Goal: Contribute content: Contribute content

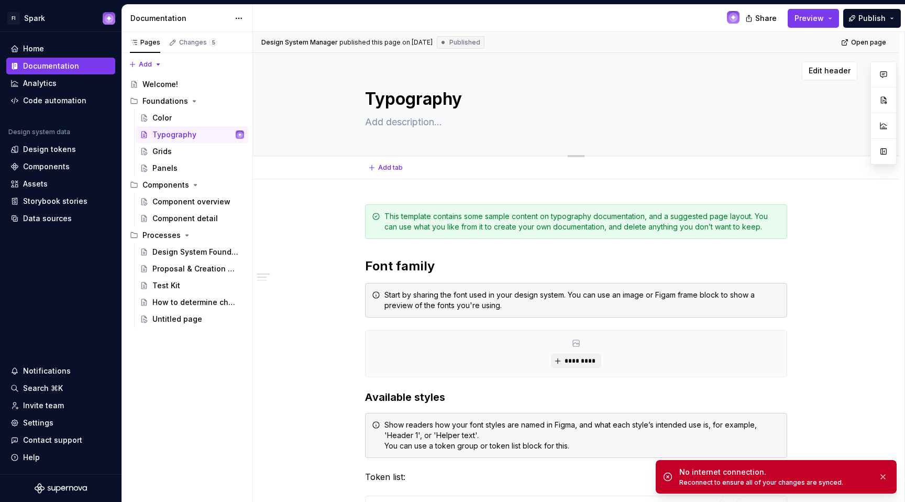
click at [806, 121] on div "Typography" at bounding box center [576, 104] width 562 height 103
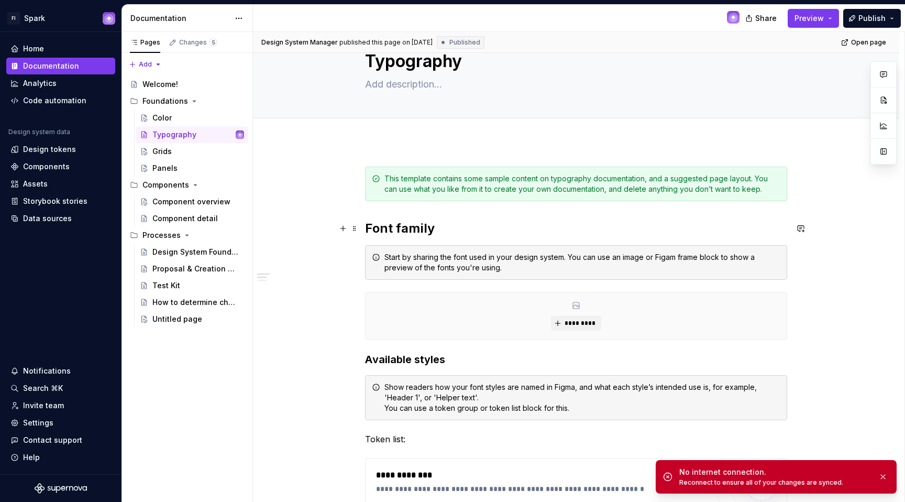
scroll to position [36, 0]
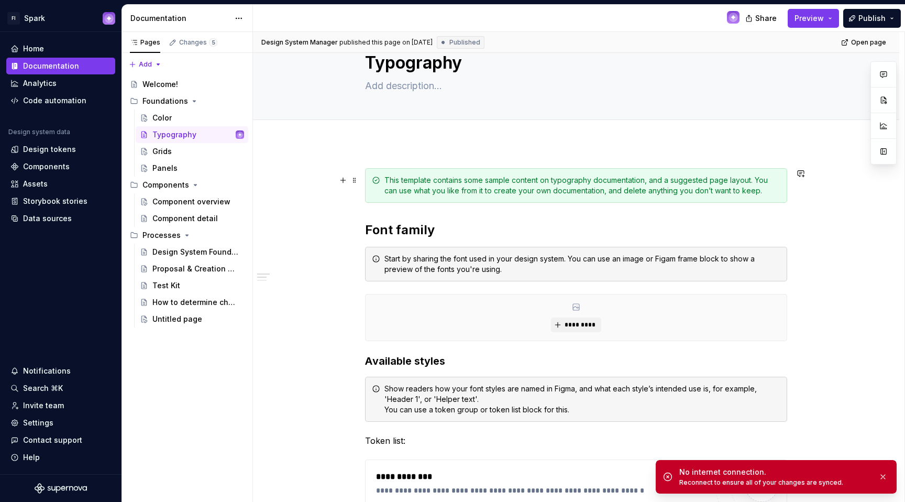
click at [516, 196] on div "This template contains some sample content on typography documentation, and a s…" at bounding box center [576, 185] width 422 height 35
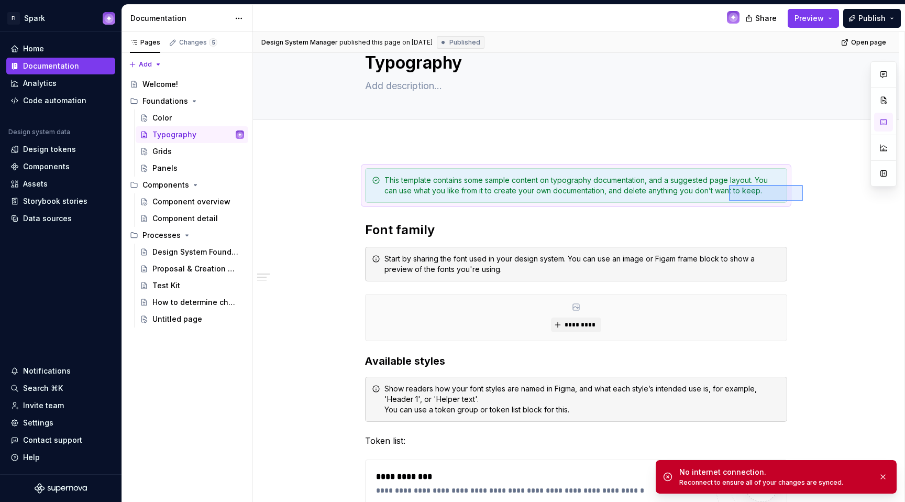
drag, startPoint x: 792, startPoint y: 197, endPoint x: 729, endPoint y: 185, distance: 64.1
click at [729, 185] on div "**********" at bounding box center [578, 267] width 651 height 470
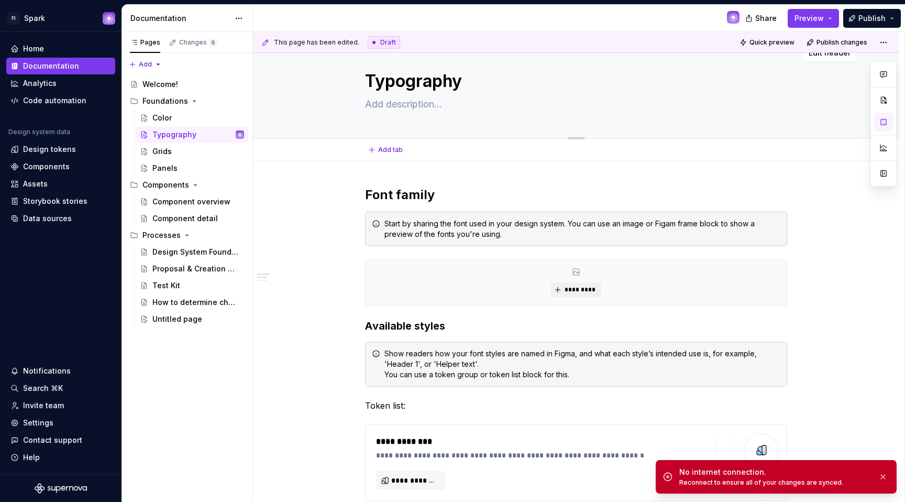
scroll to position [17, 0]
click at [205, 114] on div "Color" at bounding box center [198, 117] width 92 height 15
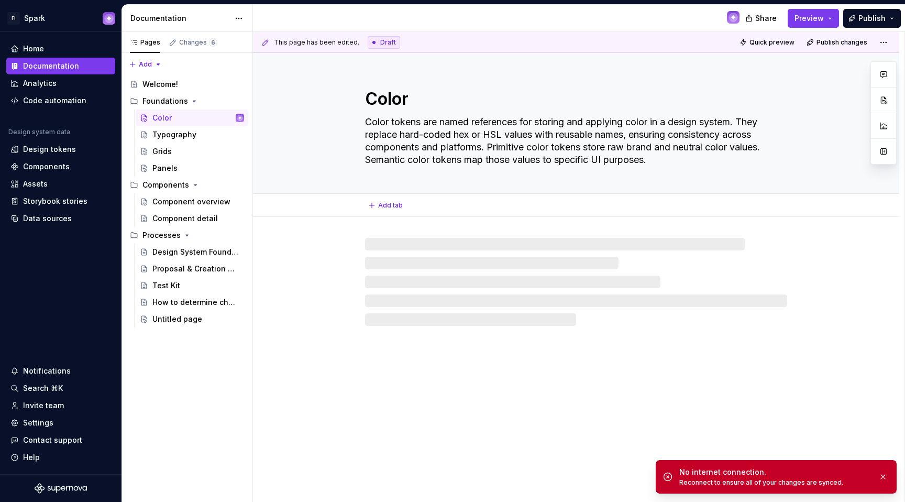
drag, startPoint x: 662, startPoint y: 161, endPoint x: 304, endPoint y: 116, distance: 361.0
click at [304, 116] on div "Color Color tokens are named references for storing and applying color in a des…" at bounding box center [576, 123] width 562 height 140
click at [883, 473] on button "button" at bounding box center [883, 476] width 14 height 15
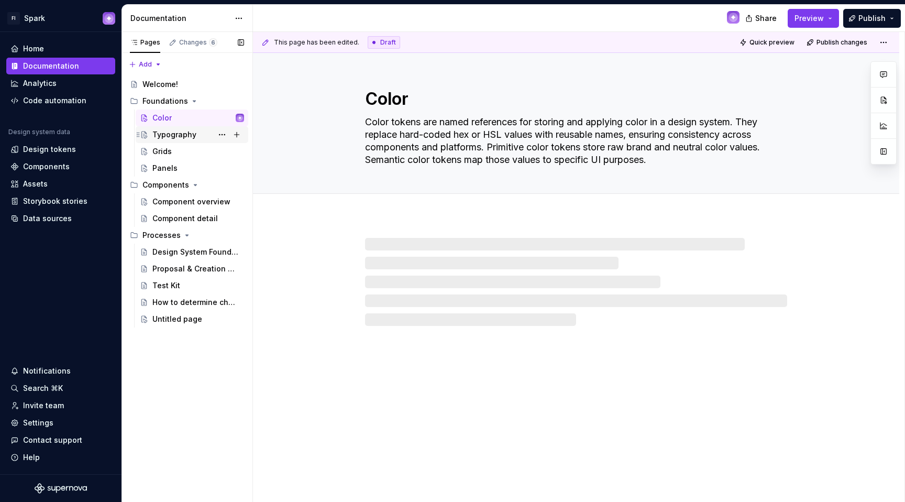
click at [190, 134] on div "Typography" at bounding box center [174, 134] width 44 height 10
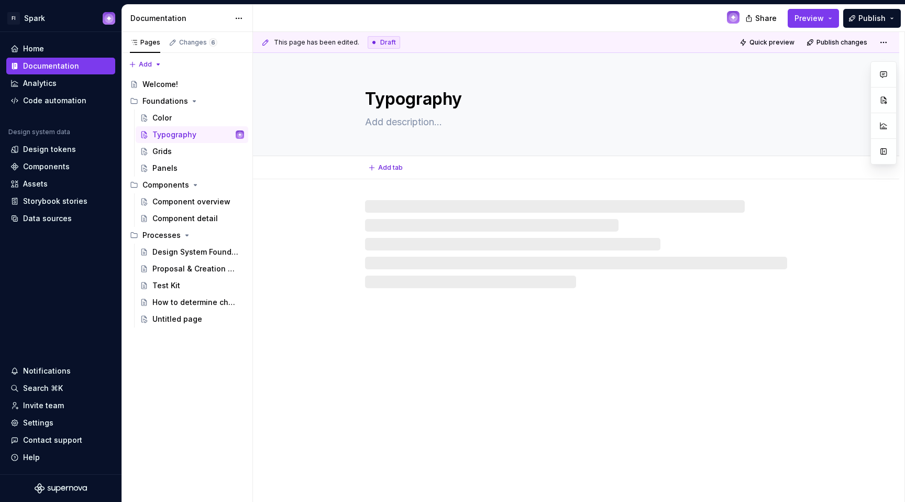
click at [433, 127] on textarea at bounding box center [574, 122] width 422 height 17
click at [430, 129] on textarea at bounding box center [574, 122] width 422 height 17
click at [416, 113] on div "Typography" at bounding box center [576, 104] width 422 height 103
drag, startPoint x: 419, startPoint y: 116, endPoint x: 420, endPoint y: 123, distance: 6.9
click at [421, 120] on textarea at bounding box center [574, 122] width 422 height 17
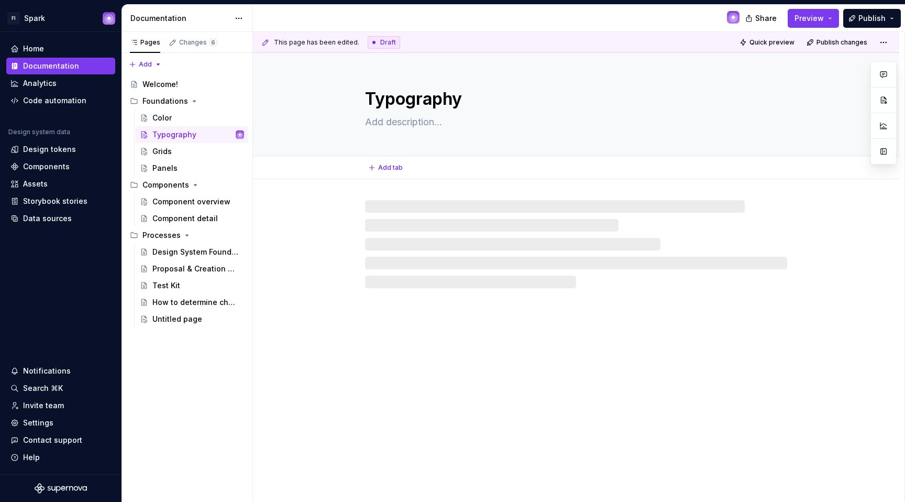
click at [420, 123] on textarea at bounding box center [574, 122] width 422 height 17
click at [202, 117] on div "Color" at bounding box center [198, 117] width 92 height 15
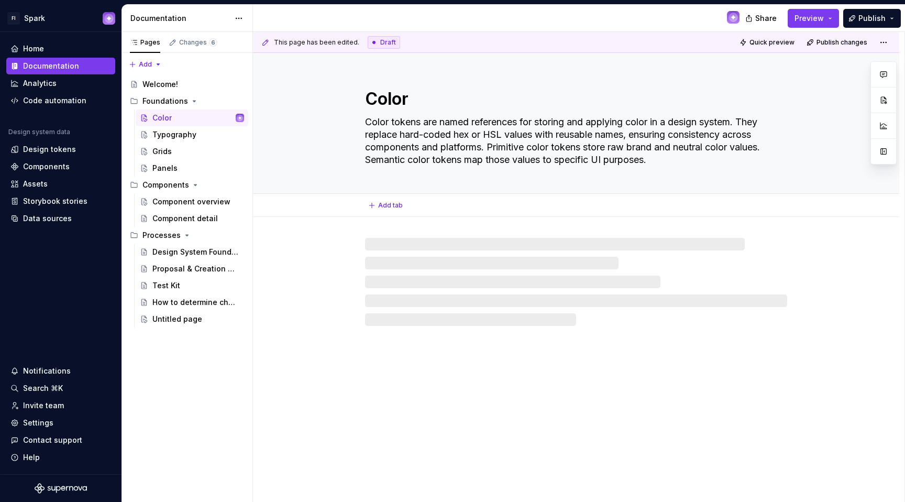
click at [452, 156] on textarea "Color tokens are named references for storing and applying color in a design sy…" at bounding box center [574, 141] width 422 height 54
type textarea "*"
click at [493, 126] on textarea "Color tokens are named references for storing and applying color in a design sy…" at bounding box center [574, 141] width 422 height 54
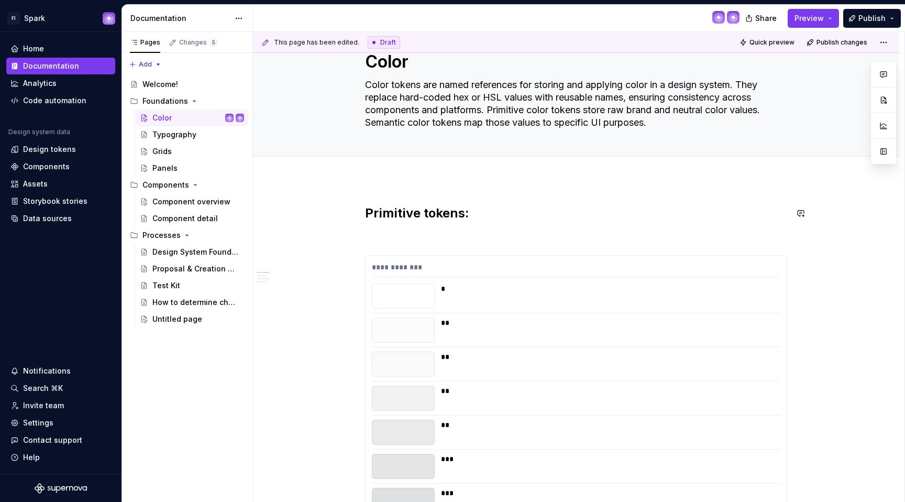
scroll to position [99, 0]
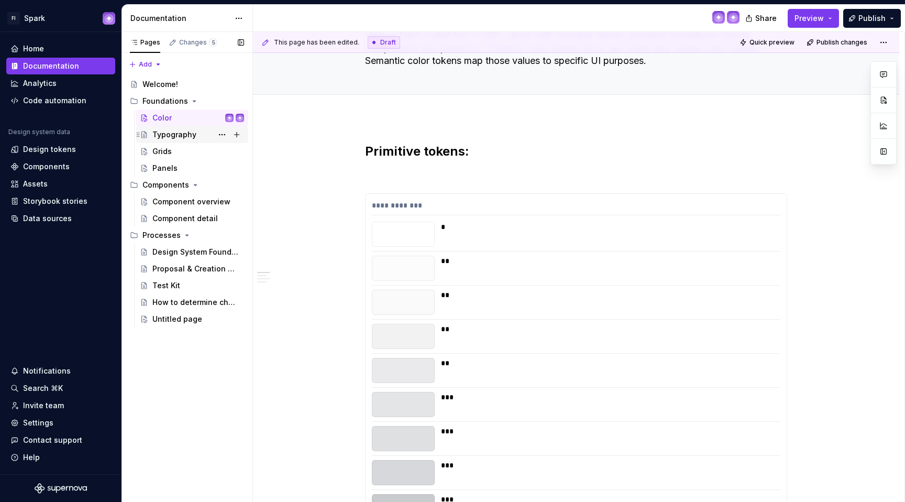
click at [203, 137] on div "Typography" at bounding box center [198, 134] width 92 height 15
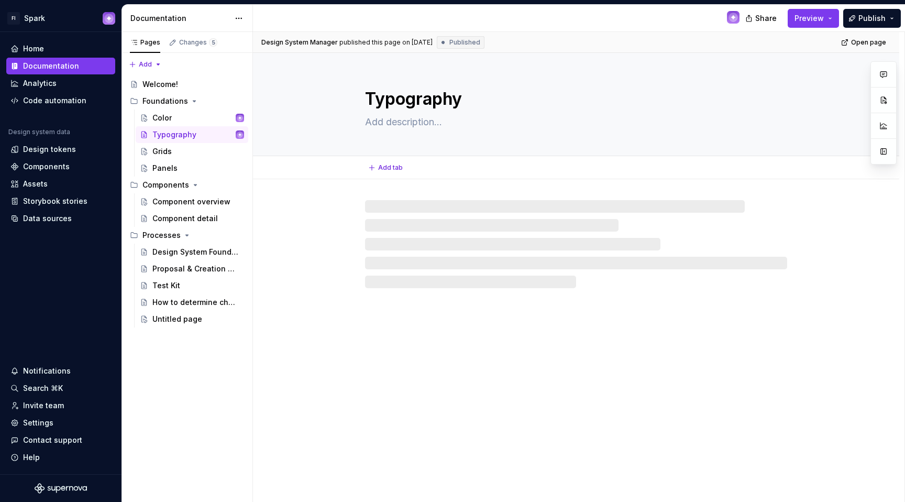
click at [408, 121] on textarea at bounding box center [574, 122] width 422 height 17
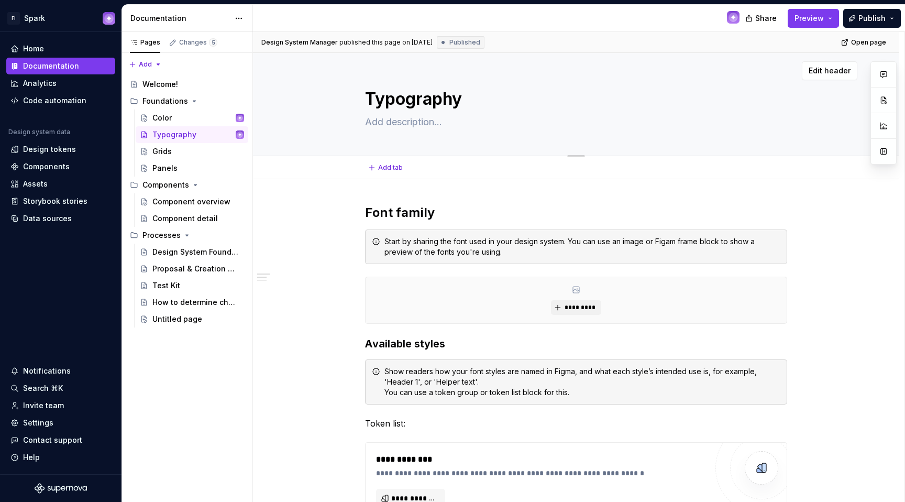
click at [414, 123] on textarea at bounding box center [574, 122] width 422 height 17
paste textarea "Typography tokens are named references for storing and applying type styles in …"
type textarea "*"
type textarea "Typography tokens are named references for storing and applying type styles in …"
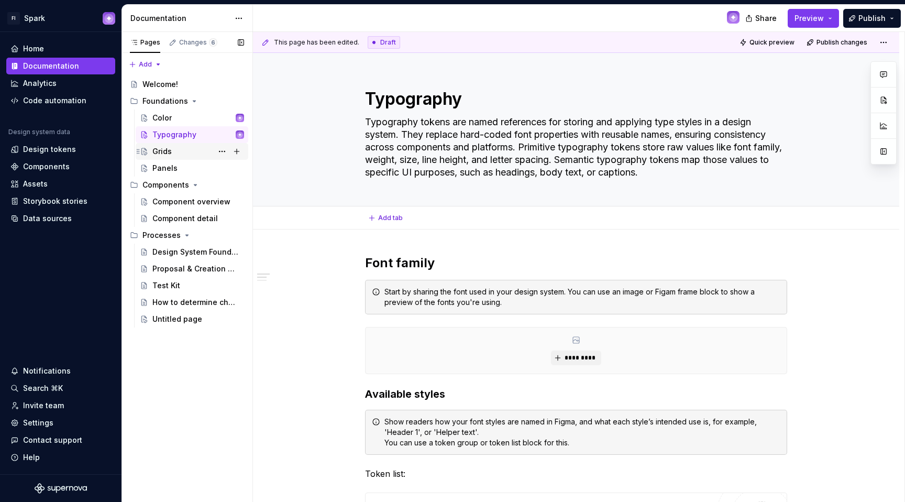
type textarea "*"
type textarea "Typography tokens are named references for storing and applying type styles in …"
click at [187, 123] on div "Color" at bounding box center [198, 117] width 92 height 15
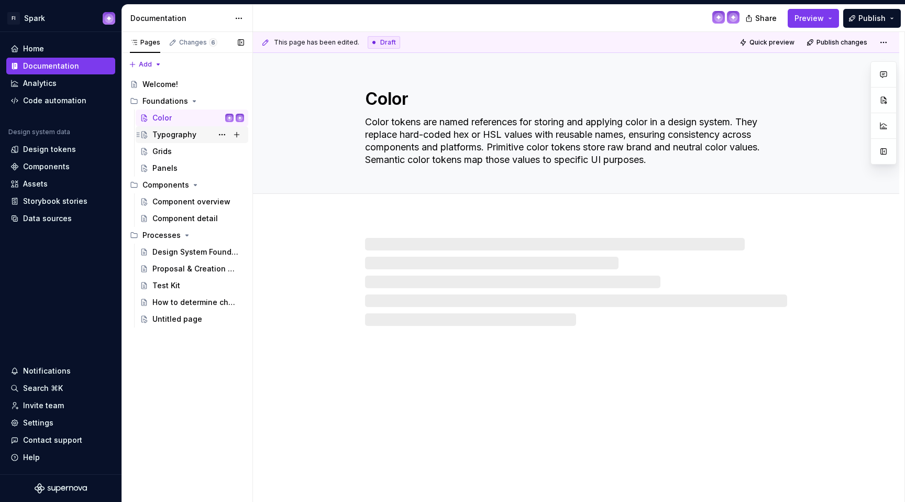
click at [184, 133] on div "Typography" at bounding box center [174, 134] width 44 height 10
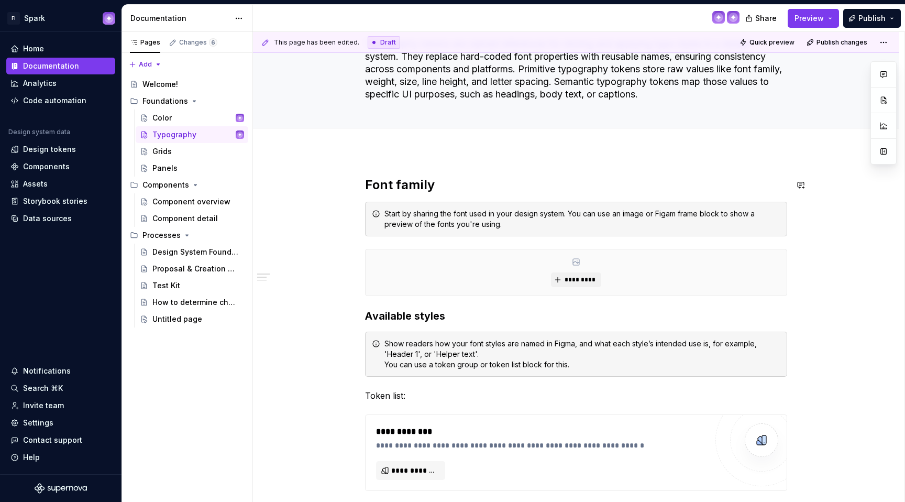
scroll to position [82, 0]
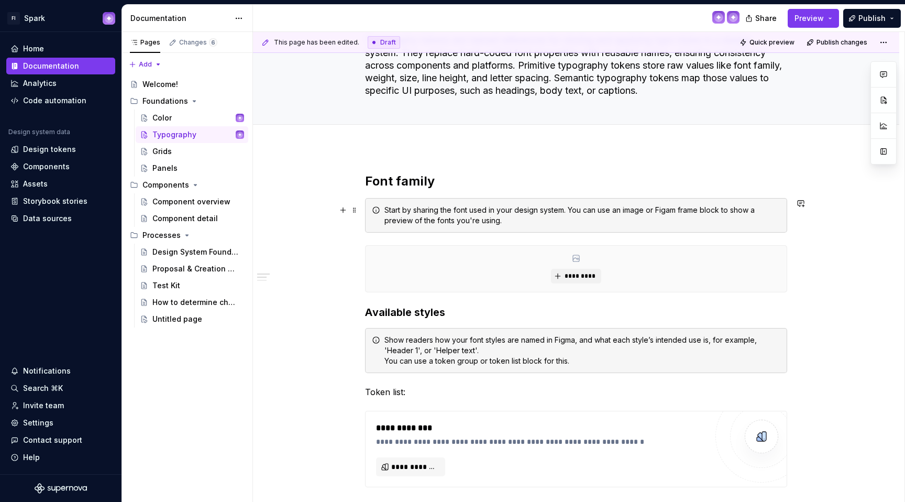
click at [504, 215] on div "Start by sharing the font used in your design system. You can use an image or F…" at bounding box center [582, 215] width 396 height 21
click at [593, 187] on h2 "Font family" at bounding box center [576, 181] width 422 height 17
click at [654, 212] on div "Start by sharing the font used in your design system. You can use an image or F…" at bounding box center [582, 215] width 396 height 21
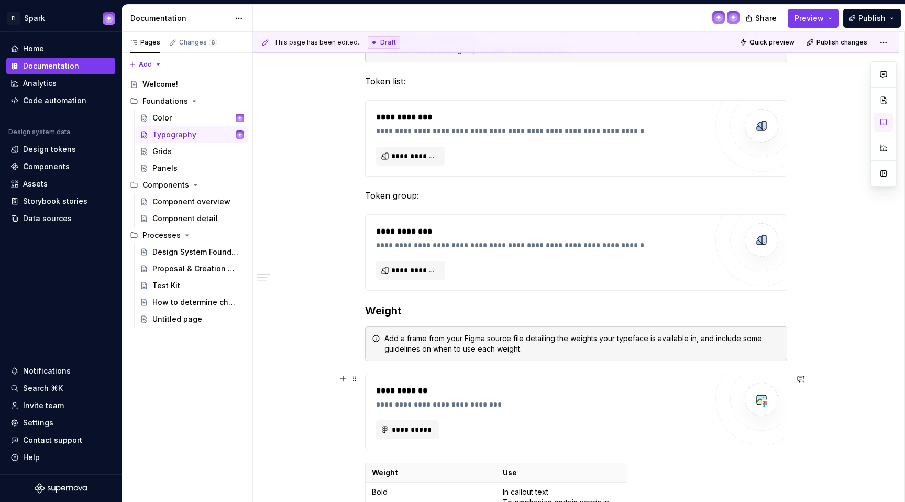
scroll to position [0, 0]
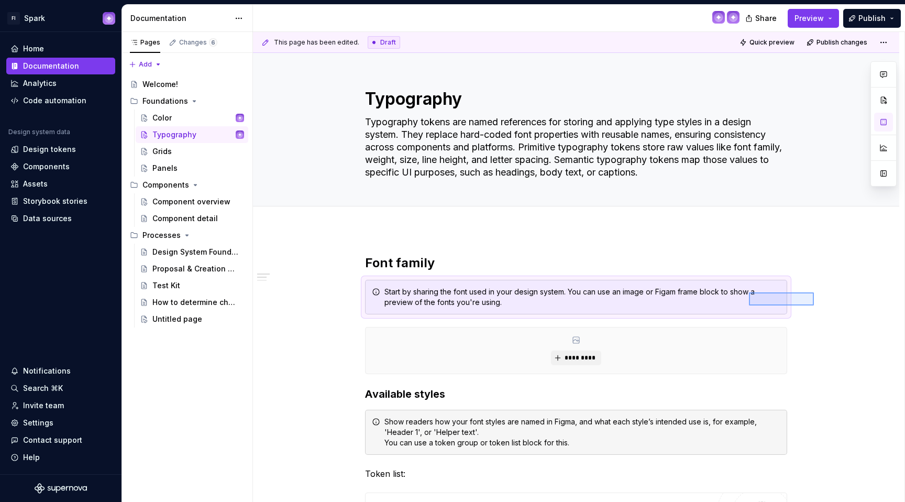
drag, startPoint x: 810, startPoint y: 304, endPoint x: 749, endPoint y: 292, distance: 61.8
click at [749, 292] on div "**********" at bounding box center [578, 267] width 651 height 470
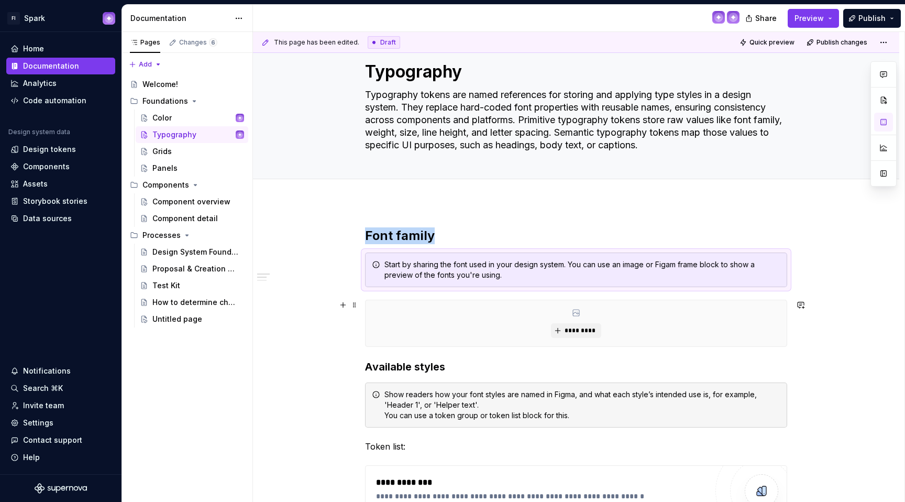
scroll to position [71, 0]
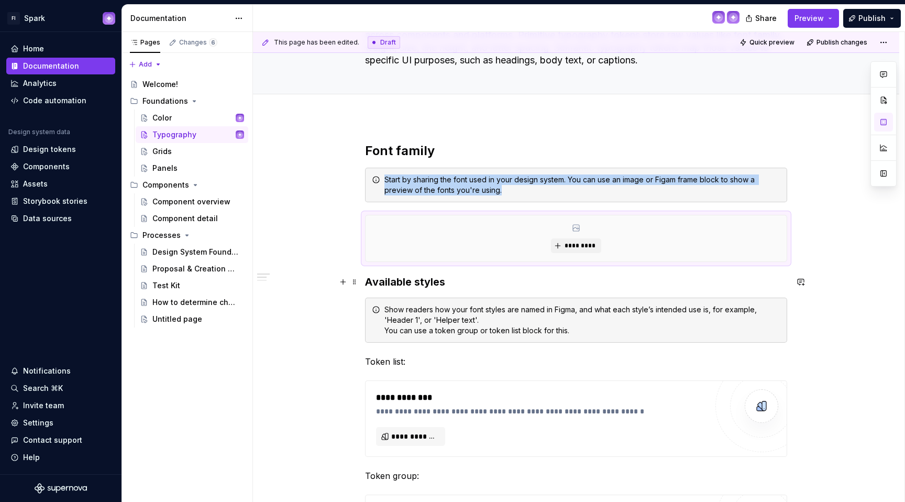
scroll to position [120, 0]
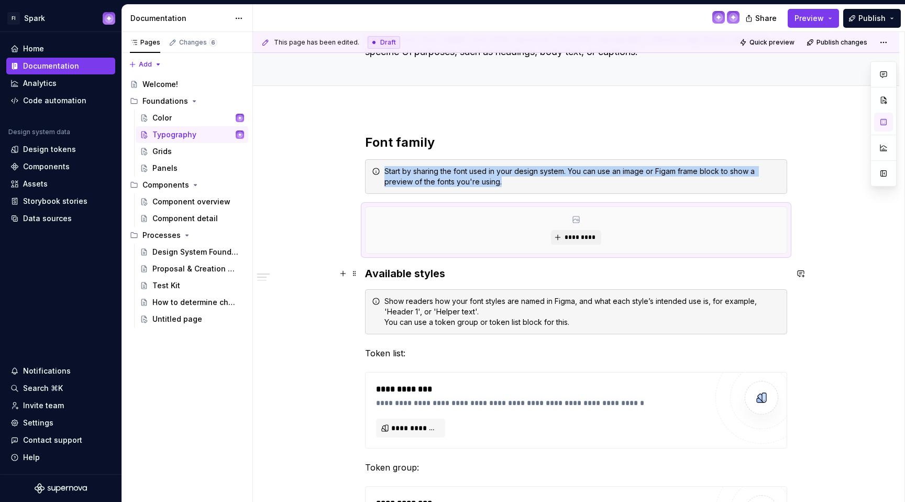
click at [354, 270] on span at bounding box center [354, 273] width 8 height 15
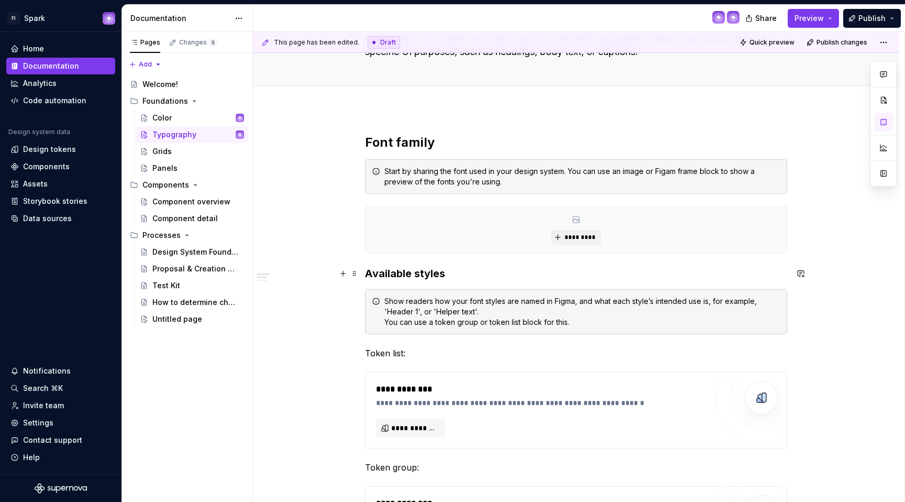
click at [344, 272] on button "button" at bounding box center [343, 273] width 15 height 15
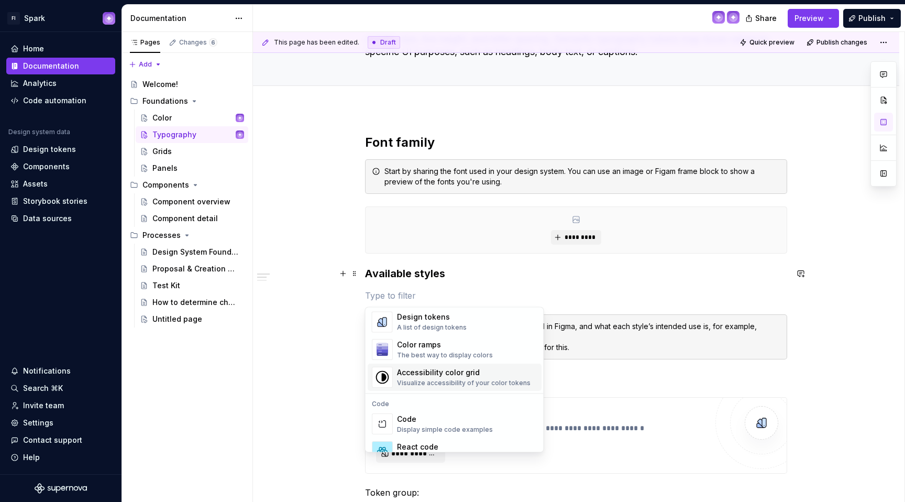
scroll to position [775, 0]
click at [474, 330] on div "Design tokens A list of design tokens" at bounding box center [467, 323] width 140 height 21
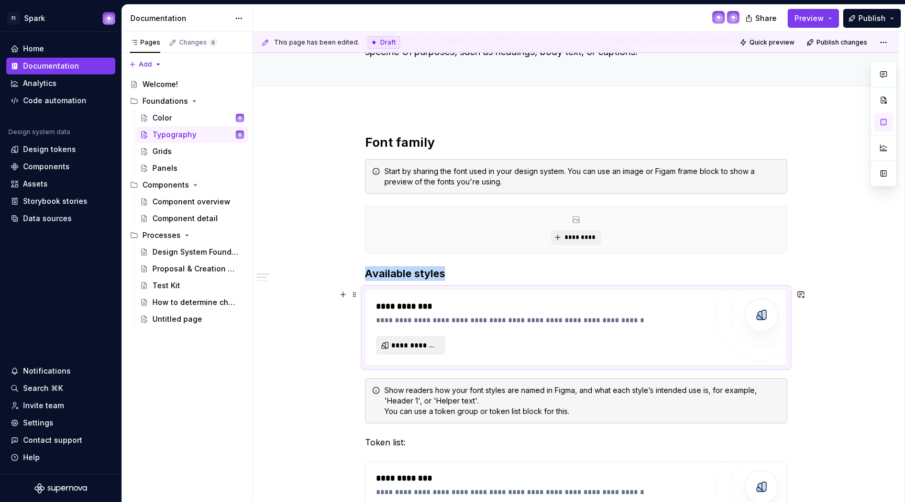
click at [422, 343] on span "**********" at bounding box center [414, 345] width 47 height 10
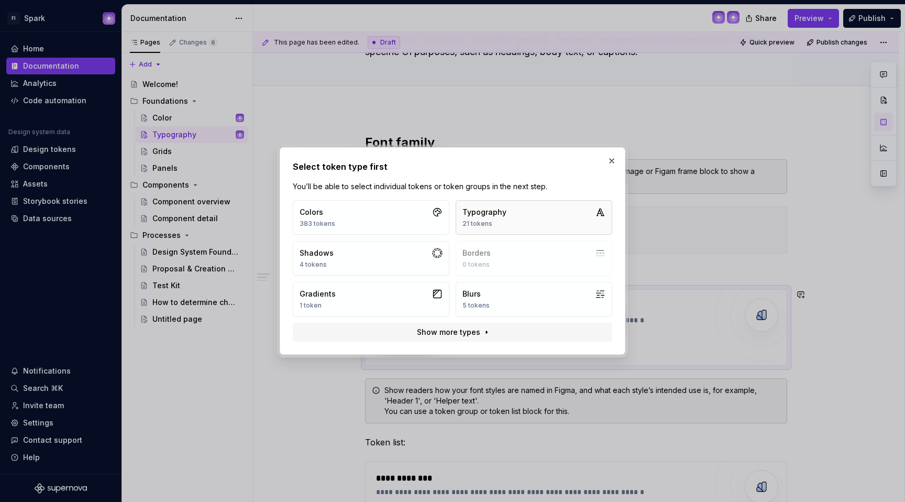
click at [498, 224] on div "21 tokens" at bounding box center [484, 223] width 44 height 8
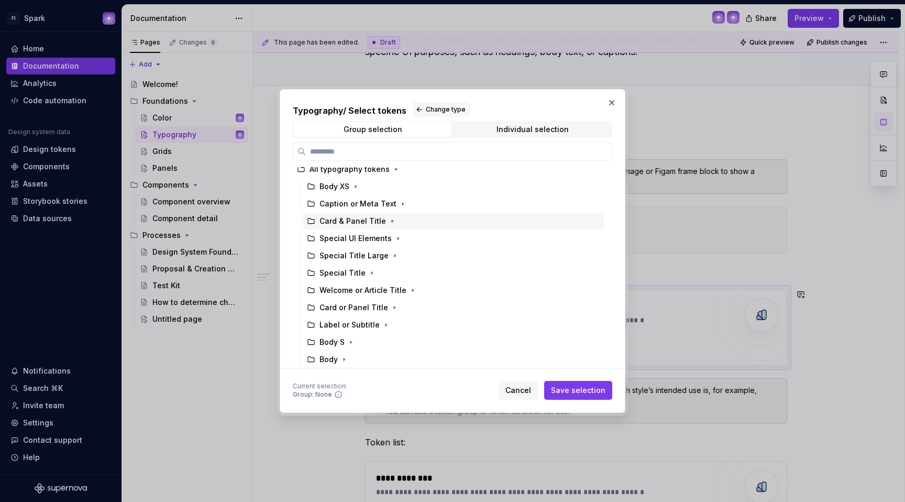
scroll to position [6, 0]
click at [342, 182] on div "Body XS" at bounding box center [334, 186] width 30 height 10
click at [598, 391] on span "Save selection" at bounding box center [578, 390] width 54 height 10
type textarea "*"
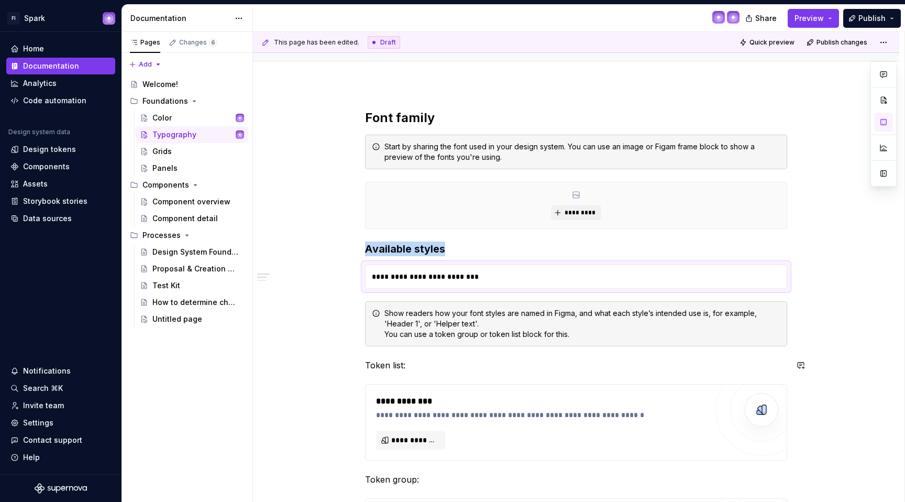
scroll to position [146, 0]
click at [64, 149] on div "Design tokens" at bounding box center [49, 149] width 53 height 10
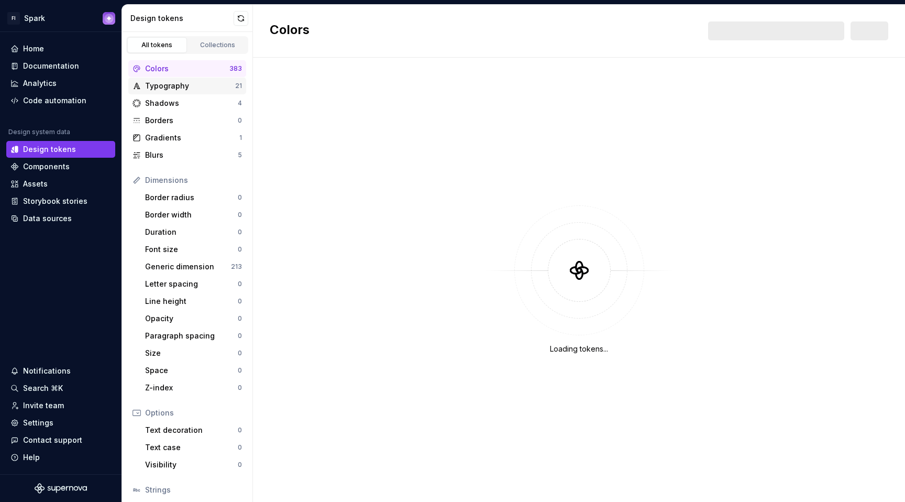
click at [169, 87] on div "Typography" at bounding box center [190, 86] width 90 height 10
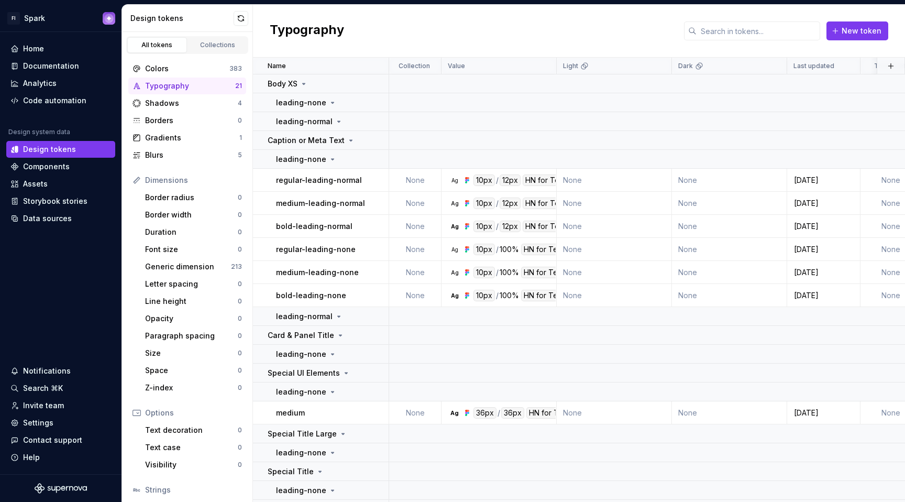
click at [552, 474] on td at bounding box center [721, 471] width 665 height 19
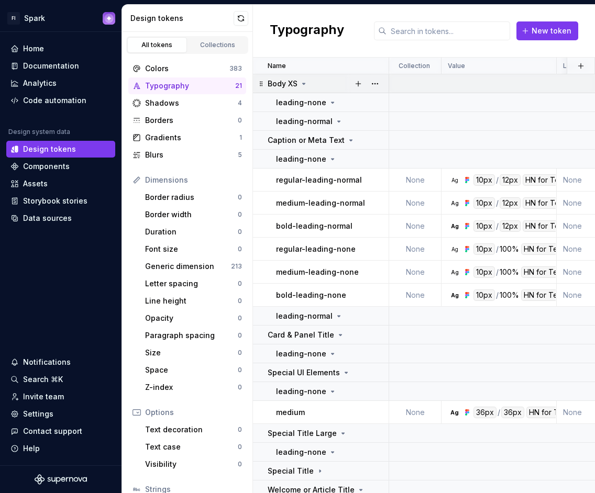
click at [313, 83] on div "Body XS" at bounding box center [328, 84] width 120 height 10
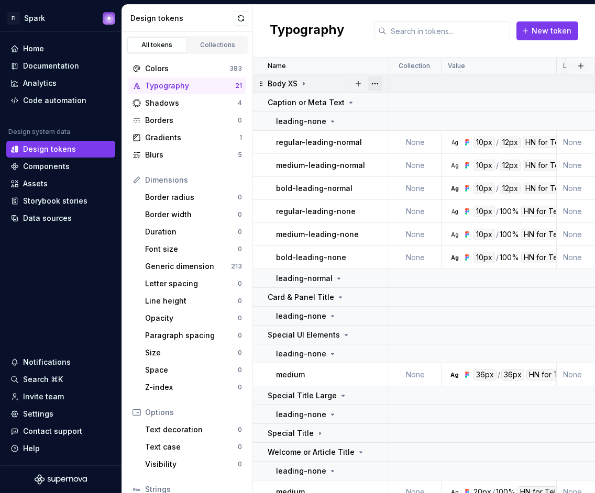
click at [371, 84] on button "button" at bounding box center [375, 83] width 15 height 15
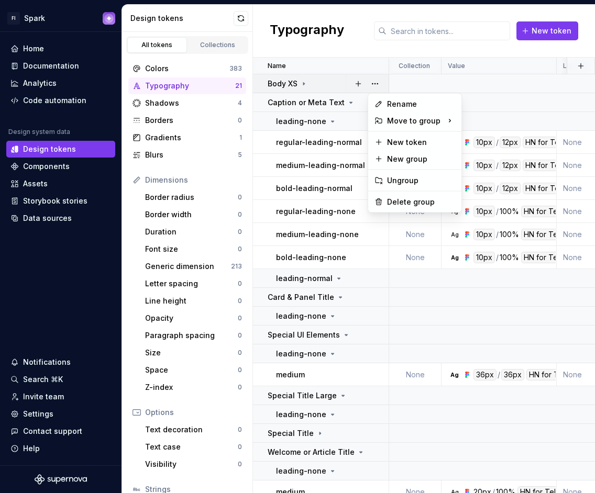
click at [429, 319] on html "FI Spark Home Documentation Analytics Code automation Design system data Design…" at bounding box center [297, 246] width 595 height 493
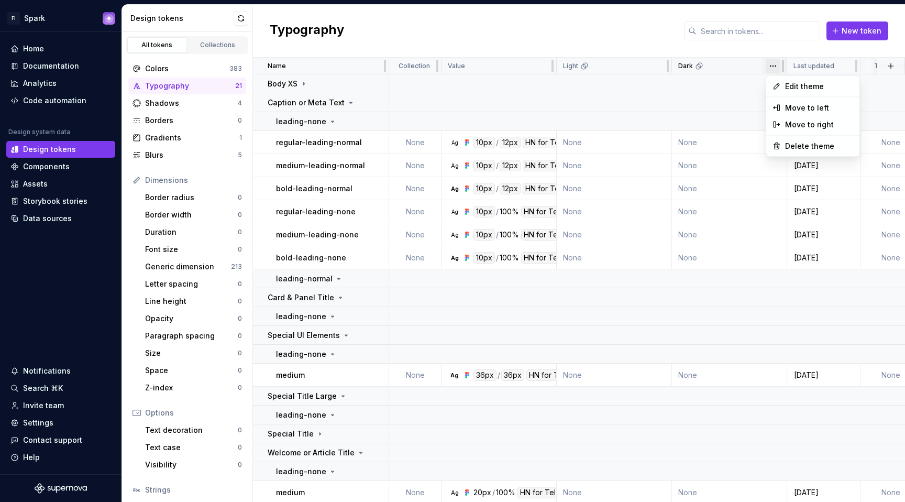
click at [770, 70] on html "FI Spark Home Documentation Analytics Code automation Design system data Design…" at bounding box center [452, 251] width 905 height 502
click at [799, 145] on span "Delete theme" at bounding box center [819, 146] width 68 height 10
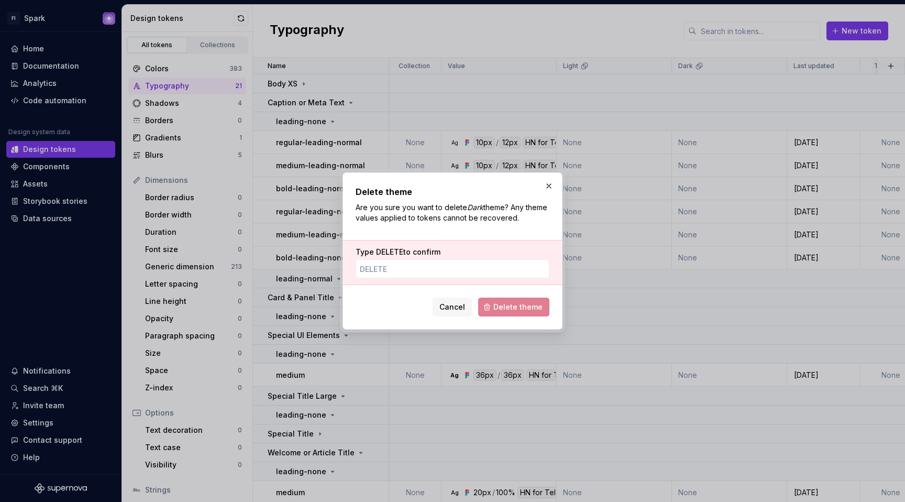
click at [515, 308] on span "Delete theme" at bounding box center [513, 306] width 71 height 19
click at [435, 267] on input "Type DELETE to confirm" at bounding box center [453, 268] width 194 height 19
type input "DELETE"
click at [508, 303] on span "Delete theme" at bounding box center [517, 307] width 49 height 10
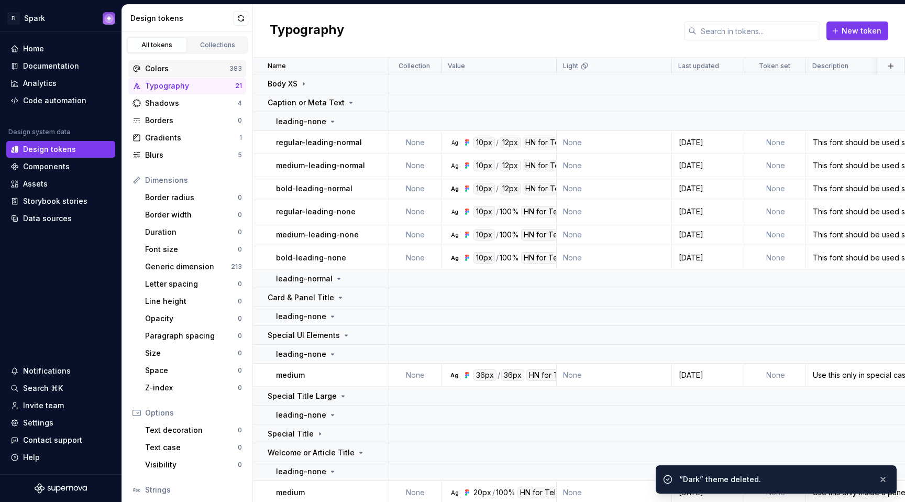
click at [162, 69] on div "Colors" at bounding box center [187, 68] width 84 height 10
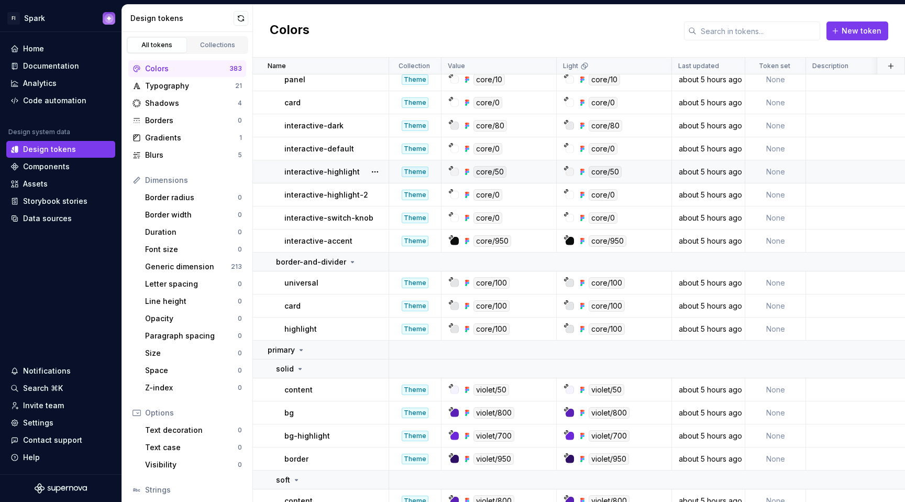
scroll to position [7463, 0]
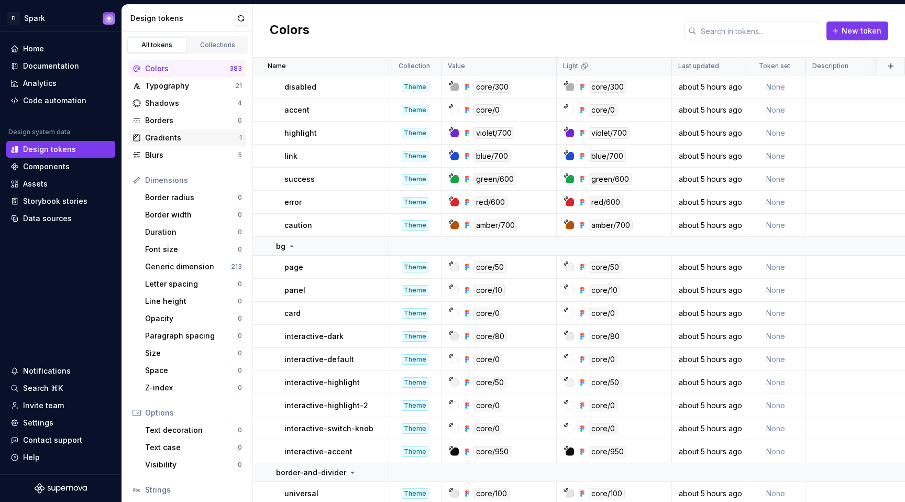
click at [156, 135] on div "Gradients" at bounding box center [192, 137] width 94 height 10
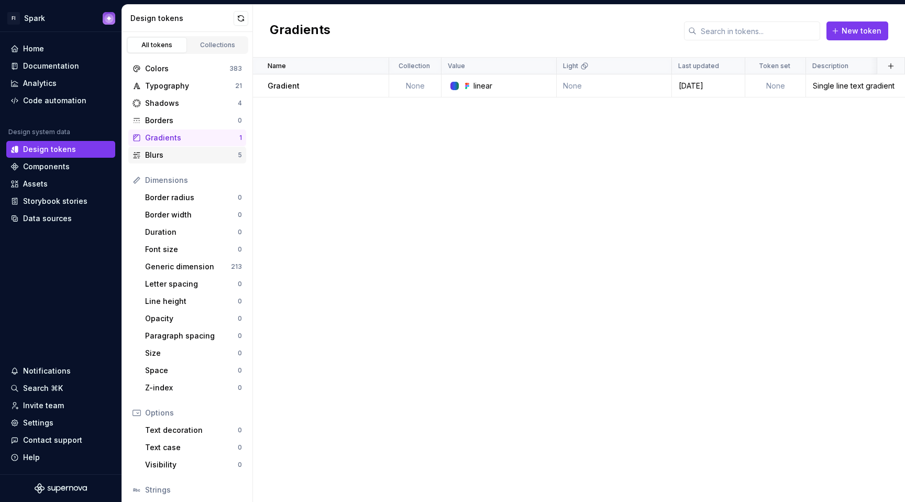
click at [187, 160] on div "Blurs 5" at bounding box center [187, 155] width 118 height 17
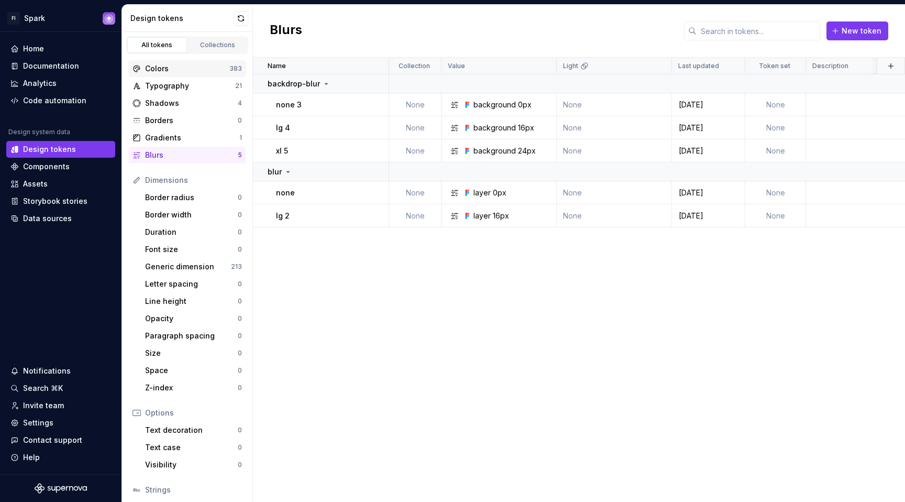
click at [189, 69] on div "Colors" at bounding box center [187, 68] width 84 height 10
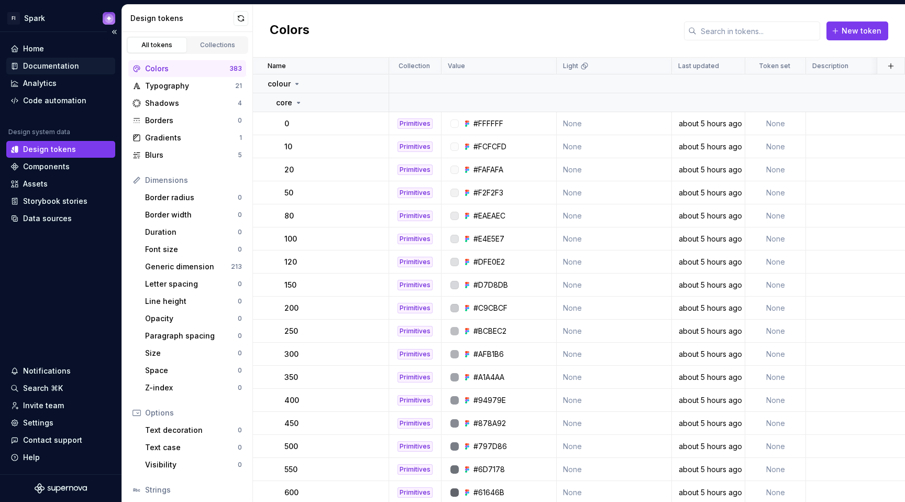
click at [46, 66] on div "Documentation" at bounding box center [51, 66] width 56 height 10
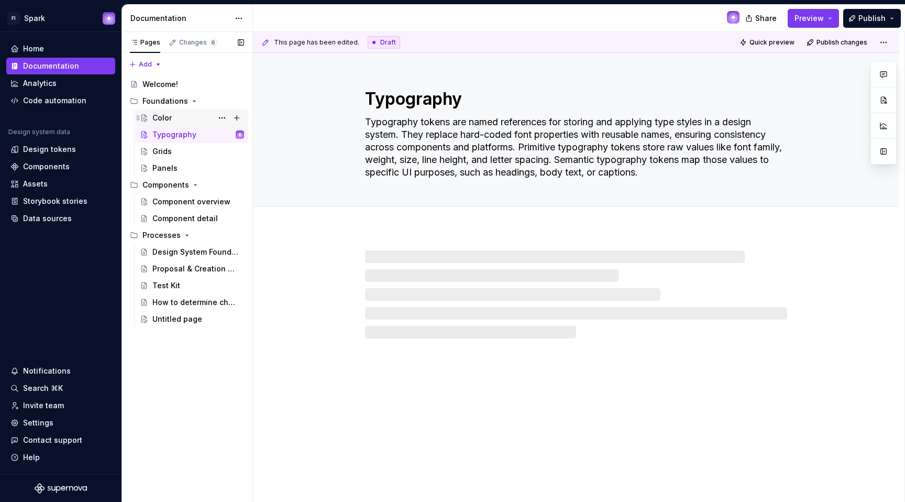
click at [198, 114] on div "Color" at bounding box center [198, 117] width 92 height 15
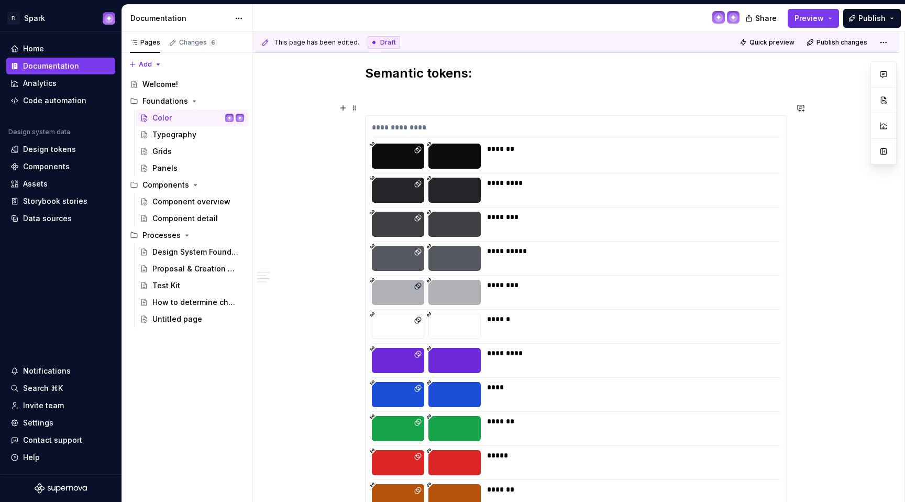
scroll to position [11050, 0]
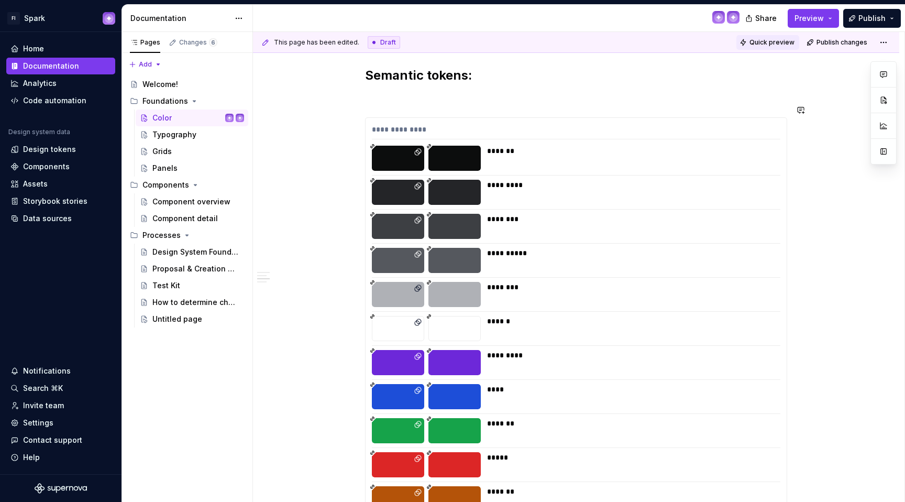
click at [777, 40] on span "Quick preview" at bounding box center [771, 42] width 45 height 8
click at [797, 15] on button "Preview" at bounding box center [813, 18] width 51 height 19
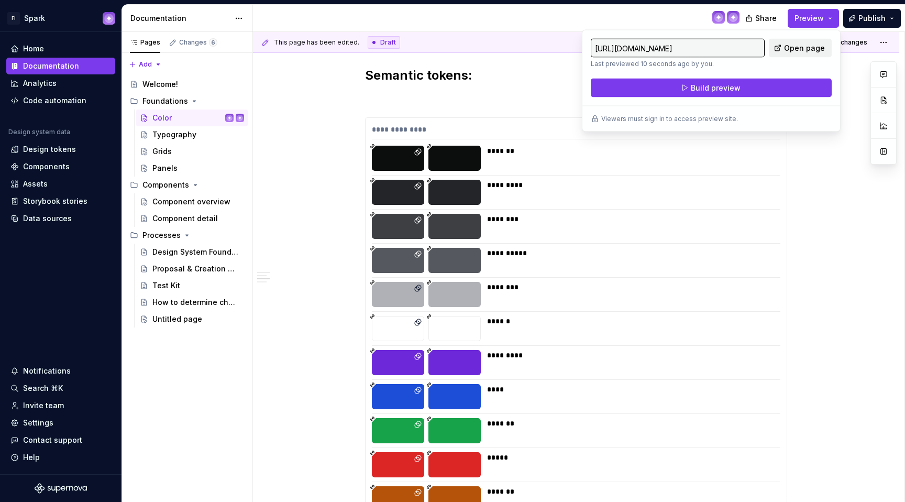
click at [782, 43] on link "Open page" at bounding box center [800, 48] width 63 height 19
click at [821, 162] on div "**********" at bounding box center [578, 267] width 651 height 470
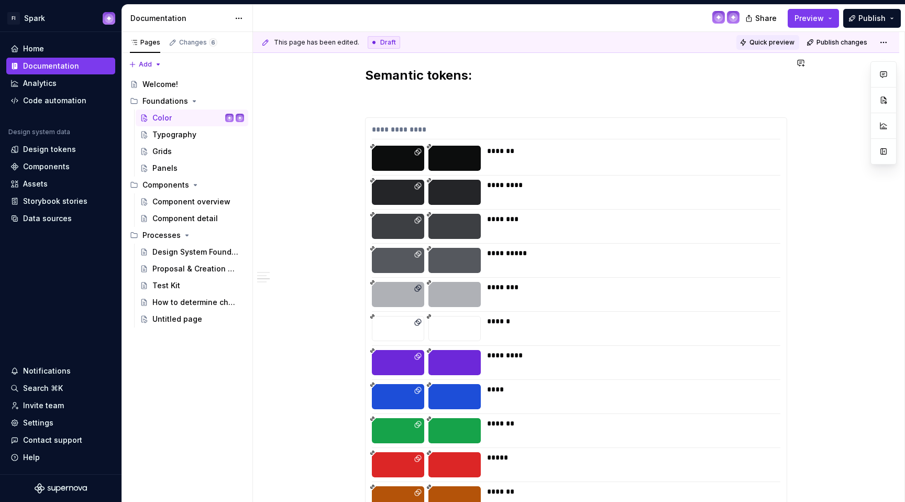
click at [765, 40] on span "Quick preview" at bounding box center [771, 42] width 45 height 8
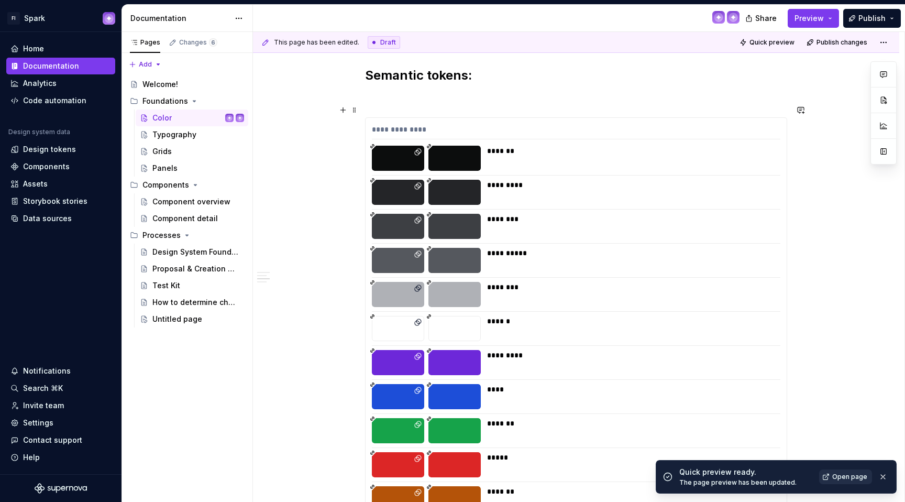
click at [846, 473] on span "Open page" at bounding box center [849, 476] width 35 height 8
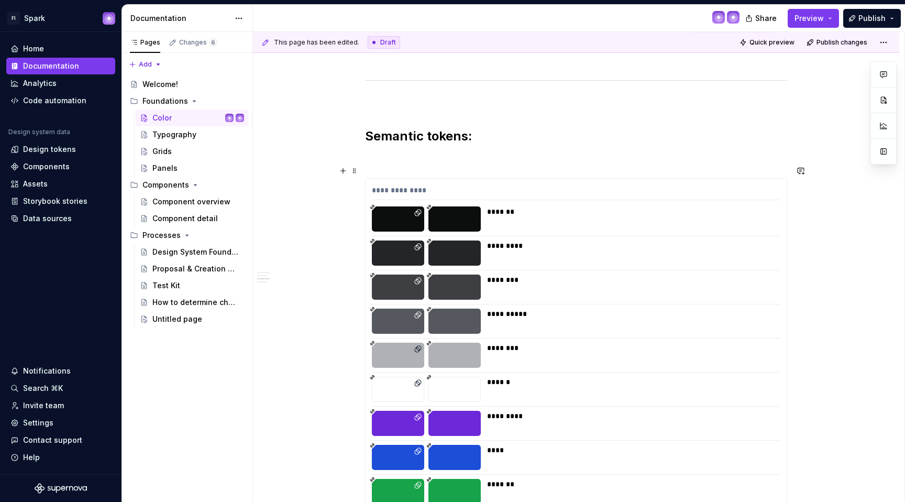
scroll to position [10987, 0]
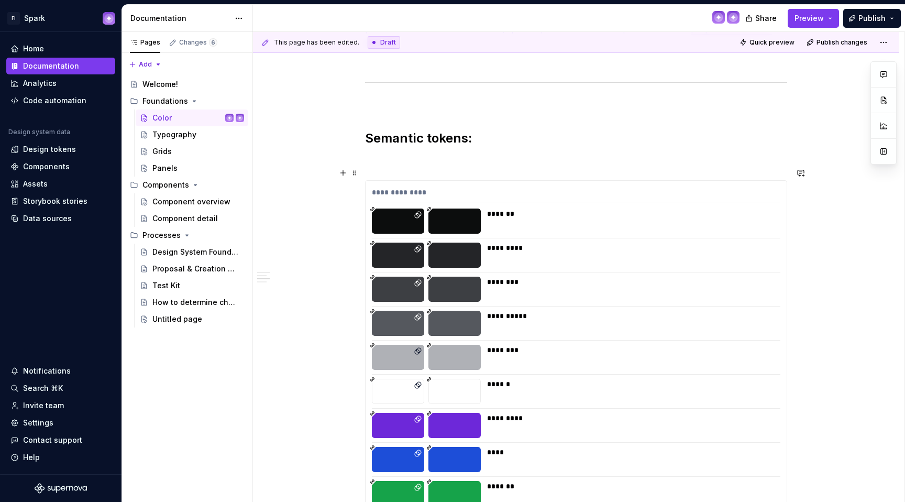
click at [515, 208] on div "*******" at bounding box center [630, 213] width 287 height 10
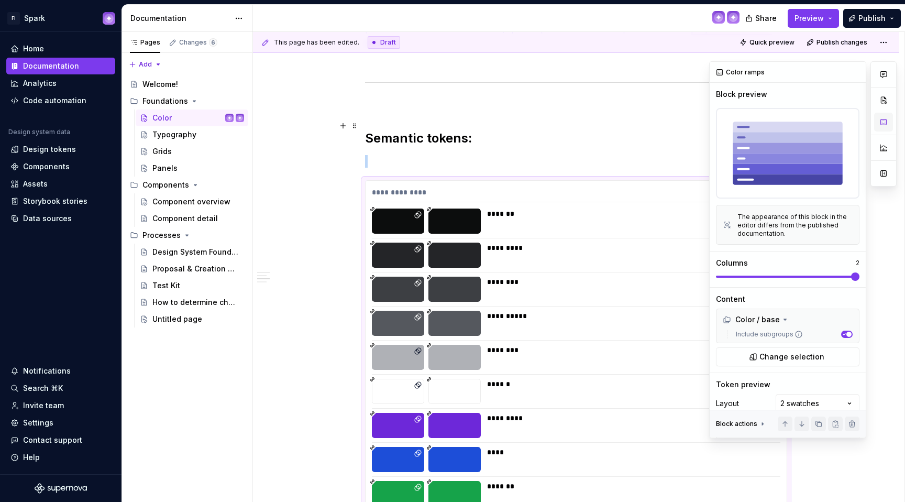
click at [883, 118] on button "button" at bounding box center [883, 122] width 19 height 19
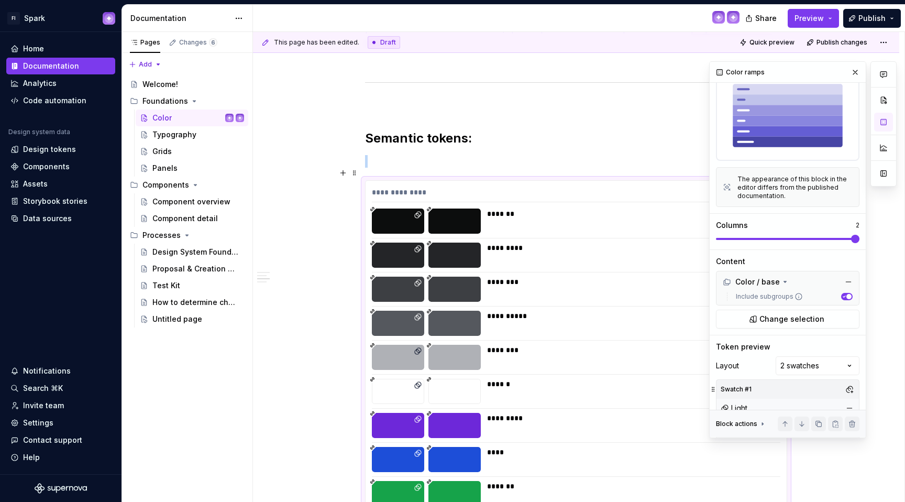
scroll to position [92, 0]
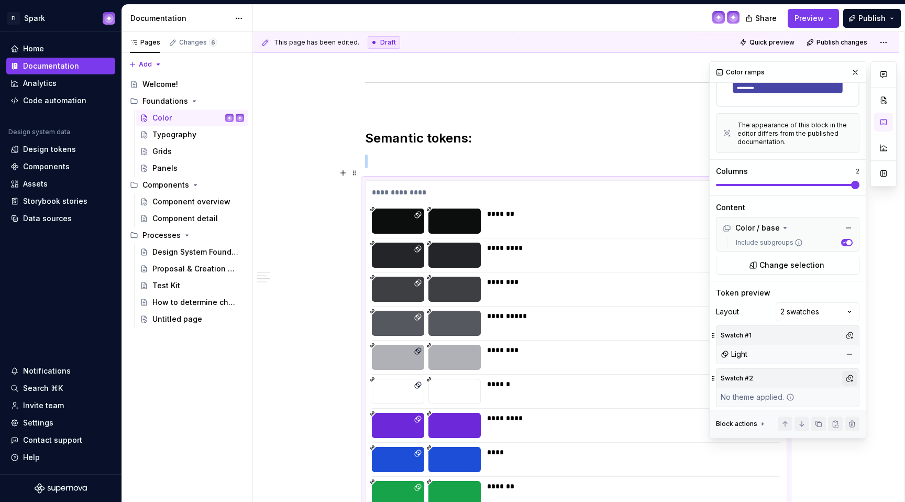
click at [843, 372] on button "button" at bounding box center [849, 378] width 15 height 15
click at [758, 429] on div "Dark" at bounding box center [753, 431] width 17 height 10
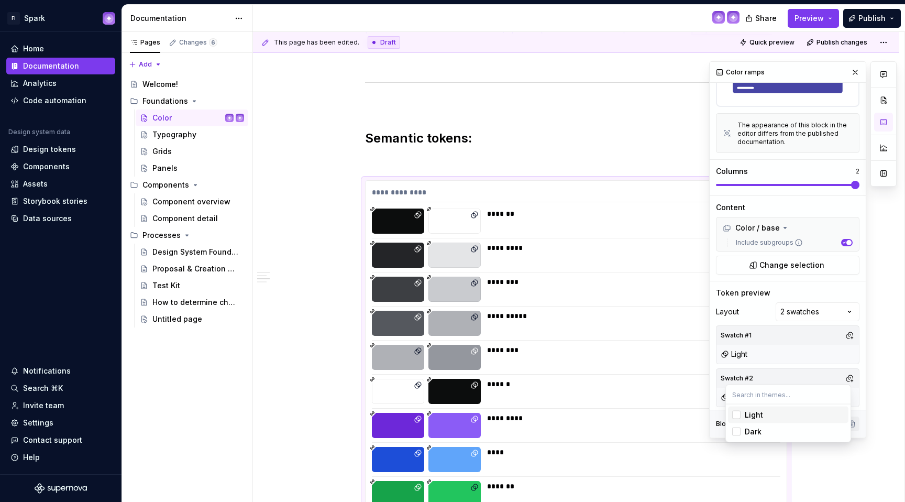
click at [426, 134] on html "FI Spark Home Documentation Analytics Code automation Design system data Design…" at bounding box center [452, 251] width 905 height 502
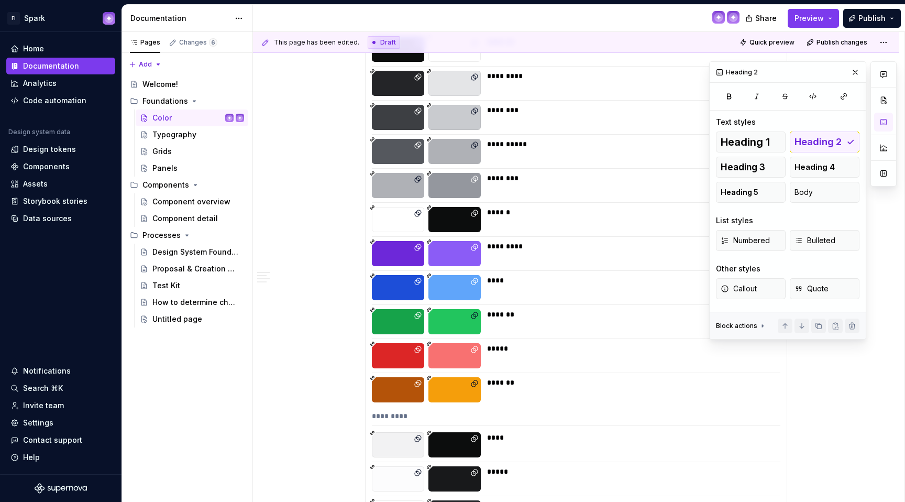
scroll to position [11192, 0]
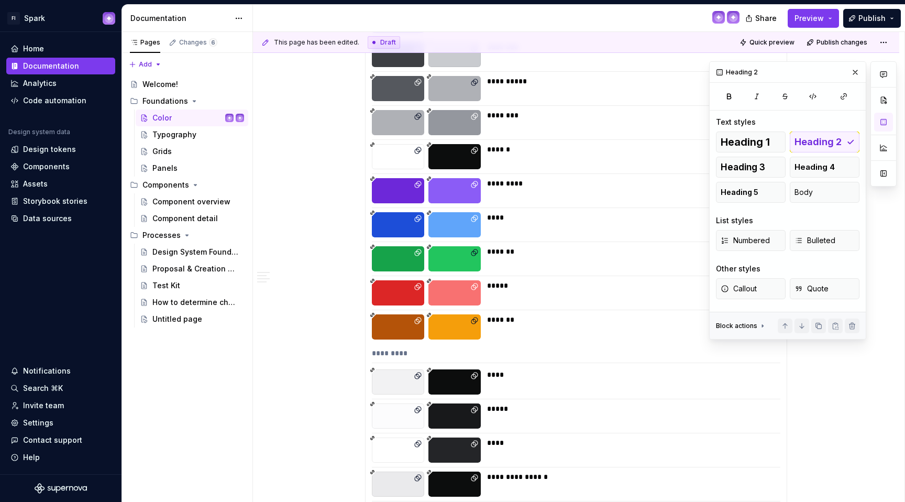
scroll to position [11235, 0]
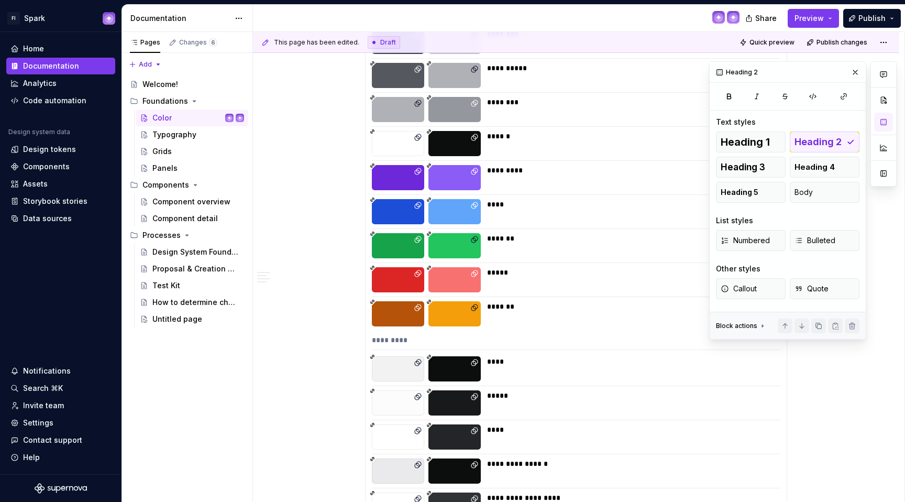
click at [567, 390] on div "*****" at bounding box center [630, 395] width 287 height 10
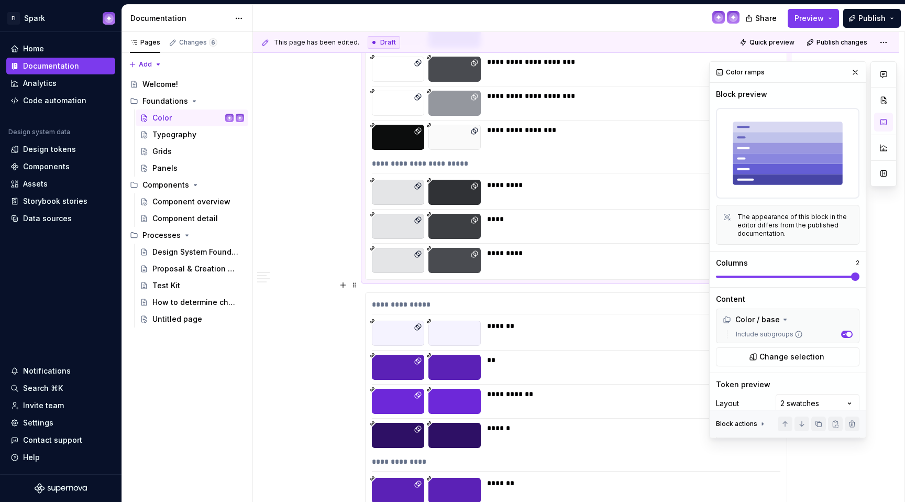
click at [598, 323] on div "*******" at bounding box center [630, 332] width 287 height 25
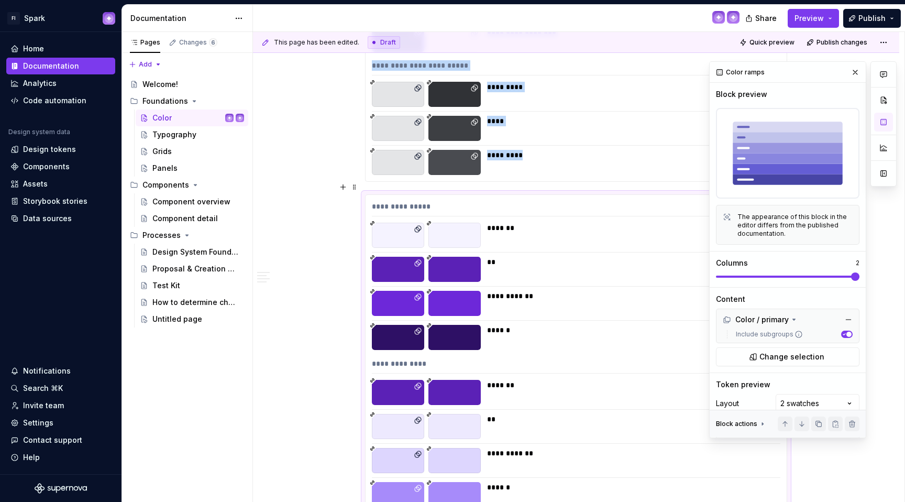
scroll to position [92, 0]
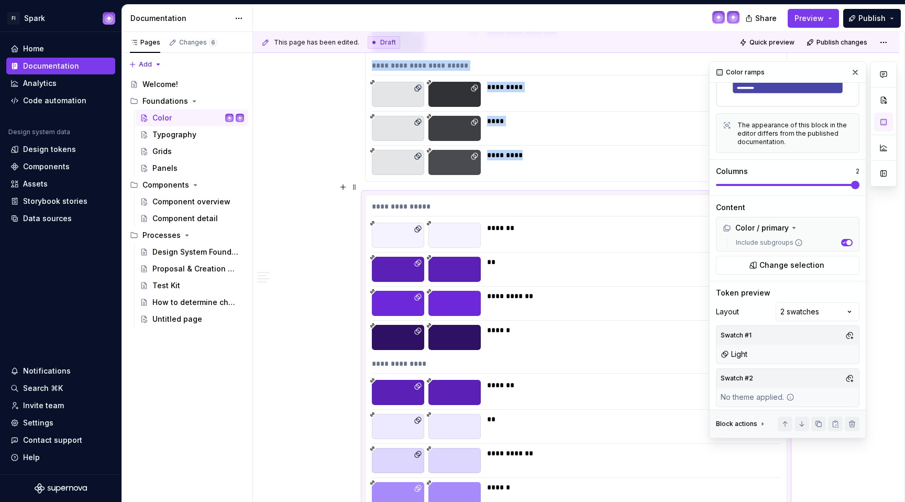
click at [842, 376] on button "button" at bounding box center [849, 378] width 15 height 15
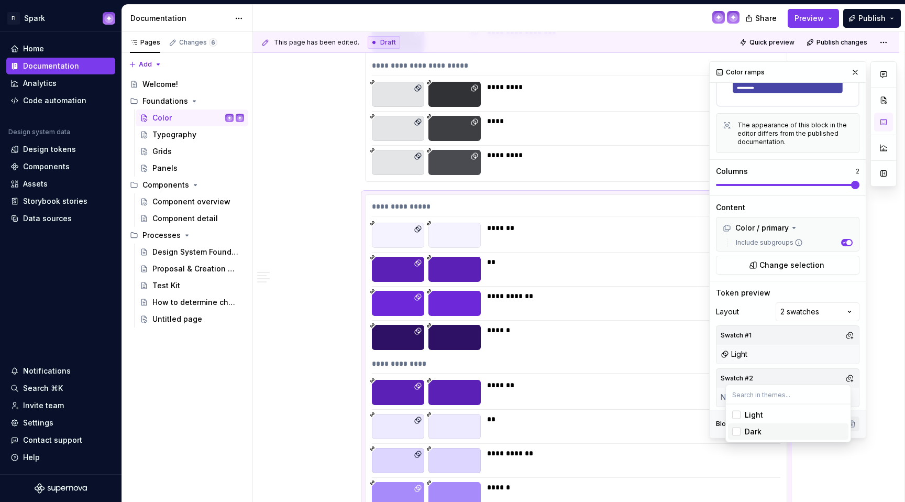
click at [765, 427] on div "Dark" at bounding box center [795, 431] width 100 height 10
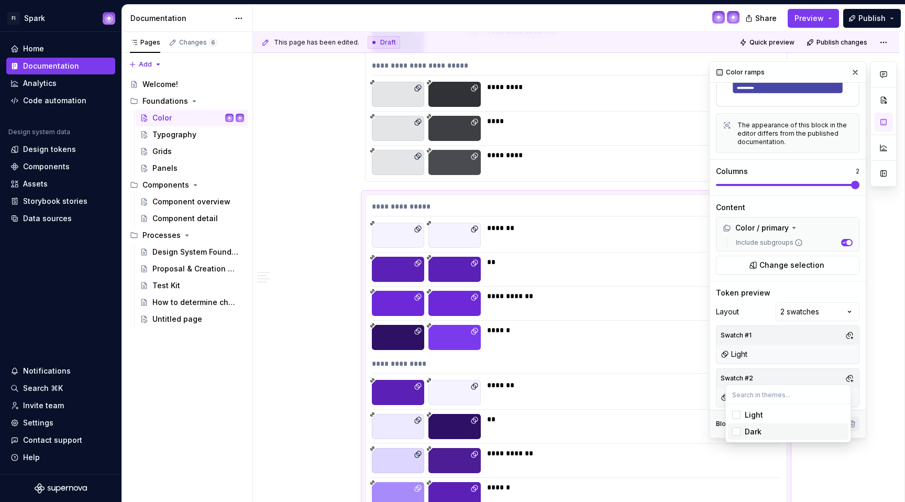
click at [845, 460] on html "FI Spark Home Documentation Analytics Code automation Design system data Design…" at bounding box center [452, 251] width 905 height 502
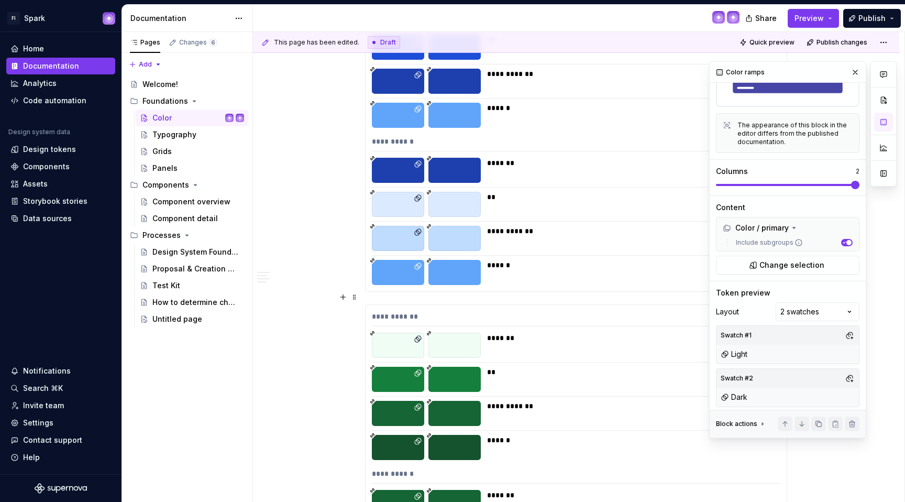
scroll to position [12392, 0]
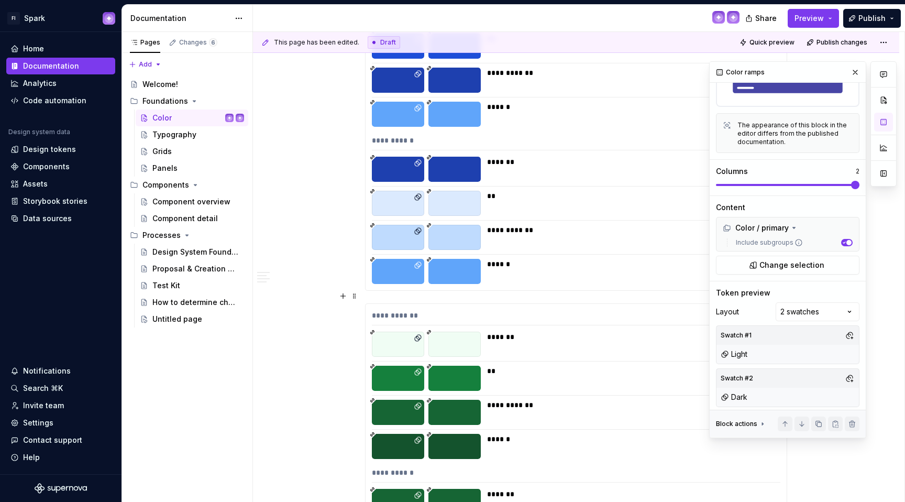
click at [521, 331] on div "*******" at bounding box center [630, 336] width 287 height 10
click at [842, 377] on button "button" at bounding box center [849, 378] width 15 height 15
click at [756, 428] on div "Dark" at bounding box center [753, 431] width 17 height 10
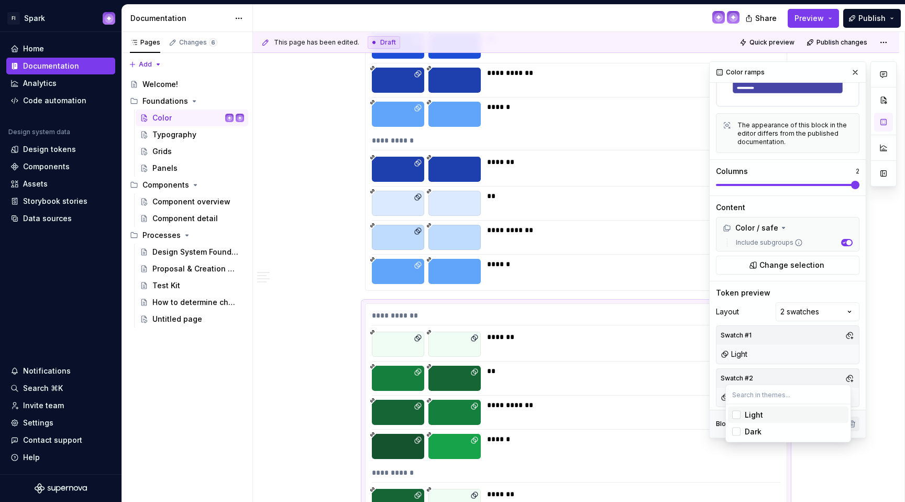
click at [313, 297] on html "FI Spark Home Documentation Analytics Code automation Design system data Design…" at bounding box center [452, 251] width 905 height 502
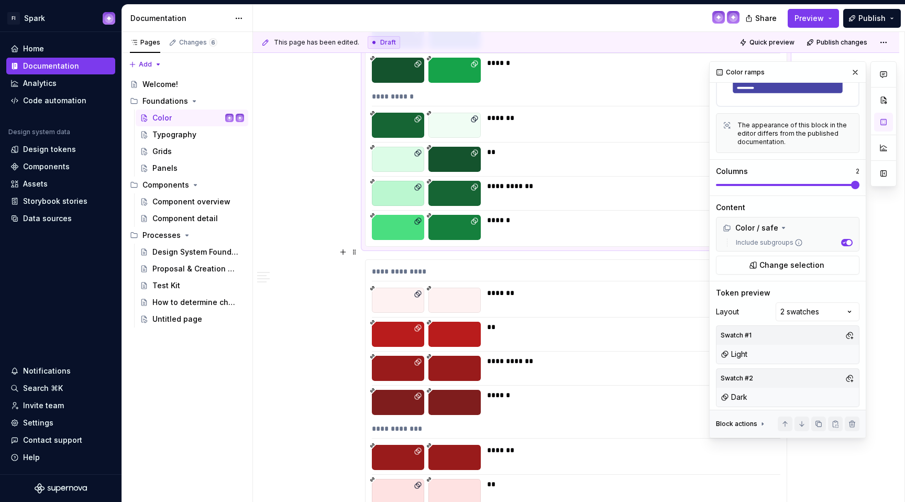
scroll to position [12780, 0]
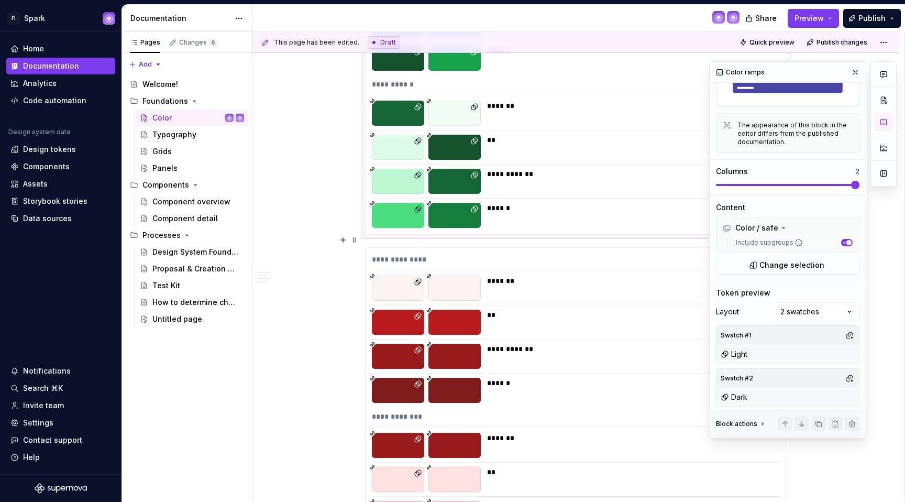
click at [463, 289] on div "**********" at bounding box center [576, 407] width 421 height 318
click at [843, 371] on button "button" at bounding box center [849, 378] width 15 height 15
click at [745, 429] on div "Dark" at bounding box center [753, 431] width 17 height 10
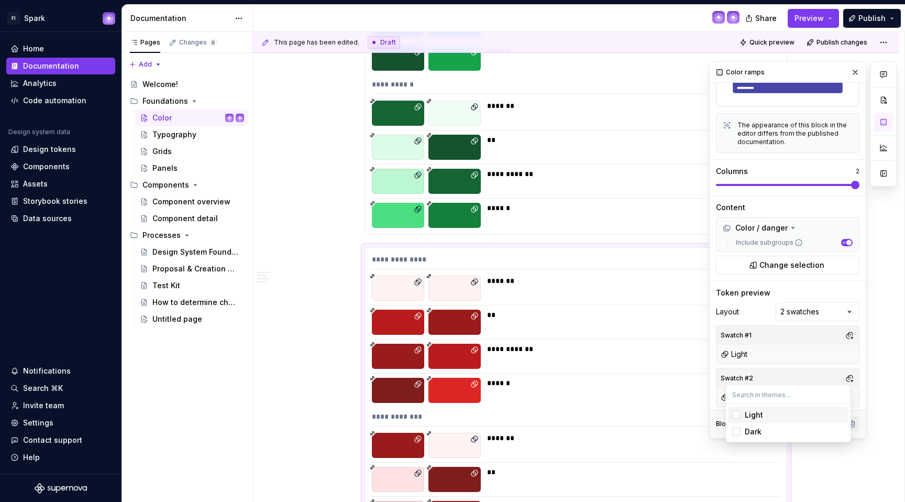
click at [341, 263] on html "FI Spark Home Documentation Analytics Code automation Design system data Design…" at bounding box center [452, 251] width 905 height 502
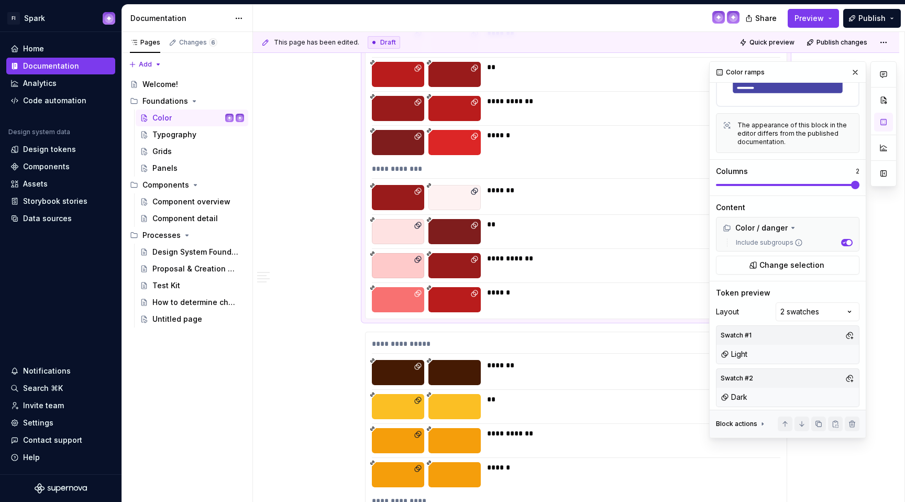
scroll to position [13095, 0]
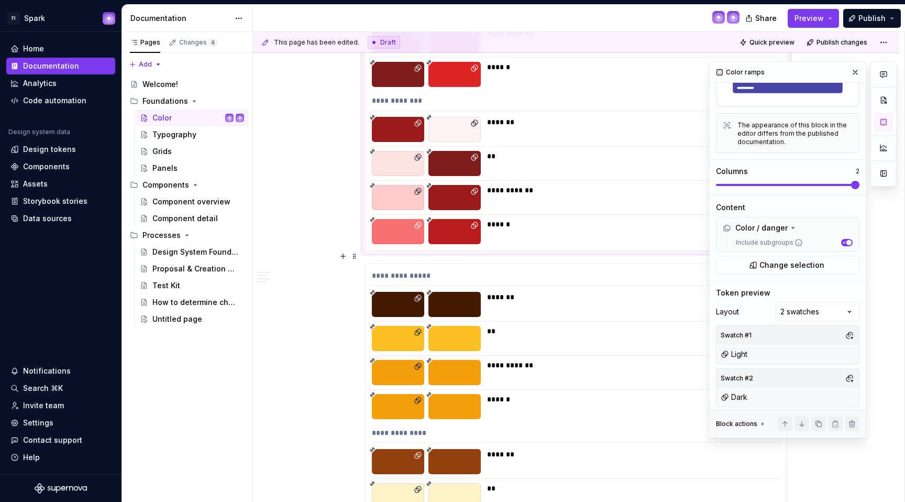
click at [469, 292] on div at bounding box center [454, 304] width 52 height 25
click at [842, 372] on button "button" at bounding box center [849, 378] width 15 height 15
click at [747, 431] on div "Dark" at bounding box center [753, 431] width 17 height 10
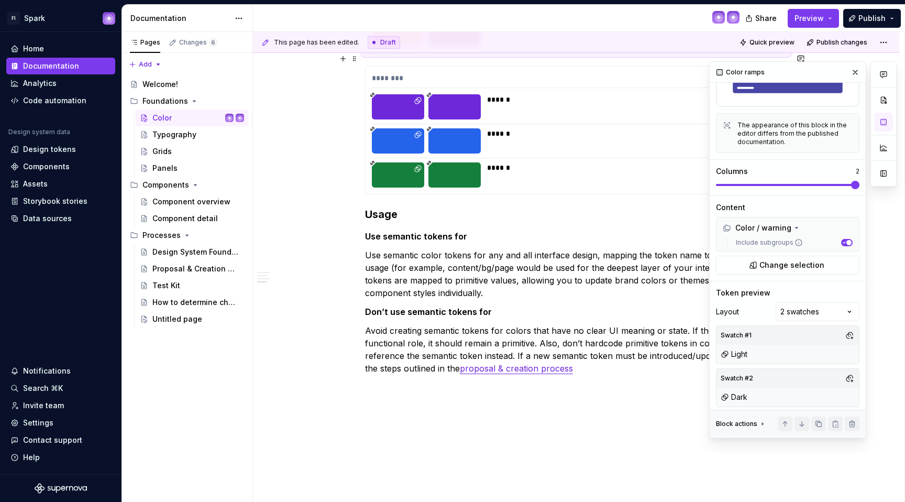
scroll to position [13570, 0]
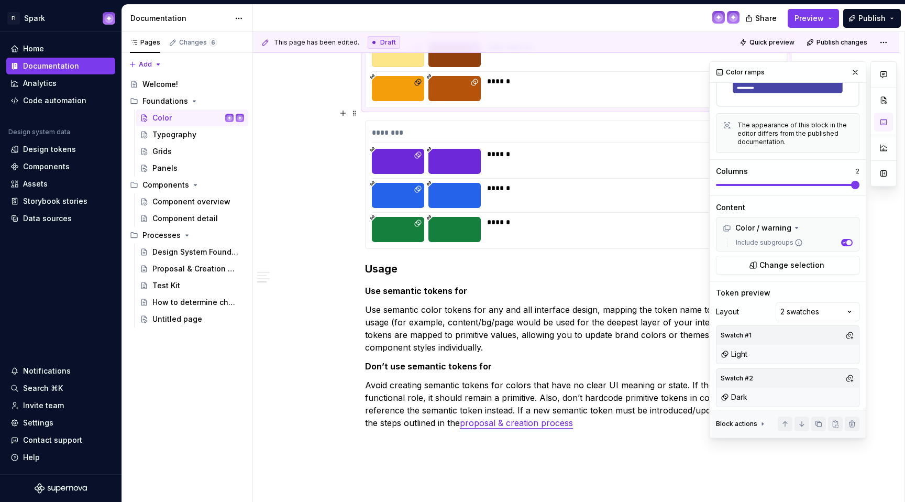
click at [517, 192] on div "******" at bounding box center [630, 195] width 287 height 25
click at [842, 373] on button "button" at bounding box center [849, 378] width 15 height 15
click at [762, 427] on div "Dark" at bounding box center [795, 431] width 100 height 10
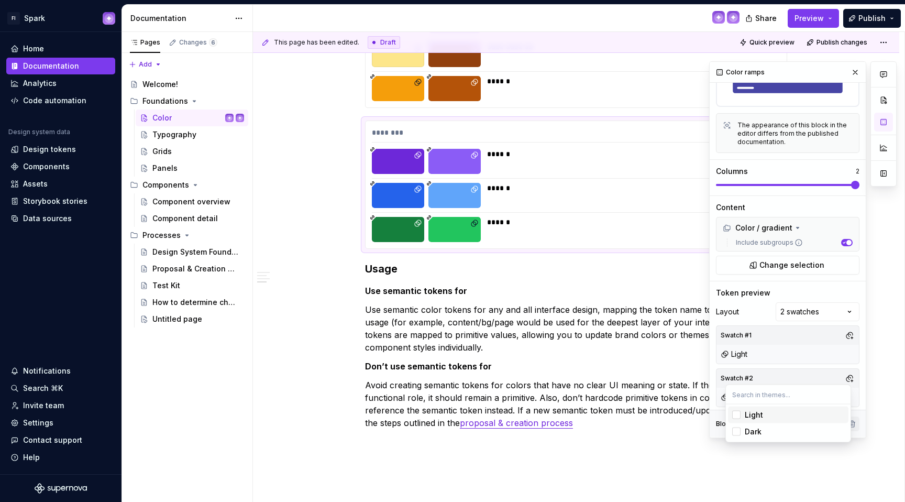
click at [331, 271] on html "FI Spark Home Documentation Analytics Code automation Design system data Design…" at bounding box center [452, 251] width 905 height 502
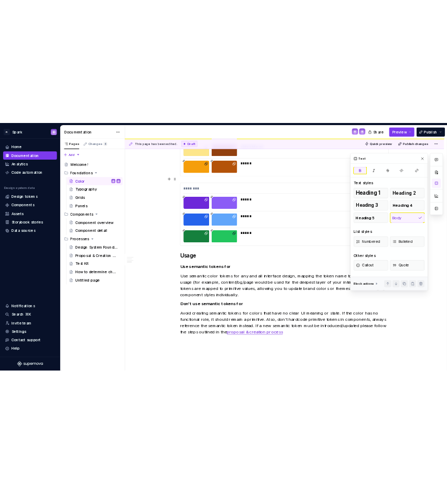
scroll to position [12875, 0]
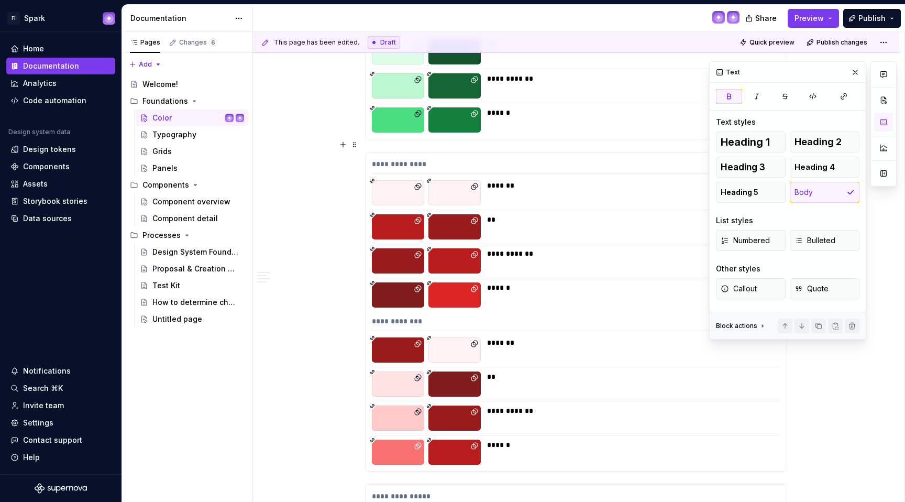
drag, startPoint x: 328, startPoint y: 227, endPoint x: 264, endPoint y: 199, distance: 70.3
click at [328, 227] on div "**********" at bounding box center [578, 267] width 651 height 470
click at [50, 148] on div "Design tokens" at bounding box center [49, 149] width 53 height 10
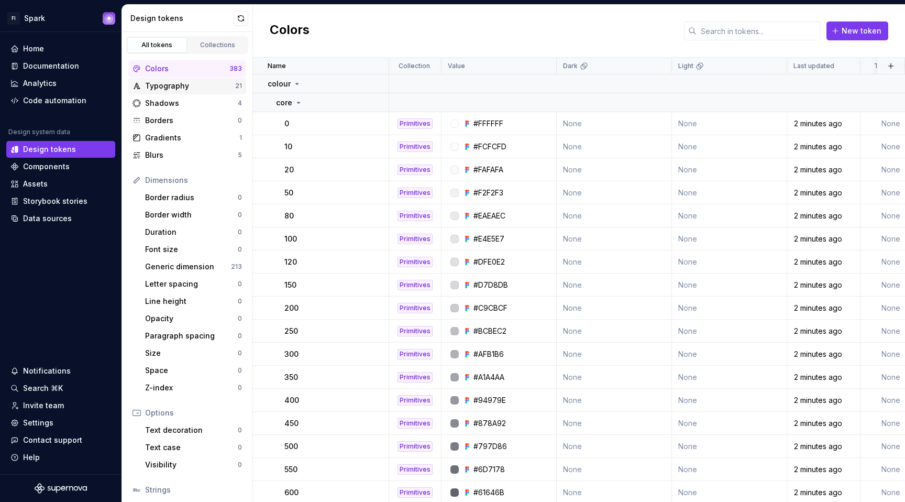
click at [191, 90] on div "Typography" at bounding box center [190, 86] width 90 height 10
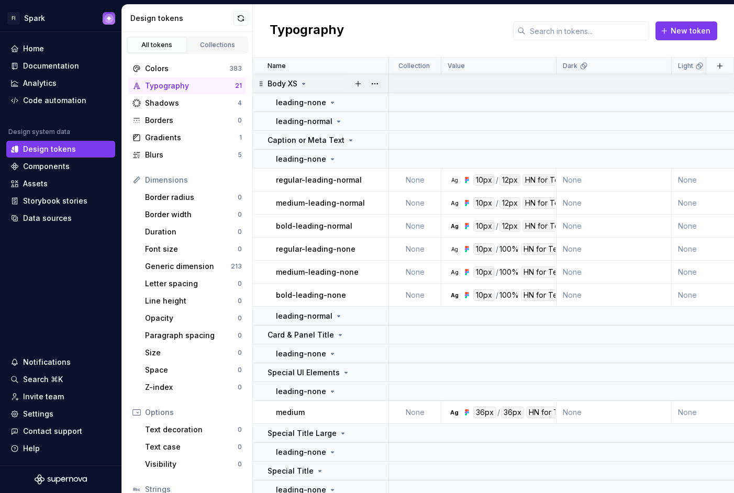
click at [305, 85] on icon at bounding box center [304, 84] width 8 height 8
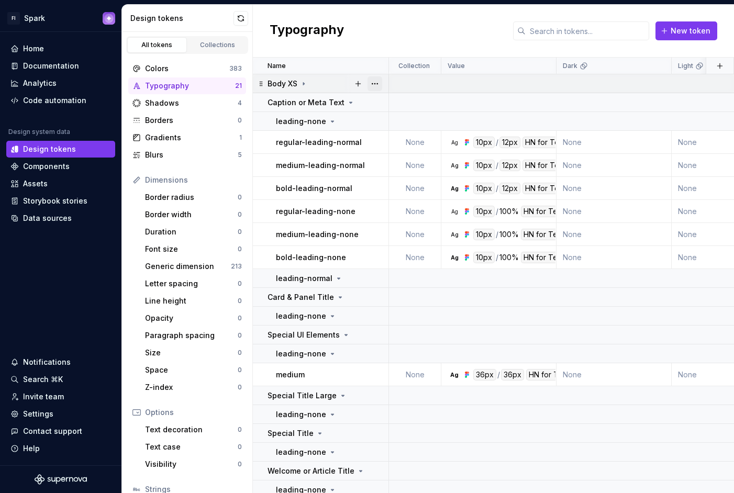
click at [373, 83] on button "button" at bounding box center [375, 83] width 15 height 15
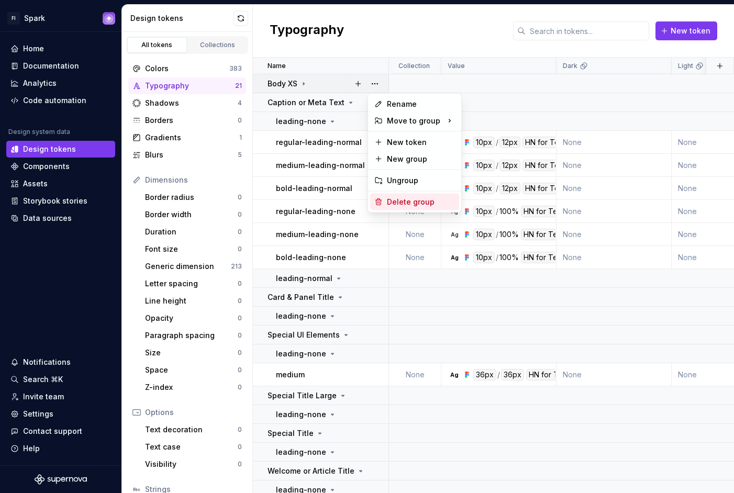
click at [394, 197] on div "Delete group" at bounding box center [421, 202] width 68 height 10
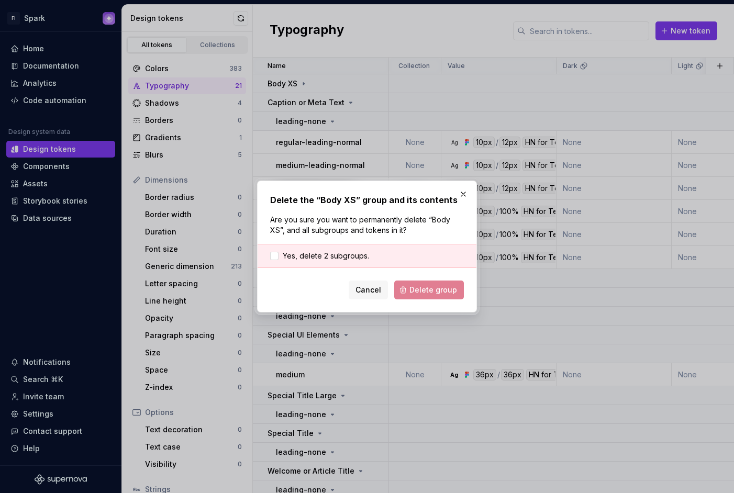
click at [267, 255] on div "Yes, delete 2 subgroups." at bounding box center [367, 256] width 219 height 24
click at [274, 257] on div at bounding box center [274, 256] width 8 height 8
click at [416, 288] on span "Delete group" at bounding box center [434, 290] width 48 height 10
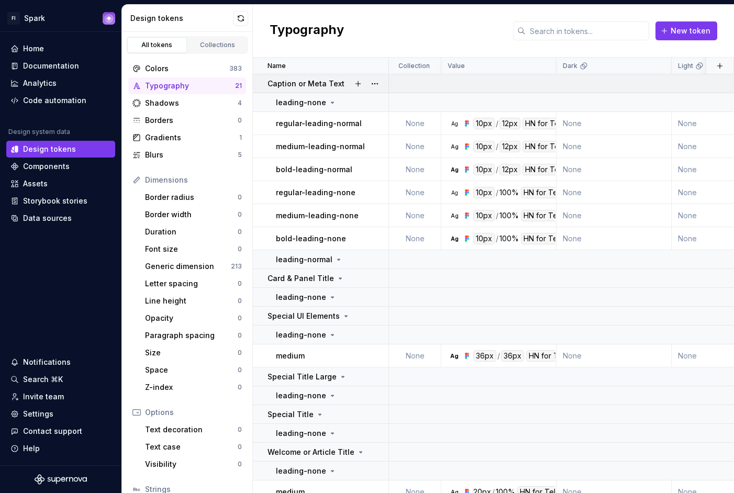
click at [340, 84] on div "Caption or Meta Text" at bounding box center [311, 84] width 87 height 10
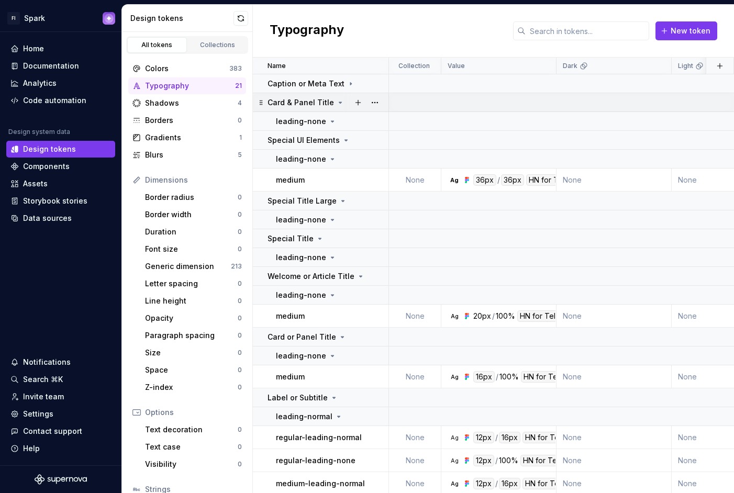
click at [336, 103] on icon at bounding box center [340, 102] width 8 height 8
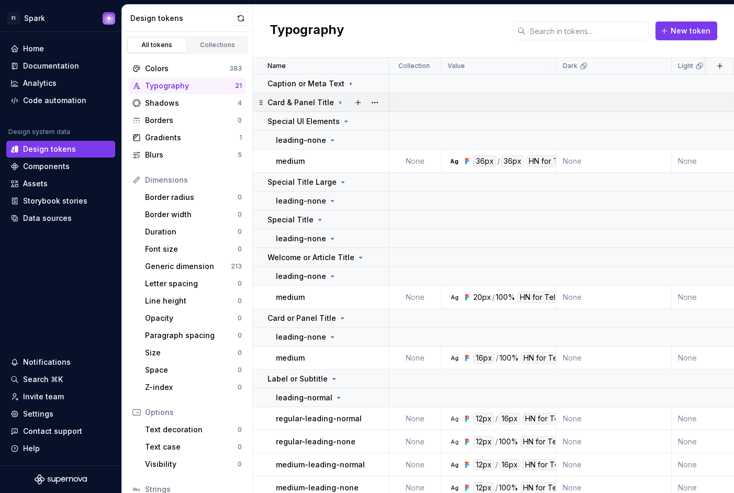
click at [336, 103] on icon at bounding box center [340, 102] width 8 height 8
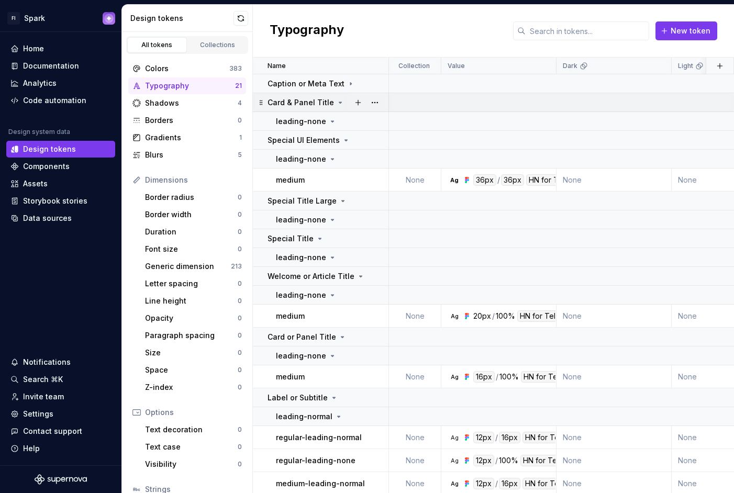
click at [336, 103] on icon at bounding box center [340, 102] width 8 height 8
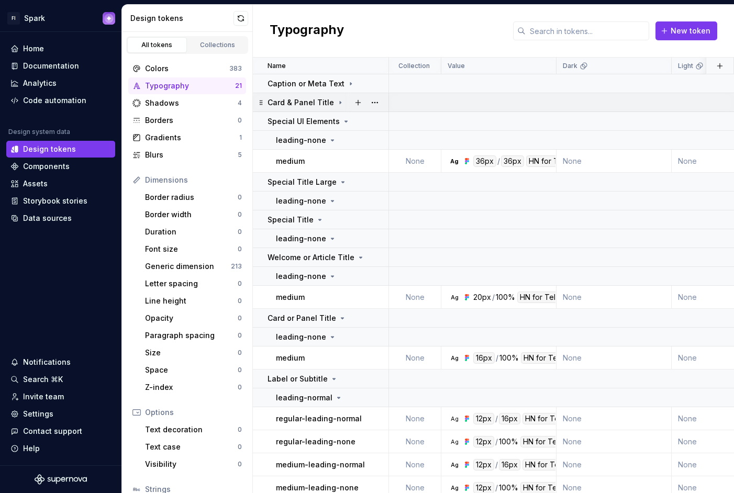
click at [336, 103] on icon at bounding box center [340, 102] width 8 height 8
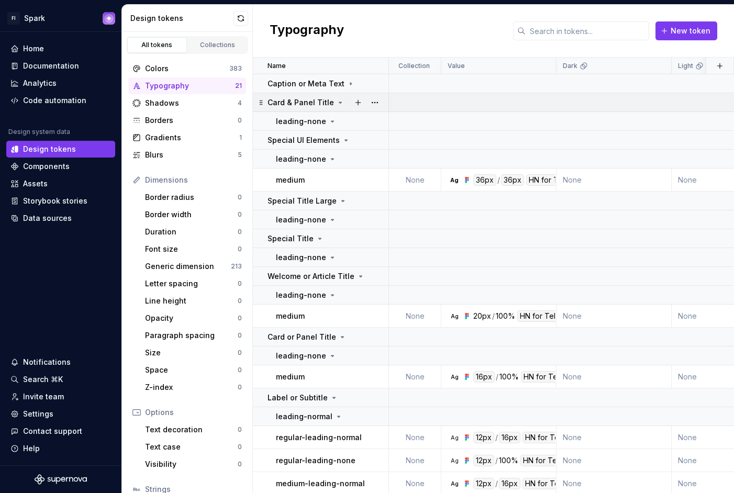
click at [336, 103] on icon at bounding box center [340, 102] width 8 height 8
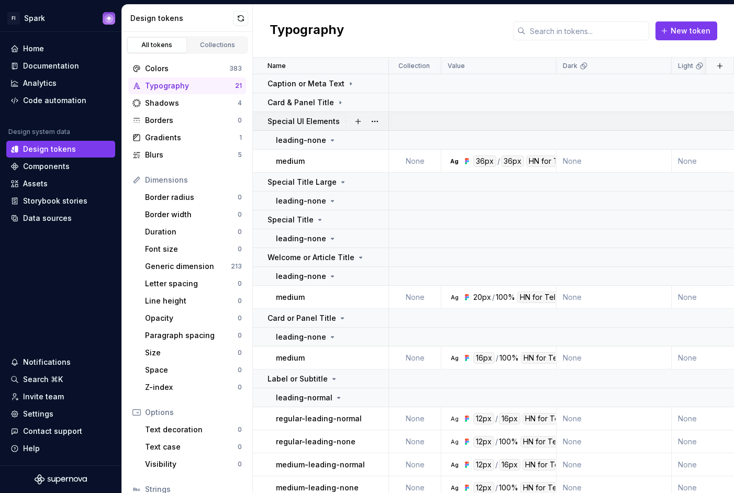
click at [342, 125] on icon at bounding box center [346, 121] width 8 height 8
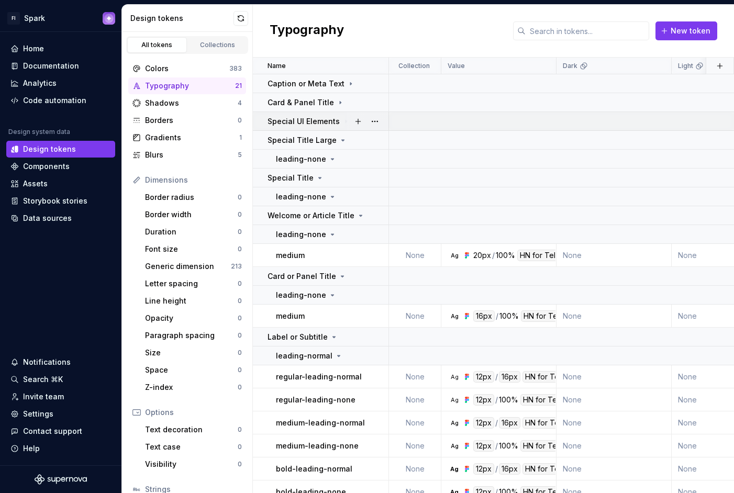
click at [345, 123] on div at bounding box center [367, 121] width 44 height 18
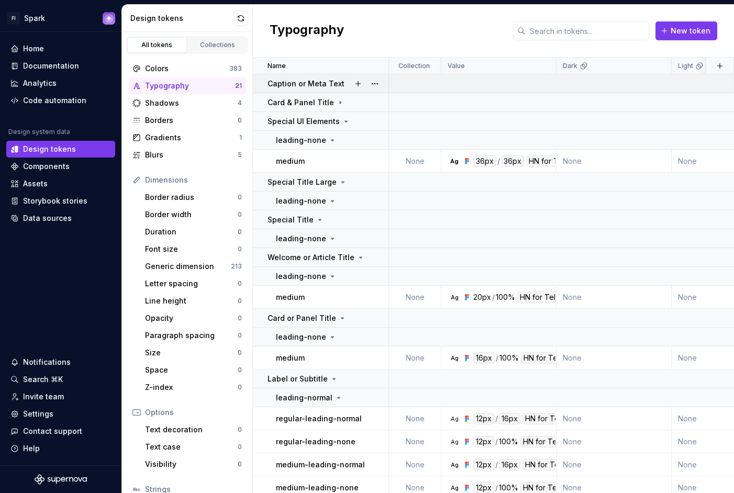
click at [342, 82] on div "Caption or Meta Text" at bounding box center [311, 84] width 87 height 10
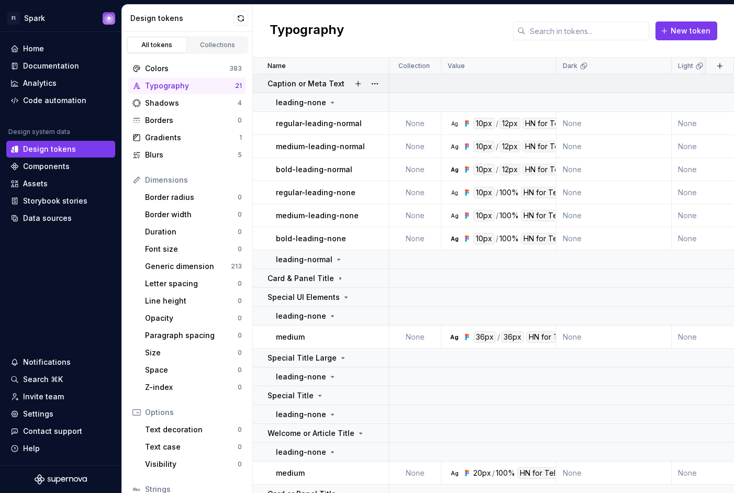
click at [347, 84] on icon at bounding box center [351, 84] width 8 height 8
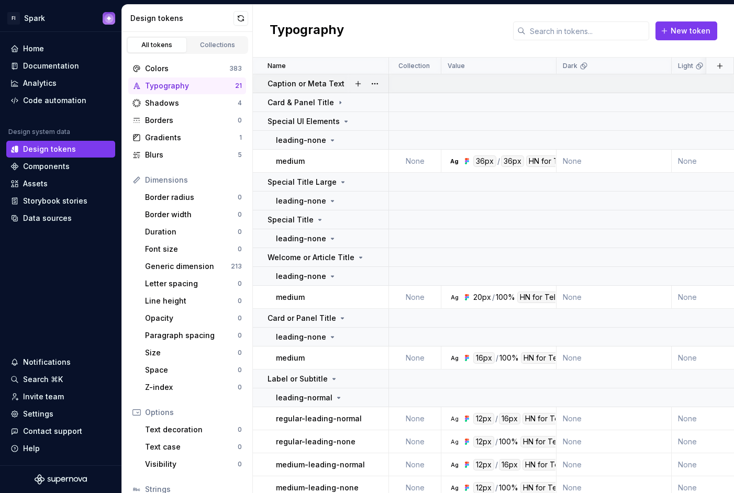
click at [347, 84] on icon at bounding box center [351, 84] width 8 height 8
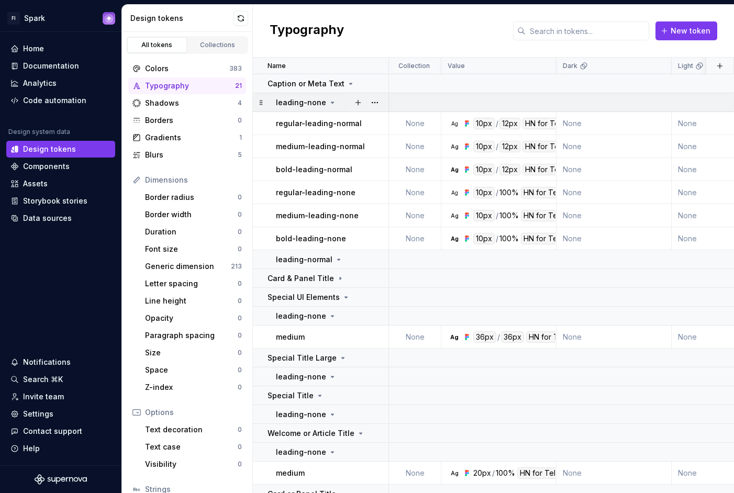
click at [331, 102] on icon at bounding box center [332, 102] width 3 height 1
click at [332, 102] on icon at bounding box center [332, 102] width 1 height 3
click at [331, 103] on icon at bounding box center [332, 102] width 3 height 1
click at [335, 259] on icon at bounding box center [339, 260] width 8 height 8
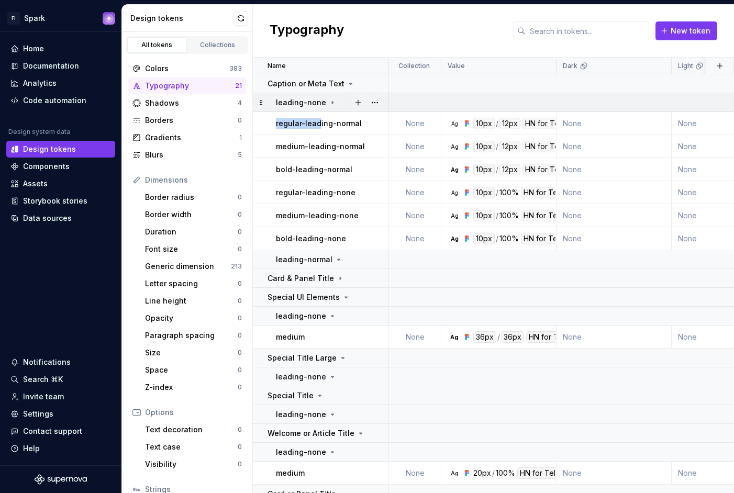
drag, startPoint x: 317, startPoint y: 118, endPoint x: 341, endPoint y: 106, distance: 26.9
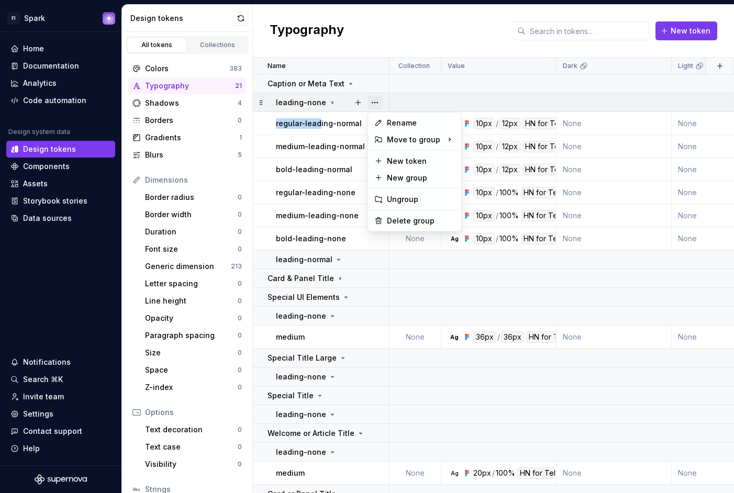
click at [377, 103] on button "button" at bounding box center [375, 102] width 15 height 15
click at [401, 200] on div "Ungroup" at bounding box center [421, 199] width 68 height 10
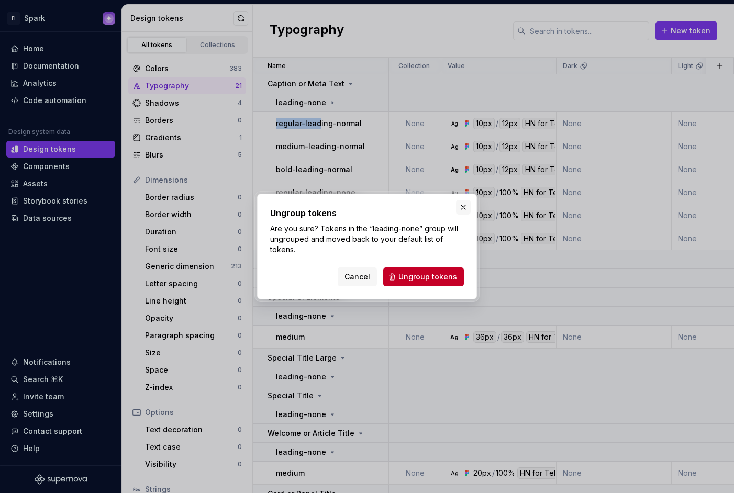
click at [465, 209] on button "button" at bounding box center [463, 207] width 15 height 15
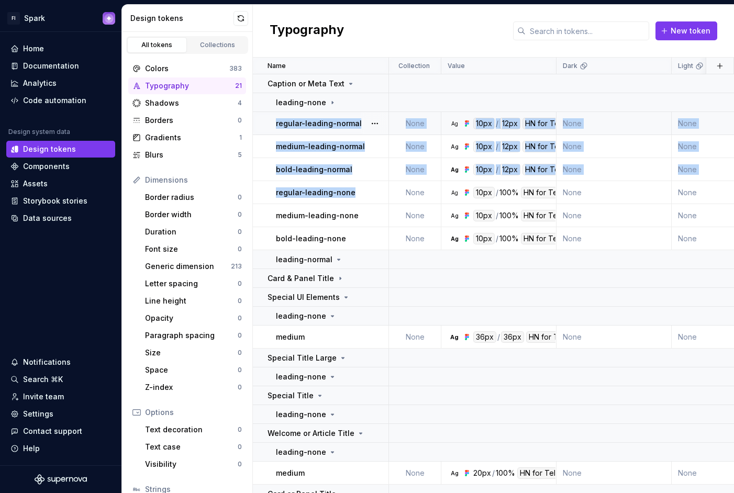
drag, startPoint x: 359, startPoint y: 193, endPoint x: 345, endPoint y: 121, distance: 73.5
click at [352, 191] on div "regular-leading-none" at bounding box center [332, 192] width 112 height 10
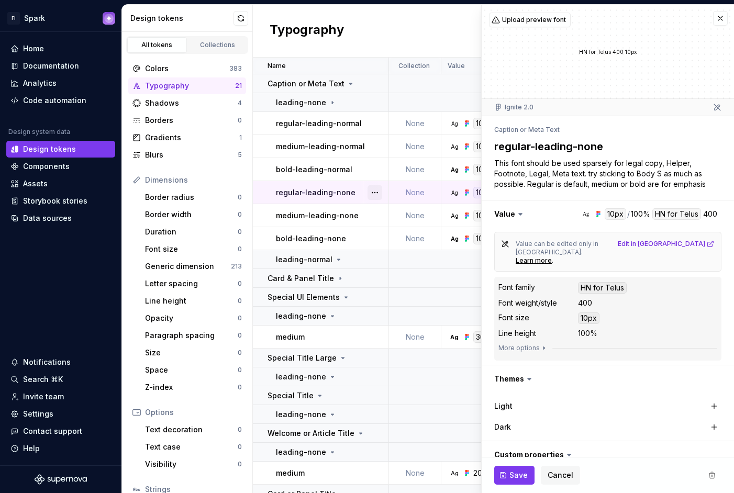
click at [377, 191] on button "button" at bounding box center [375, 192] width 15 height 15
click at [713, 20] on html "FI Spark Home Documentation Analytics Code automation Design system data Design…" at bounding box center [367, 246] width 734 height 493
click at [713, 20] on button "button" at bounding box center [720, 18] width 15 height 15
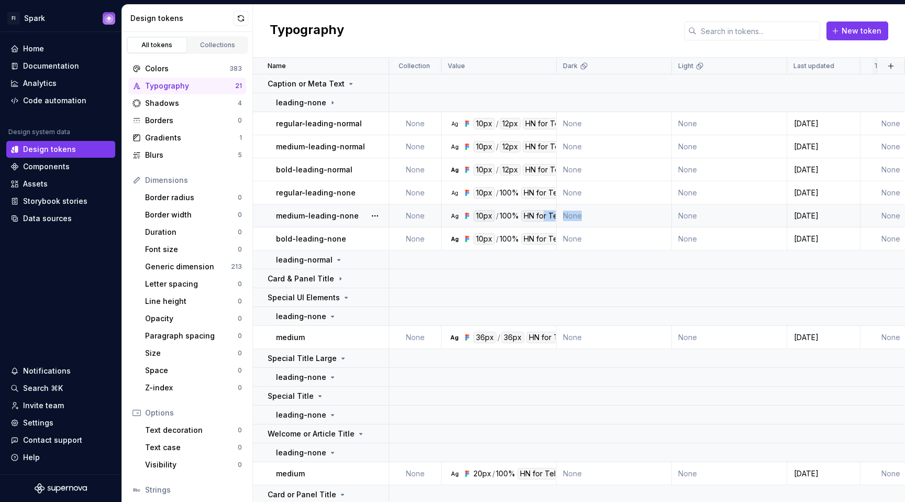
drag, startPoint x: 544, startPoint y: 218, endPoint x: 603, endPoint y: 216, distance: 59.2
click at [602, 215] on tr "medium-leading-none None Ag 10px / 100% HN for Telus 500 None None 1 day ago No…" at bounding box center [653, 215] width 801 height 23
click at [628, 218] on td "None" at bounding box center [614, 215] width 115 height 23
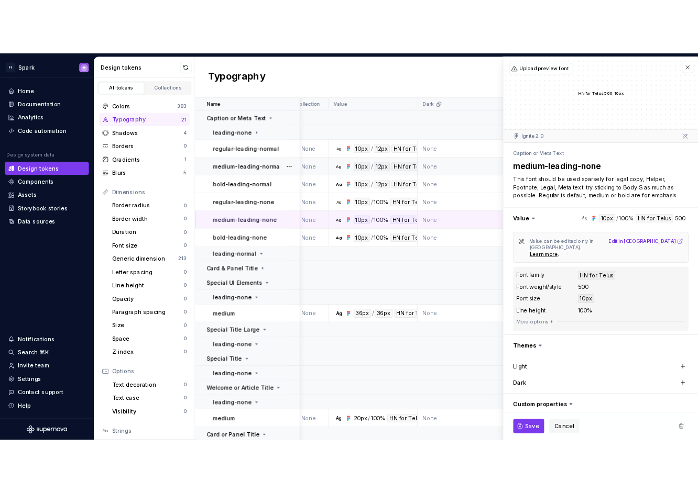
scroll to position [0, 15]
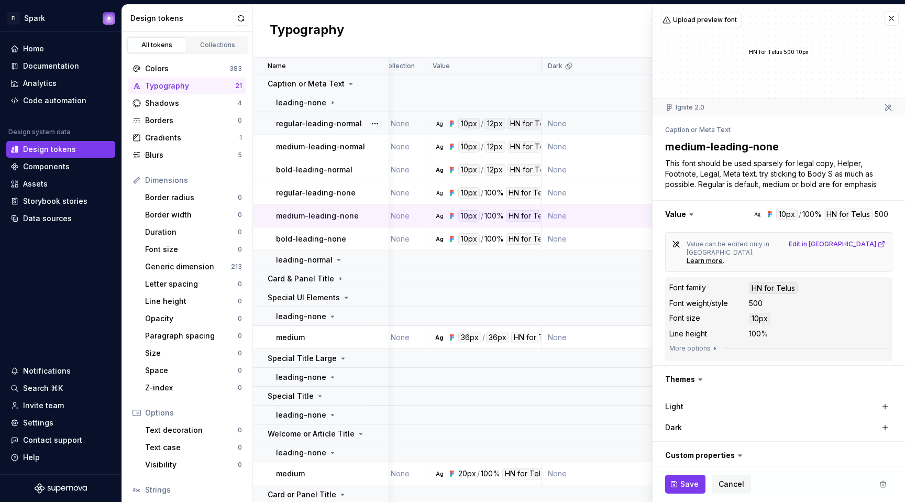
click at [534, 126] on div "HN for Telus" at bounding box center [531, 124] width 49 height 12
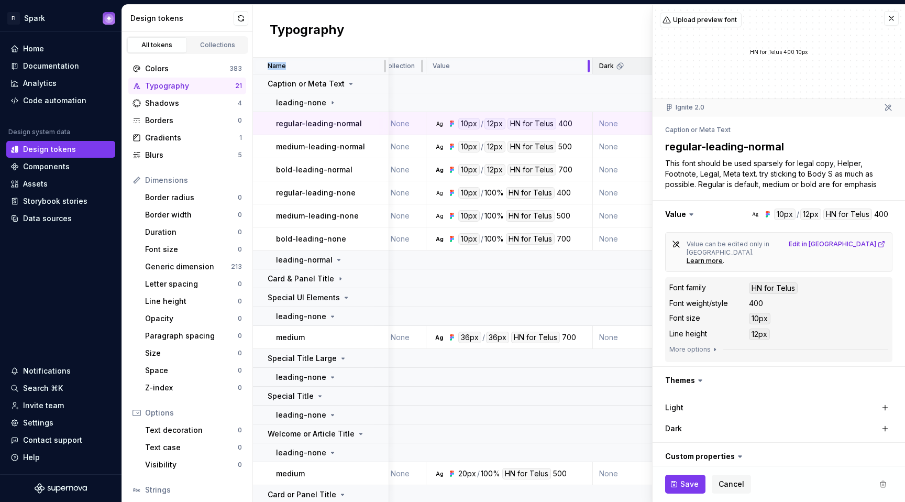
drag, startPoint x: 540, startPoint y: 67, endPoint x: 599, endPoint y: 70, distance: 58.2
click at [884, 21] on button "button" at bounding box center [891, 18] width 15 height 15
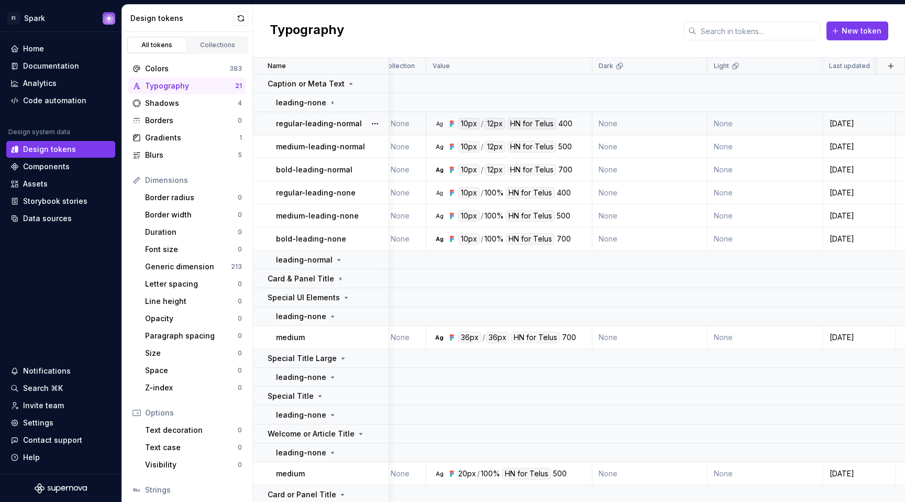
click at [438, 121] on div "Ag" at bounding box center [439, 123] width 8 height 8
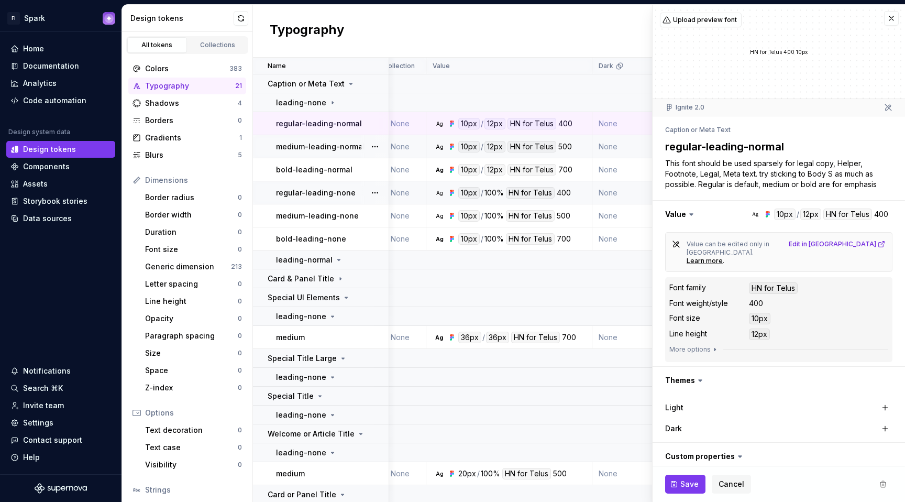
click at [581, 197] on div "Ag 10px / 100% HN for Telus 400" at bounding box center [512, 193] width 158 height 12
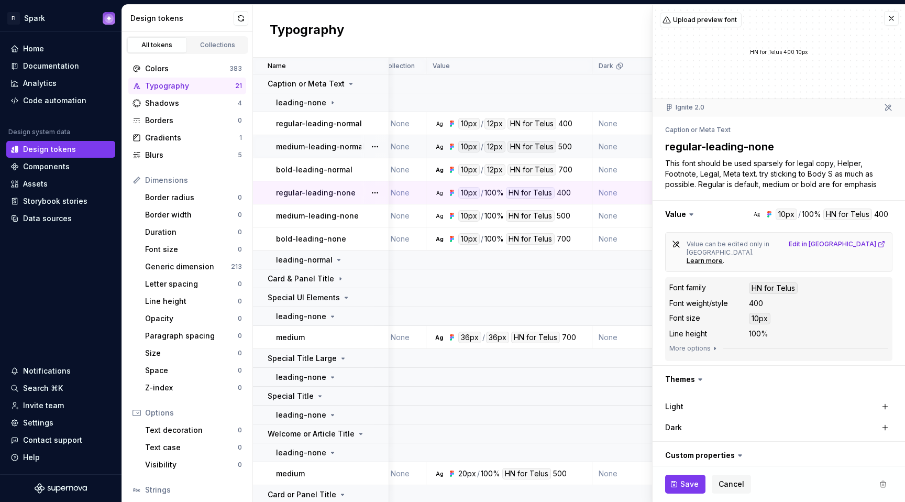
click at [495, 196] on div "100%" at bounding box center [493, 193] width 19 height 12
click at [328, 103] on icon at bounding box center [332, 102] width 8 height 8
click at [331, 103] on icon at bounding box center [332, 102] width 3 height 1
click at [332, 103] on icon at bounding box center [332, 102] width 1 height 3
click at [372, 103] on button "button" at bounding box center [375, 102] width 15 height 15
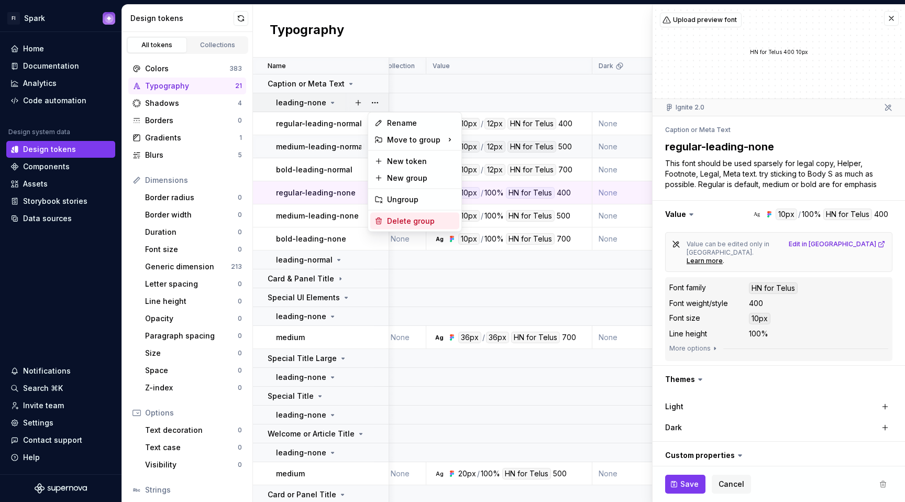
click at [407, 216] on div "Delete group" at bounding box center [421, 221] width 68 height 10
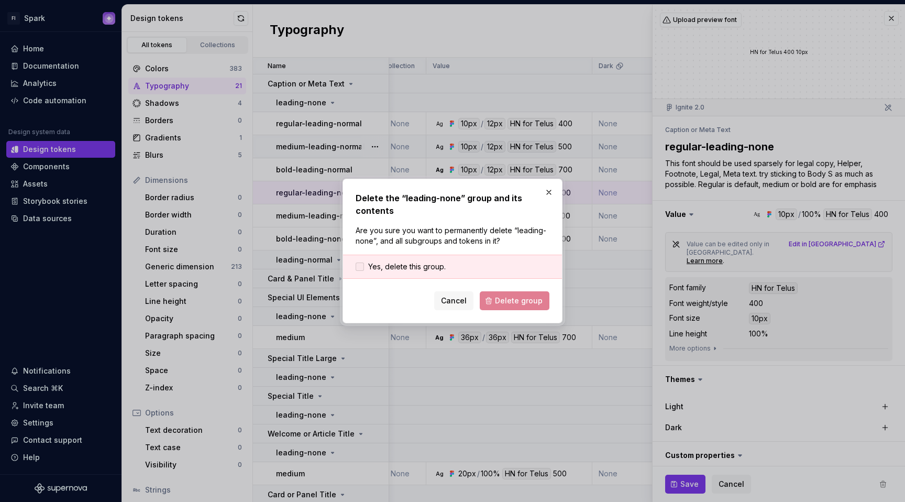
click at [358, 267] on div at bounding box center [360, 266] width 8 height 8
click at [520, 300] on span "Delete group" at bounding box center [519, 300] width 48 height 10
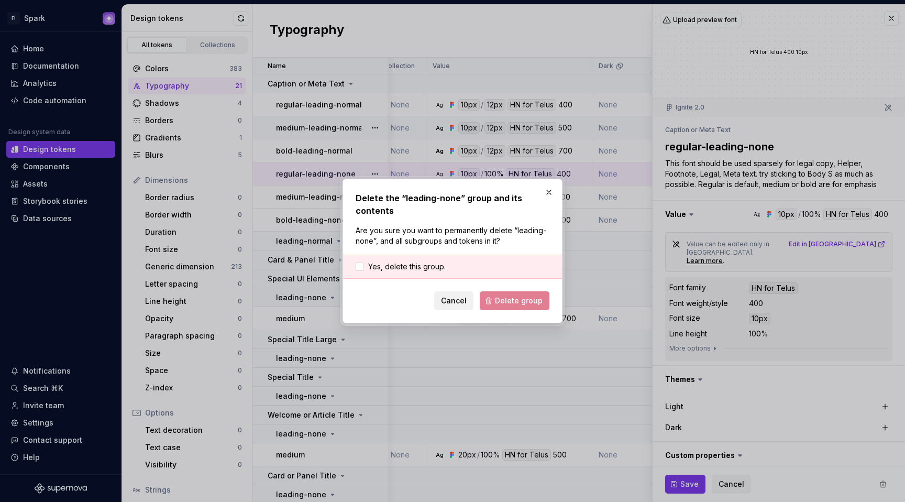
click at [461, 300] on html "FI Spark Home Documentation Analytics Code automation Design system data Design…" at bounding box center [452, 251] width 905 height 502
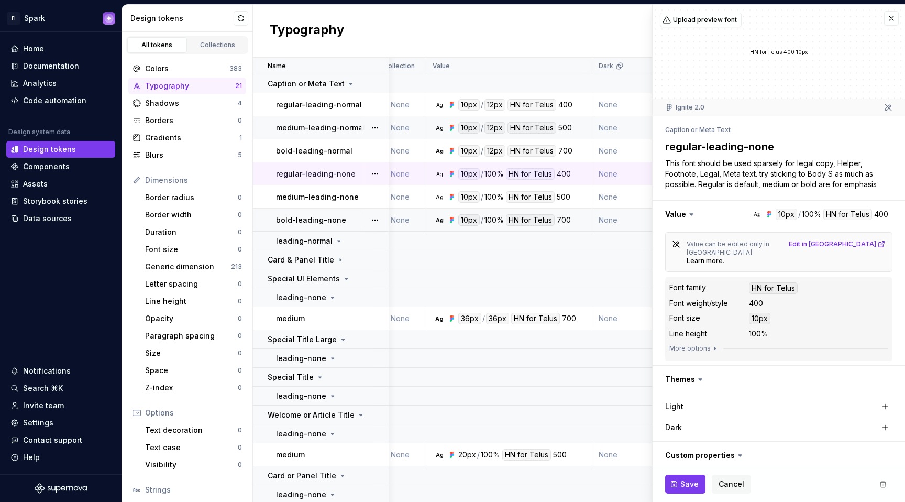
click at [320, 224] on p "bold-leading-none" at bounding box center [311, 220] width 70 height 10
click at [327, 240] on p "leading-normal" at bounding box center [304, 241] width 57 height 10
click at [375, 241] on button "button" at bounding box center [375, 241] width 15 height 15
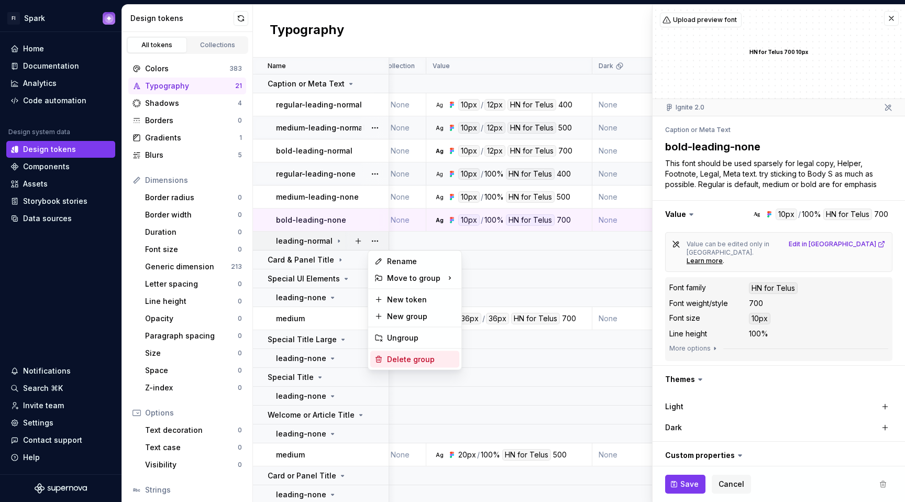
click at [415, 354] on div "Delete group" at bounding box center [421, 359] width 68 height 10
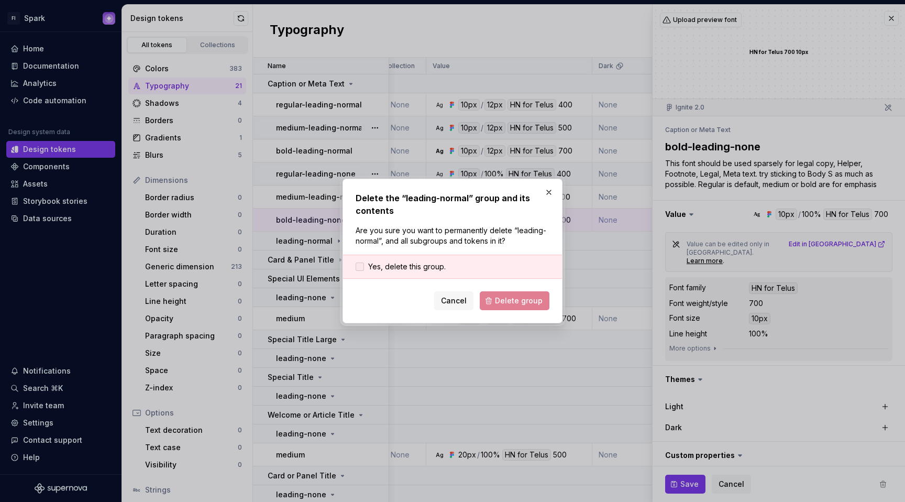
click at [360, 267] on div at bounding box center [360, 266] width 8 height 8
click at [502, 302] on span "Delete group" at bounding box center [519, 300] width 48 height 10
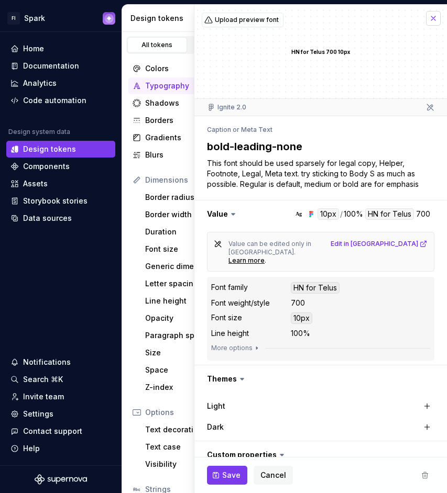
click at [427, 19] on button "button" at bounding box center [433, 18] width 15 height 15
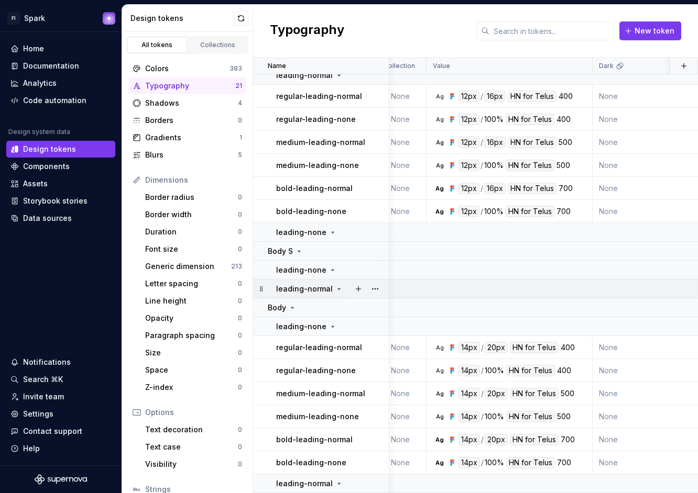
scroll to position [467, 15]
click at [328, 323] on icon at bounding box center [332, 327] width 8 height 8
click at [332, 325] on icon at bounding box center [332, 326] width 1 height 3
click at [375, 320] on button "button" at bounding box center [375, 326] width 15 height 15
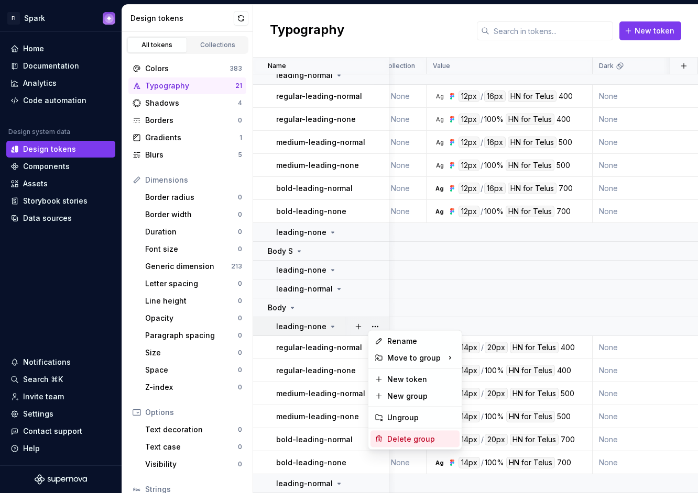
click at [397, 435] on div "Delete group" at bounding box center [421, 439] width 68 height 10
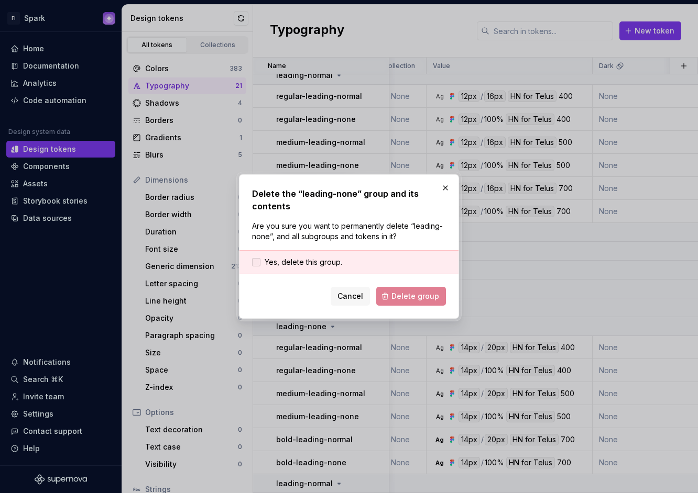
click at [257, 263] on div at bounding box center [256, 262] width 8 height 8
click at [418, 294] on span "Delete group" at bounding box center [415, 296] width 48 height 10
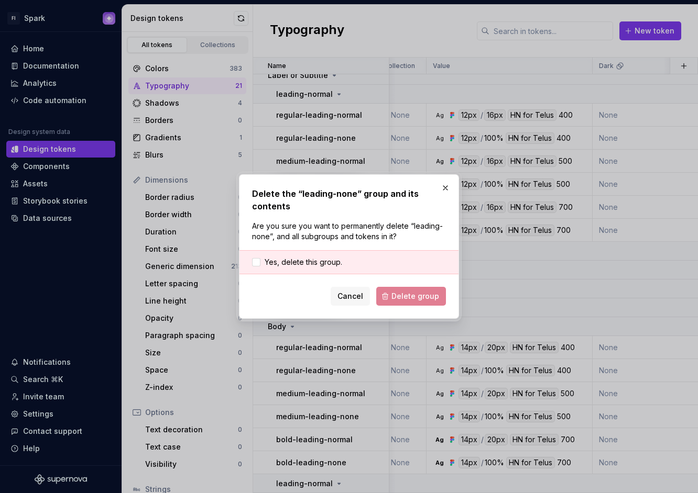
scroll to position [448, 15]
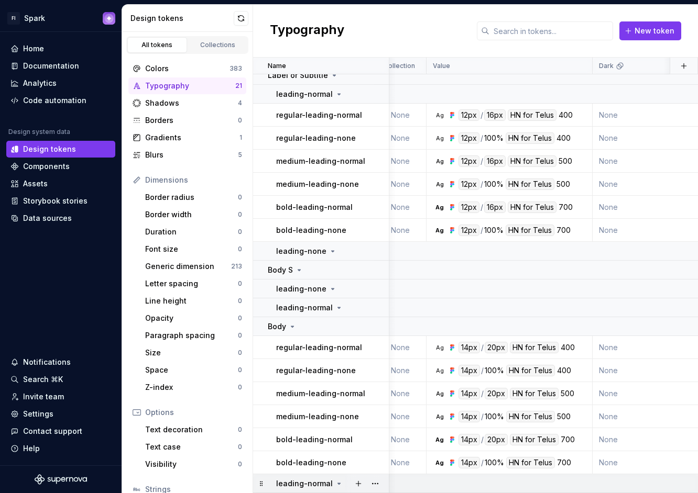
click at [335, 480] on icon at bounding box center [339, 484] width 8 height 8
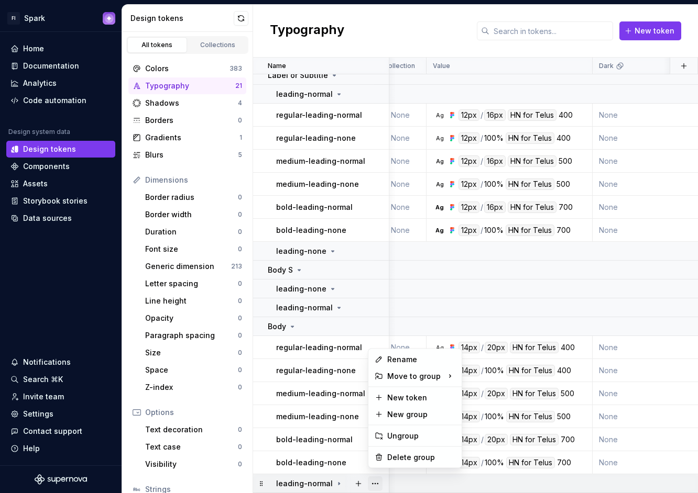
click at [369, 479] on button "button" at bounding box center [375, 484] width 15 height 15
click at [393, 459] on div "Delete group" at bounding box center [421, 457] width 68 height 10
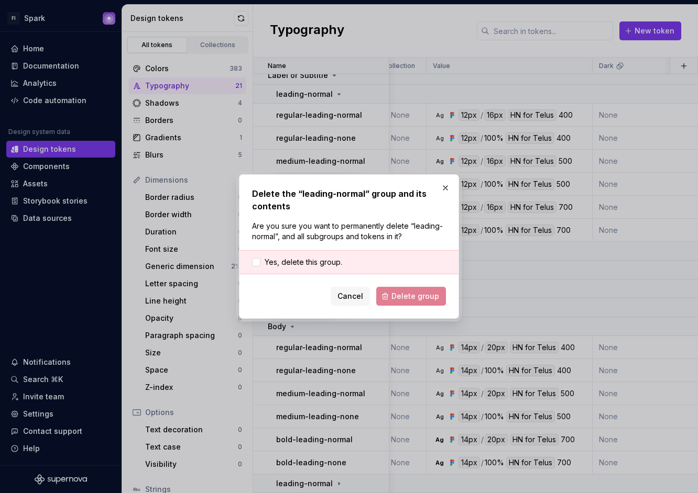
click at [251, 264] on div "Yes, delete this group." at bounding box center [348, 262] width 219 height 24
click at [259, 264] on div at bounding box center [256, 262] width 8 height 8
click at [428, 300] on span "Delete group" at bounding box center [415, 296] width 48 height 10
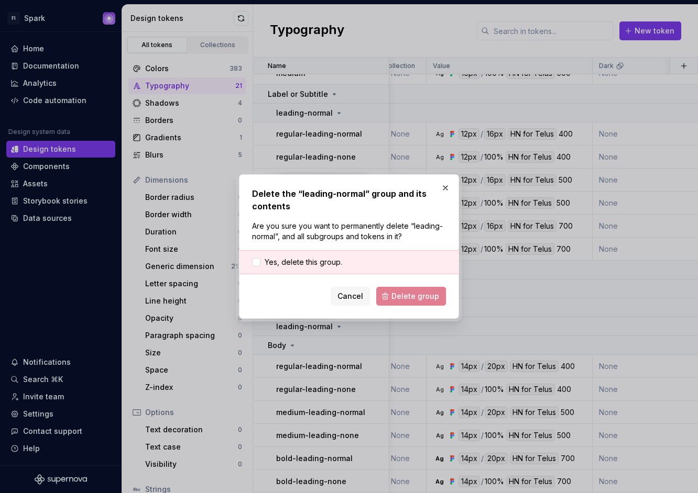
scroll to position [429, 15]
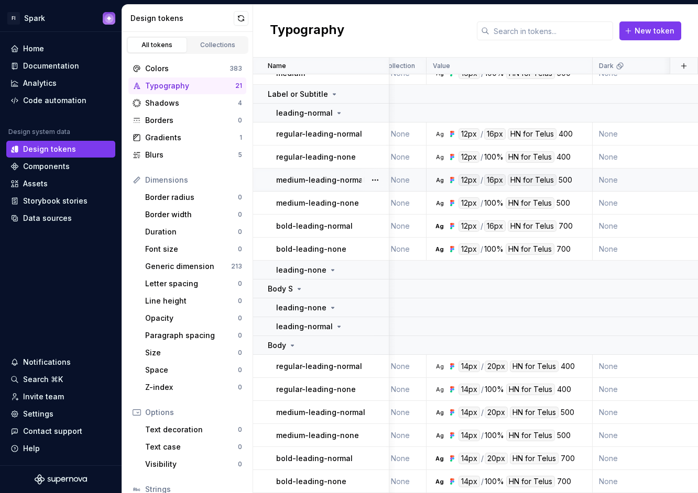
click at [445, 185] on td "Ag 12px / 16px HN for Telus 500" at bounding box center [509, 180] width 166 height 23
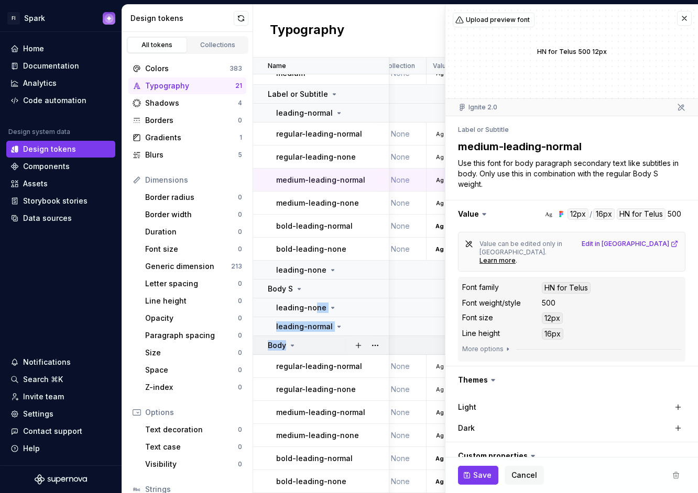
drag, startPoint x: 313, startPoint y: 339, endPoint x: 313, endPoint y: 330, distance: 8.9
click at [313, 307] on tbody "medium None Ag 36px / 36px HN for Telus 700 None None 1 day ago None Use this o…" at bounding box center [664, 72] width 852 height 842
drag, startPoint x: 315, startPoint y: 345, endPoint x: 275, endPoint y: 343, distance: 39.3
click at [314, 345] on td "Body" at bounding box center [321, 345] width 136 height 19
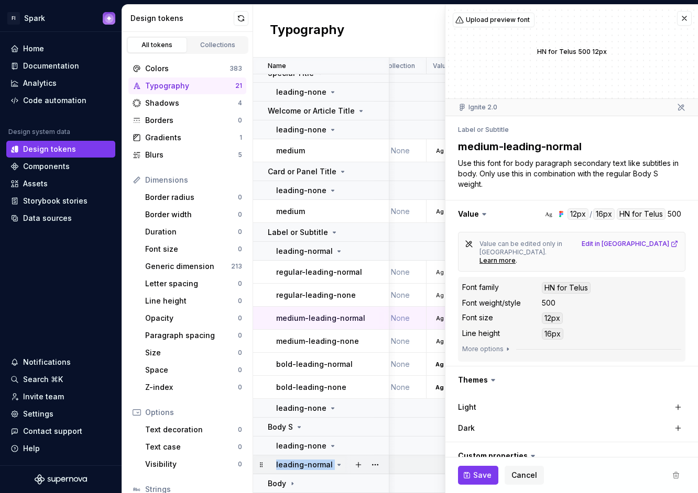
drag, startPoint x: 262, startPoint y: 476, endPoint x: 264, endPoint y: 462, distance: 13.9
click at [264, 462] on tbody "bold-leading-normal None Ag 10px / 12px HN for Telus 700 None None 1 day ago No…" at bounding box center [664, 141] width 852 height 704
type textarea "*"
click at [677, 19] on button "button" at bounding box center [684, 18] width 15 height 15
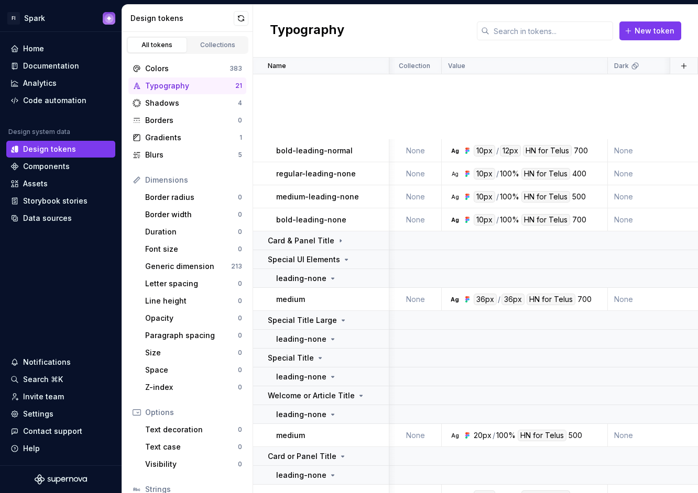
scroll to position [291, 15]
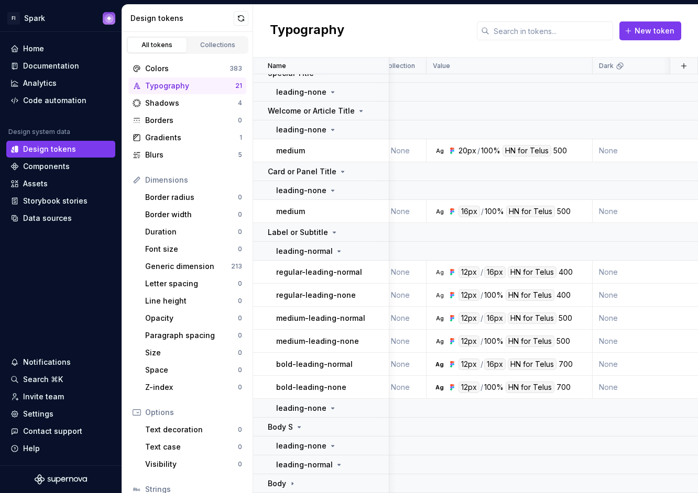
click at [323, 227] on p "Label or Subtitle" at bounding box center [298, 232] width 60 height 10
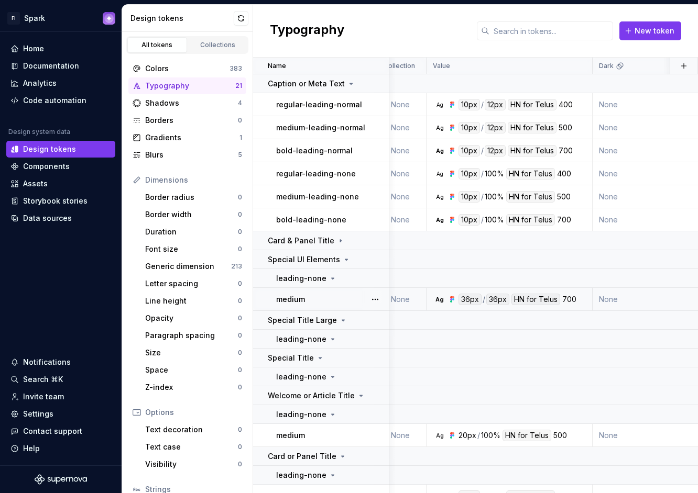
scroll to position [115, 15]
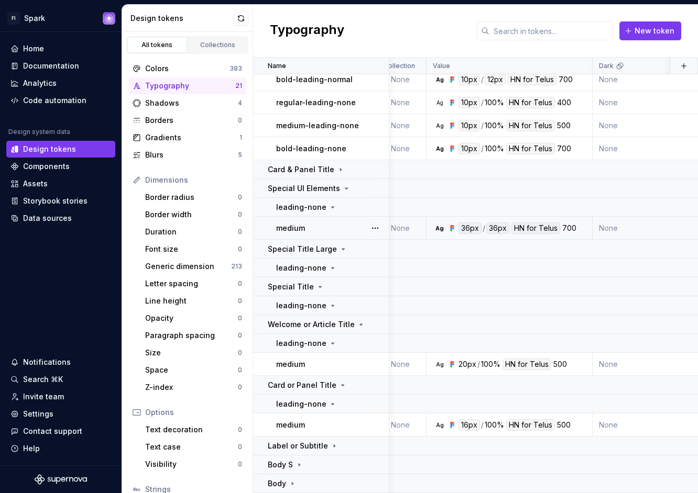
click at [349, 217] on td "medium" at bounding box center [321, 228] width 136 height 23
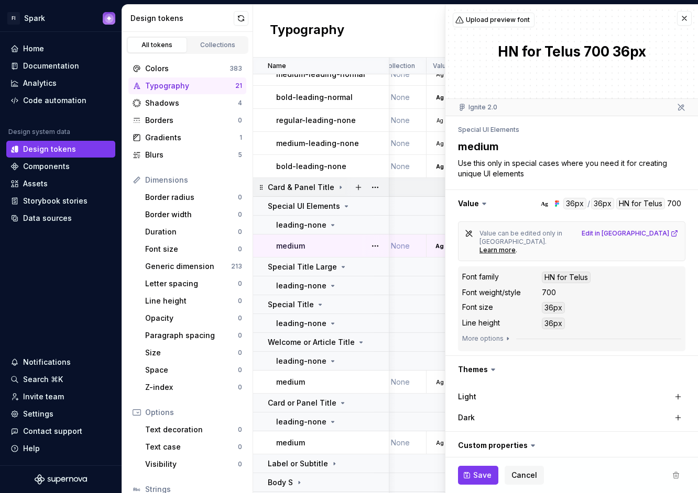
scroll to position [0, 15]
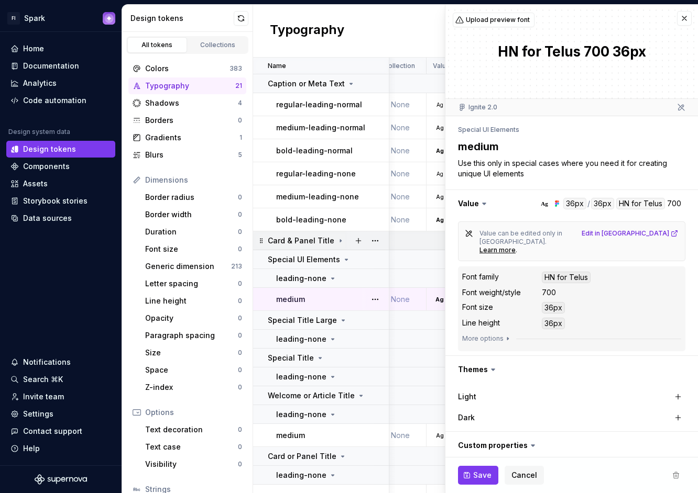
click at [336, 237] on icon at bounding box center [340, 241] width 8 height 8
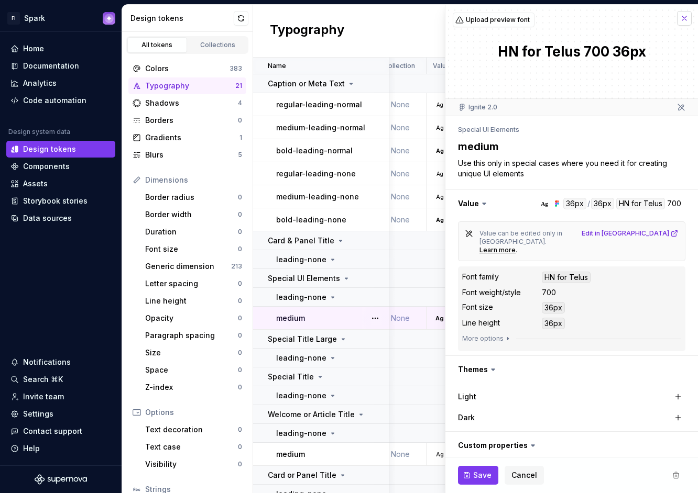
click at [679, 12] on button "button" at bounding box center [684, 18] width 15 height 15
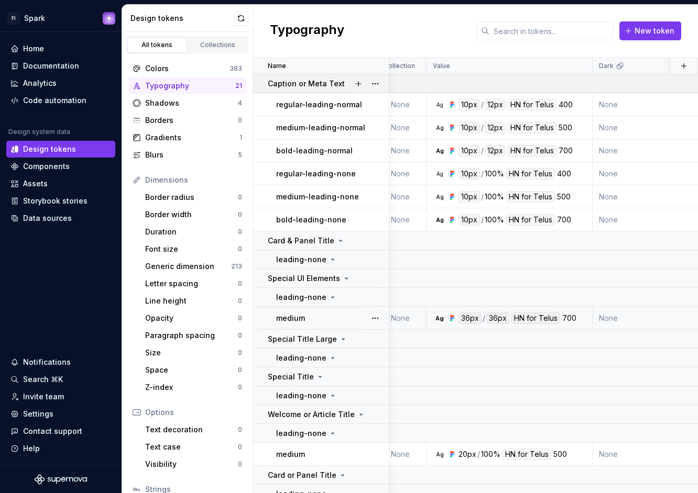
click at [349, 82] on div at bounding box center [367, 83] width 44 height 18
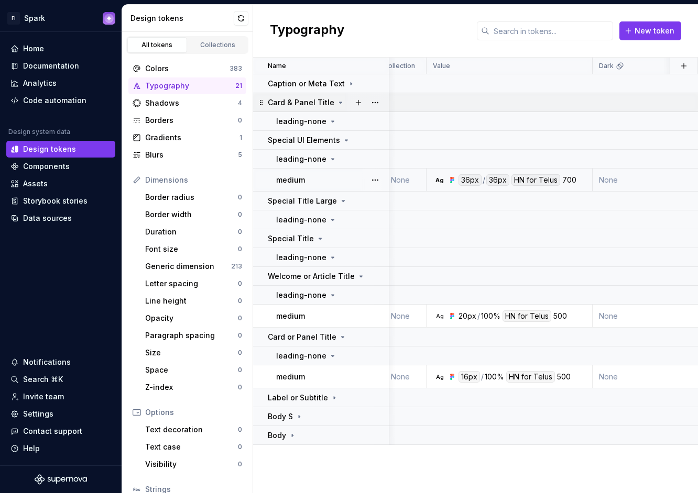
click at [338, 103] on icon at bounding box center [340, 102] width 8 height 8
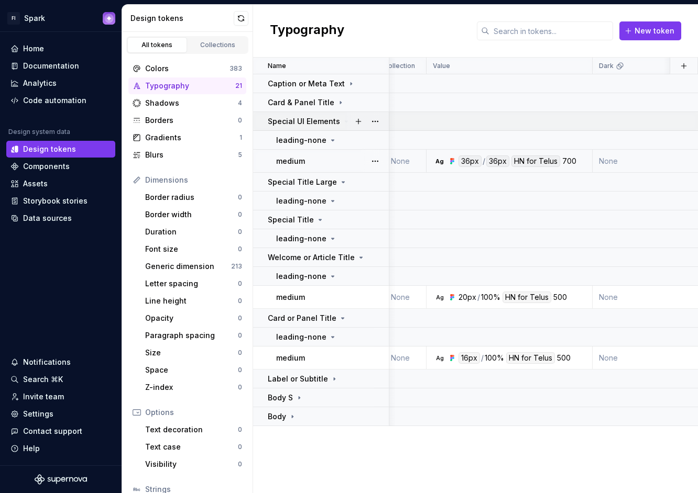
click at [345, 121] on icon at bounding box center [346, 121] width 3 height 1
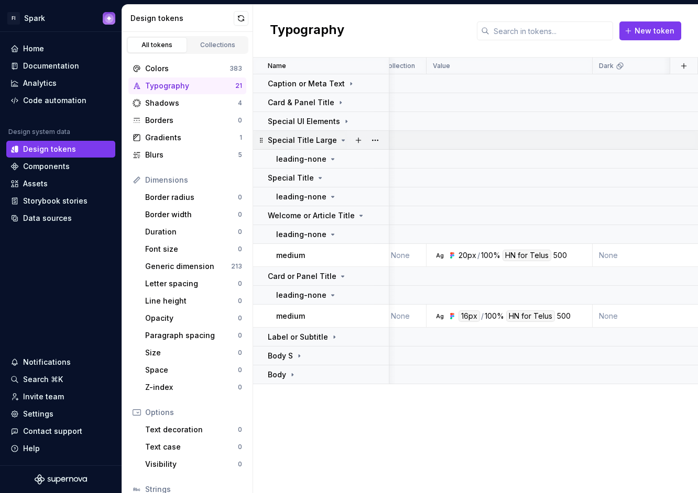
click at [339, 138] on icon at bounding box center [343, 140] width 8 height 8
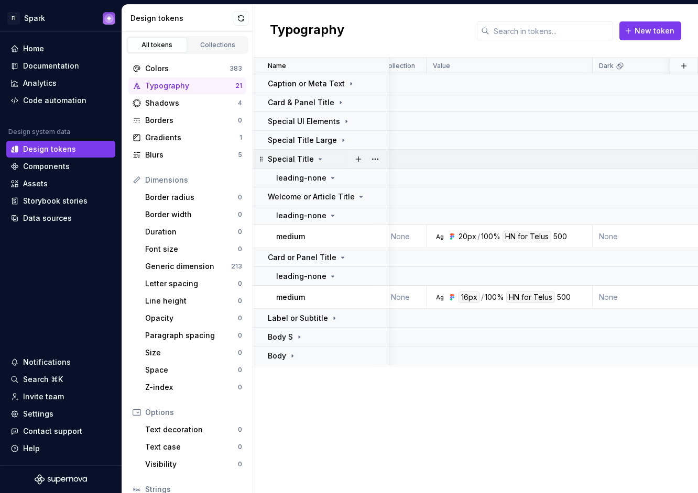
click at [323, 159] on div "Special Title" at bounding box center [328, 159] width 120 height 10
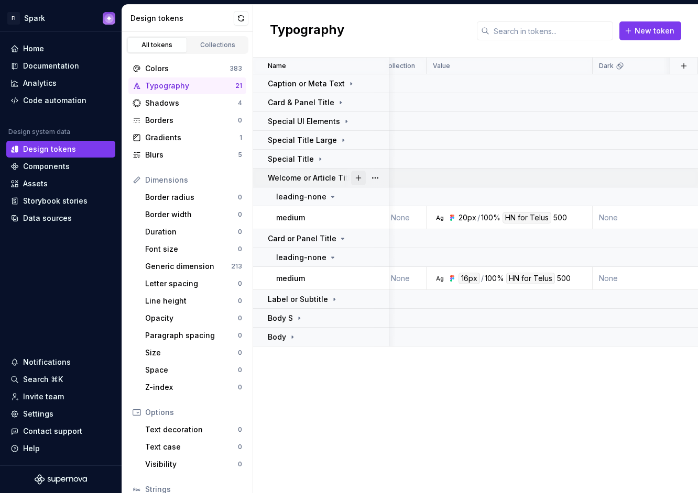
click at [358, 176] on button "button" at bounding box center [358, 178] width 15 height 15
click at [339, 178] on p "Welcome or Article Title" at bounding box center [311, 178] width 87 height 10
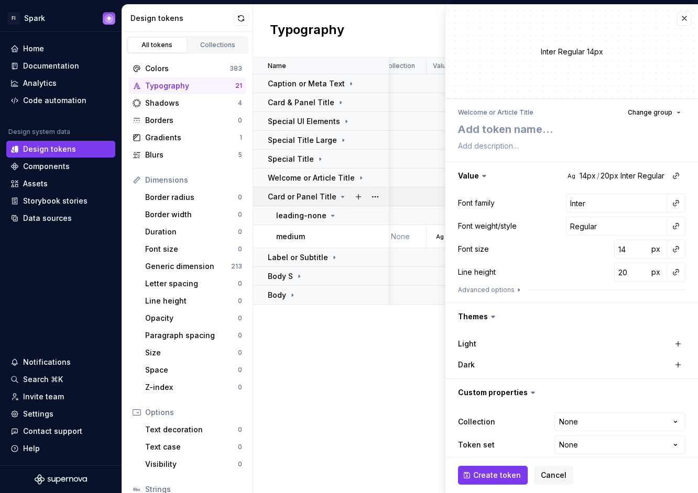
click at [338, 195] on icon at bounding box center [342, 197] width 8 height 8
click at [330, 214] on icon at bounding box center [334, 216] width 8 height 8
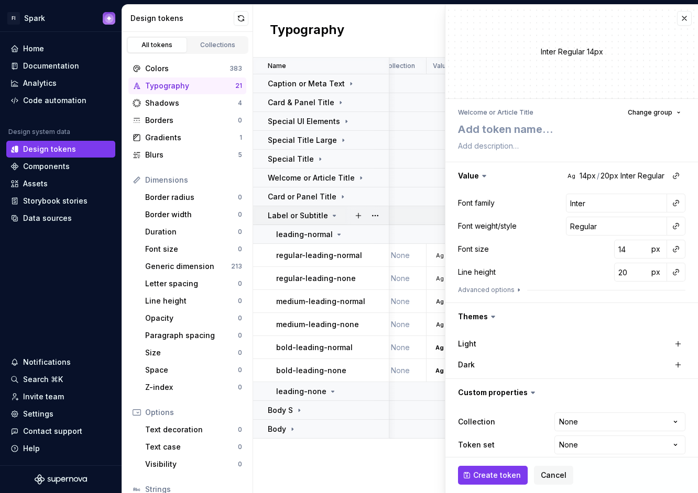
click at [330, 215] on icon at bounding box center [334, 216] width 8 height 8
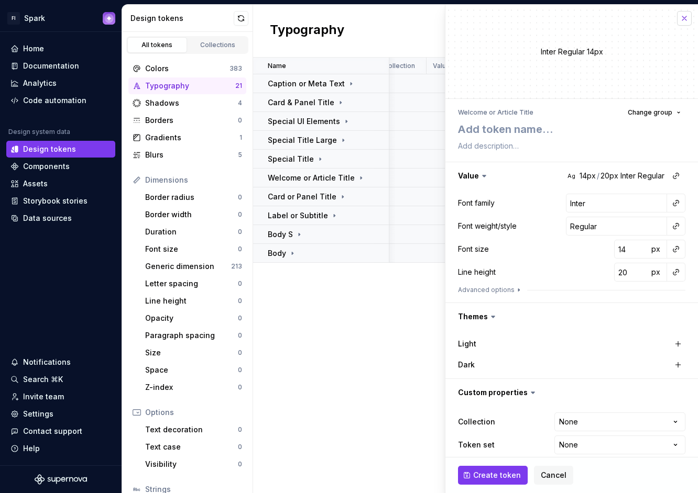
click at [678, 18] on button "button" at bounding box center [684, 18] width 15 height 15
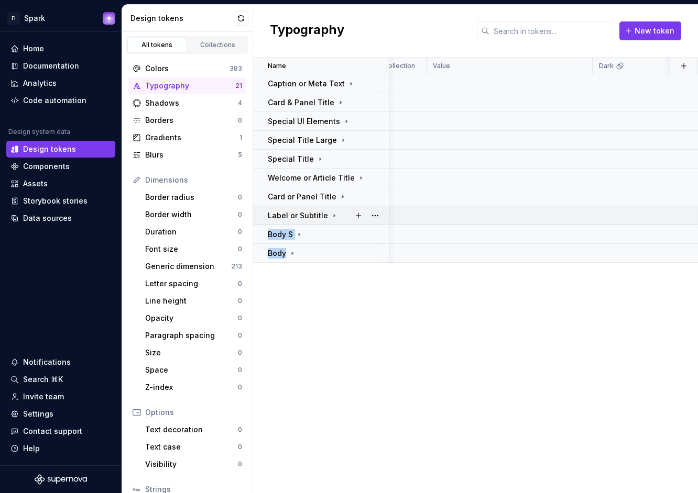
drag, startPoint x: 340, startPoint y: 251, endPoint x: 333, endPoint y: 224, distance: 27.7
click at [333, 224] on tbody "Caption or Meta Text Card & Panel Title Special UI Elements Special Title Large…" at bounding box center [664, 168] width 852 height 189
drag, startPoint x: 263, startPoint y: 218, endPoint x: 263, endPoint y: 238, distance: 19.9
click at [263, 238] on tbody "Caption or Meta Text Card & Panel Title Special UI Elements Special Title Large…" at bounding box center [664, 168] width 852 height 189
click at [341, 365] on div "Name Collection Value Dark Light Last updated Token set Description Caption or …" at bounding box center [475, 276] width 445 height 436
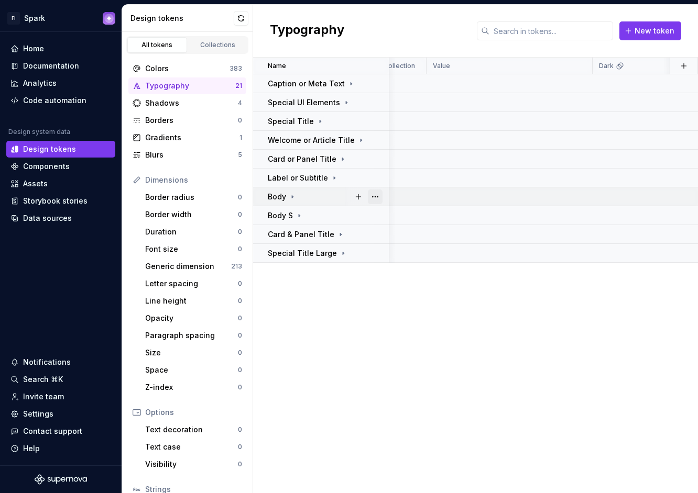
click at [375, 196] on button "button" at bounding box center [375, 197] width 15 height 15
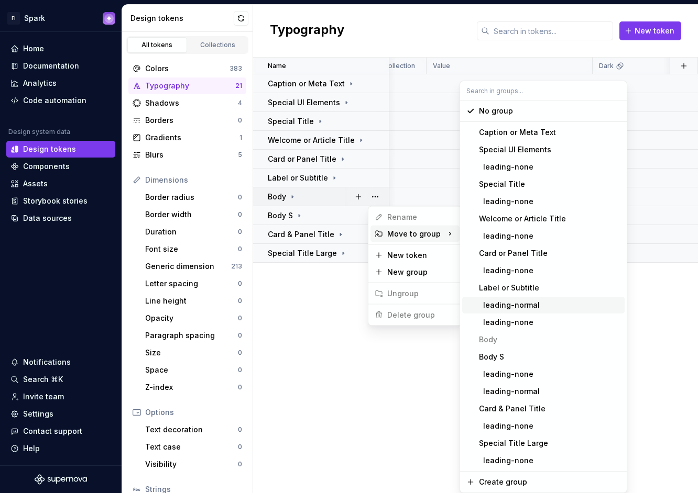
click at [317, 375] on html "FI Spark Home Documentation Analytics Code automation Design system data Design…" at bounding box center [349, 246] width 698 height 493
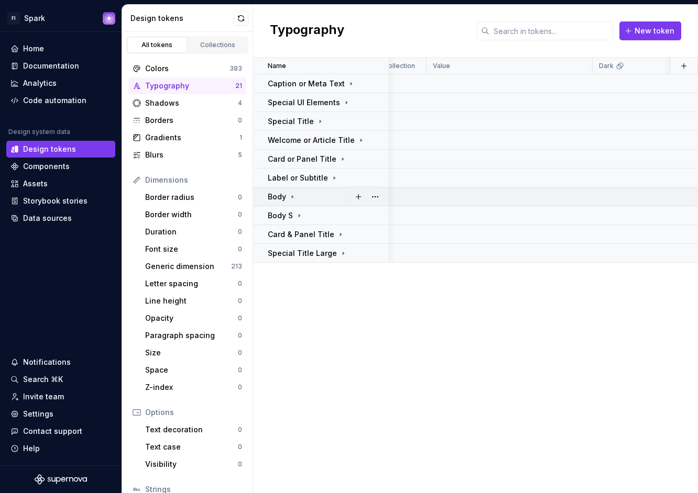
click at [289, 199] on icon at bounding box center [292, 197] width 8 height 8
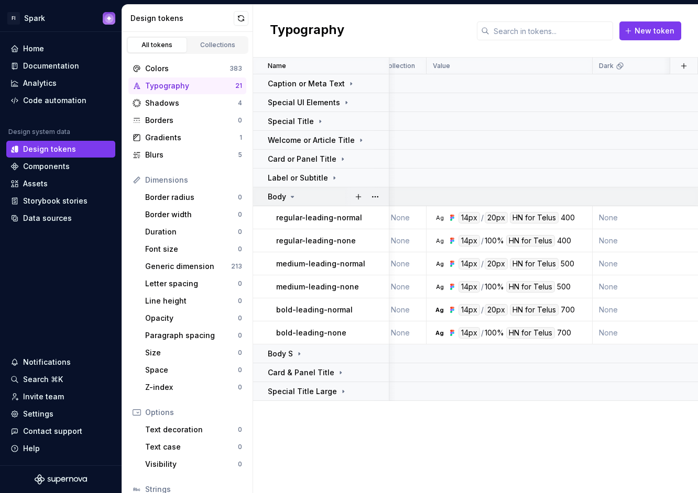
click at [290, 199] on icon at bounding box center [292, 197] width 8 height 8
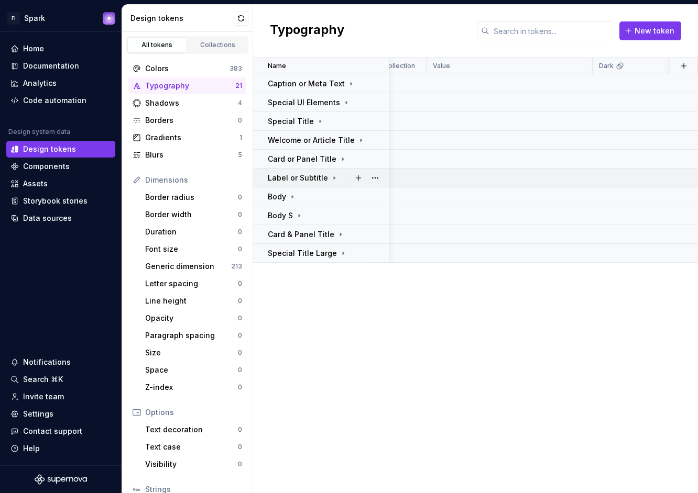
click at [330, 176] on icon at bounding box center [334, 178] width 8 height 8
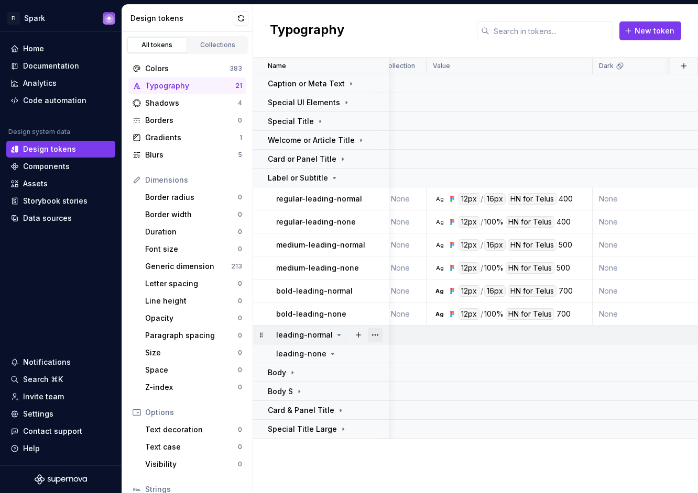
click at [377, 338] on button "button" at bounding box center [375, 335] width 15 height 15
click at [361, 313] on html "FI Spark Home Documentation Analytics Code automation Design system data Design…" at bounding box center [349, 246] width 698 height 493
click at [353, 322] on td "bold-leading-none" at bounding box center [321, 314] width 136 height 23
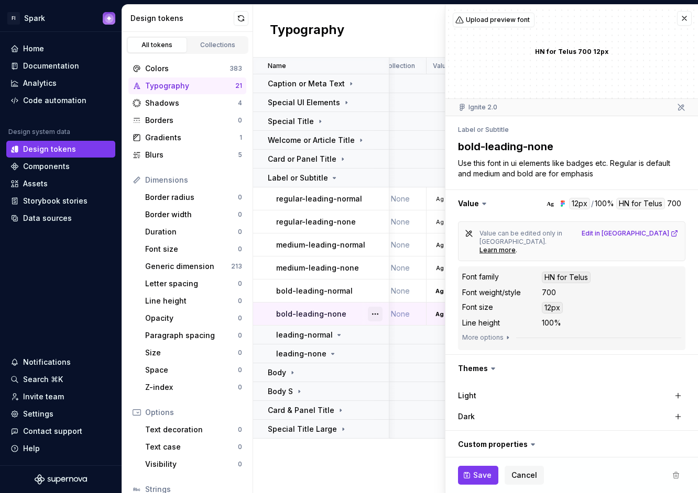
click at [376, 315] on button "button" at bounding box center [375, 314] width 15 height 15
click at [348, 335] on html "FI Spark Home Documentation Analytics Code automation Design system data Design…" at bounding box center [349, 246] width 698 height 493
click at [378, 338] on button "button" at bounding box center [375, 335] width 15 height 15
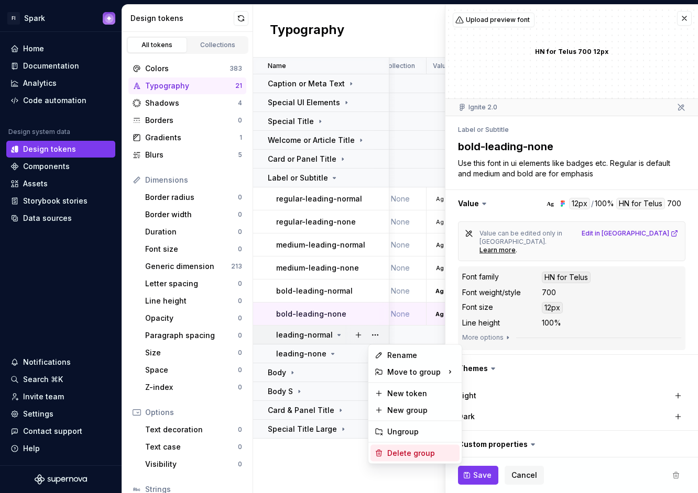
click at [418, 451] on div "Delete group" at bounding box center [421, 453] width 68 height 10
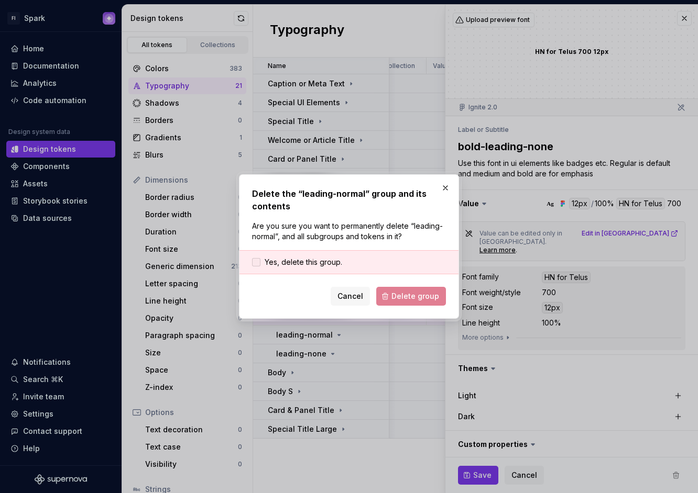
click at [255, 257] on label "Yes, delete this group." at bounding box center [297, 262] width 90 height 10
click at [395, 297] on span "Delete group" at bounding box center [415, 296] width 48 height 10
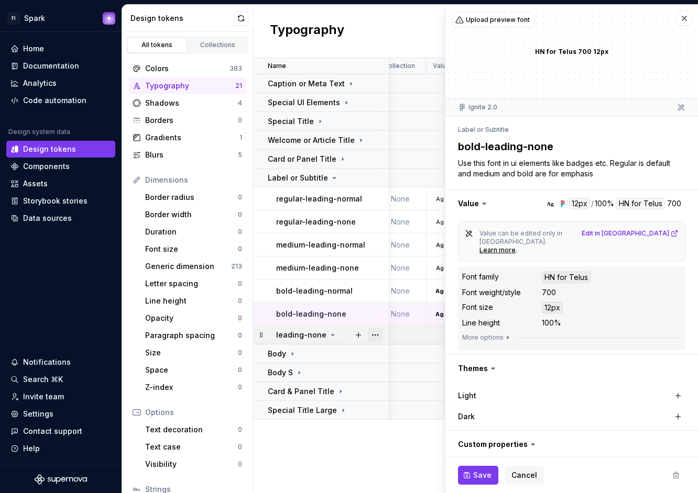
click at [375, 334] on button "button" at bounding box center [375, 335] width 15 height 15
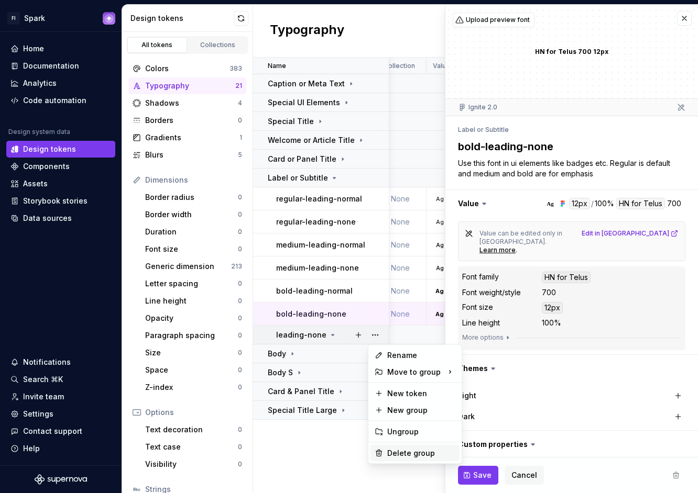
click at [413, 452] on div "Delete group" at bounding box center [421, 453] width 68 height 10
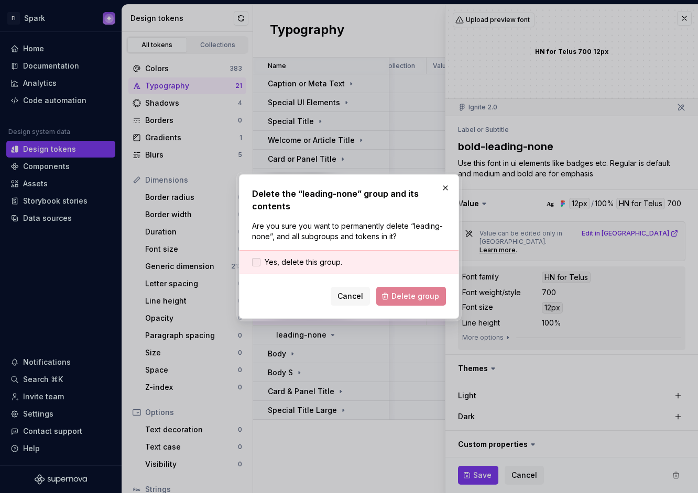
click at [256, 259] on div at bounding box center [256, 262] width 8 height 8
click at [424, 299] on span "Delete group" at bounding box center [415, 296] width 48 height 10
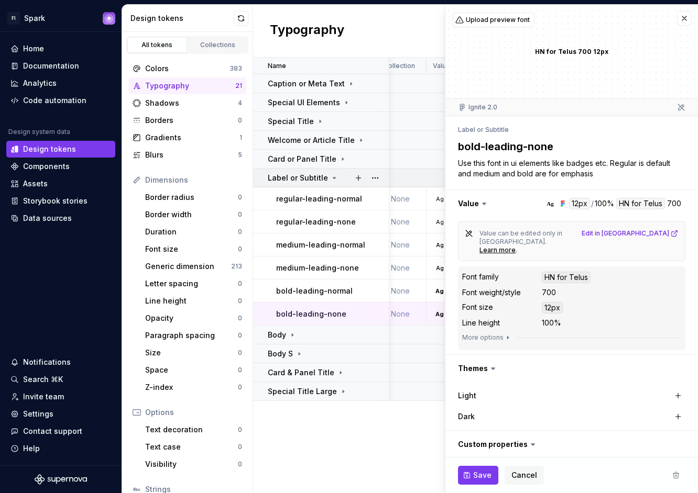
click at [333, 178] on icon at bounding box center [334, 178] width 3 height 1
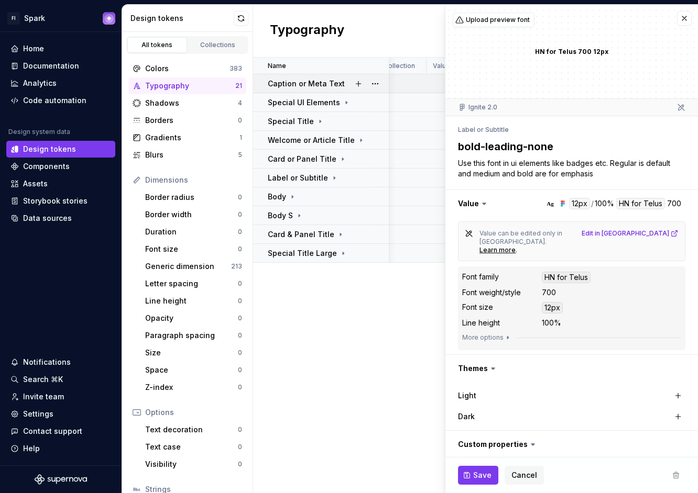
click at [345, 85] on div at bounding box center [367, 83] width 44 height 18
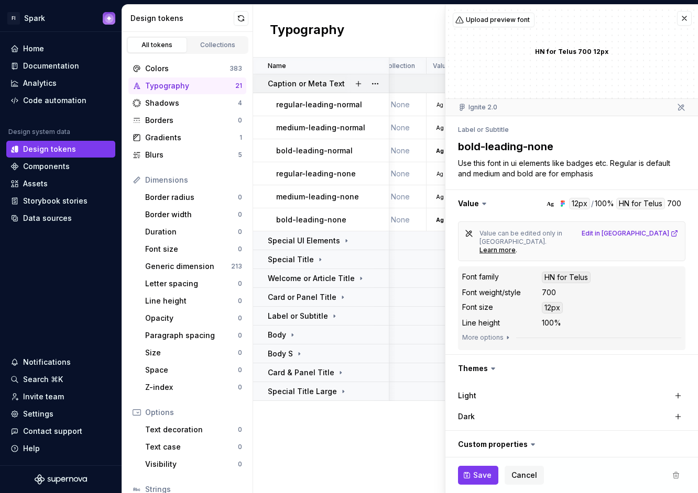
click at [345, 86] on div at bounding box center [367, 83] width 44 height 18
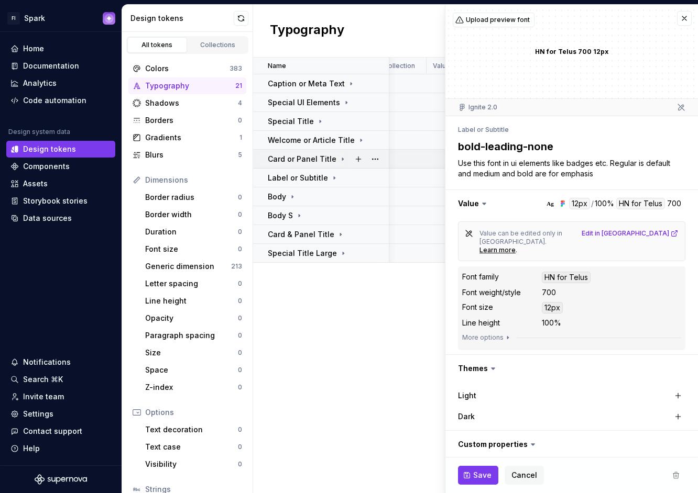
click at [342, 158] on icon at bounding box center [342, 159] width 1 height 3
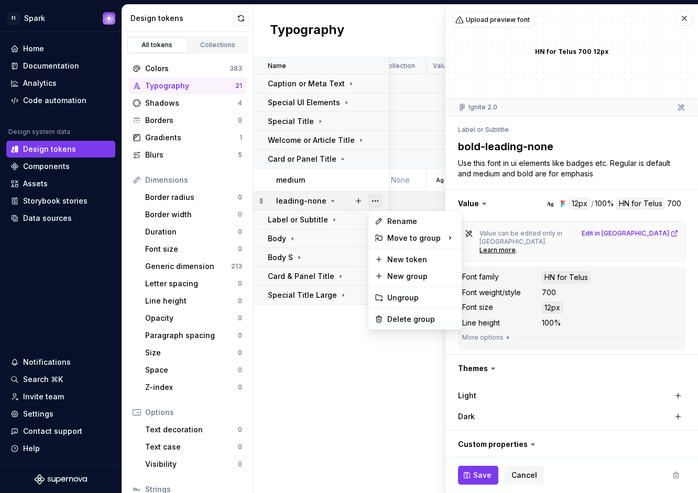
click at [379, 202] on button "button" at bounding box center [375, 201] width 15 height 15
click at [414, 321] on div "Delete group" at bounding box center [421, 319] width 68 height 10
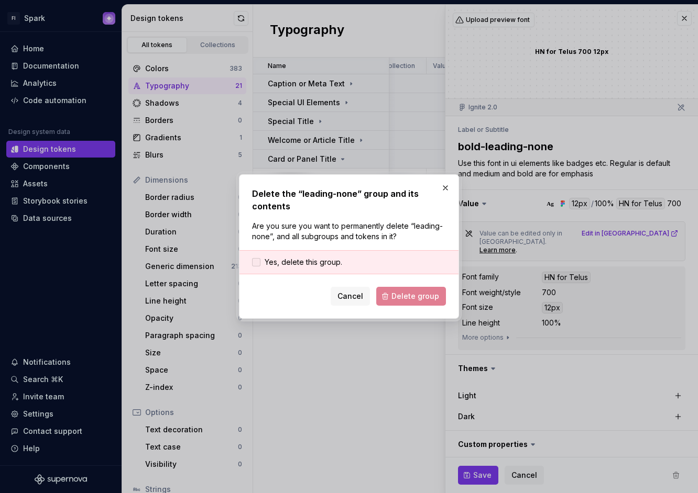
click at [257, 261] on div at bounding box center [256, 262] width 8 height 8
click at [423, 299] on span "Delete group" at bounding box center [415, 296] width 48 height 10
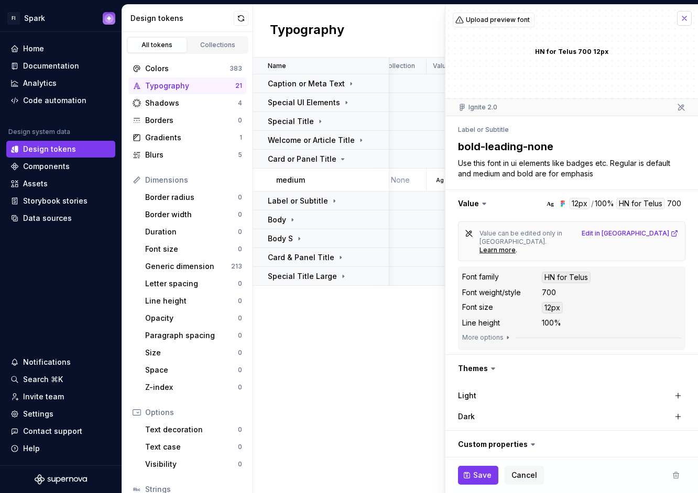
click at [678, 18] on button "button" at bounding box center [684, 18] width 15 height 15
click at [338, 160] on icon at bounding box center [342, 159] width 8 height 8
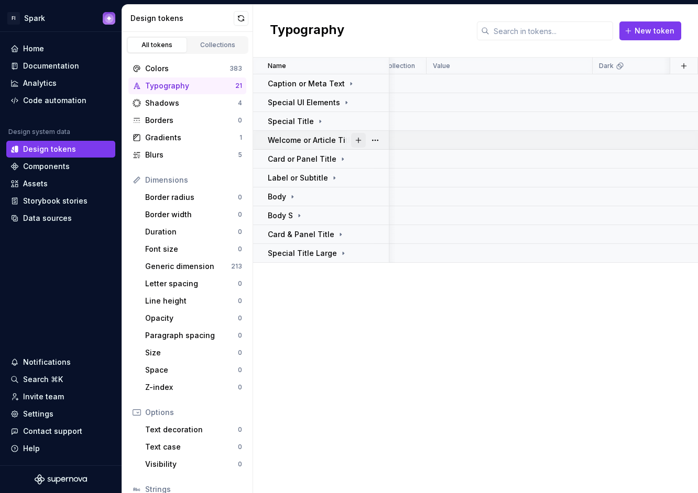
click at [359, 139] on button "button" at bounding box center [358, 140] width 15 height 15
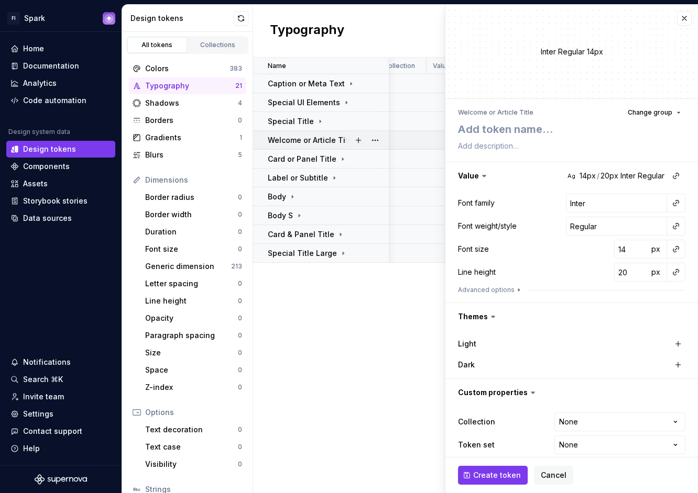
click at [341, 140] on p "Welcome or Article Title" at bounding box center [311, 140] width 87 height 10
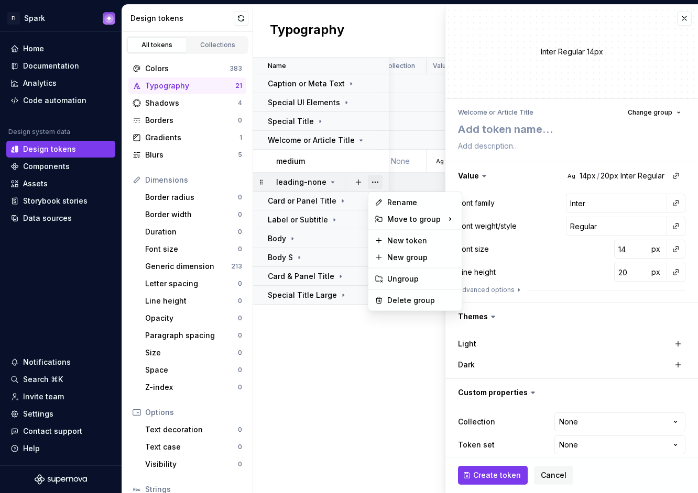
click at [374, 182] on button "button" at bounding box center [375, 182] width 15 height 15
click at [391, 300] on div "Delete group" at bounding box center [421, 300] width 68 height 10
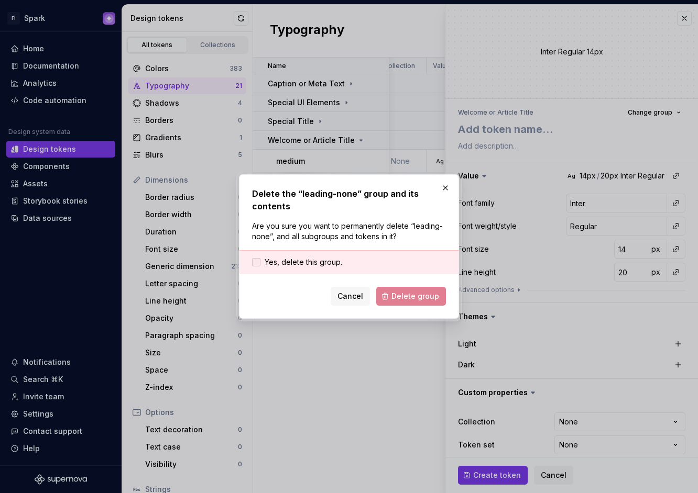
drag, startPoint x: 256, startPoint y: 261, endPoint x: 265, endPoint y: 263, distance: 9.1
click at [256, 261] on div at bounding box center [256, 262] width 8 height 8
click at [393, 296] on button "Delete group" at bounding box center [411, 296] width 70 height 19
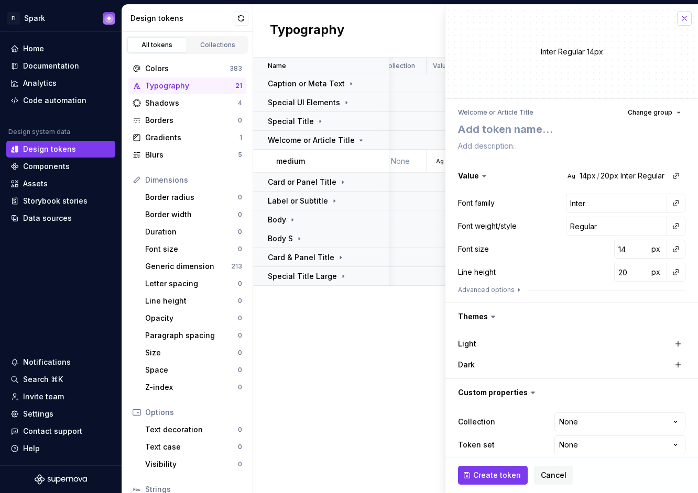
click at [677, 17] on button "button" at bounding box center [684, 18] width 15 height 15
click at [678, 19] on button "button" at bounding box center [684, 18] width 15 height 15
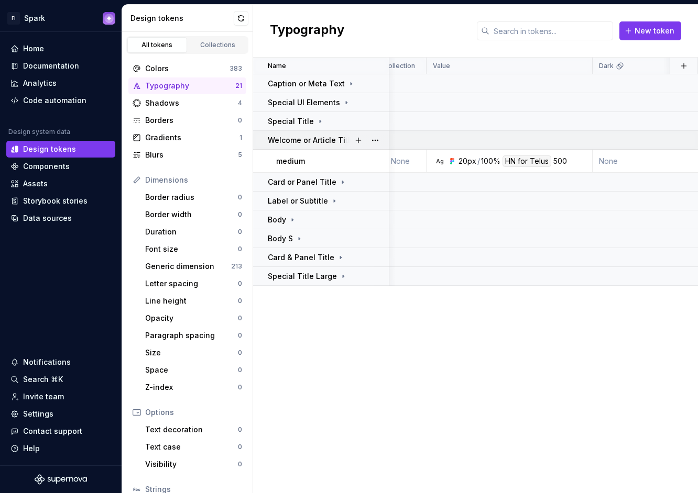
click at [320, 142] on p "Welcome or Article Title" at bounding box center [311, 140] width 87 height 10
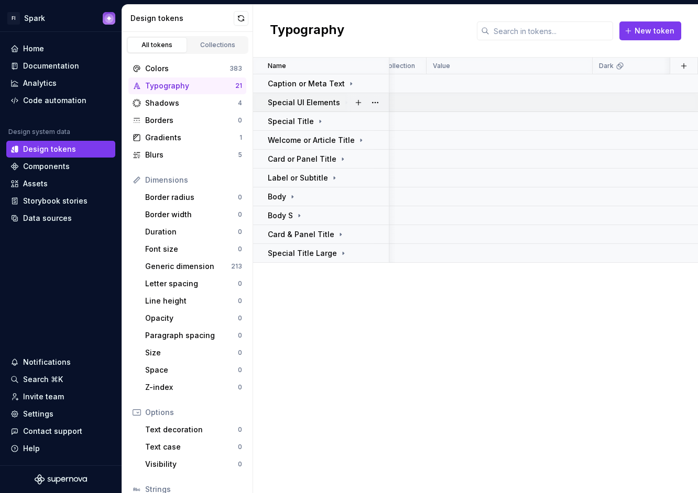
click at [338, 98] on div "Special UI Elements" at bounding box center [309, 102] width 83 height 10
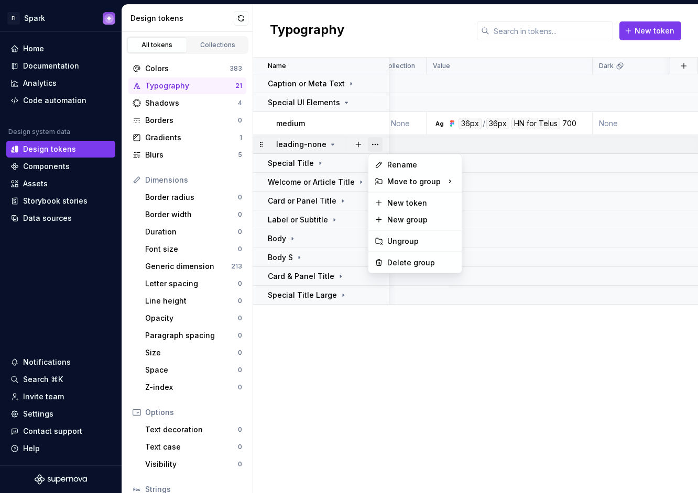
click at [373, 143] on button "button" at bounding box center [375, 144] width 15 height 15
click at [407, 258] on div "Delete group" at bounding box center [421, 263] width 68 height 10
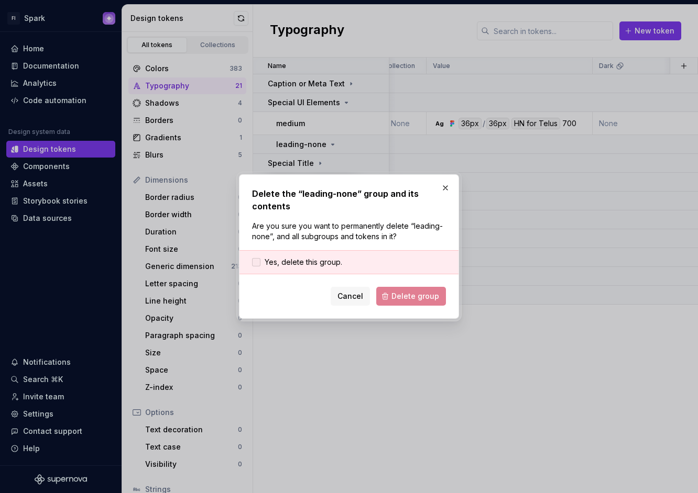
click at [258, 264] on div at bounding box center [256, 262] width 8 height 8
click at [434, 300] on span "Delete group" at bounding box center [415, 296] width 48 height 10
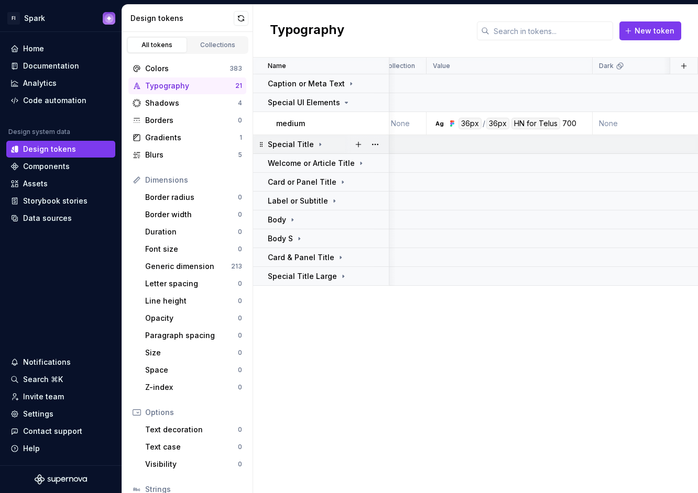
click at [306, 145] on p "Special Title" at bounding box center [291, 144] width 46 height 10
click at [381, 143] on button "button" at bounding box center [375, 144] width 15 height 15
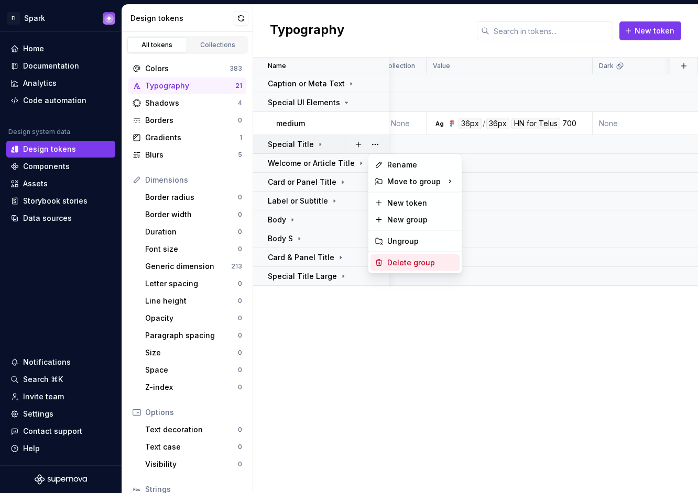
click at [406, 264] on div "Delete group" at bounding box center [421, 263] width 68 height 10
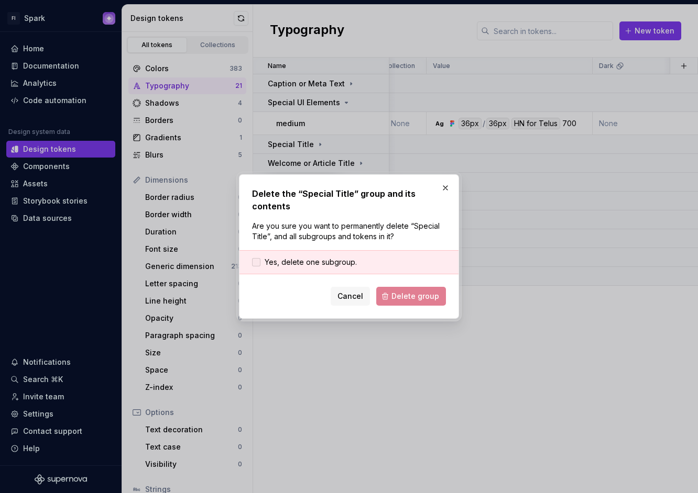
click at [262, 261] on label "Yes, delete one subgroup." at bounding box center [304, 262] width 105 height 10
click at [427, 298] on span "Delete group" at bounding box center [415, 296] width 48 height 10
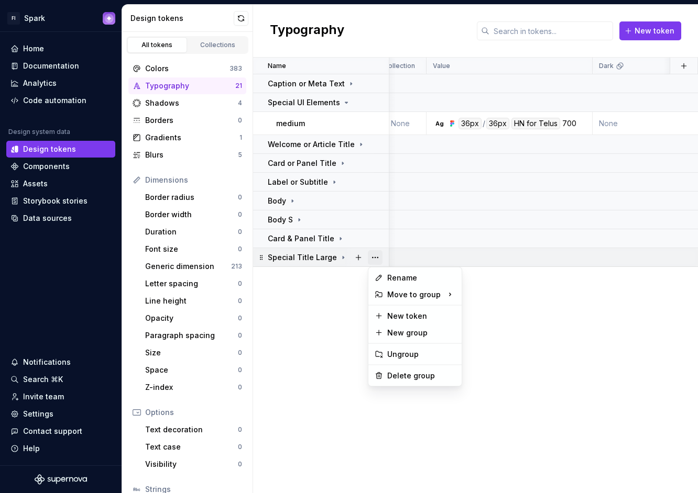
click at [375, 257] on button "button" at bounding box center [375, 257] width 15 height 15
click at [411, 374] on div "Delete group" at bounding box center [421, 376] width 68 height 10
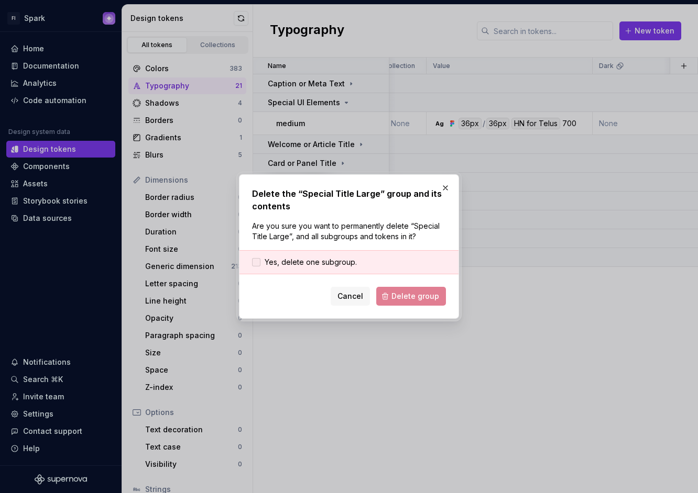
click at [256, 262] on div at bounding box center [256, 262] width 8 height 8
click at [410, 297] on span "Delete group" at bounding box center [415, 296] width 48 height 10
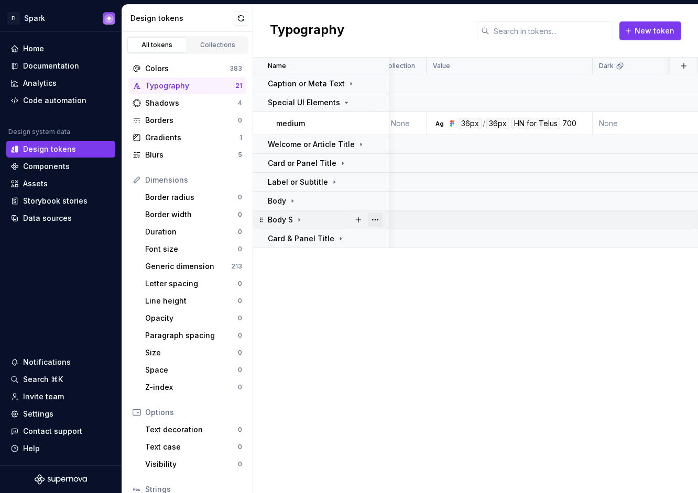
click at [376, 218] on button "button" at bounding box center [375, 220] width 15 height 15
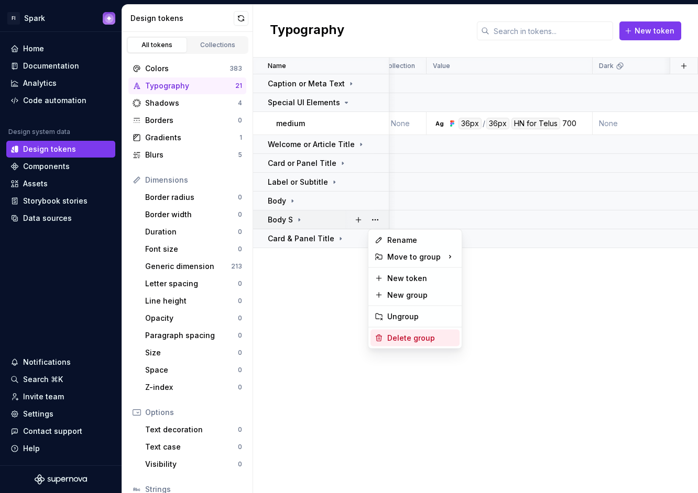
click at [406, 333] on div "Delete group" at bounding box center [421, 338] width 68 height 10
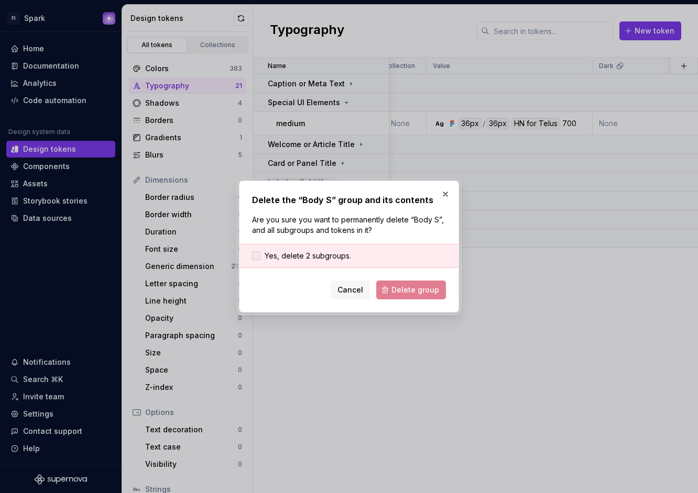
click at [252, 255] on div at bounding box center [256, 256] width 8 height 8
click at [443, 291] on button "Delete group" at bounding box center [411, 290] width 70 height 19
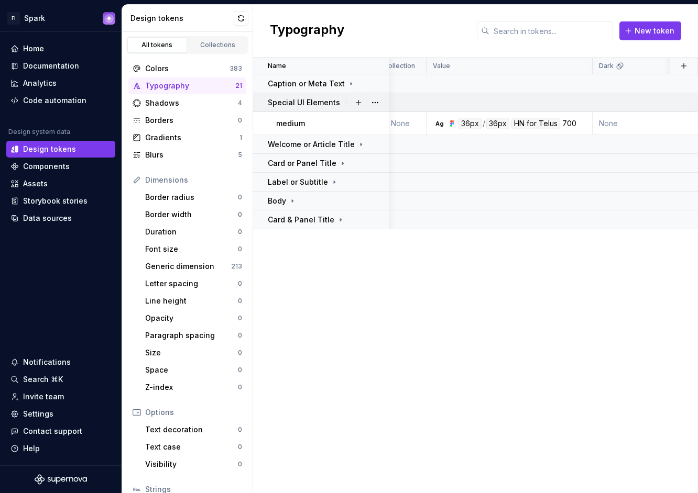
click at [305, 105] on p "Special UI Elements" at bounding box center [304, 102] width 72 height 10
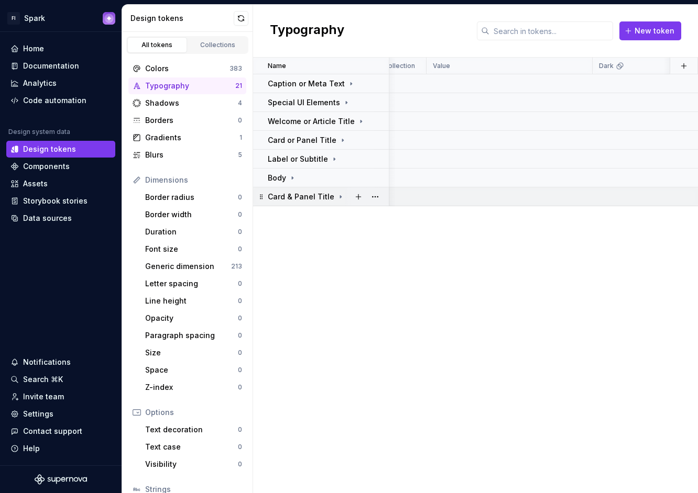
click at [336, 197] on icon at bounding box center [340, 197] width 8 height 8
click at [375, 198] on button "button" at bounding box center [375, 197] width 15 height 15
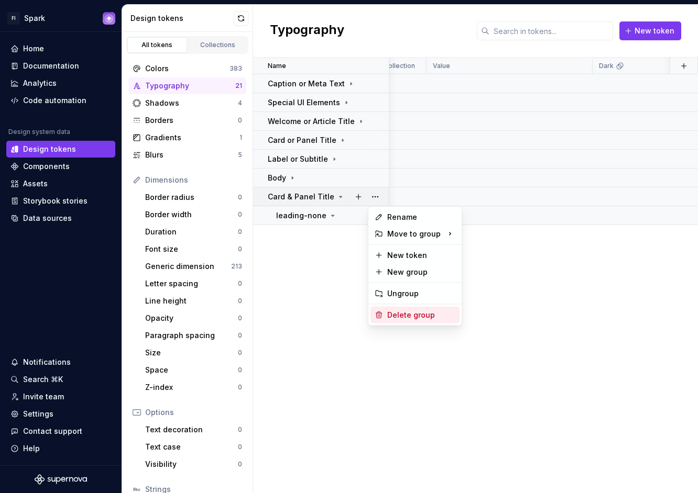
click at [390, 310] on div "Delete group" at bounding box center [421, 315] width 68 height 10
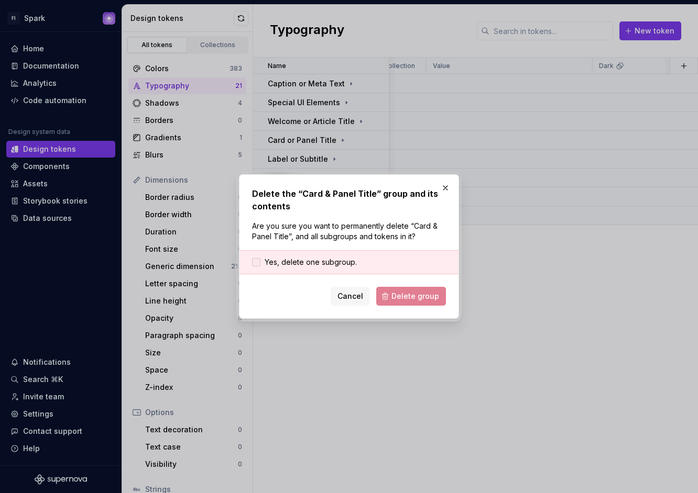
click at [256, 262] on div at bounding box center [256, 262] width 8 height 8
click at [424, 302] on button "Delete group" at bounding box center [411, 296] width 70 height 19
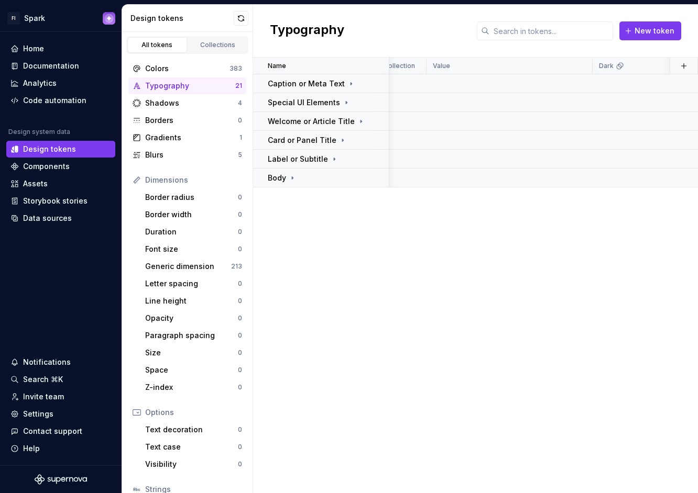
click at [447, 310] on div "Name Collection Value Dark Light Last updated Token set Description Caption or …" at bounding box center [475, 276] width 445 height 436
click at [182, 286] on div "Letter spacing" at bounding box center [191, 284] width 93 height 10
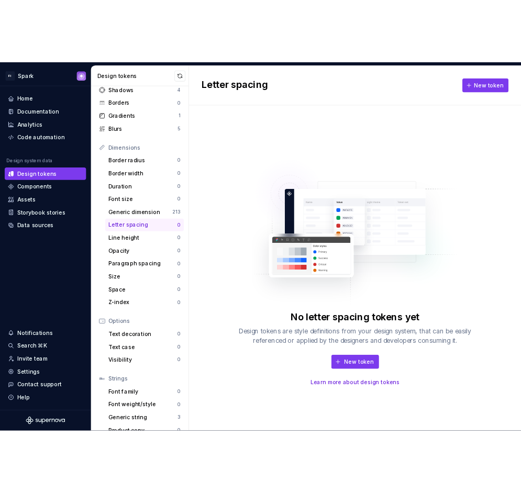
scroll to position [62, 0]
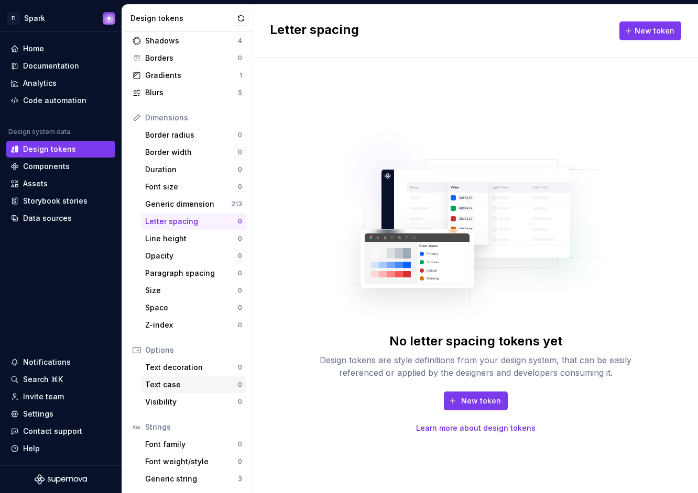
click at [179, 381] on div "Text case" at bounding box center [191, 385] width 93 height 10
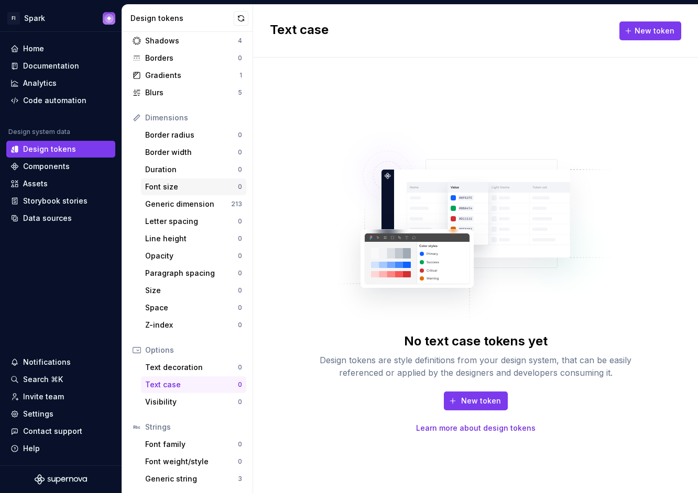
click at [185, 194] on div "Font size 0" at bounding box center [193, 187] width 105 height 17
click at [179, 222] on div "Letter spacing" at bounding box center [191, 221] width 93 height 10
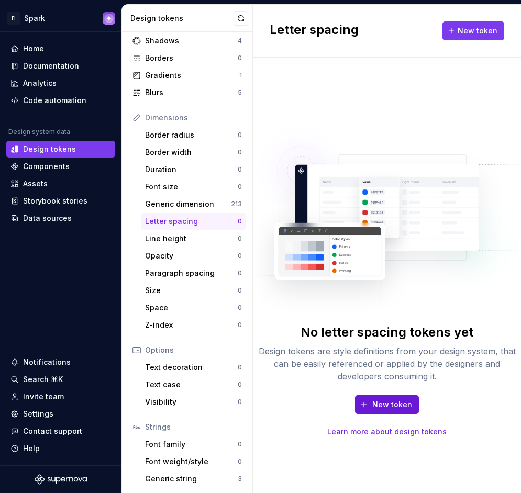
click at [404, 397] on button "New token" at bounding box center [387, 404] width 64 height 19
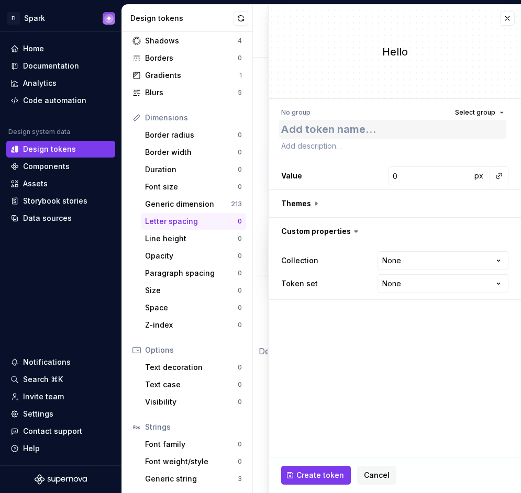
type textarea "*"
type textarea "TI"
type textarea "*"
type textarea "TIG"
type textarea "*"
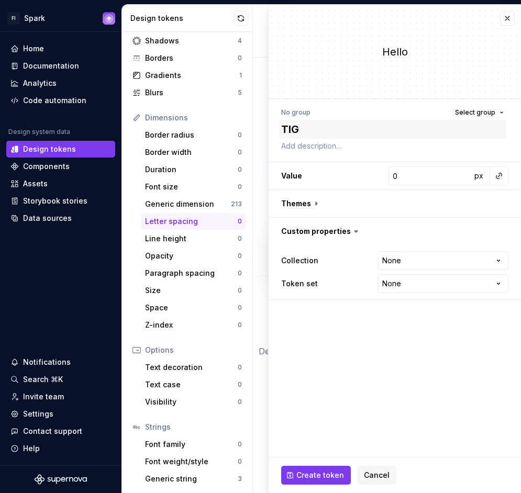
type textarea "TIGH"
type textarea "*"
type textarea "[PERSON_NAME]"
type textarea "*"
type textarea "TIGHET"
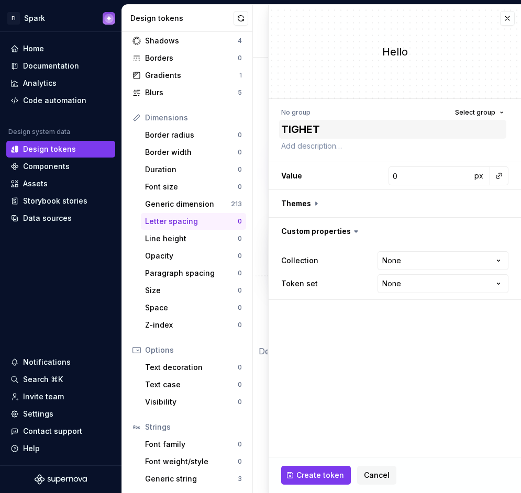
type textarea "*"
type textarea "[PERSON_NAME]"
type textarea "*"
type textarea "TIGH"
type textarea "*"
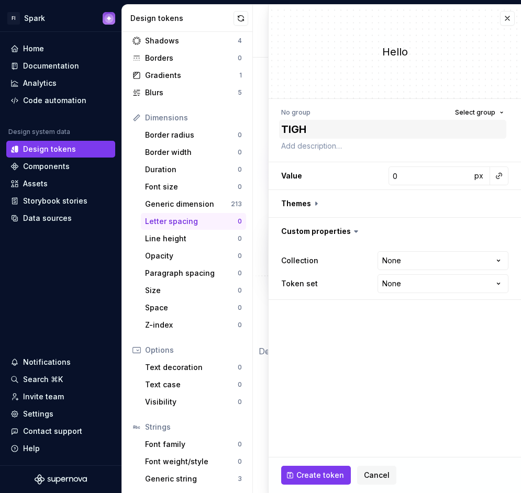
type textarea "TIG"
type textarea "*"
type textarea "TI"
type textarea "*"
type textarea "T"
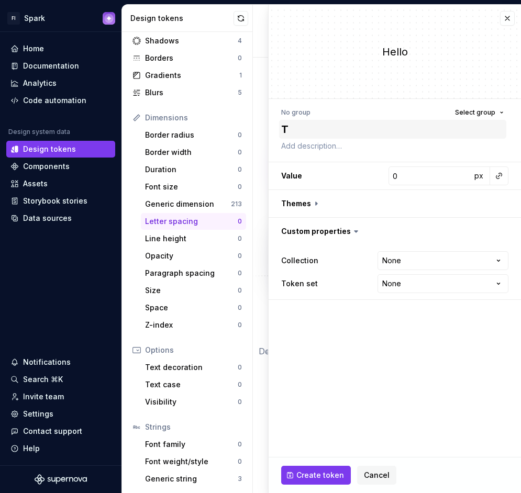
type textarea "*"
type textarea "Tg"
type textarea "*"
type textarea "Tgh"
type textarea "*"
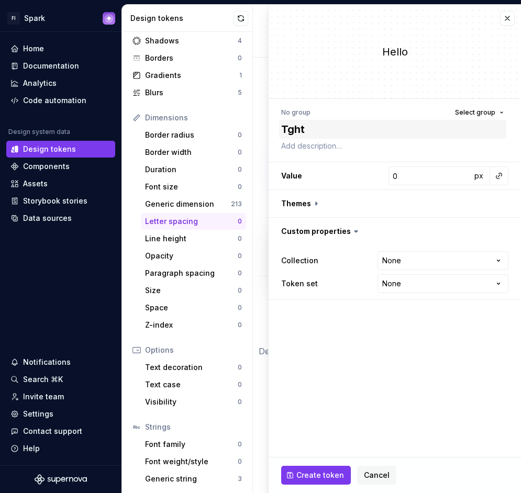
type textarea "Tghte"
type textarea "*"
type textarea "Tght"
type textarea "*"
type textarea "Tgh"
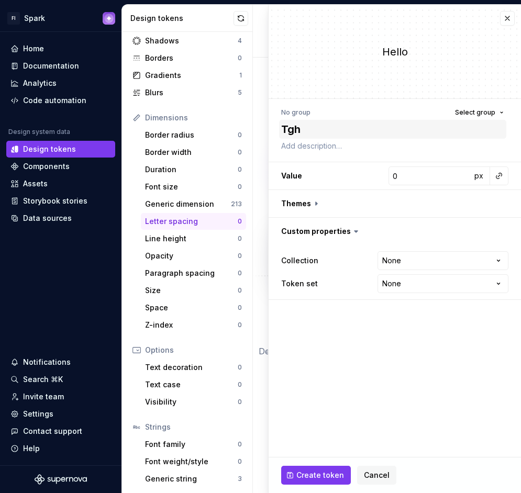
type textarea "*"
type textarea "Tg"
type textarea "*"
type textarea "T"
type textarea "*"
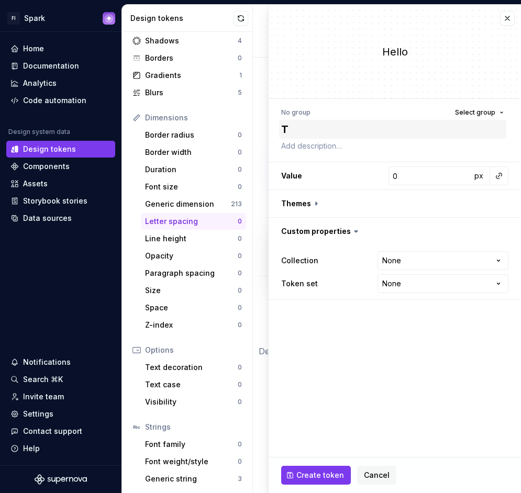
type textarea "Ti"
type textarea "*"
type textarea "Tig"
type textarea "*"
type textarea "Tigh"
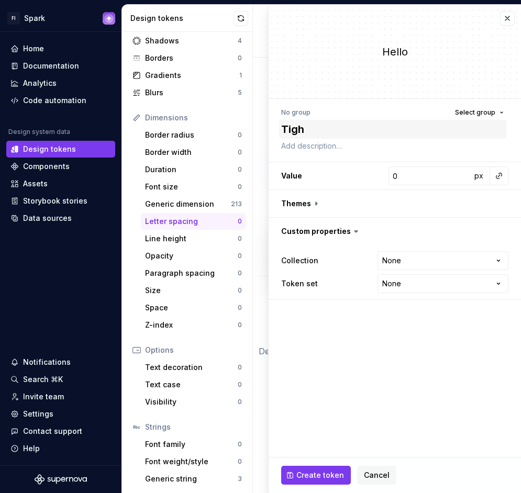
type textarea "*"
type textarea "Tighte"
type textarea "*"
type textarea "Tighter"
click at [413, 170] on input "0" at bounding box center [430, 176] width 83 height 19
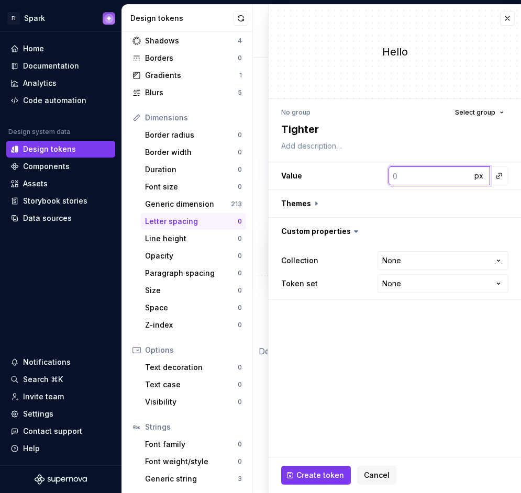
type input "-0"
type textarea "*"
type input "-08"
click at [479, 179] on span "px" at bounding box center [478, 175] width 9 height 9
click at [479, 179] on span "rem" at bounding box center [478, 175] width 13 height 9
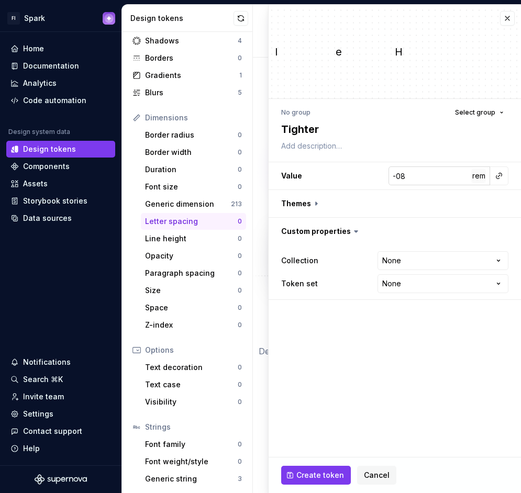
type textarea "*"
click at [430, 179] on input "-08" at bounding box center [430, 176] width 83 height 19
type textarea "*"
type input "-0"
type textarea "*"
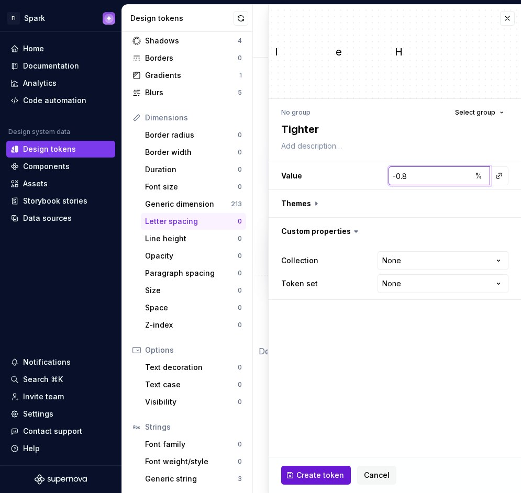
type input "-0.8"
click at [305, 479] on span "Create token" at bounding box center [320, 475] width 48 height 10
type textarea "*"
type input "0"
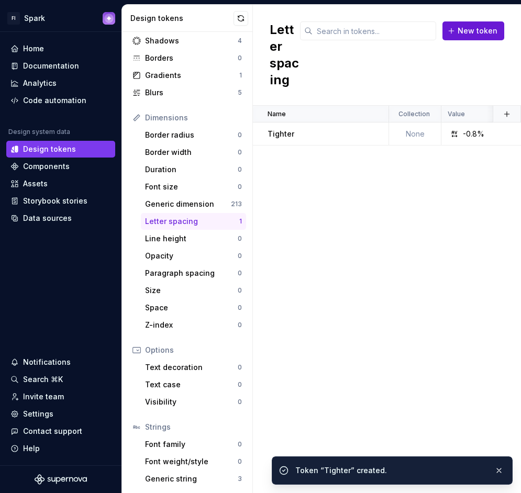
click at [473, 36] on button "New token" at bounding box center [474, 30] width 62 height 19
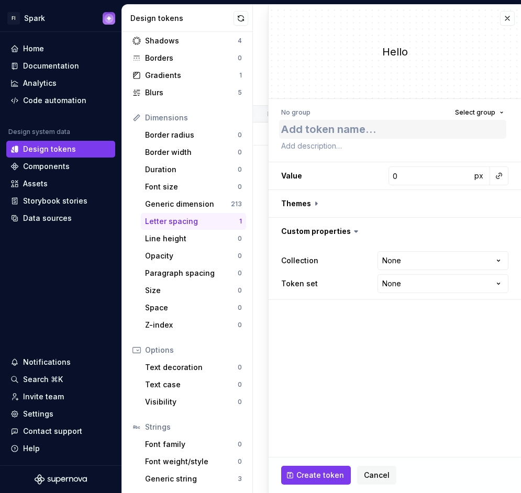
click at [330, 129] on textarea at bounding box center [392, 129] width 227 height 19
type textarea "*"
type textarea "t"
type textarea "*"
type textarea "tg"
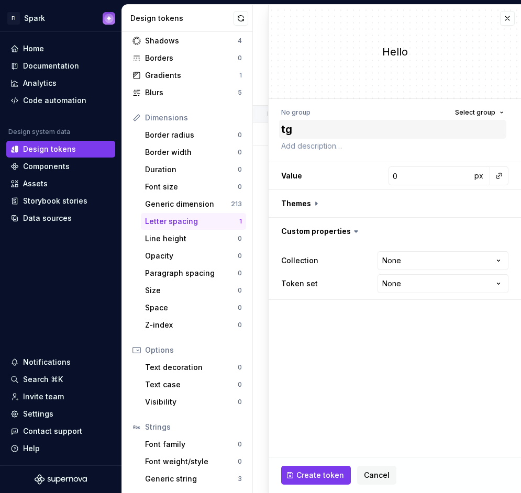
type textarea "*"
type textarea "t"
type textarea "*"
type textarea "ti"
type textarea "*"
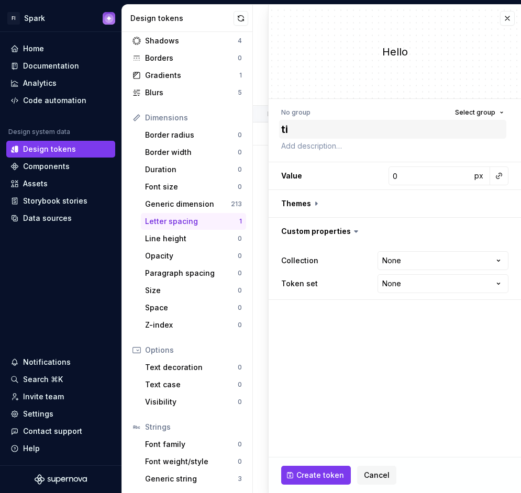
type textarea "tig"
type textarea "*"
type textarea "tigh"
type textarea "*"
type textarea "tight"
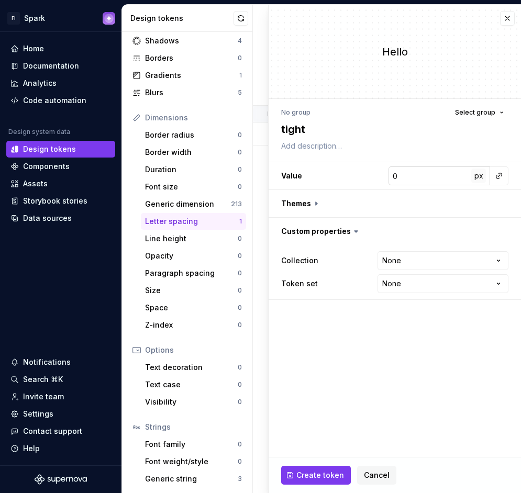
click at [485, 178] on button "px" at bounding box center [478, 176] width 15 height 15
click at [484, 179] on span "rem" at bounding box center [478, 175] width 13 height 9
type textarea "*"
click at [419, 180] on input "0" at bounding box center [430, 176] width 83 height 19
type input "-0"
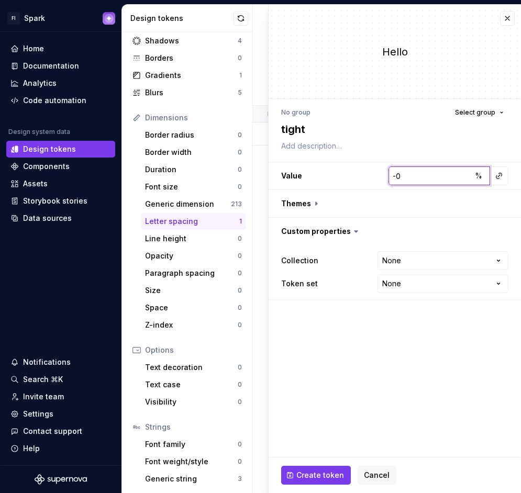
type textarea "*"
type input "-0.4"
click at [310, 469] on button "Create token" at bounding box center [316, 475] width 70 height 19
type textarea "*"
type input "0"
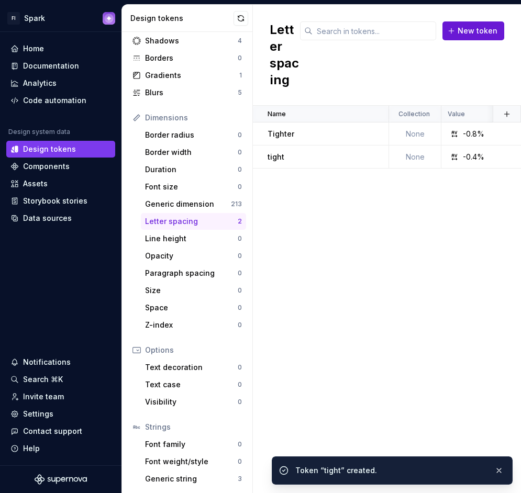
click at [473, 36] on button "New token" at bounding box center [474, 30] width 62 height 19
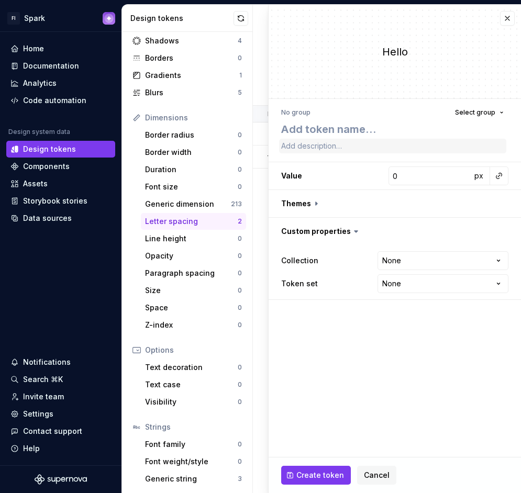
type textarea "*"
type textarea "n"
type textarea "*"
type textarea "no"
type textarea "*"
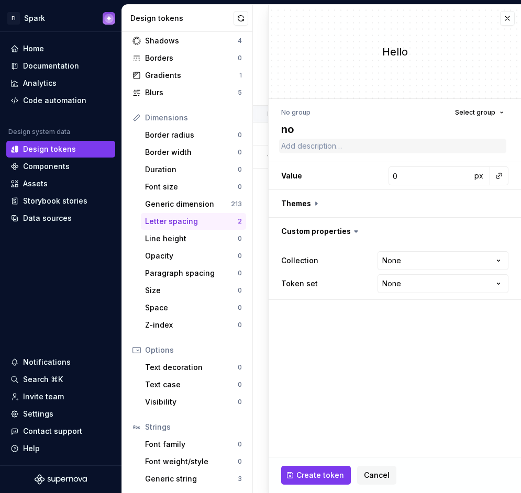
type textarea "nor"
type textarea "*"
type textarea "norm"
type textarea "*"
type textarea "[PERSON_NAME]"
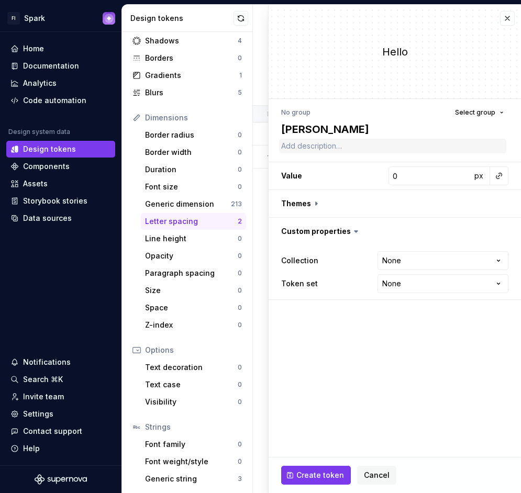
type textarea "*"
type textarea "normal"
click at [482, 175] on span "px" at bounding box center [478, 175] width 9 height 9
click at [482, 177] on span "rem" at bounding box center [478, 175] width 13 height 9
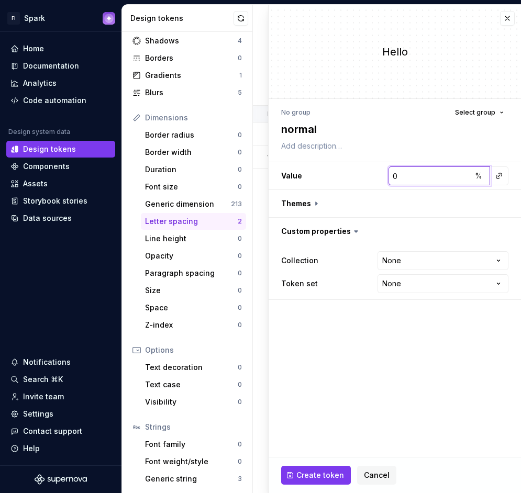
click at [430, 174] on input "0" at bounding box center [430, 176] width 83 height 19
click at [316, 467] on button "Create token" at bounding box center [316, 475] width 70 height 19
type textarea "*"
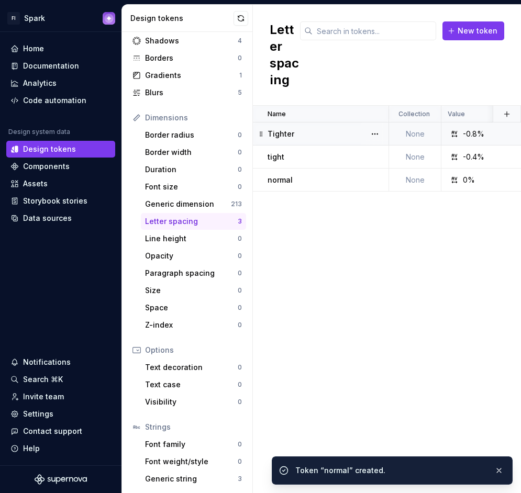
click at [294, 130] on div "Tighter" at bounding box center [328, 134] width 120 height 10
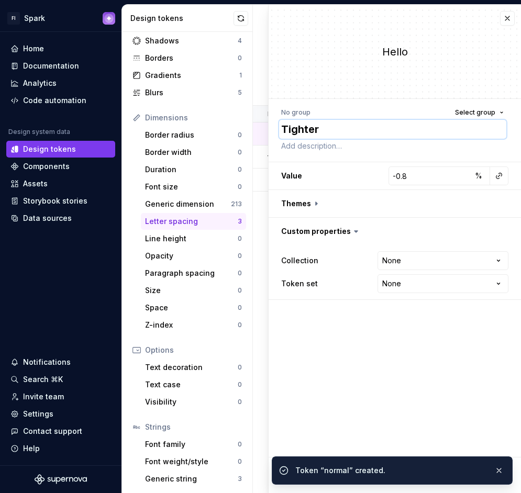
click at [338, 130] on textarea "Tighter" at bounding box center [392, 129] width 227 height 19
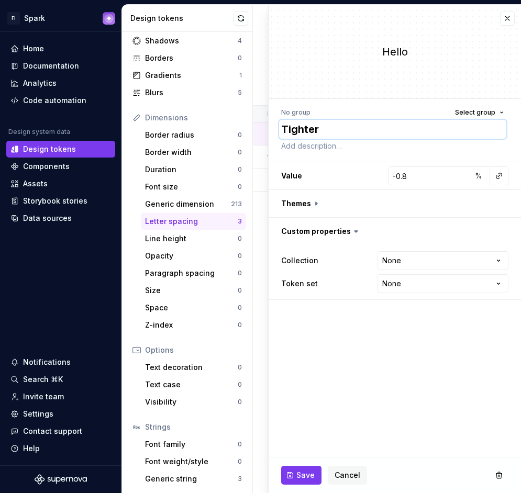
type textarea "*"
type textarea "t"
type textarea "*"
type textarea "ti"
type textarea "*"
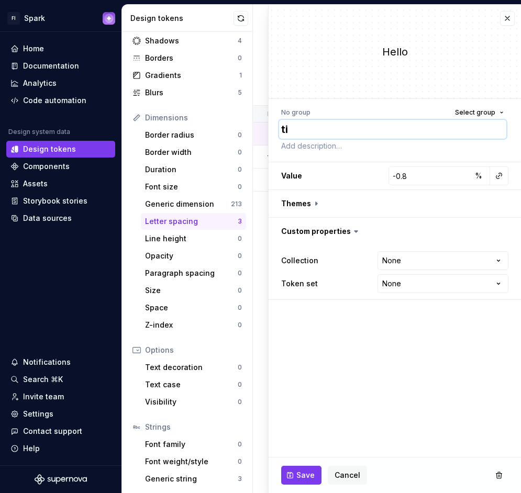
type textarea "tig"
type textarea "*"
type textarea "tigh"
type textarea "*"
type textarea "tight"
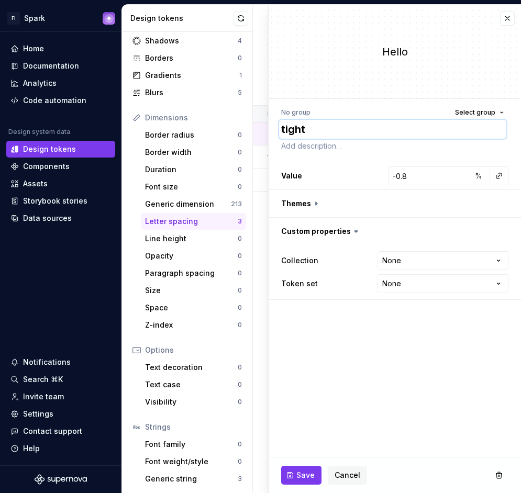
type textarea "*"
type textarea "tighte"
type textarea "*"
type textarea "tighter"
click at [312, 469] on button "Save" at bounding box center [301, 475] width 40 height 19
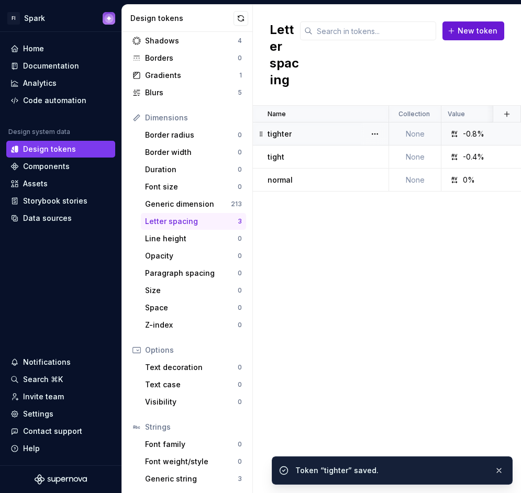
click at [470, 30] on span "New token" at bounding box center [478, 31] width 40 height 10
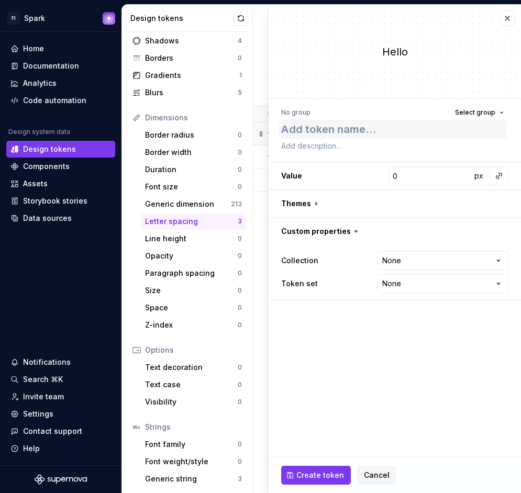
type textarea "*"
type textarea "wi"
type textarea "*"
type textarea "wid"
type textarea "*"
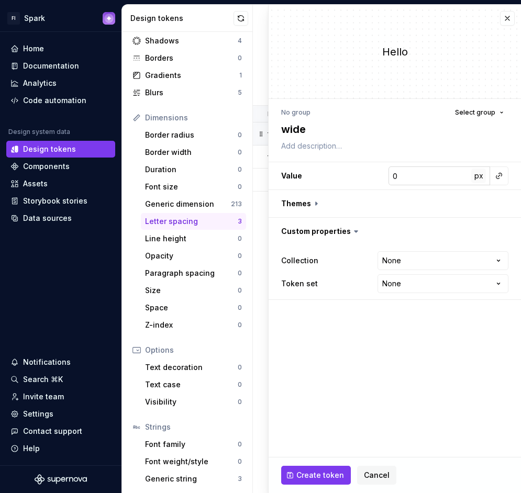
type textarea "wide"
click at [478, 176] on span "px" at bounding box center [478, 175] width 9 height 9
click at [478, 176] on span "rem" at bounding box center [478, 175] width 13 height 9
click at [441, 174] on input "0" at bounding box center [430, 176] width 83 height 19
type textarea "*"
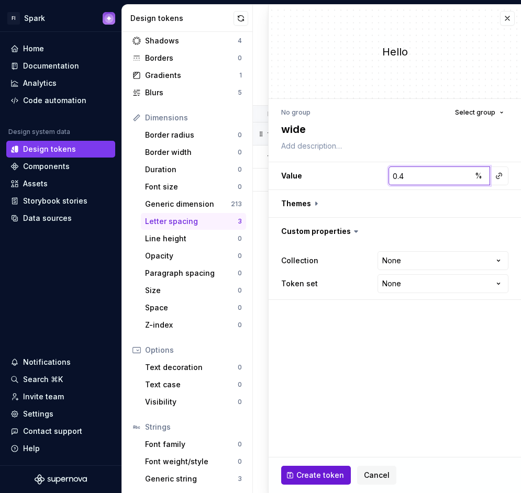
type input "0.4"
click at [310, 475] on span "Create token" at bounding box center [320, 475] width 48 height 10
type textarea "*"
type input "0"
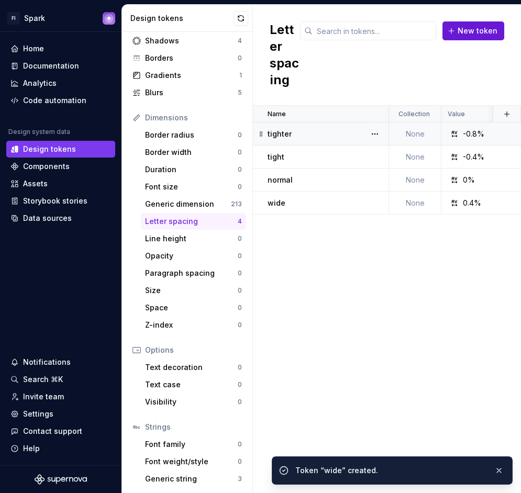
click at [468, 35] on span "New token" at bounding box center [478, 31] width 40 height 10
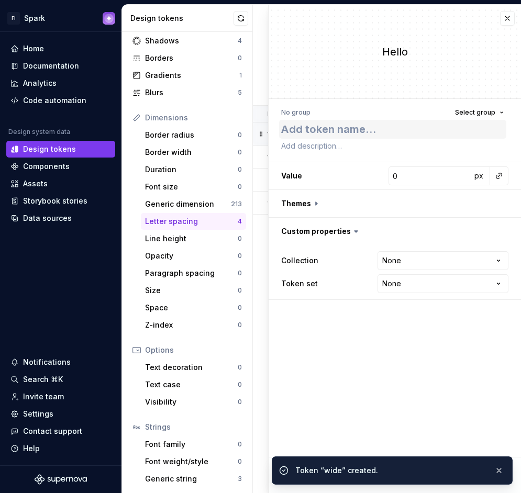
type textarea "*"
type textarea "w"
type textarea "*"
type textarea "wi"
type textarea "*"
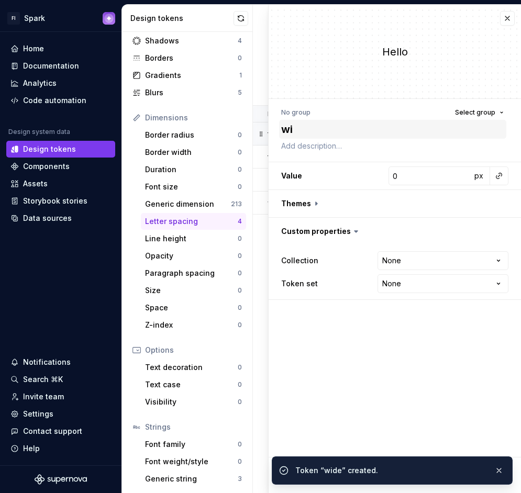
type textarea "wid"
type textarea "*"
type textarea "wide"
type textarea "*"
type textarea "wider"
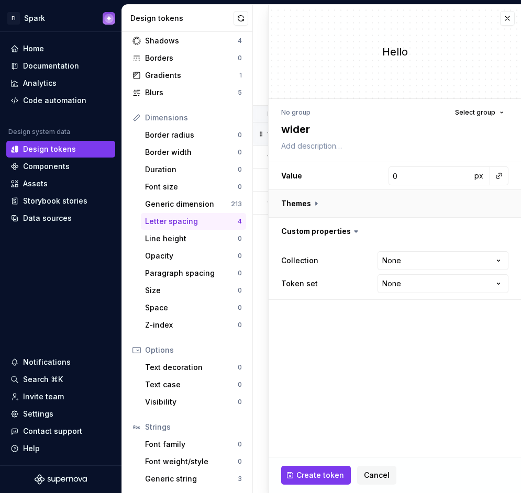
type textarea "*"
type textarea "wider"
click at [480, 178] on span "px" at bounding box center [478, 175] width 9 height 9
click at [480, 178] on span "rem" at bounding box center [478, 175] width 13 height 9
click at [450, 177] on input "0" at bounding box center [430, 176] width 83 height 19
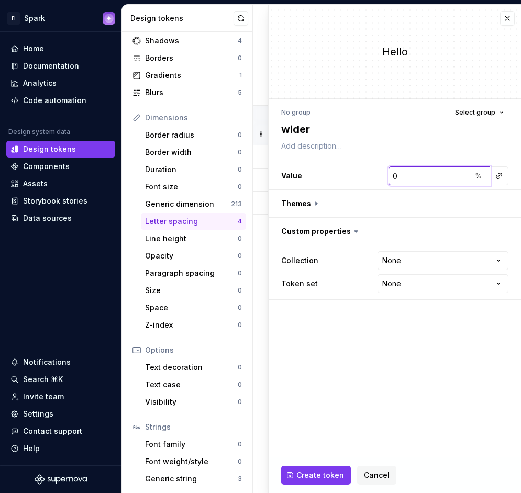
type textarea "*"
type input "0.8"
click at [293, 478] on button "Create token" at bounding box center [316, 475] width 70 height 19
type textarea "*"
type input "0"
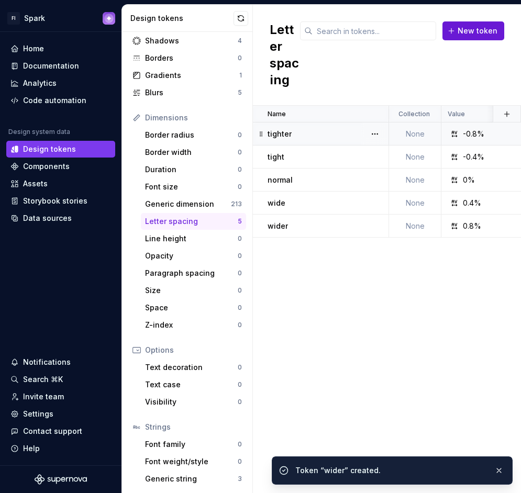
click at [455, 36] on button "New token" at bounding box center [474, 30] width 62 height 19
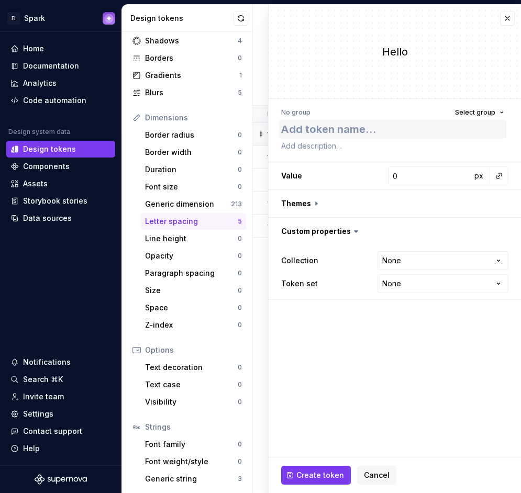
click at [402, 126] on textarea at bounding box center [392, 129] width 227 height 19
type textarea "*"
type textarea "w"
type textarea "*"
type textarea "wi"
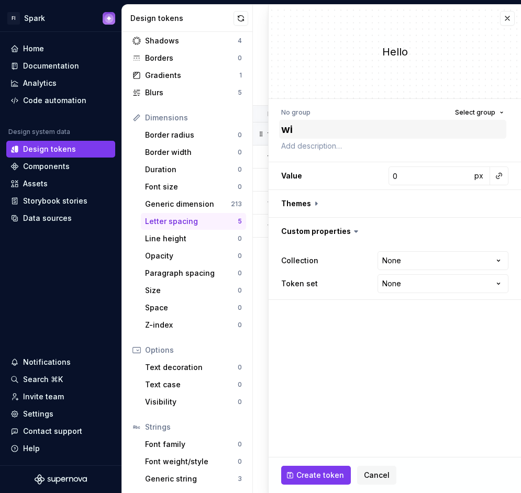
type textarea "*"
type textarea "wid"
type textarea "*"
type textarea "wide"
type textarea "*"
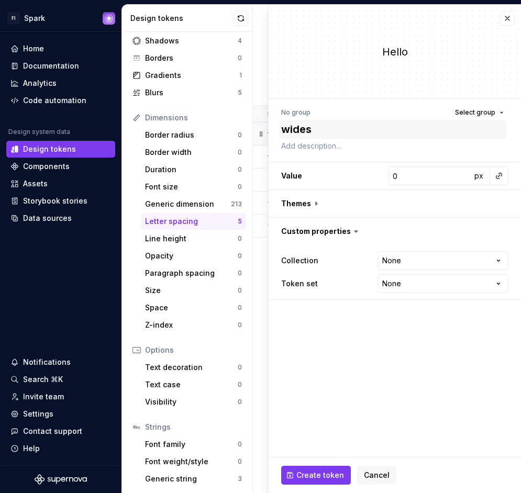
type textarea "widest"
type textarea "*"
type textarea "widest"
click at [473, 178] on button "px" at bounding box center [478, 176] width 15 height 15
click at [475, 178] on span "rem" at bounding box center [478, 175] width 13 height 9
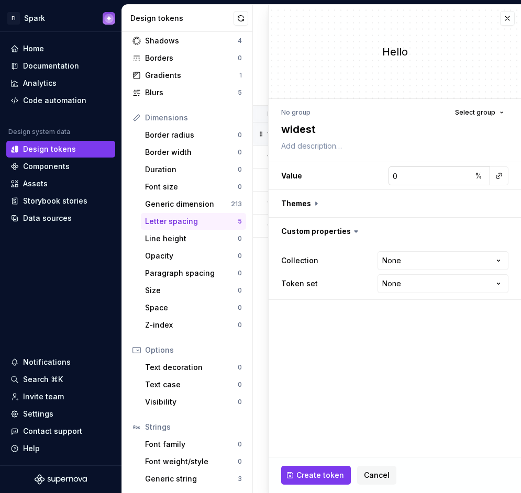
click at [445, 174] on input "0" at bounding box center [430, 176] width 83 height 19
type textarea "*"
type input "1"
type textarea "*"
type input "1.6"
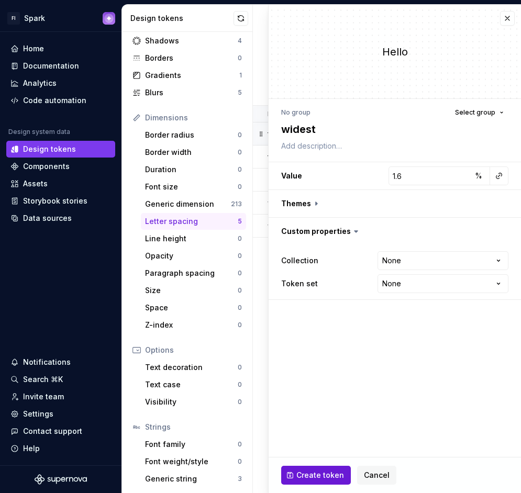
click at [322, 478] on span "Create token" at bounding box center [320, 475] width 48 height 10
type textarea "*"
type input "0"
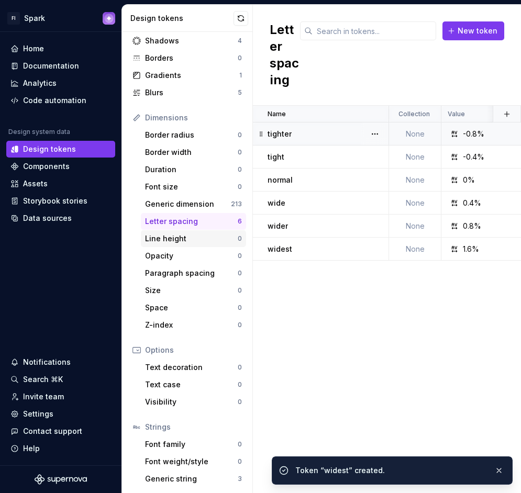
click at [187, 234] on div "Line height" at bounding box center [191, 239] width 93 height 10
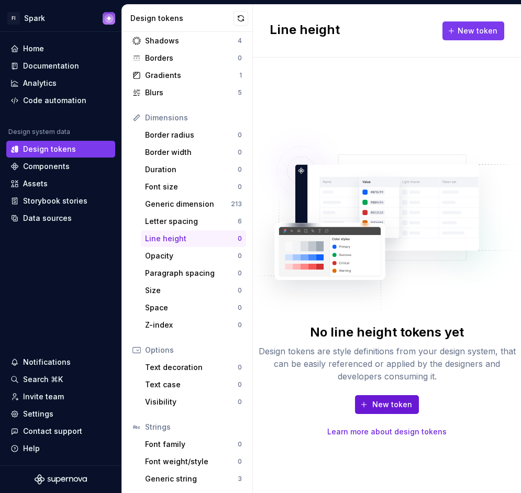
click at [384, 408] on span "New token" at bounding box center [392, 405] width 40 height 10
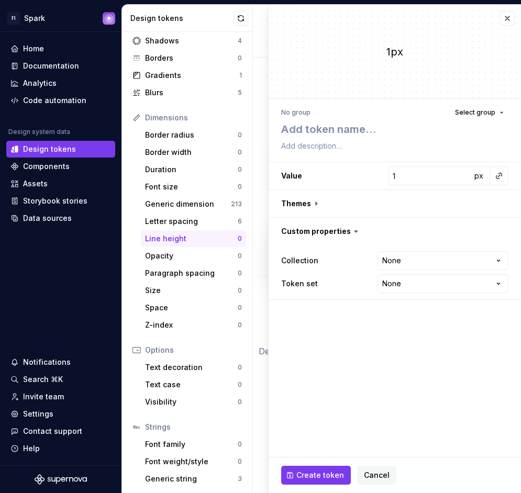
type textarea "*"
type textarea "l"
type textarea "*"
type textarea "lea"
type textarea "*"
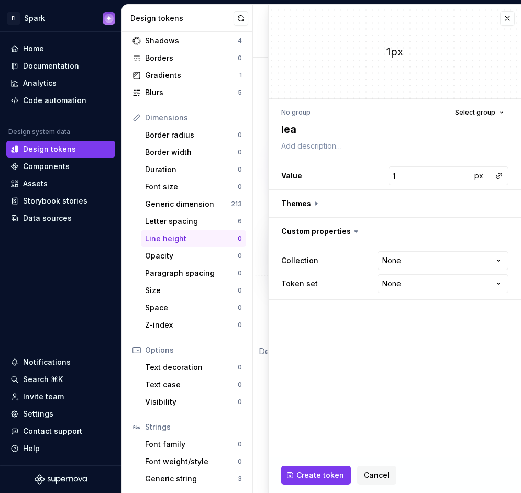
type textarea "lead"
type textarea "*"
type textarea "leadi"
type textarea "*"
type textarea "leadin"
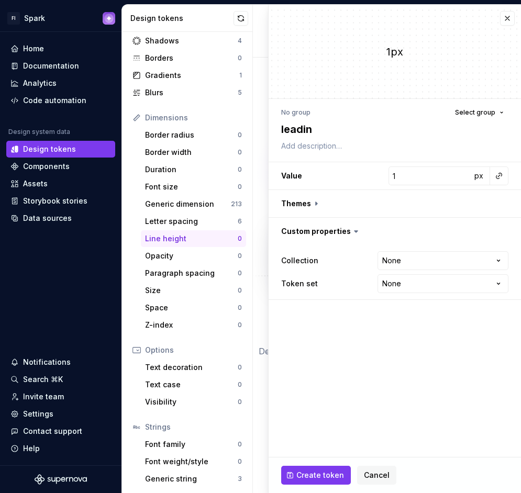
type textarea "*"
type textarea "leading"
type textarea "*"
type textarea "leading0"
type textarea "*"
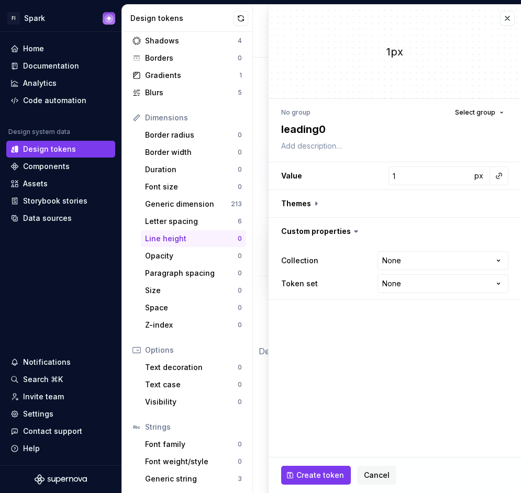
type textarea "leading01"
type textarea "*"
type textarea "leading0"
type textarea "*"
type textarea "leading"
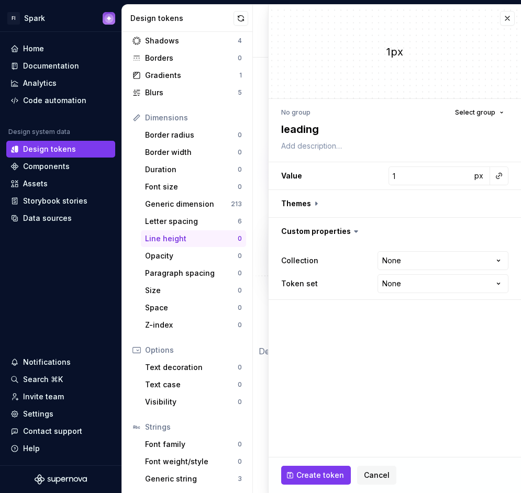
type textarea "*"
type textarea "leading-"
type textarea "*"
type textarea "leading-2"
click at [433, 174] on input "1" at bounding box center [430, 176] width 83 height 19
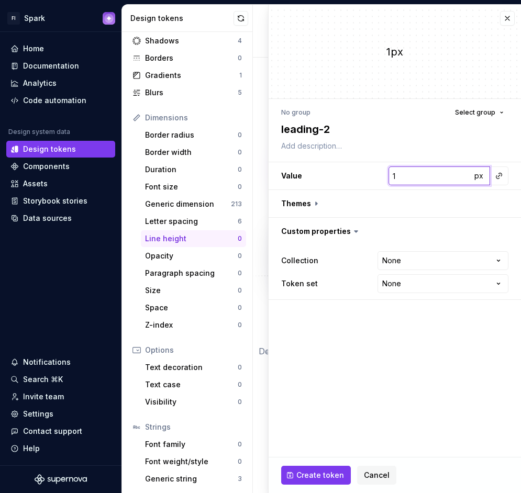
type textarea "*"
type input "10"
click at [318, 468] on button "Create token" at bounding box center [316, 475] width 70 height 19
type textarea "*"
type input "1"
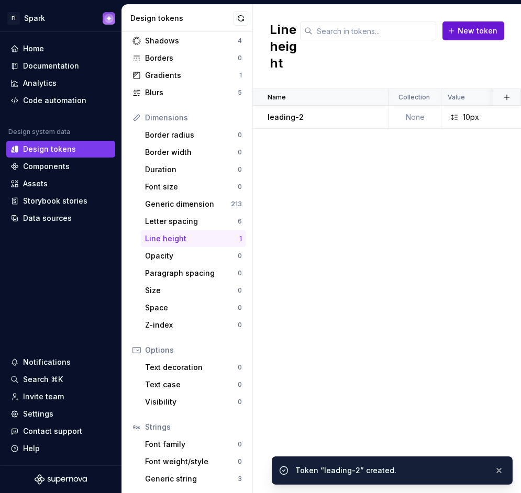
click at [474, 29] on span "New token" at bounding box center [478, 31] width 40 height 10
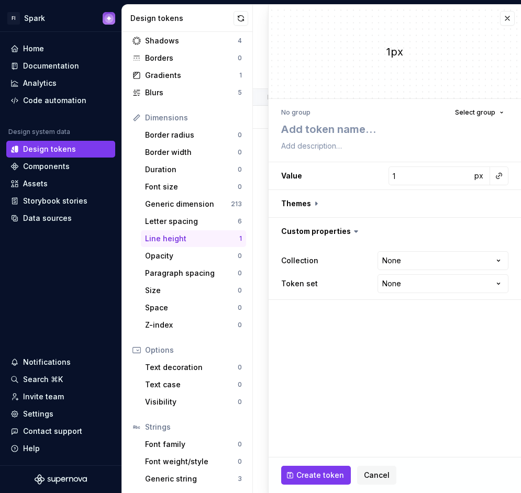
type textarea "*"
type textarea "l"
type textarea "*"
type textarea "lea"
type textarea "*"
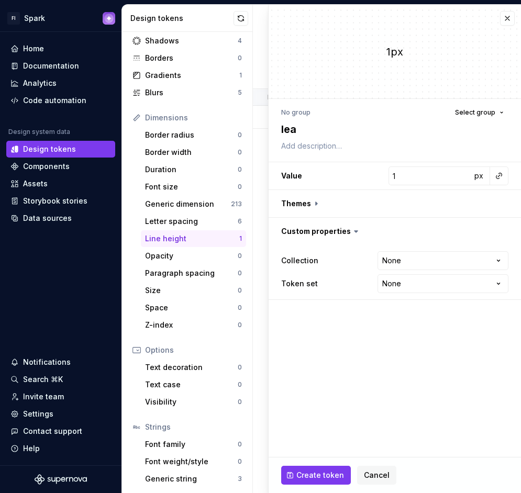
type textarea "lead"
type textarea "*"
type textarea "leadi"
type textarea "*"
type textarea "leadin"
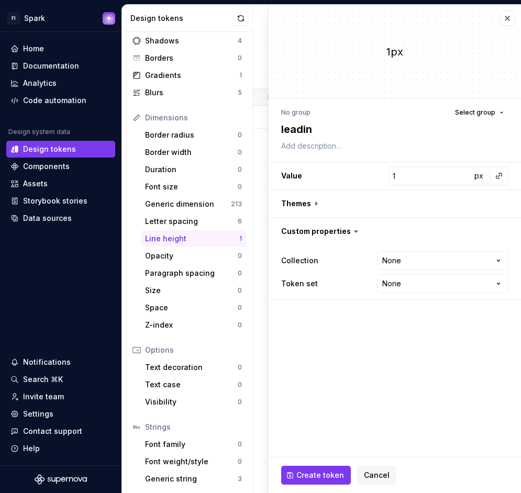
type textarea "*"
type textarea "leading"
type textarea "*"
type textarea "leading-"
type textarea "*"
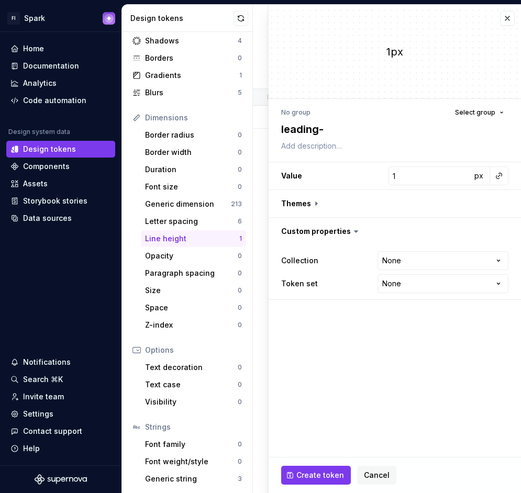
type textarea "leading-3"
type textarea "*"
type textarea "leading-"
click at [350, 128] on textarea "leading-" at bounding box center [392, 129] width 227 height 19
type textarea "*"
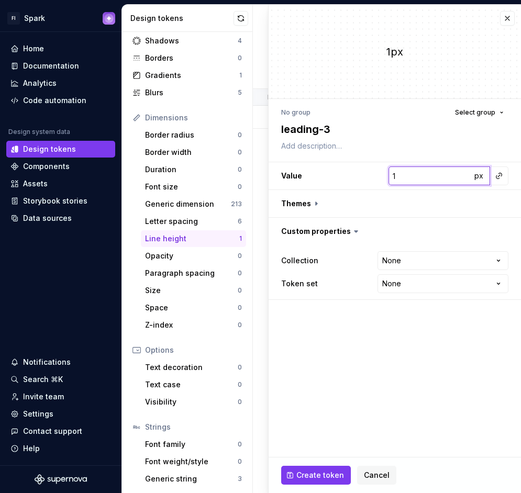
click at [413, 168] on input "1" at bounding box center [430, 176] width 83 height 19
click at [313, 470] on span "Create token" at bounding box center [320, 475] width 48 height 10
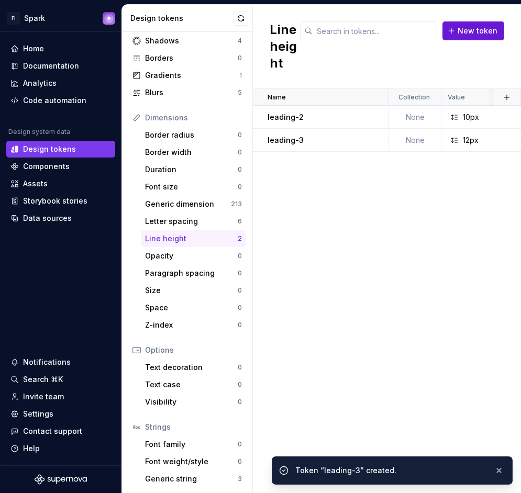
click at [490, 26] on span "New token" at bounding box center [478, 31] width 40 height 10
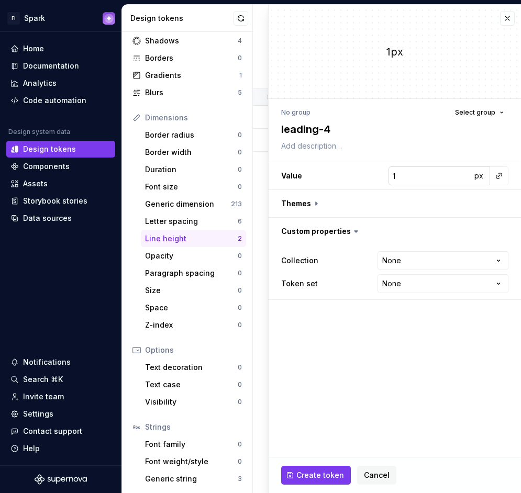
click at [438, 179] on input "1" at bounding box center [430, 176] width 83 height 19
click at [316, 471] on span "Create token" at bounding box center [320, 475] width 48 height 10
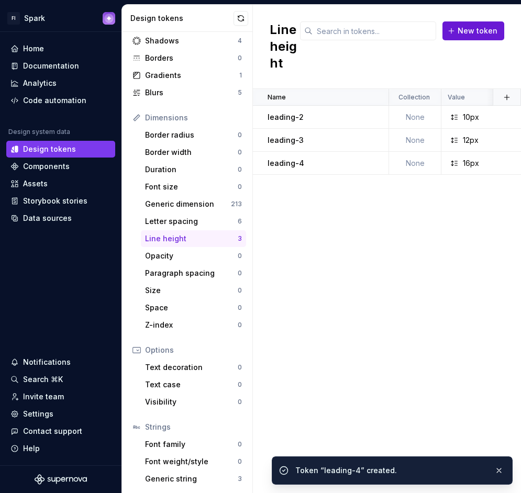
click at [473, 33] on span "New token" at bounding box center [478, 31] width 40 height 10
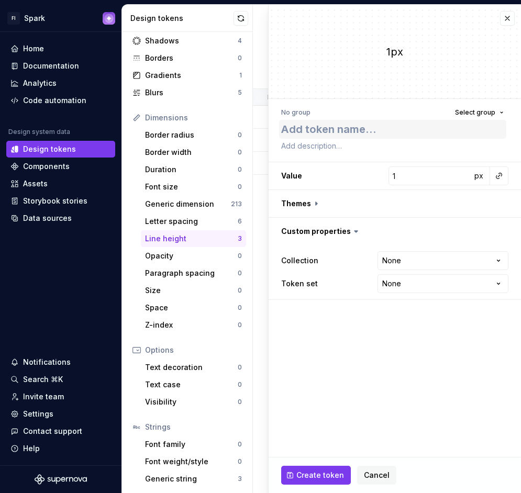
click at [367, 123] on textarea at bounding box center [392, 129] width 227 height 19
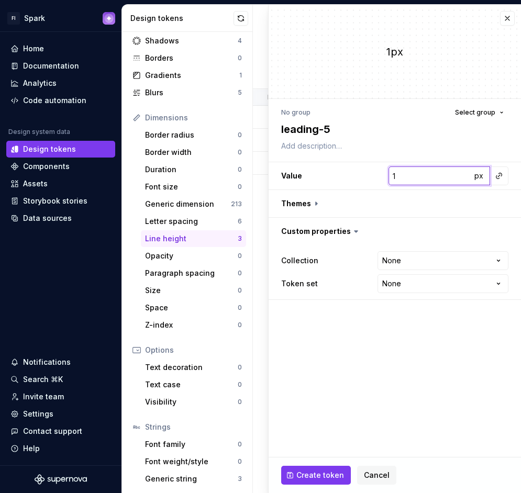
click at [408, 180] on input "1" at bounding box center [430, 176] width 83 height 19
click at [323, 480] on span "Create token" at bounding box center [320, 475] width 48 height 10
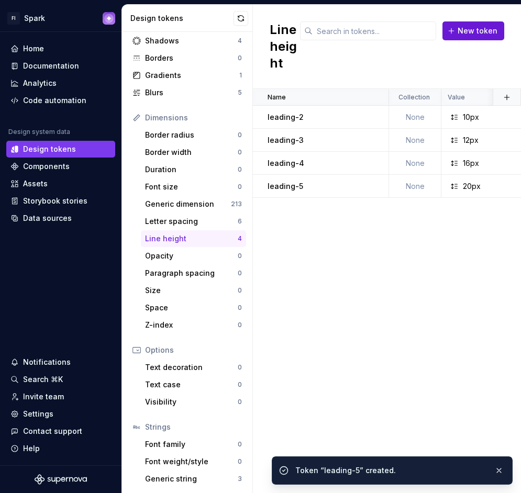
click at [469, 32] on span "New token" at bounding box center [478, 31] width 40 height 10
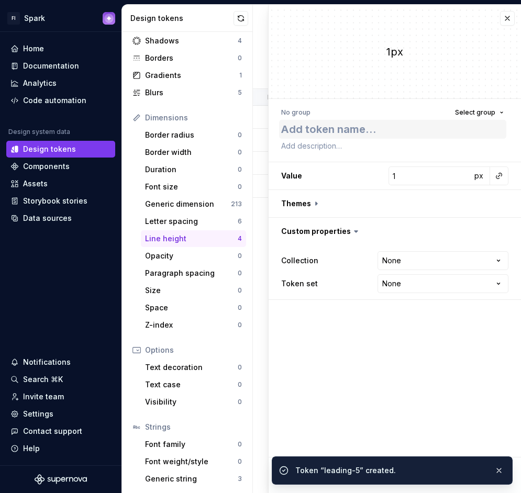
click at [336, 128] on textarea at bounding box center [392, 129] width 227 height 19
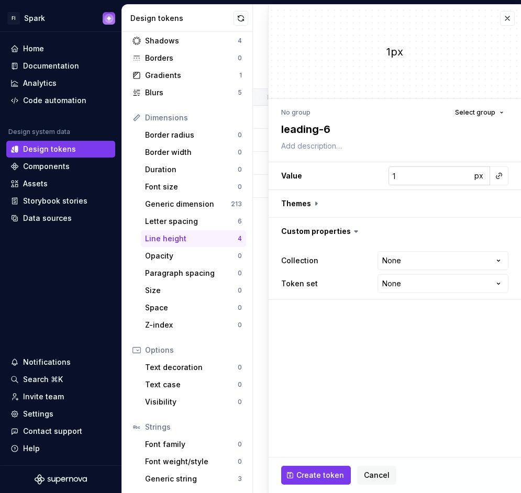
click at [430, 183] on input "1" at bounding box center [430, 176] width 83 height 19
click at [320, 475] on span "Create token" at bounding box center [320, 475] width 48 height 10
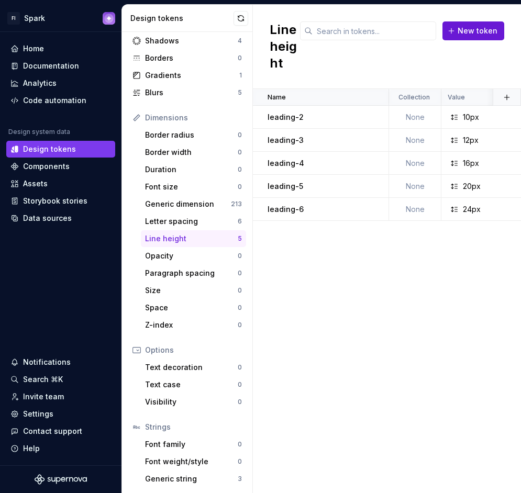
click at [488, 36] on span "New token" at bounding box center [478, 31] width 40 height 10
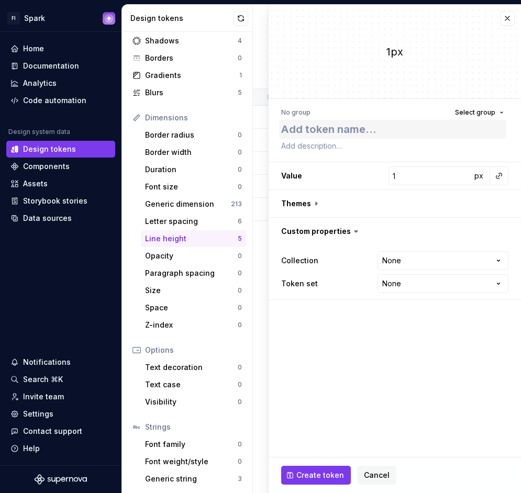
click at [323, 123] on textarea at bounding box center [392, 129] width 227 height 19
click at [418, 181] on input "1" at bounding box center [430, 176] width 83 height 19
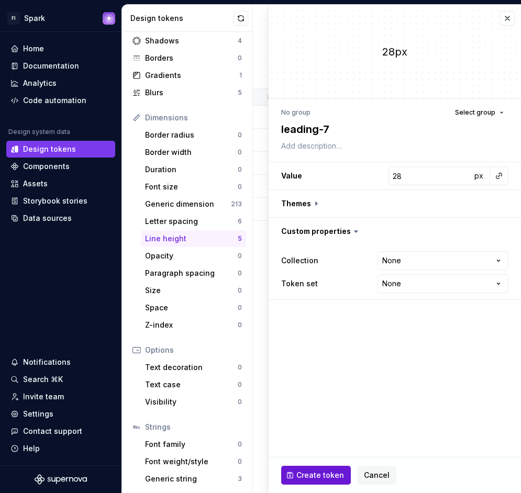
click at [308, 474] on span "Create token" at bounding box center [320, 475] width 48 height 10
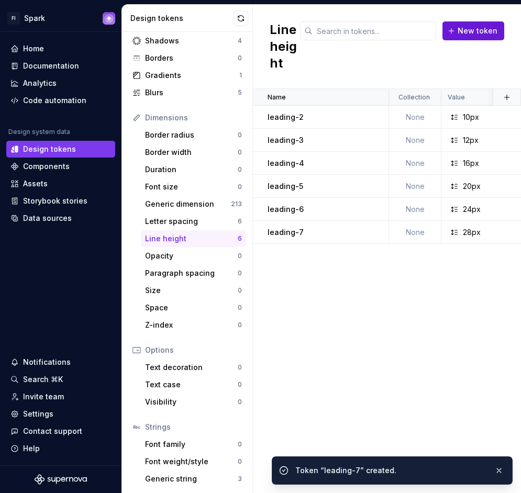
click at [478, 34] on span "New token" at bounding box center [478, 31] width 40 height 10
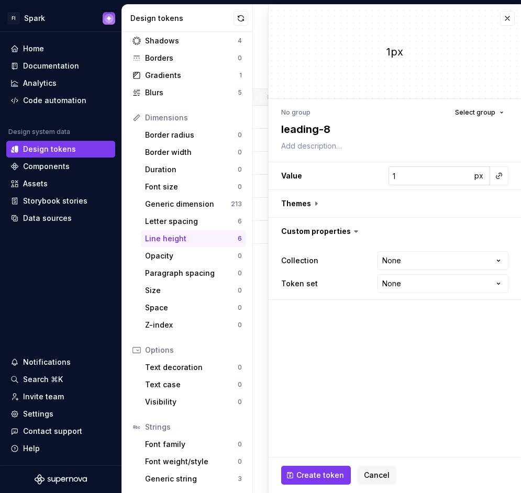
click at [401, 182] on input "1" at bounding box center [430, 176] width 83 height 19
click at [316, 476] on span "Create token" at bounding box center [320, 475] width 48 height 10
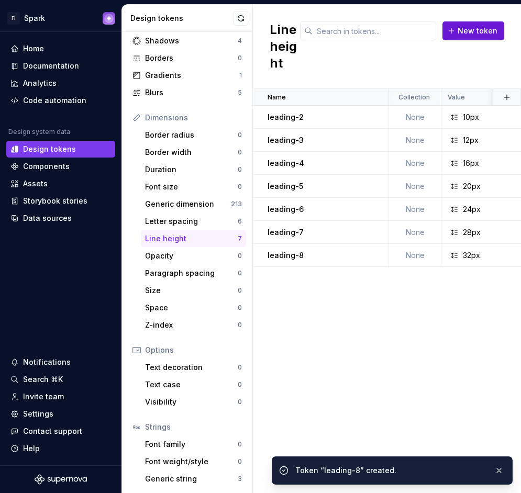
click at [454, 29] on button "New token" at bounding box center [474, 30] width 62 height 19
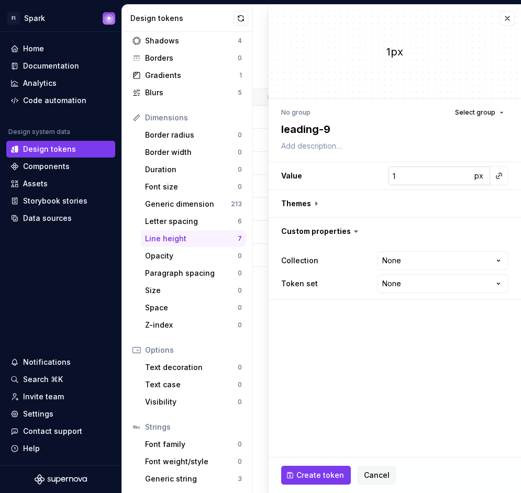
click at [455, 173] on input "1" at bounding box center [430, 176] width 83 height 19
click at [328, 469] on button "Create token" at bounding box center [316, 475] width 70 height 19
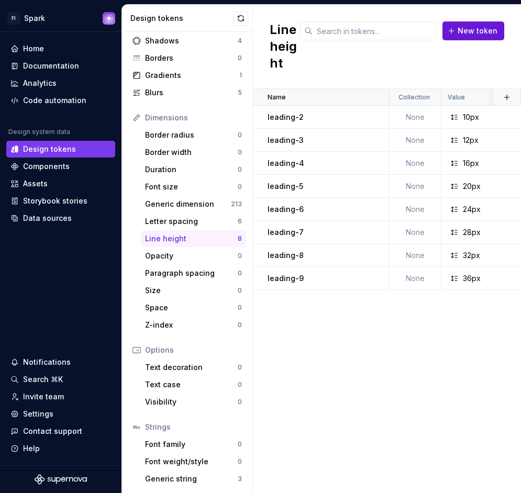
click at [467, 25] on button "New token" at bounding box center [474, 30] width 62 height 19
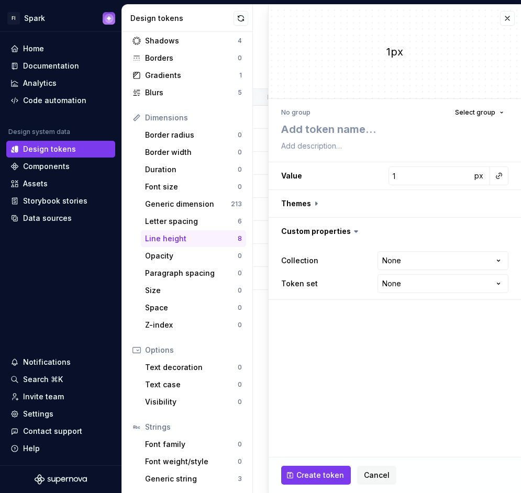
drag, startPoint x: 374, startPoint y: 146, endPoint x: 377, endPoint y: 160, distance: 14.4
click at [375, 151] on div "No group Select group" at bounding box center [394, 129] width 227 height 48
click at [418, 180] on input "1" at bounding box center [430, 176] width 83 height 19
click at [322, 469] on button "Create token" at bounding box center [316, 475] width 70 height 19
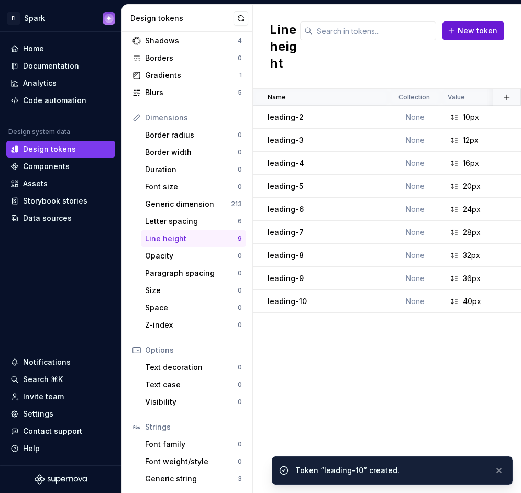
click at [471, 28] on span "New token" at bounding box center [478, 31] width 40 height 10
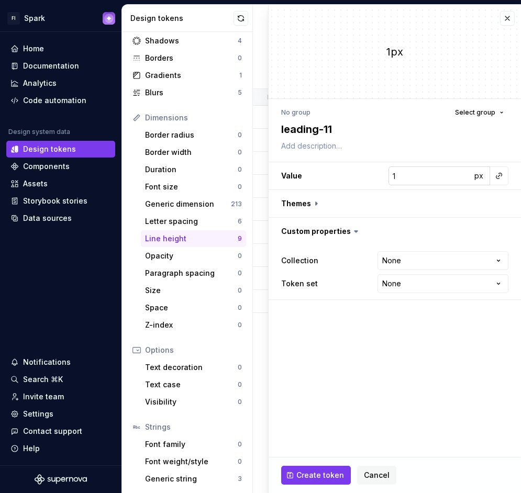
click at [406, 180] on input "1" at bounding box center [430, 176] width 83 height 19
click at [324, 476] on span "Create token" at bounding box center [320, 475] width 48 height 10
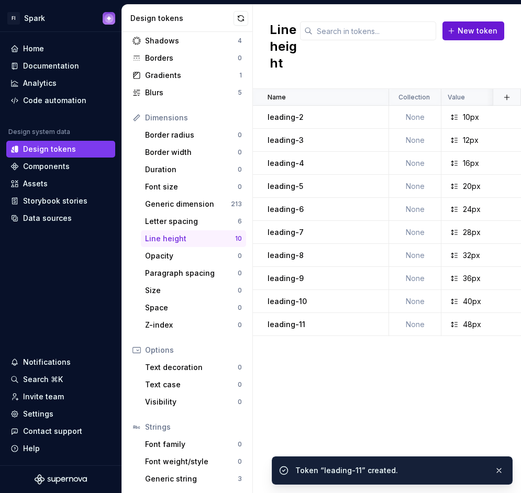
click at [472, 32] on span "New token" at bounding box center [478, 31] width 40 height 10
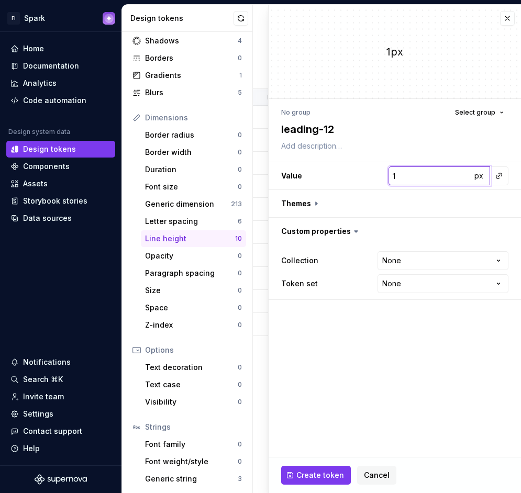
click at [438, 182] on input "1" at bounding box center [430, 176] width 83 height 19
click at [290, 472] on button "Create token" at bounding box center [316, 475] width 70 height 19
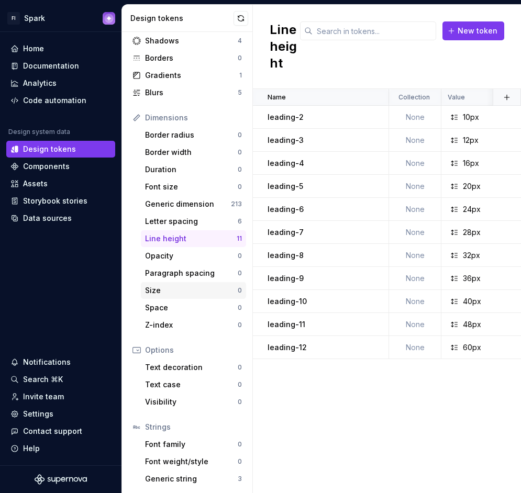
click at [173, 293] on div "Size" at bounding box center [191, 290] width 93 height 10
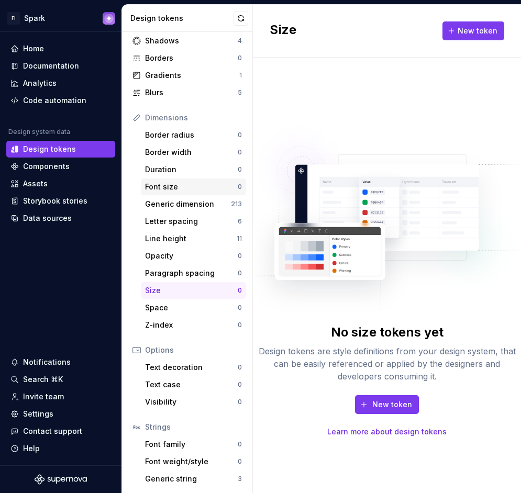
click at [176, 192] on div "Font size 0" at bounding box center [193, 187] width 105 height 17
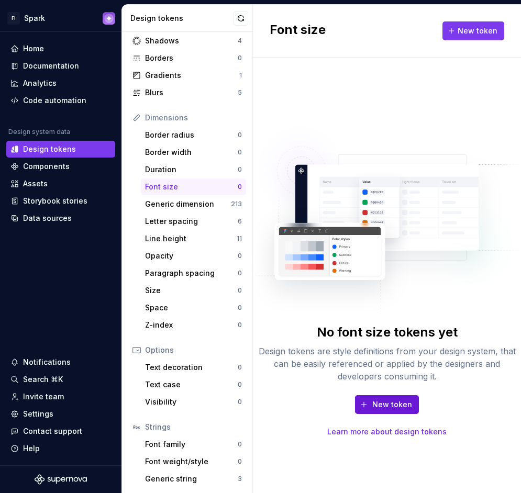
click at [388, 403] on span "New token" at bounding box center [392, 405] width 40 height 10
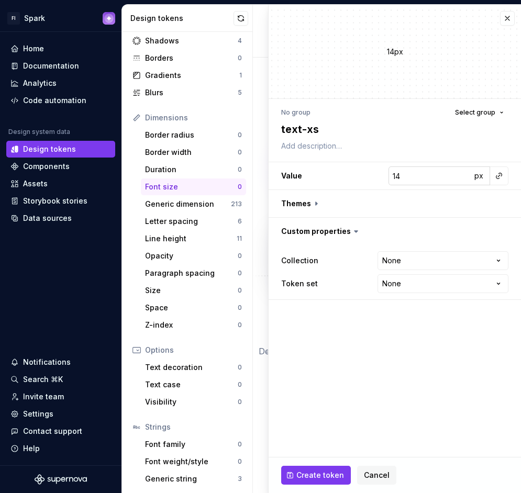
click at [424, 171] on input "14" at bounding box center [430, 176] width 83 height 19
click at [297, 477] on span "Create token" at bounding box center [320, 475] width 48 height 10
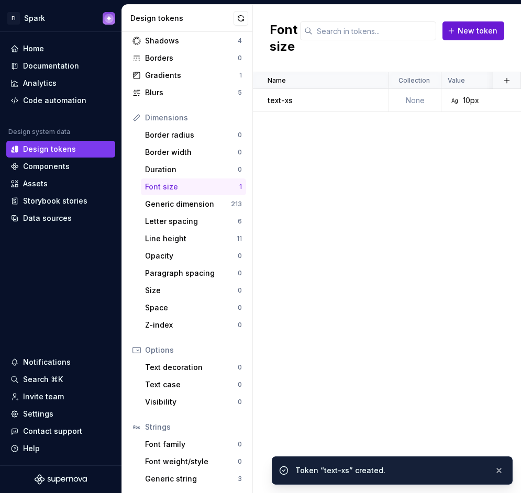
click at [467, 28] on span "New token" at bounding box center [478, 31] width 40 height 10
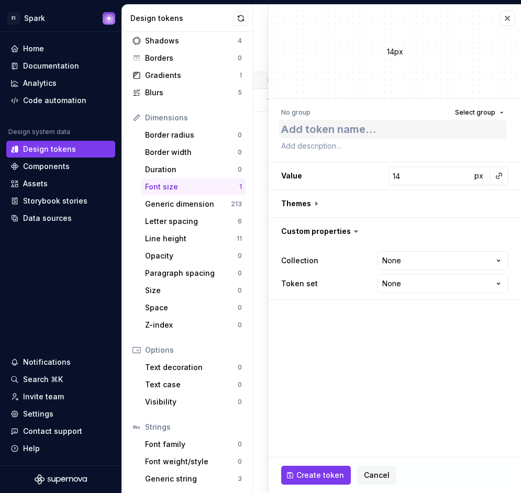
click at [366, 122] on textarea at bounding box center [392, 129] width 227 height 19
click at [417, 179] on input "14" at bounding box center [430, 176] width 83 height 19
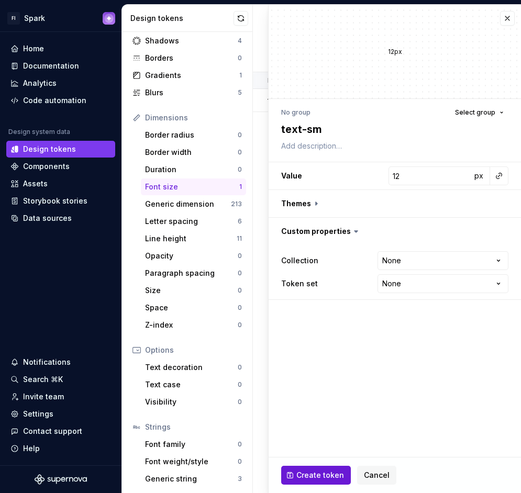
click at [315, 469] on button "Create token" at bounding box center [316, 475] width 70 height 19
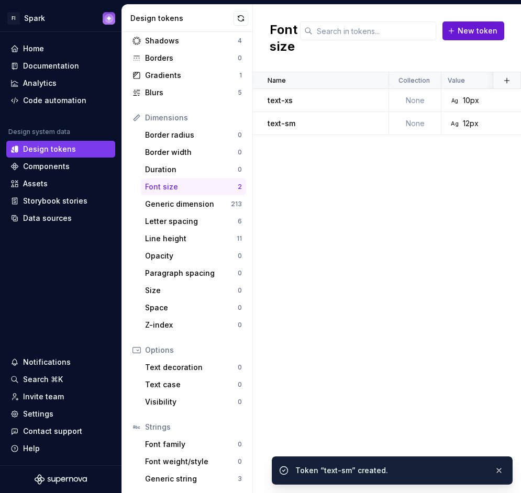
click at [460, 29] on span "New token" at bounding box center [478, 31] width 40 height 10
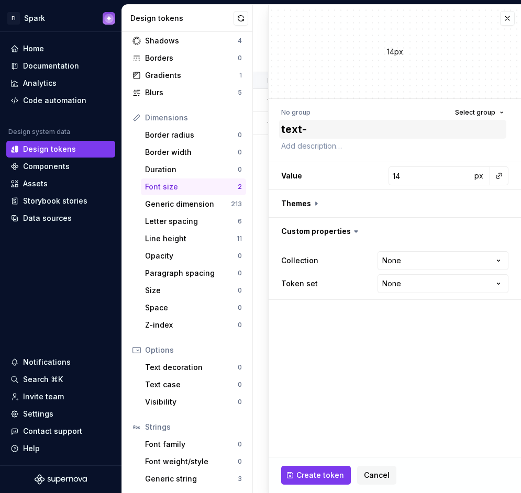
click at [310, 126] on textarea "text-" at bounding box center [392, 129] width 227 height 19
click at [295, 471] on button "Create token" at bounding box center [316, 475] width 70 height 19
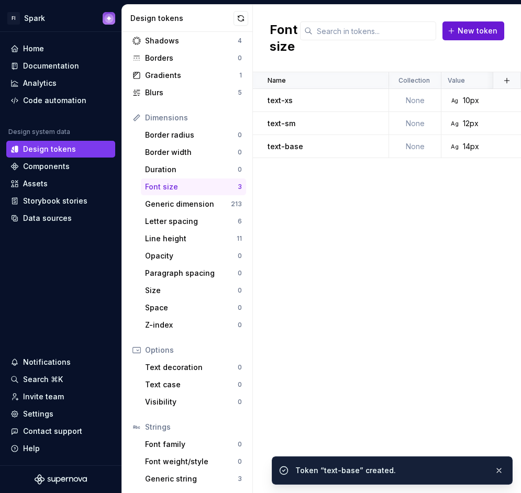
click at [466, 37] on button "New token" at bounding box center [474, 30] width 62 height 19
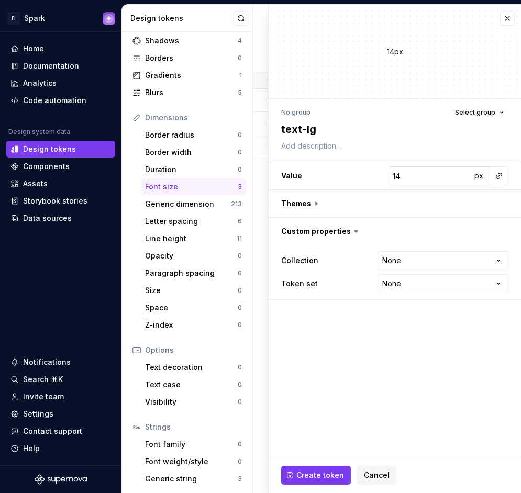
click at [415, 171] on input "14" at bounding box center [430, 176] width 83 height 19
click at [315, 482] on button "Create token" at bounding box center [316, 475] width 70 height 19
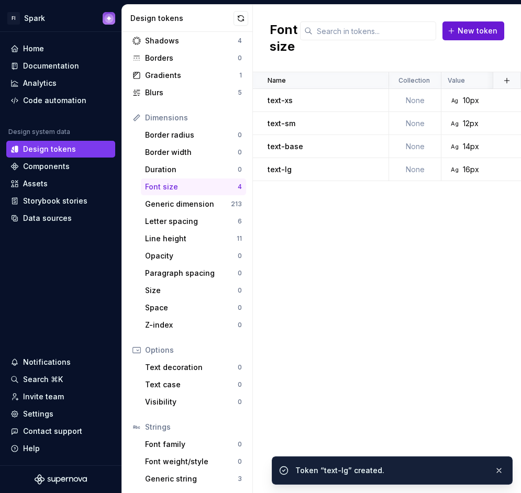
click at [470, 31] on span "New token" at bounding box center [478, 31] width 40 height 10
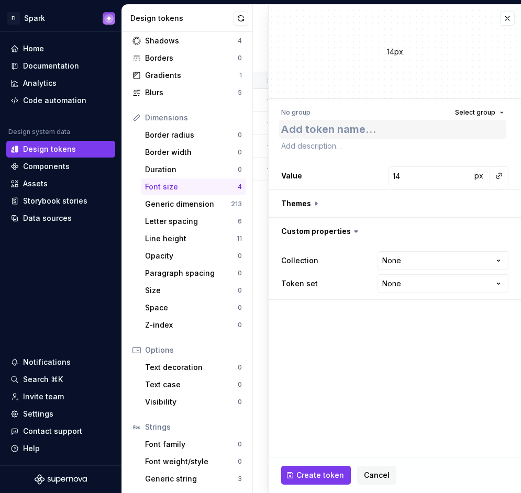
click at [331, 122] on textarea at bounding box center [392, 129] width 227 height 19
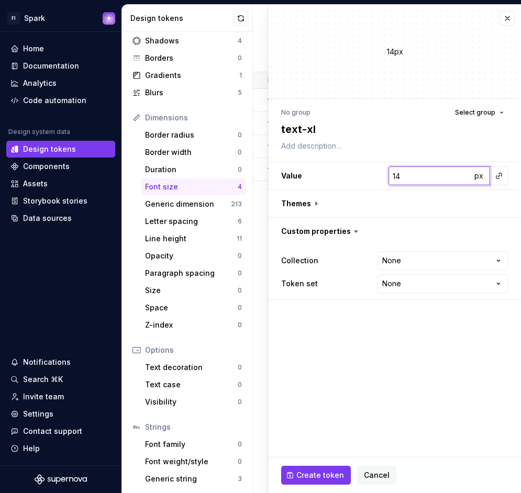
click at [410, 174] on input "14" at bounding box center [430, 176] width 83 height 19
click at [310, 470] on span "Create token" at bounding box center [320, 475] width 48 height 10
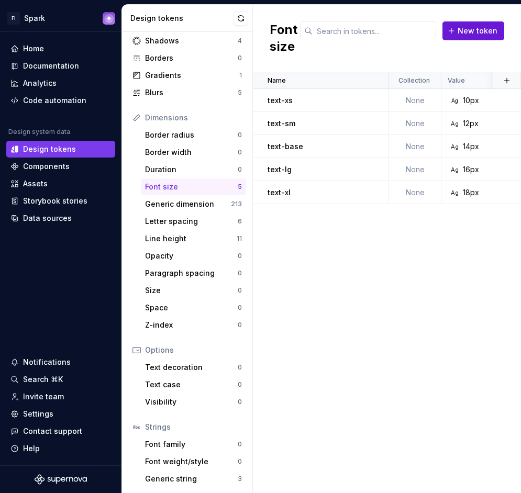
click at [461, 31] on span "New token" at bounding box center [478, 31] width 40 height 10
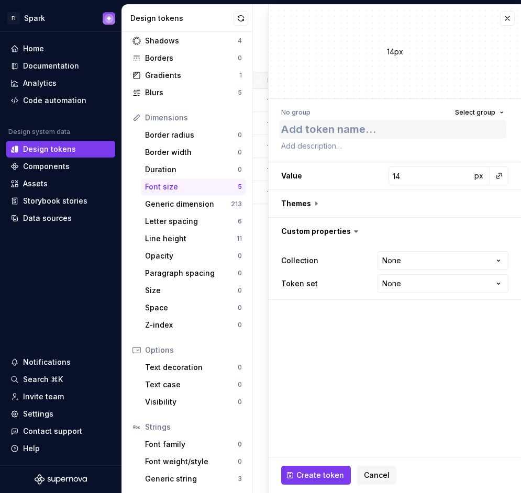
click at [394, 126] on textarea at bounding box center [392, 129] width 227 height 19
click at [424, 177] on input "14" at bounding box center [430, 176] width 83 height 19
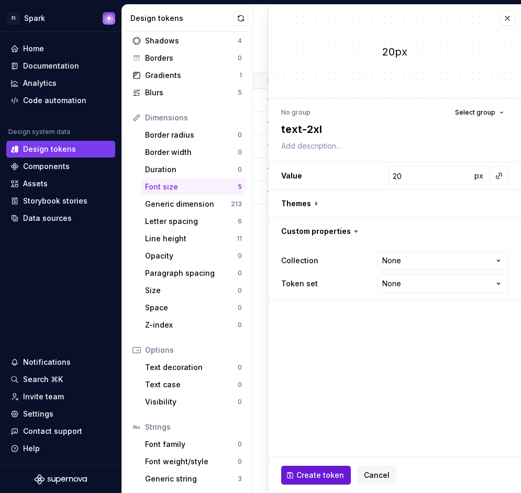
click at [322, 477] on span "Create token" at bounding box center [320, 475] width 48 height 10
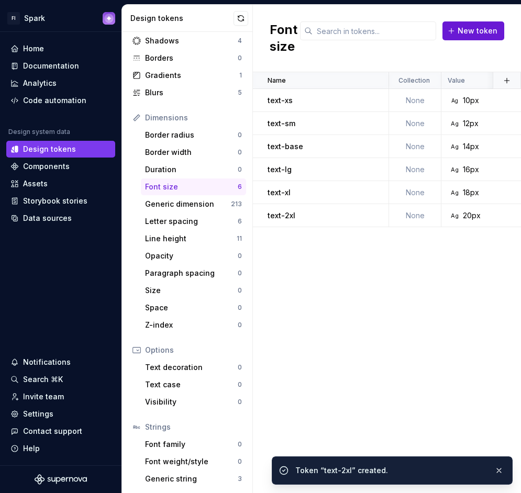
click at [474, 31] on span "New token" at bounding box center [478, 31] width 40 height 10
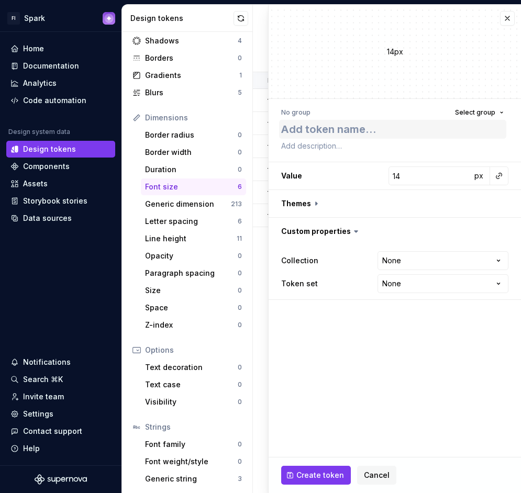
click at [355, 123] on textarea at bounding box center [392, 129] width 227 height 19
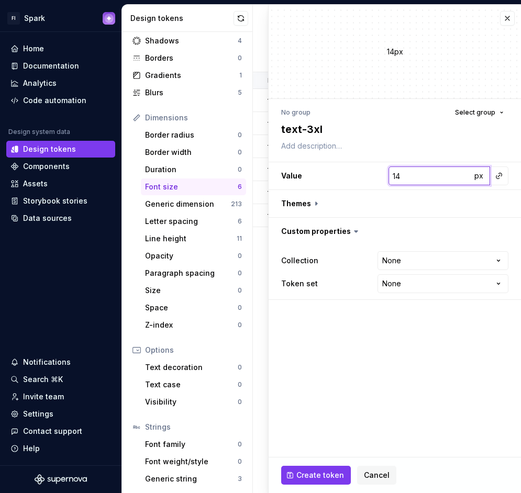
click at [451, 174] on input "14" at bounding box center [430, 176] width 83 height 19
click at [335, 474] on span "Create token" at bounding box center [320, 475] width 48 height 10
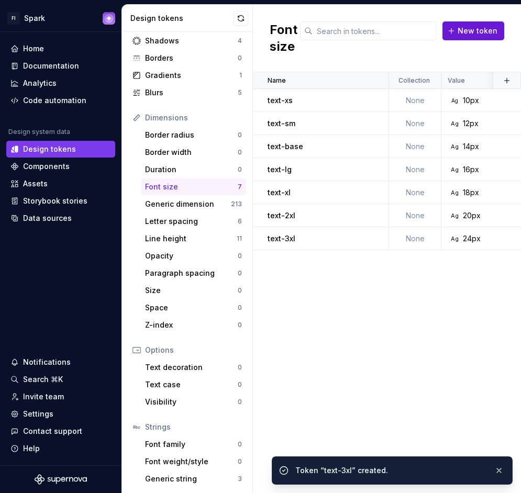
click at [466, 29] on span "New token" at bounding box center [478, 31] width 40 height 10
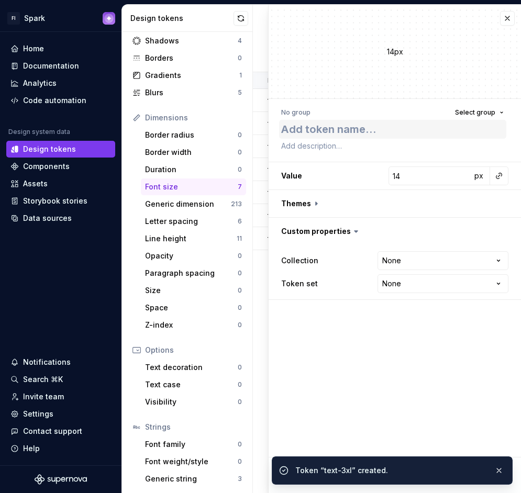
click at [353, 124] on textarea at bounding box center [392, 129] width 227 height 19
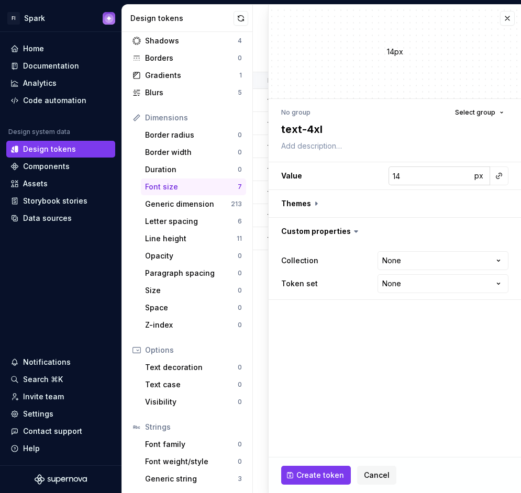
click at [448, 174] on input "14" at bounding box center [430, 176] width 83 height 19
click at [322, 468] on button "Create token" at bounding box center [316, 475] width 70 height 19
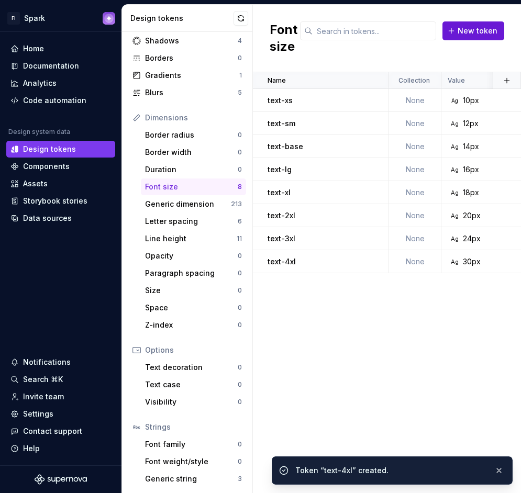
click at [481, 30] on span "New token" at bounding box center [478, 31] width 40 height 10
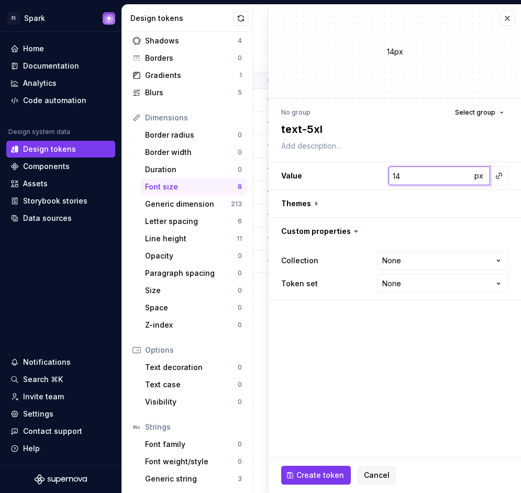
click at [414, 183] on input "14" at bounding box center [430, 176] width 83 height 19
click at [308, 481] on button "Create token" at bounding box center [316, 475] width 70 height 19
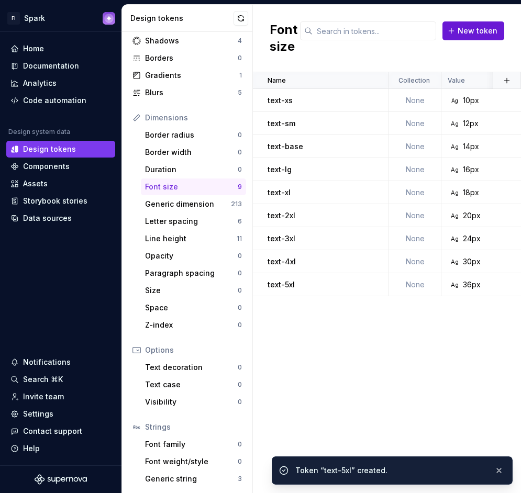
click at [465, 23] on button "New token" at bounding box center [474, 30] width 62 height 19
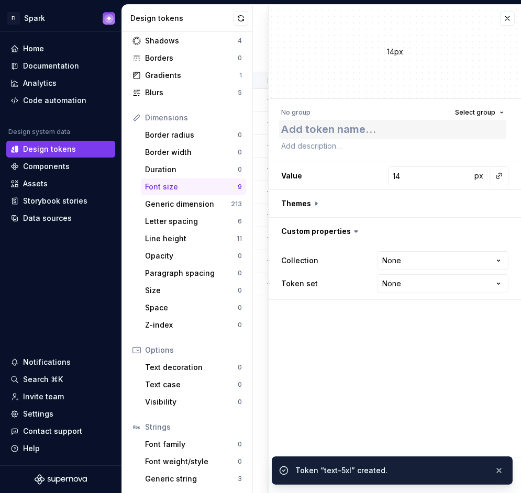
click at [347, 128] on textarea at bounding box center [392, 129] width 227 height 19
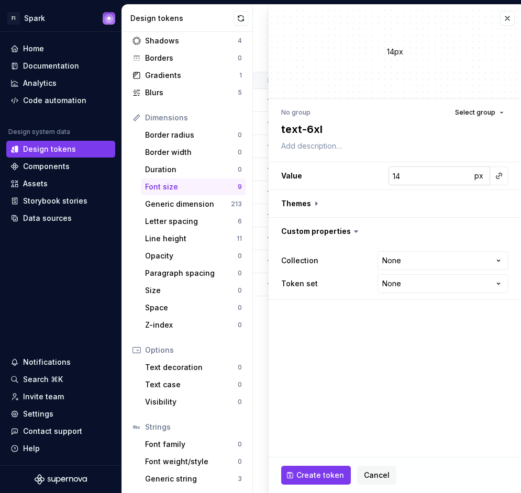
click at [428, 171] on input "14" at bounding box center [430, 176] width 83 height 19
click at [314, 473] on span "Create token" at bounding box center [320, 475] width 48 height 10
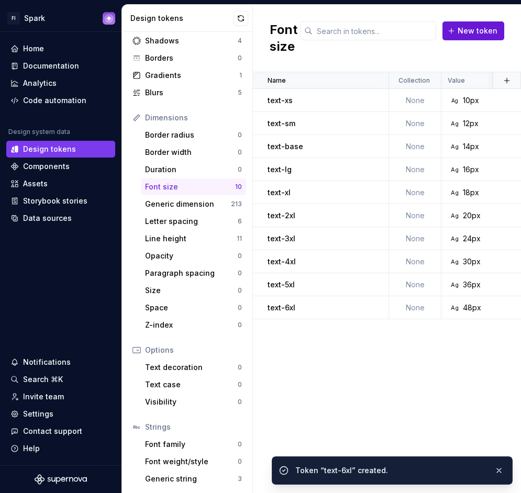
click at [454, 34] on button "New token" at bounding box center [474, 30] width 62 height 19
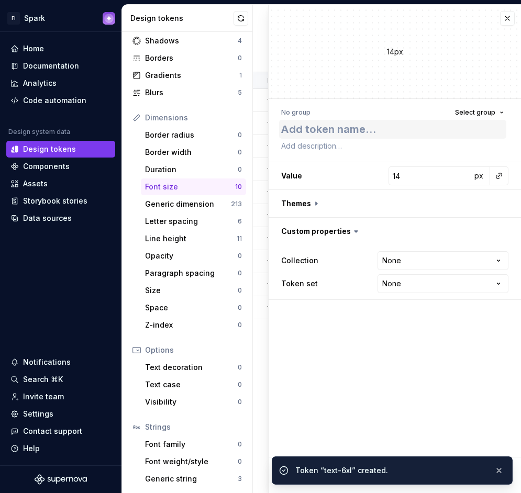
click at [358, 128] on textarea at bounding box center [392, 129] width 227 height 19
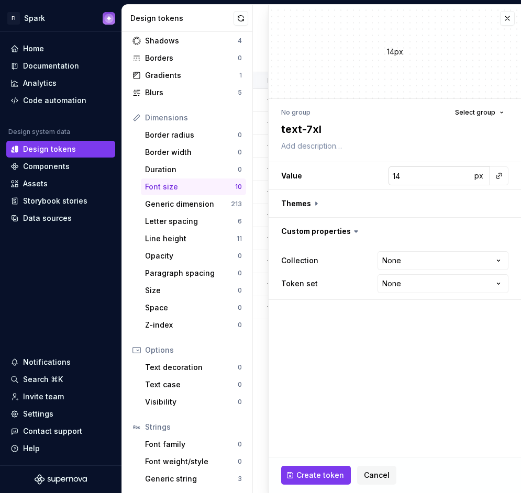
click at [432, 173] on input "14" at bounding box center [430, 176] width 83 height 19
click at [330, 467] on button "Create token" at bounding box center [316, 475] width 70 height 19
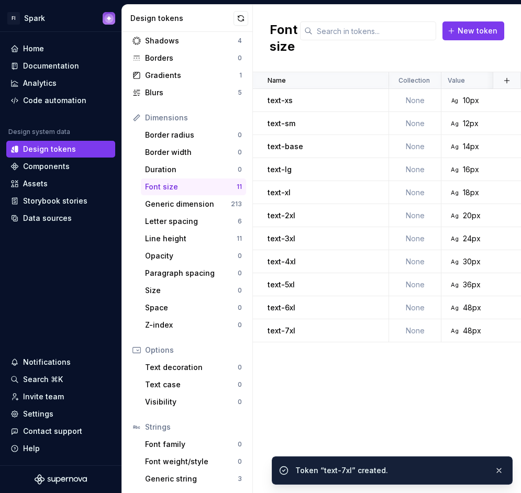
click at [482, 42] on div "New token" at bounding box center [402, 38] width 204 height 34
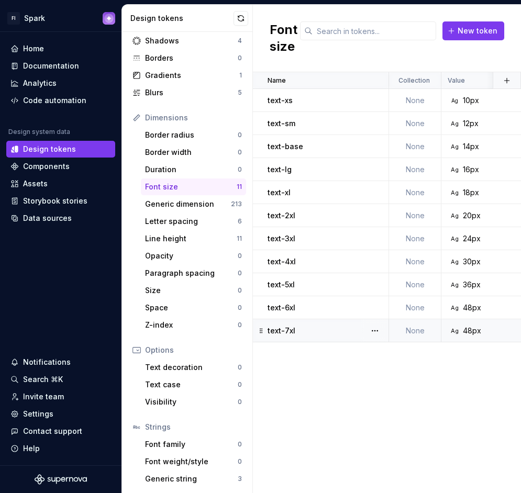
click at [480, 334] on div "48px" at bounding box center [472, 331] width 18 height 10
click at [471, 330] on div "48px" at bounding box center [472, 331] width 18 height 10
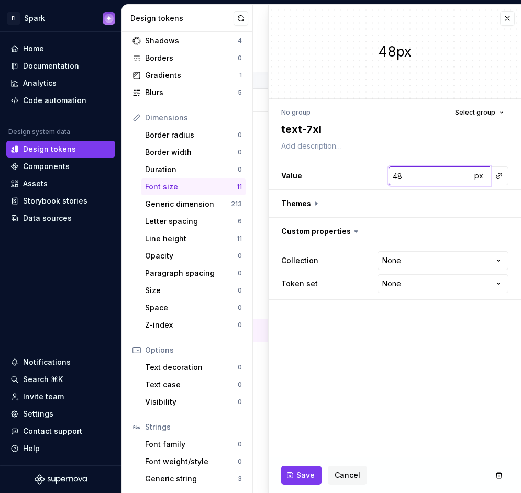
click at [449, 180] on input "48" at bounding box center [430, 176] width 83 height 19
click at [292, 473] on button "Save" at bounding box center [301, 475] width 40 height 19
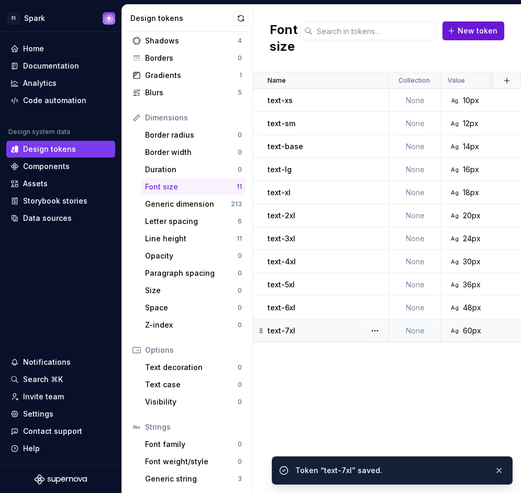
click at [485, 38] on button "New token" at bounding box center [474, 30] width 62 height 19
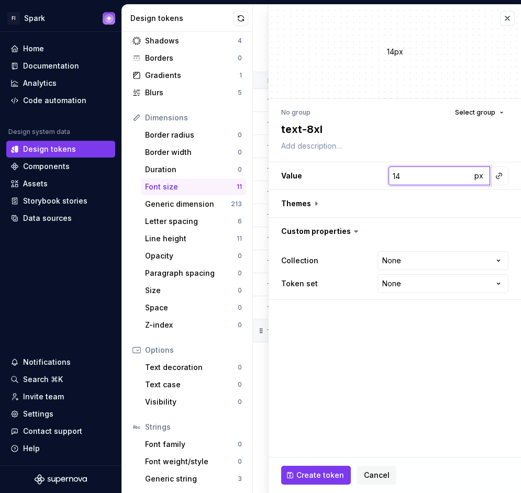
click at [435, 180] on input "14" at bounding box center [430, 176] width 83 height 19
drag, startPoint x: 278, startPoint y: 476, endPoint x: 286, endPoint y: 475, distance: 8.4
click at [279, 476] on div "Create token Cancel" at bounding box center [395, 476] width 252 height 36
click at [289, 474] on button "Create token" at bounding box center [316, 475] width 70 height 19
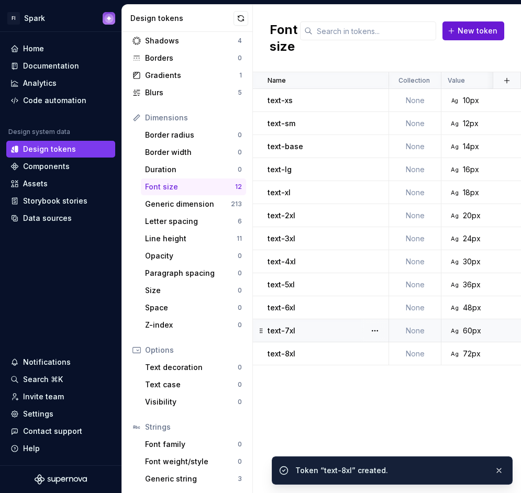
click at [470, 34] on span "New token" at bounding box center [478, 31] width 40 height 10
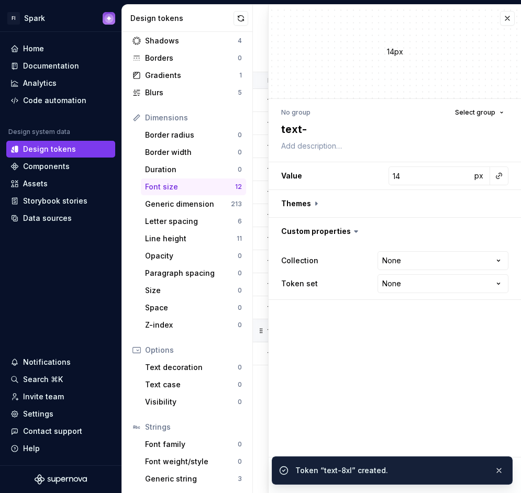
click at [422, 330] on fieldset "**********" at bounding box center [395, 249] width 252 height 489
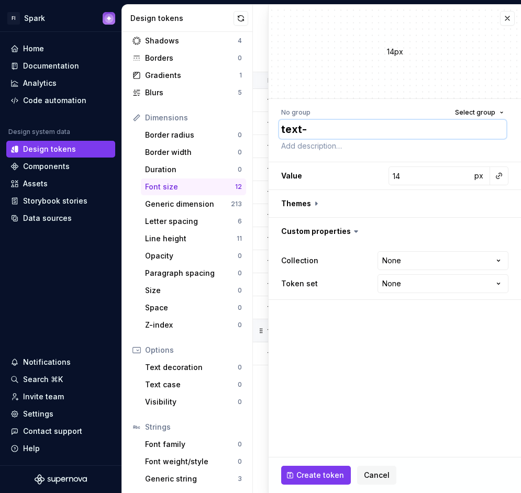
click at [368, 136] on textarea "text-" at bounding box center [392, 129] width 227 height 19
click at [402, 173] on input "14" at bounding box center [430, 176] width 83 height 19
click at [299, 469] on button "Create token" at bounding box center [316, 475] width 70 height 19
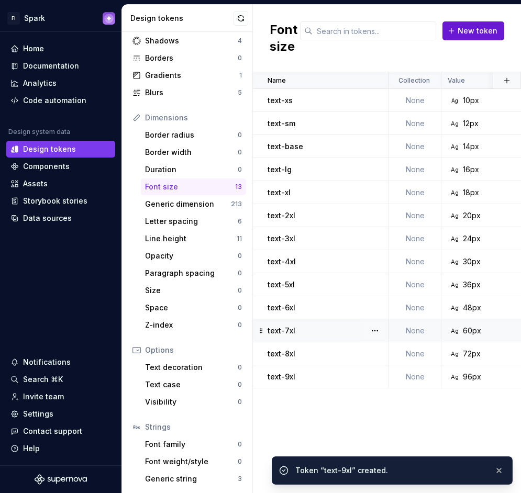
click at [491, 33] on span "New token" at bounding box center [478, 31] width 40 height 10
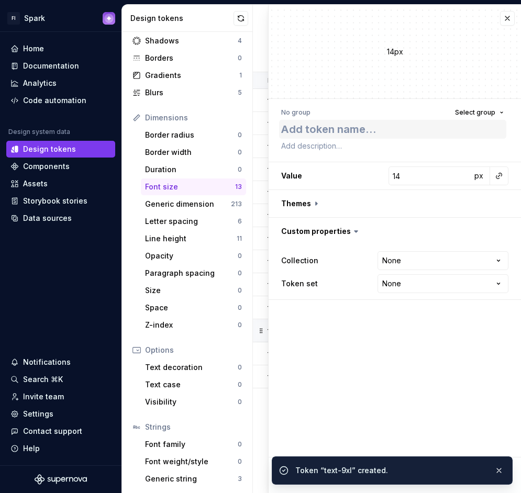
click at [340, 122] on textarea at bounding box center [392, 129] width 227 height 19
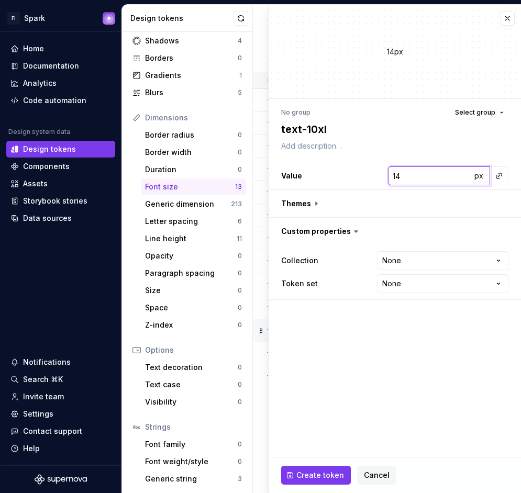
click at [443, 172] on input "14" at bounding box center [430, 176] width 83 height 19
click at [328, 472] on span "Create token" at bounding box center [320, 475] width 48 height 10
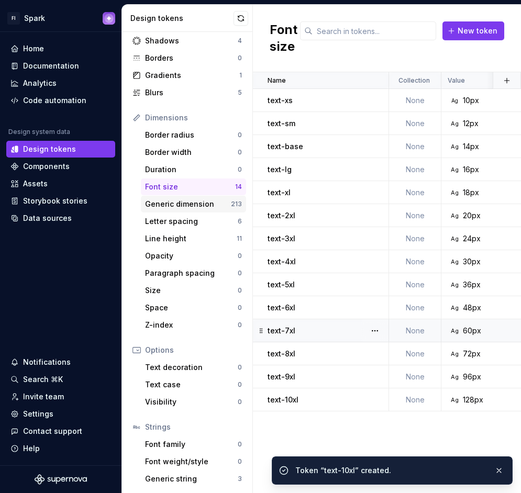
click at [174, 200] on div "Generic dimension" at bounding box center [188, 204] width 86 height 10
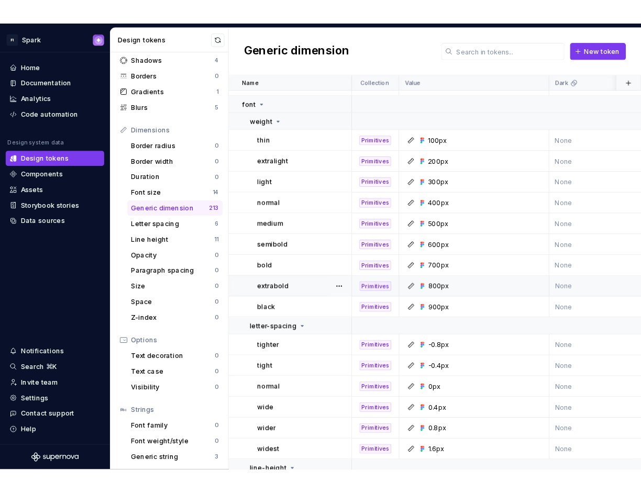
scroll to position [584, 0]
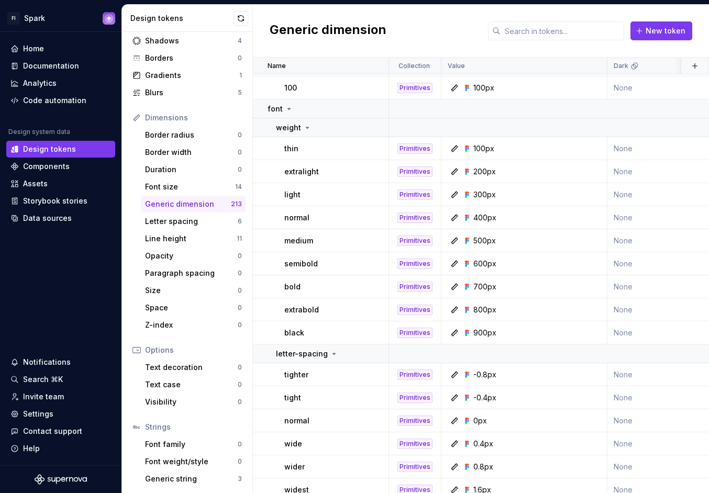
click at [205, 123] on div "Dimensions" at bounding box center [193, 118] width 97 height 10
click at [195, 134] on div "Border radius" at bounding box center [191, 135] width 93 height 10
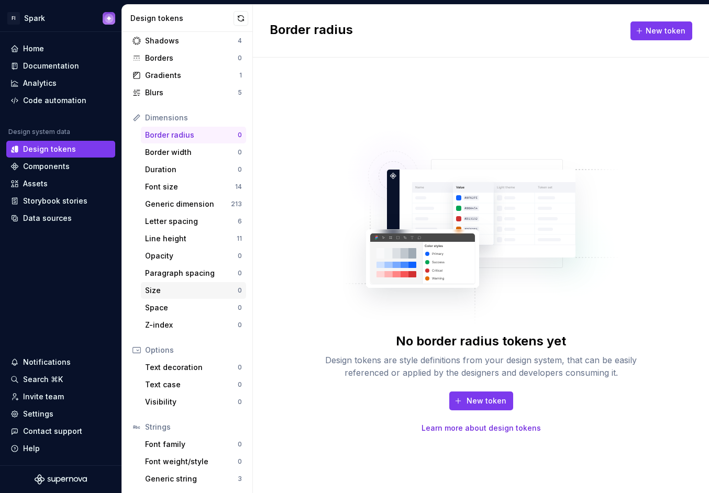
click at [183, 293] on div "Size" at bounding box center [191, 290] width 93 height 10
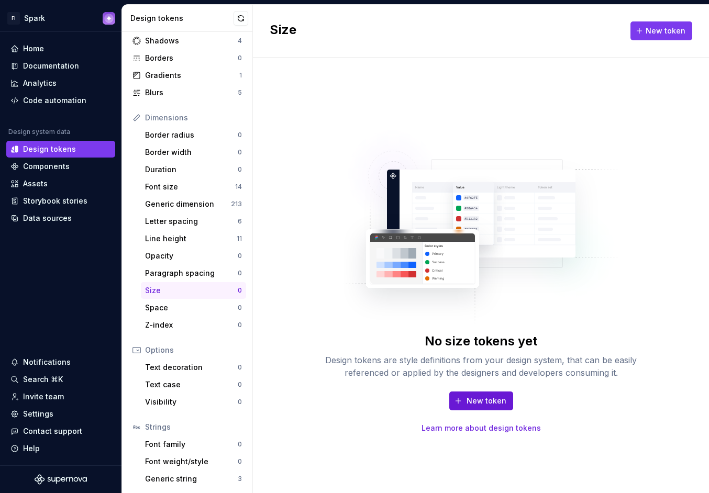
click at [494, 395] on button "New token" at bounding box center [481, 401] width 64 height 19
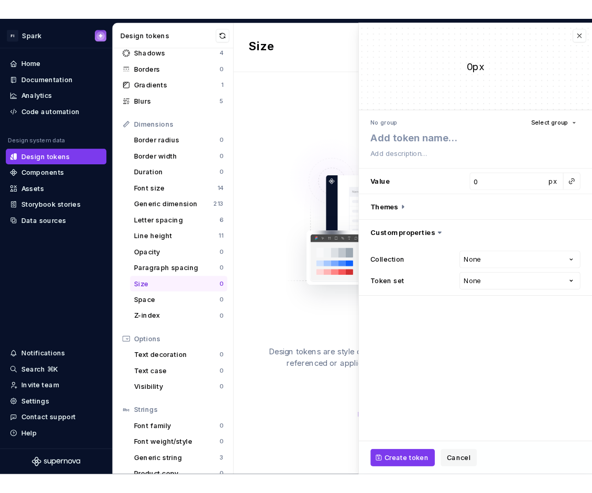
scroll to position [67, 0]
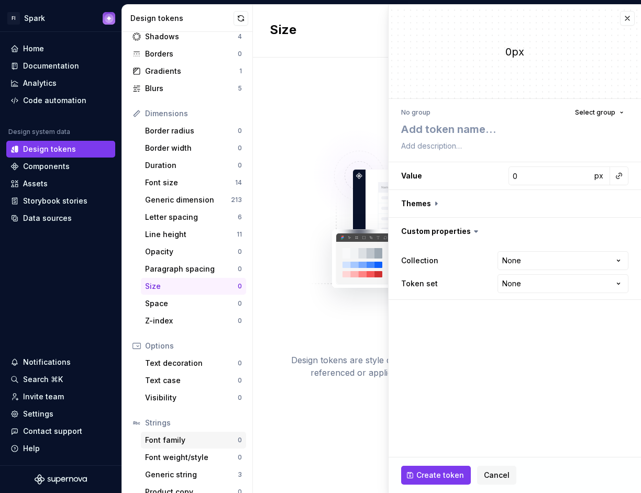
click at [178, 445] on div "Font family 0" at bounding box center [193, 440] width 105 height 17
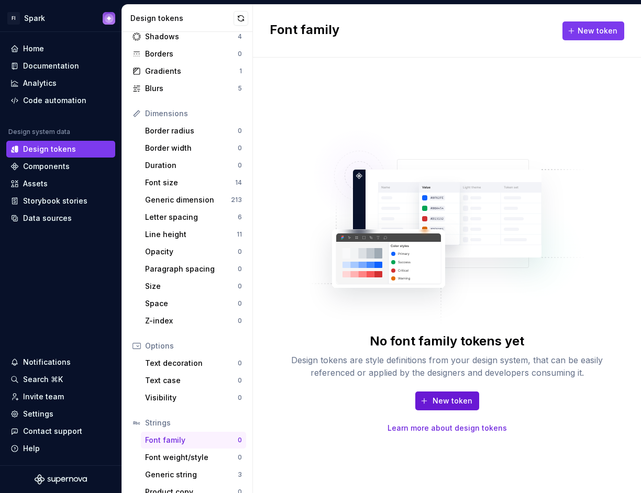
click at [446, 401] on span "New token" at bounding box center [453, 401] width 40 height 10
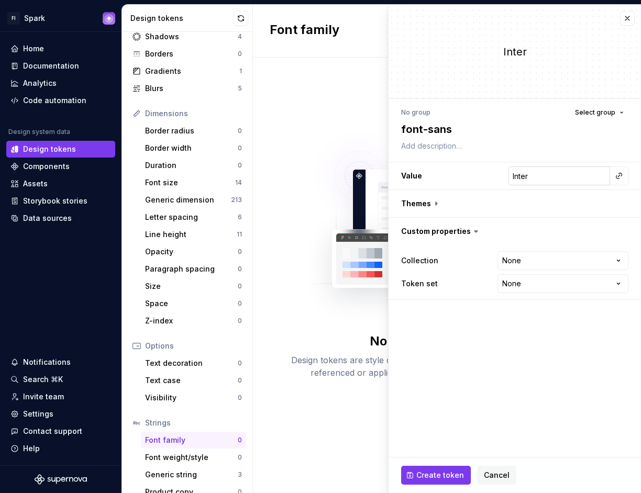
click at [552, 180] on input "Inter" at bounding box center [560, 176] width 102 height 19
paste input "HN for Telus"
click at [449, 478] on span "Create token" at bounding box center [440, 475] width 48 height 10
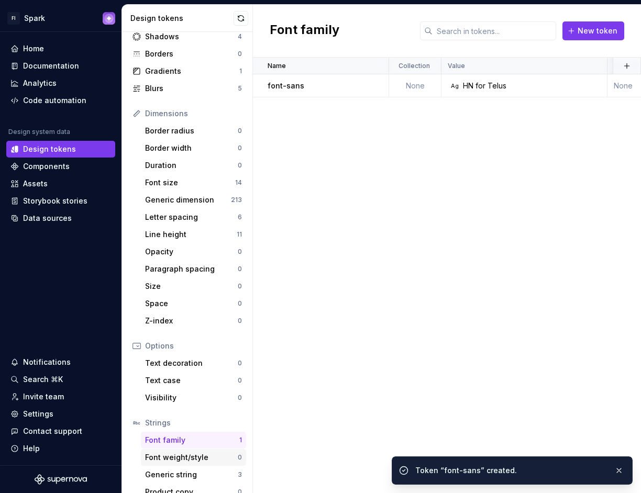
click at [195, 454] on div "Font weight/style" at bounding box center [191, 457] width 93 height 10
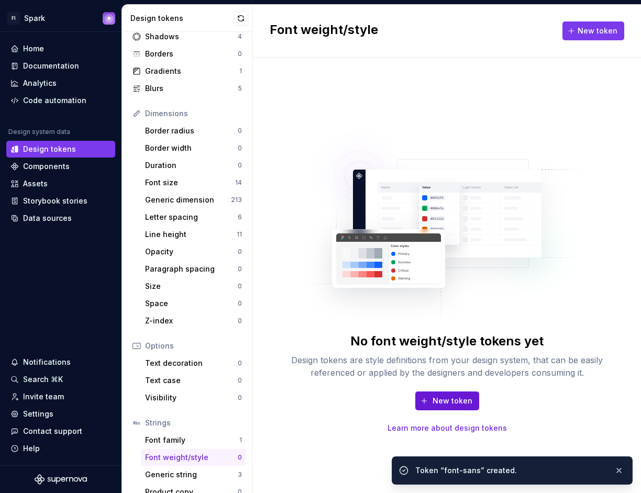
click at [433, 398] on span "New token" at bounding box center [453, 401] width 40 height 10
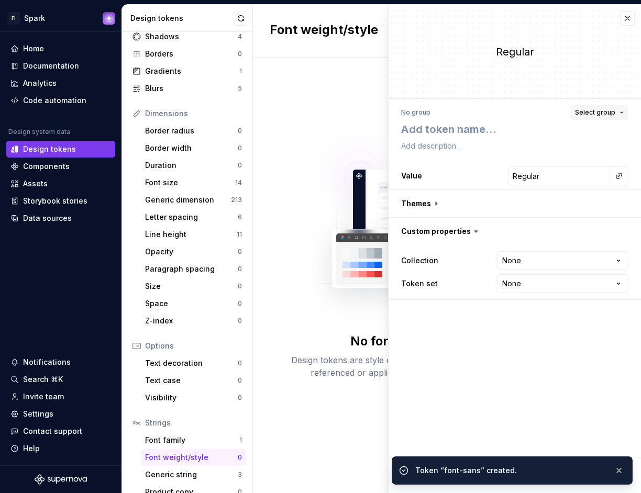
click at [593, 113] on span "Select group" at bounding box center [595, 112] width 40 height 8
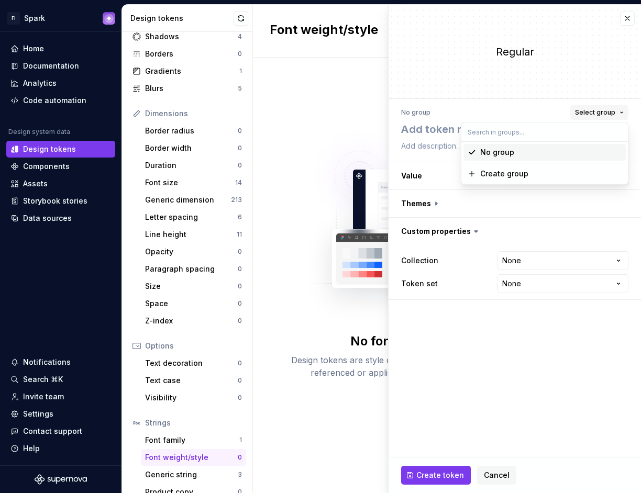
click at [593, 113] on span "Select group" at bounding box center [595, 112] width 40 height 8
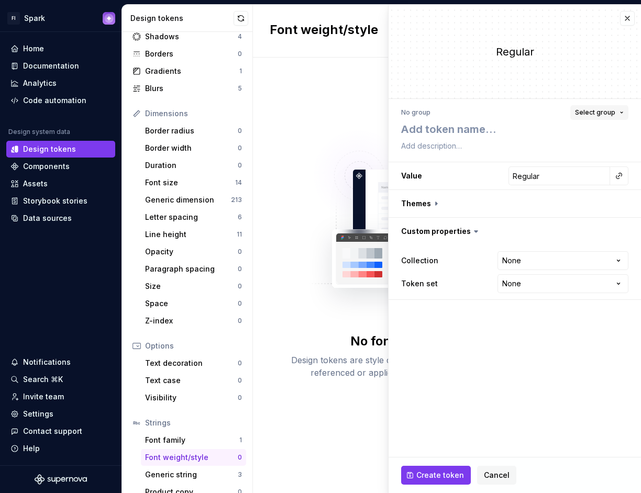
click at [614, 108] on span "Select group" at bounding box center [595, 112] width 40 height 8
click at [548, 172] on div "Create group" at bounding box center [550, 174] width 141 height 10
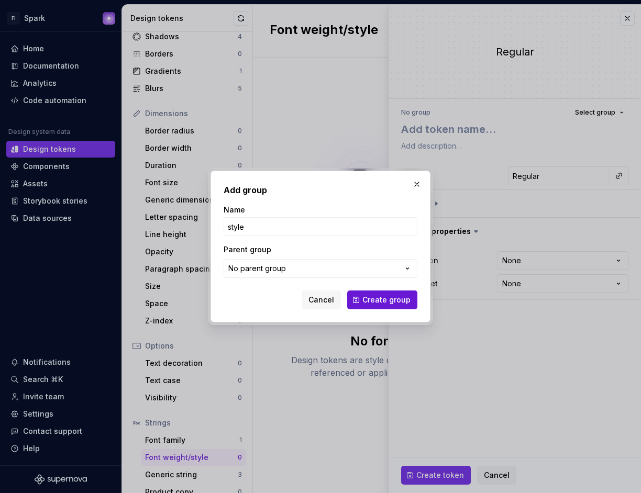
click at [407, 295] on span "Create group" at bounding box center [386, 300] width 48 height 10
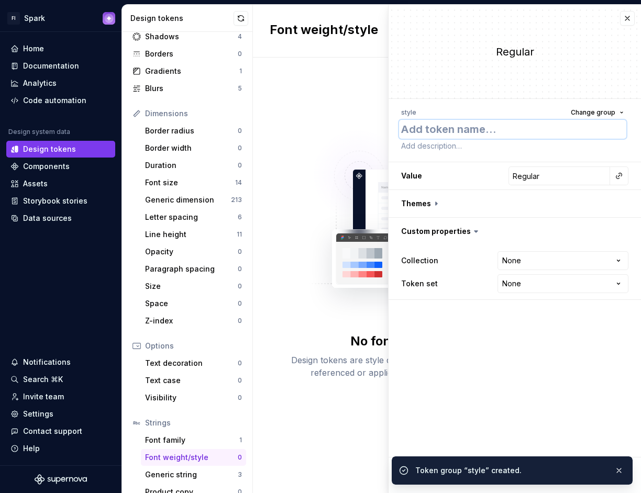
click at [440, 134] on textarea at bounding box center [512, 129] width 227 height 19
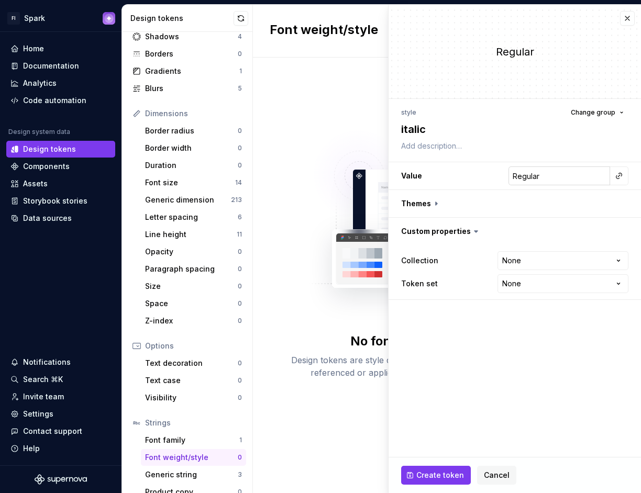
click at [537, 174] on input "Regular" at bounding box center [560, 176] width 102 height 19
click at [437, 479] on span "Create token" at bounding box center [440, 475] width 48 height 10
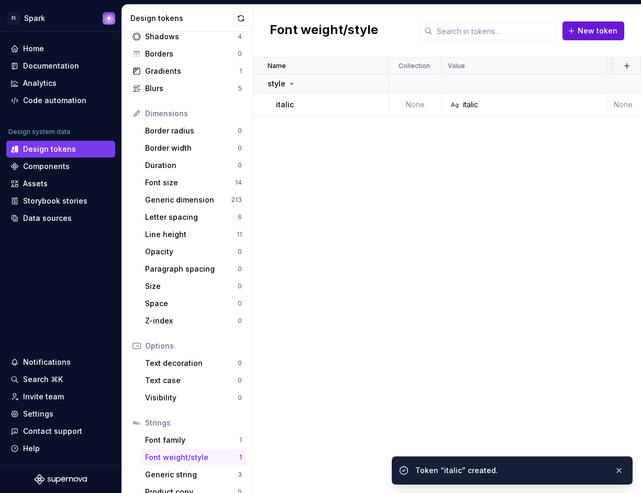
click at [603, 31] on span "New token" at bounding box center [598, 31] width 40 height 10
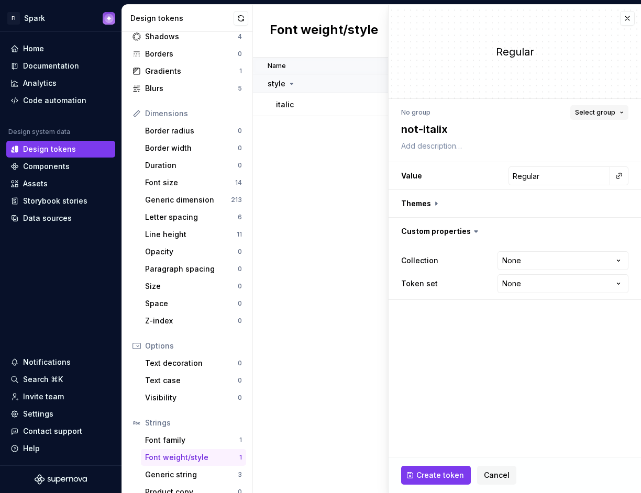
click at [611, 115] on span "Select group" at bounding box center [595, 112] width 40 height 8
click at [548, 166] on span "style" at bounding box center [544, 173] width 162 height 17
click at [472, 139] on textarea at bounding box center [512, 146] width 227 height 15
click at [468, 132] on textarea "not-italix" at bounding box center [512, 129] width 227 height 19
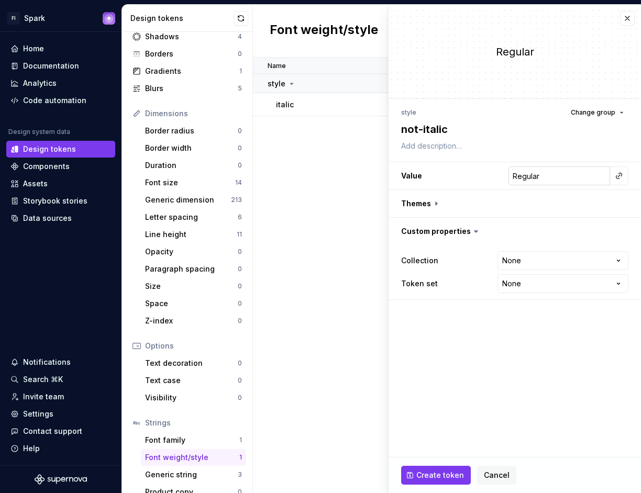
click at [560, 170] on input "Regular" at bounding box center [560, 176] width 102 height 19
click at [556, 174] on input "Regular" at bounding box center [560, 176] width 102 height 19
click at [434, 473] on span "Create token" at bounding box center [440, 475] width 48 height 10
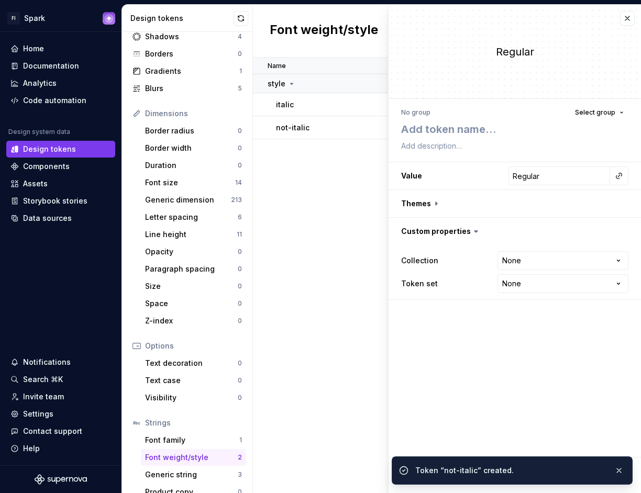
click at [338, 185] on div "Name Collection Value Dark Light Last updated Token set Description style itali…" at bounding box center [447, 276] width 388 height 436
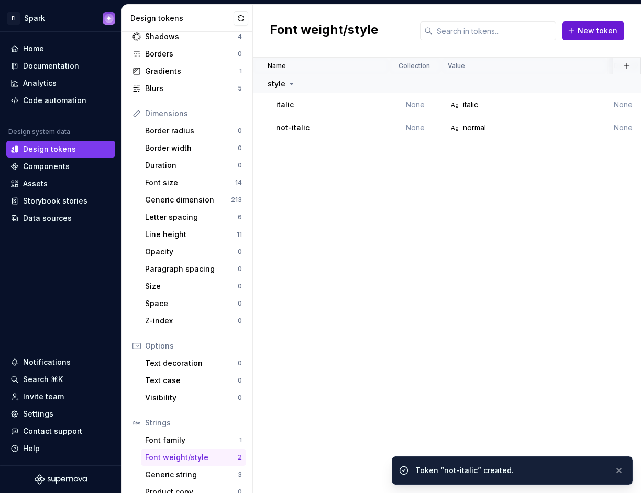
click at [587, 32] on span "New token" at bounding box center [598, 31] width 40 height 10
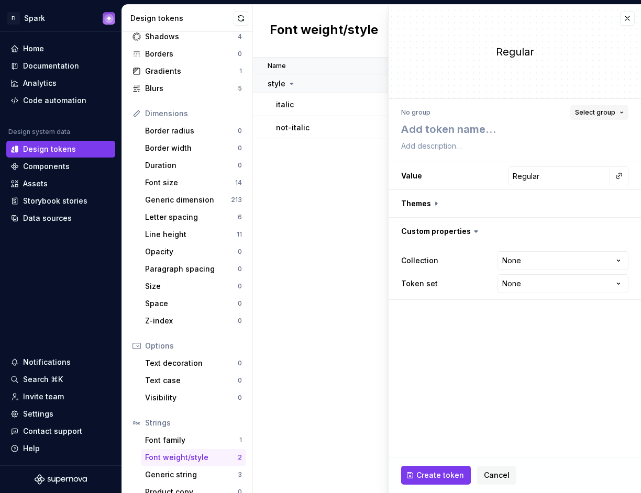
click at [586, 114] on span "Select group" at bounding box center [595, 112] width 40 height 8
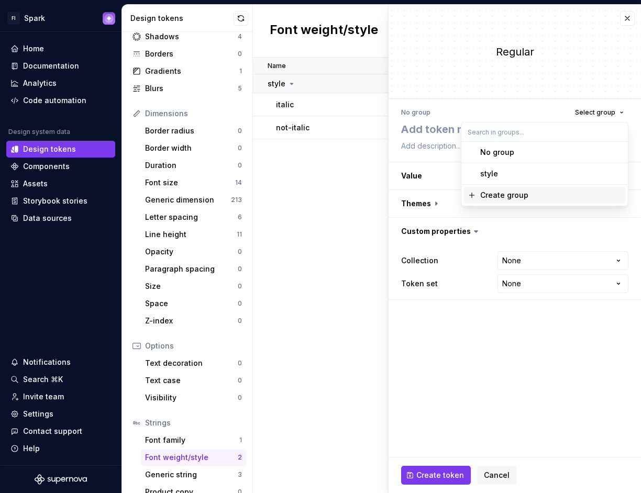
click at [549, 191] on div "Create group" at bounding box center [550, 195] width 141 height 10
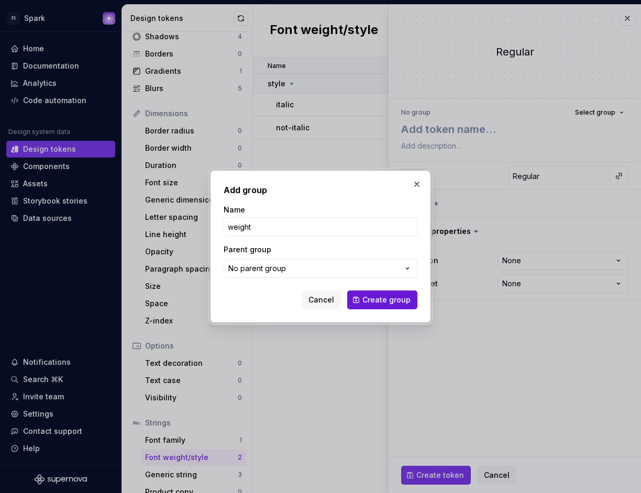
click at [380, 302] on span "Create group" at bounding box center [386, 300] width 48 height 10
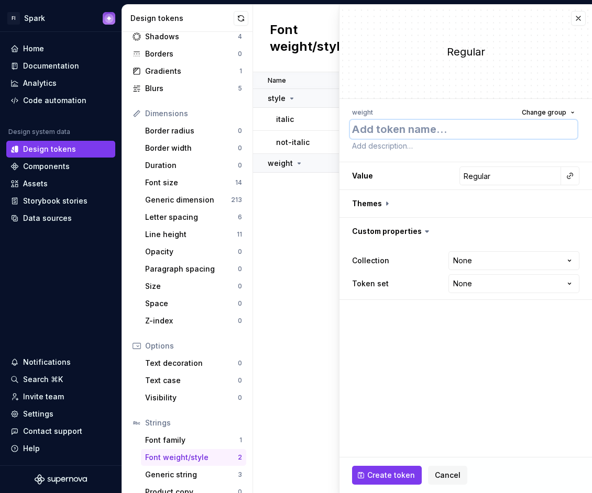
click at [394, 128] on textarea at bounding box center [463, 129] width 227 height 19
click at [490, 173] on input "Regular" at bounding box center [510, 176] width 102 height 19
click at [509, 177] on input "100" at bounding box center [510, 176] width 102 height 19
click at [395, 468] on button "Create token" at bounding box center [387, 475] width 70 height 19
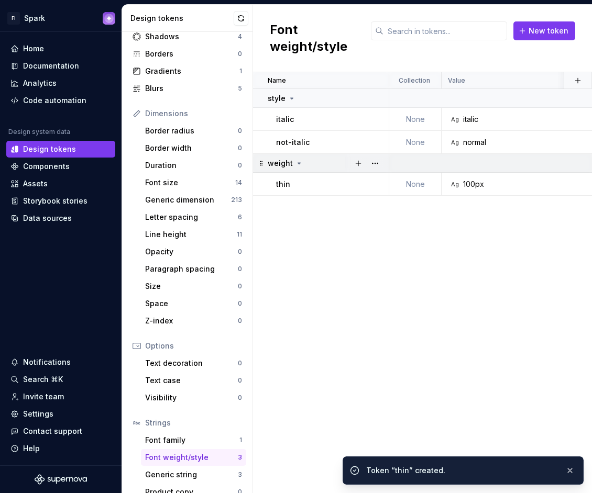
click at [327, 163] on div "weight" at bounding box center [328, 163] width 120 height 10
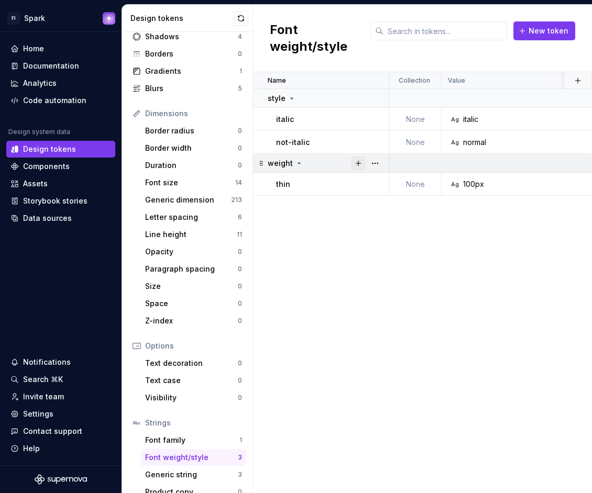
click at [356, 163] on button "button" at bounding box center [358, 163] width 15 height 15
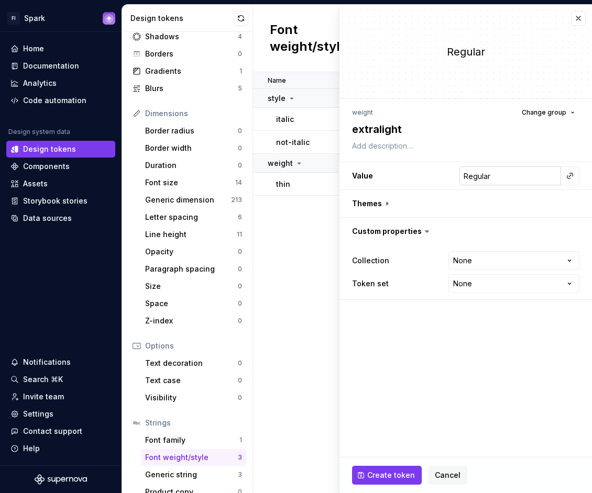
click at [507, 176] on input "Regular" at bounding box center [510, 176] width 102 height 19
click at [373, 474] on span "Create token" at bounding box center [391, 475] width 48 height 10
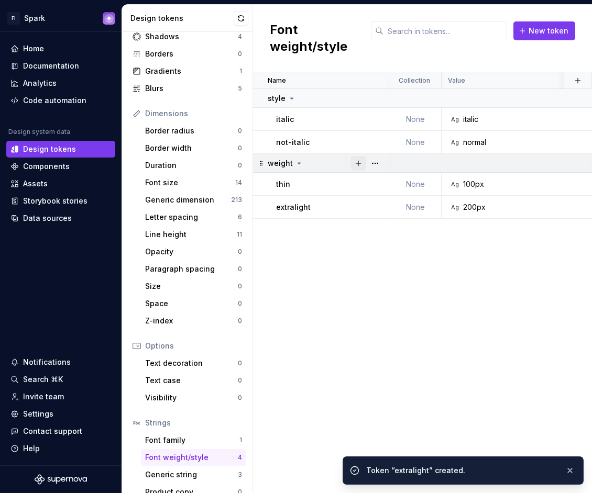
click at [358, 161] on button "button" at bounding box center [358, 163] width 15 height 15
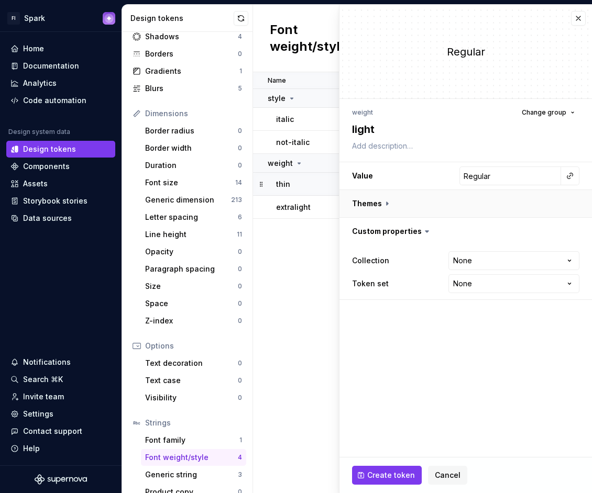
click at [525, 205] on button "button" at bounding box center [465, 203] width 252 height 27
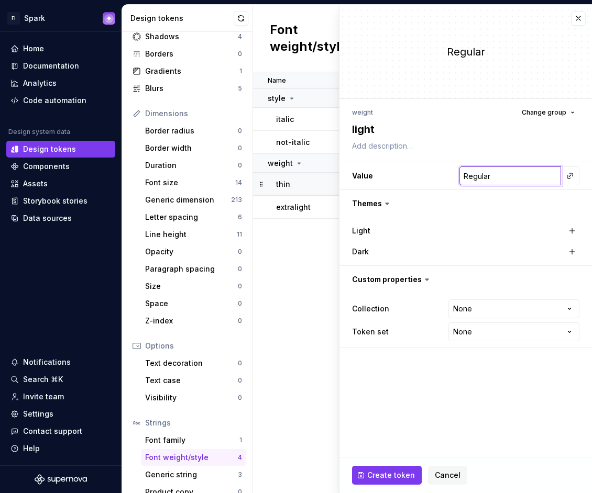
click at [517, 178] on input "Regular" at bounding box center [510, 176] width 102 height 19
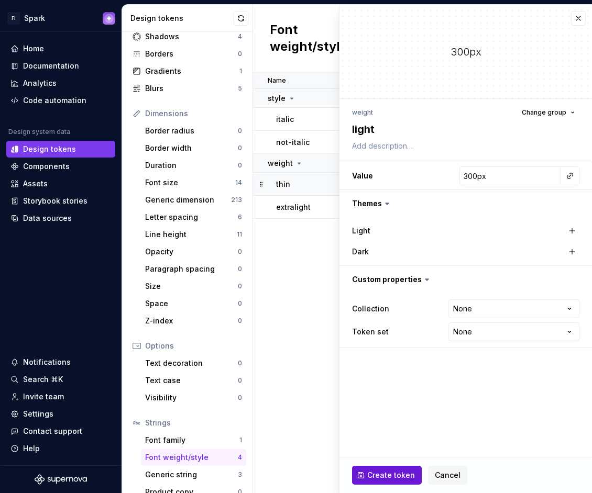
click at [400, 473] on span "Create token" at bounding box center [391, 475] width 48 height 10
click at [324, 325] on div "Name Collection Value Dark Light Last updated Token set Description style itali…" at bounding box center [422, 282] width 339 height 421
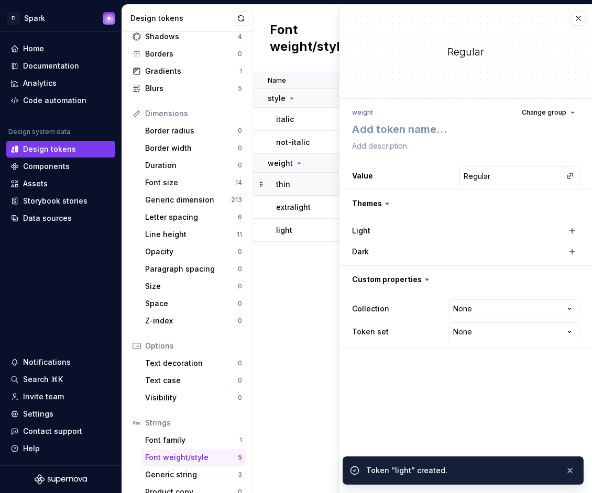
click at [317, 251] on div "Name Collection Value Dark Light Last updated Token set Description style itali…" at bounding box center [422, 282] width 339 height 421
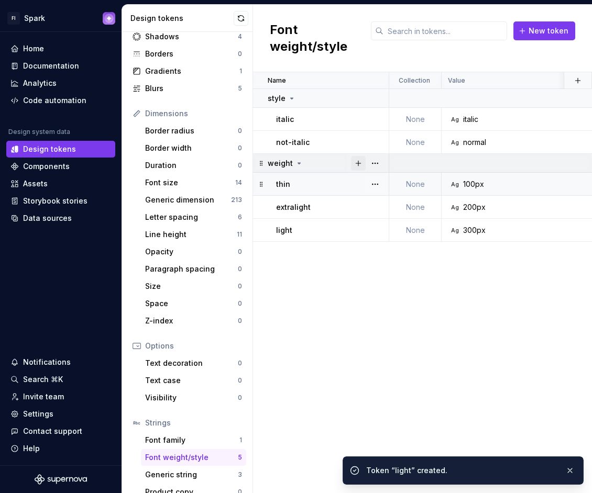
click at [358, 162] on button "button" at bounding box center [358, 163] width 15 height 15
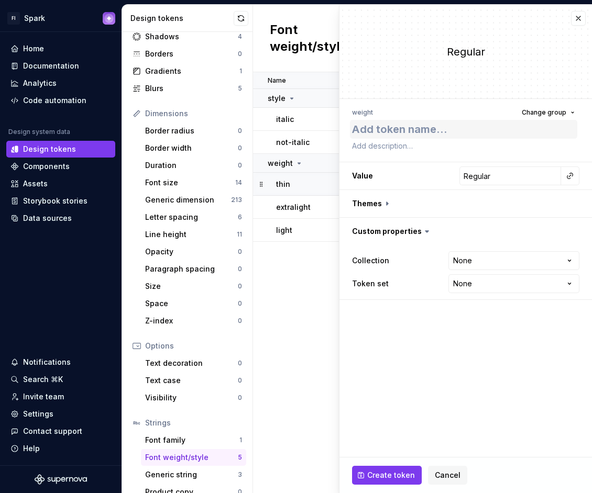
click at [392, 128] on textarea at bounding box center [463, 129] width 227 height 19
click at [526, 173] on input "Regular" at bounding box center [510, 176] width 102 height 19
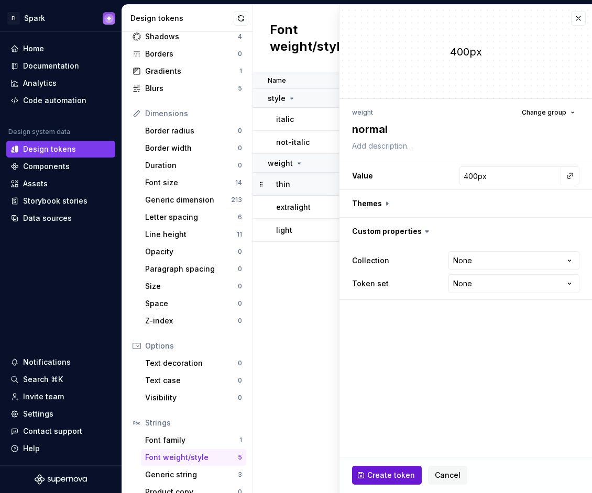
click at [379, 477] on span "Create token" at bounding box center [391, 475] width 48 height 10
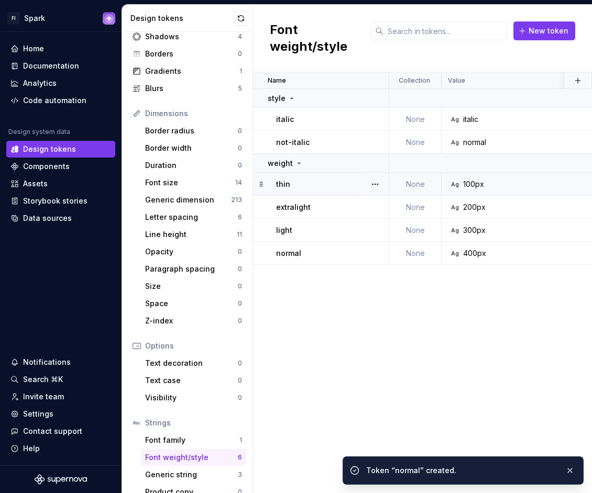
click at [290, 291] on div "Name Collection Value Dark Light Last updated Token set Description style itali…" at bounding box center [422, 282] width 339 height 421
click at [362, 161] on button "button" at bounding box center [358, 163] width 15 height 15
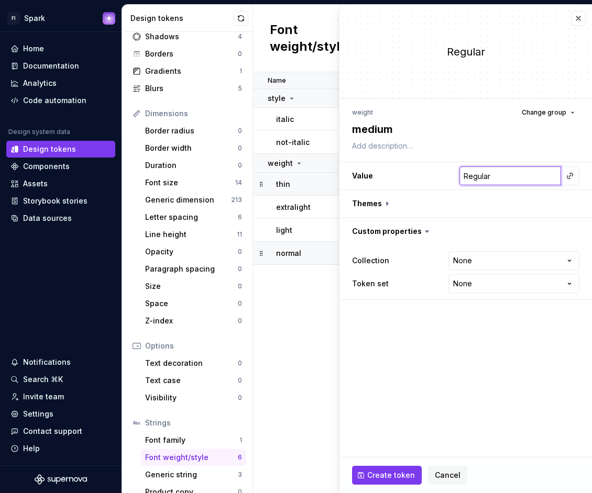
click at [508, 178] on input "Regular" at bounding box center [510, 176] width 102 height 19
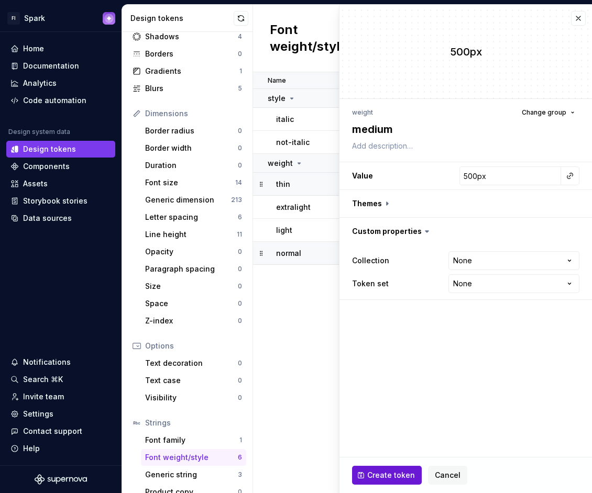
click at [413, 479] on button "Create token" at bounding box center [387, 475] width 70 height 19
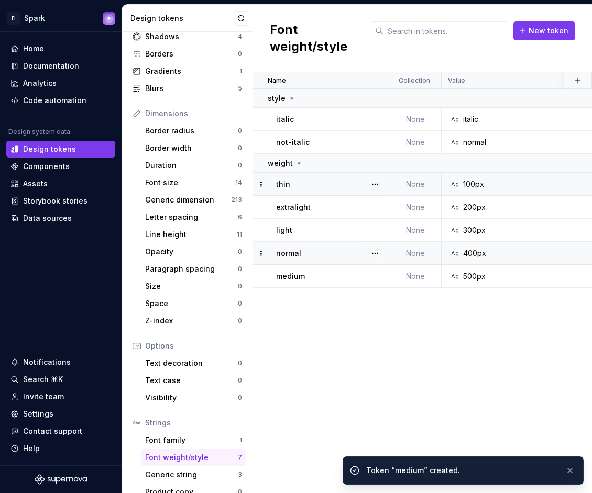
click at [295, 375] on div "Name Collection Value Dark Light Last updated Token set Description style itali…" at bounding box center [422, 282] width 339 height 421
click at [358, 163] on button "button" at bounding box center [358, 163] width 15 height 15
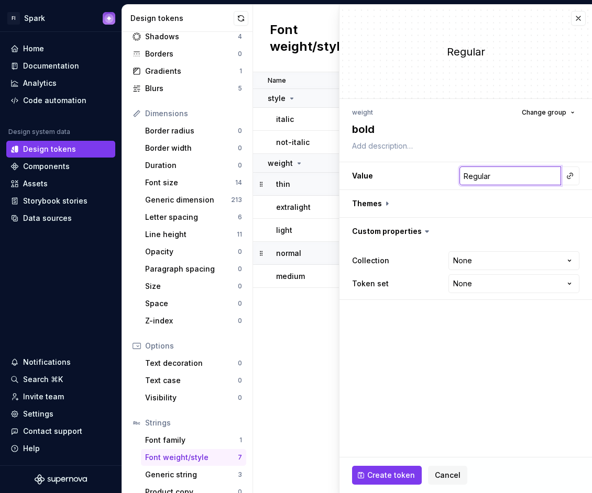
click at [528, 179] on input "Regular" at bounding box center [510, 176] width 102 height 19
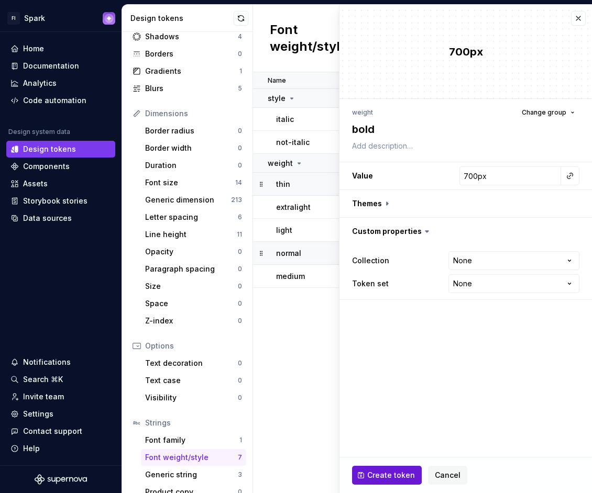
click at [400, 476] on span "Create token" at bounding box center [391, 475] width 48 height 10
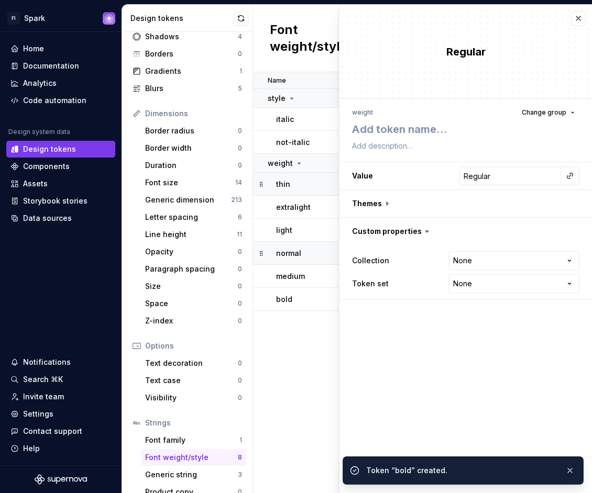
click at [305, 319] on div "Name Collection Value Dark Light Last updated Token set Description style itali…" at bounding box center [422, 282] width 339 height 421
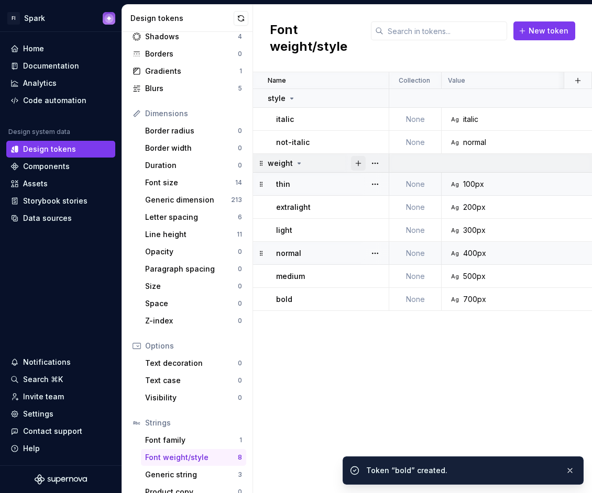
click at [360, 164] on button "button" at bounding box center [358, 163] width 15 height 15
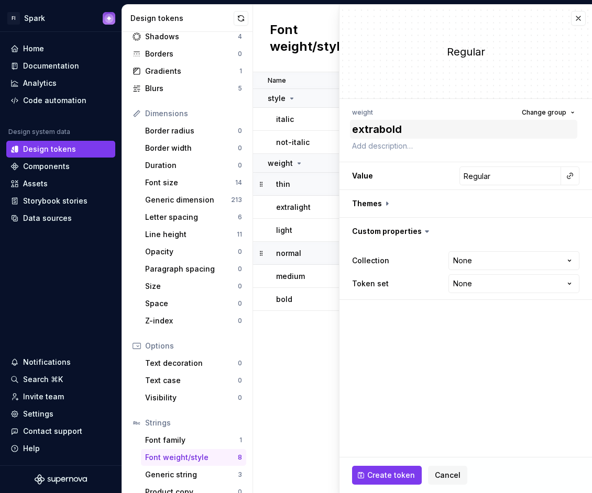
click at [380, 130] on textarea "extrabold" at bounding box center [463, 129] width 227 height 19
click at [512, 178] on input "Regular" at bounding box center [510, 176] width 102 height 19
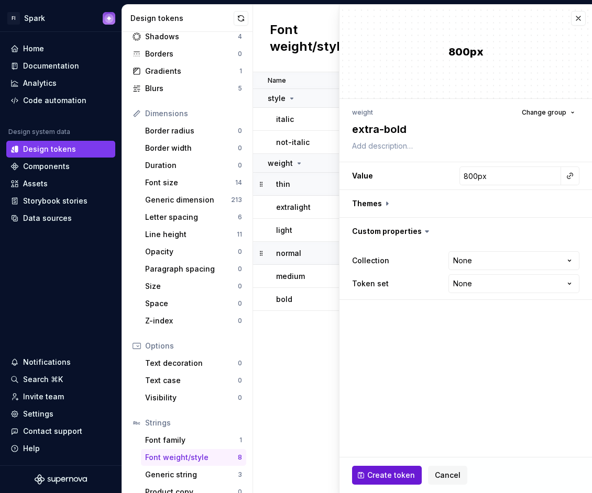
click at [369, 471] on span "Create token" at bounding box center [391, 475] width 48 height 10
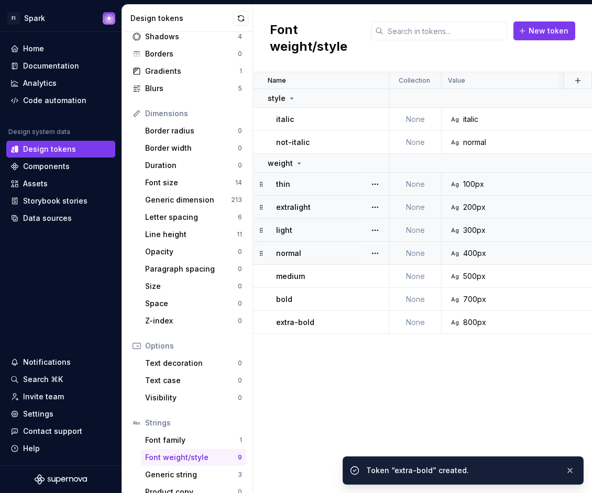
click at [301, 208] on p "extralight" at bounding box center [293, 207] width 35 height 10
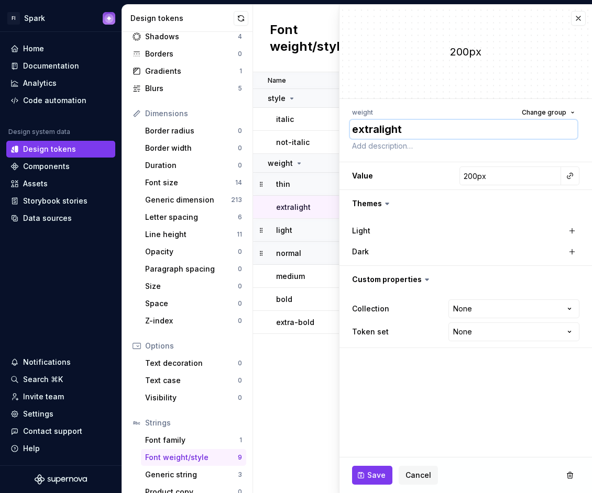
click at [377, 132] on textarea "extralight" at bounding box center [463, 129] width 227 height 19
click at [363, 473] on button "Save" at bounding box center [372, 475] width 40 height 19
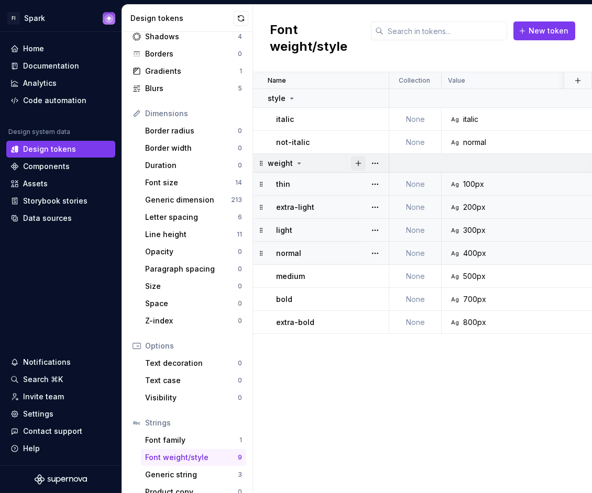
click at [359, 161] on button "button" at bounding box center [358, 163] width 15 height 15
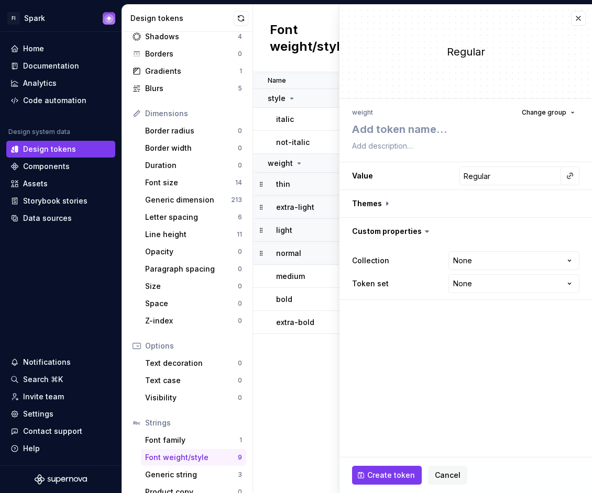
click at [277, 396] on div "Name Collection Value Dark Light Last updated Token set Description style itali…" at bounding box center [422, 282] width 339 height 421
click at [414, 137] on textarea at bounding box center [463, 129] width 227 height 19
click at [538, 179] on input "Regular" at bounding box center [510, 176] width 102 height 19
click at [395, 479] on span "Create token" at bounding box center [391, 475] width 48 height 10
click at [322, 394] on div "Name Collection Value Dark Light Last updated Token set Description style itali…" at bounding box center [422, 282] width 339 height 421
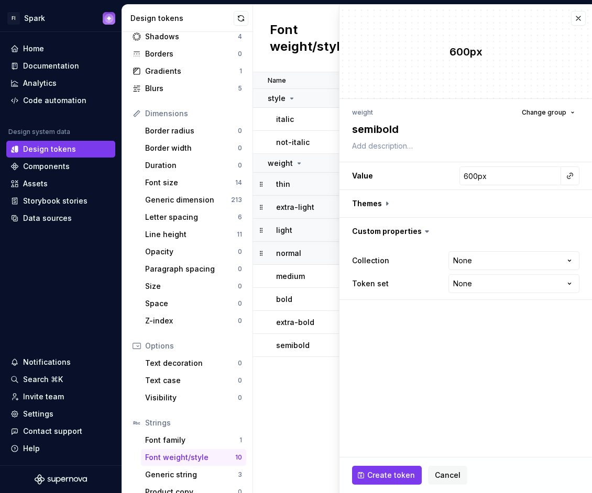
click at [320, 393] on div "Name Collection Value Dark Light Last updated Token set Description style itali…" at bounding box center [422, 282] width 339 height 421
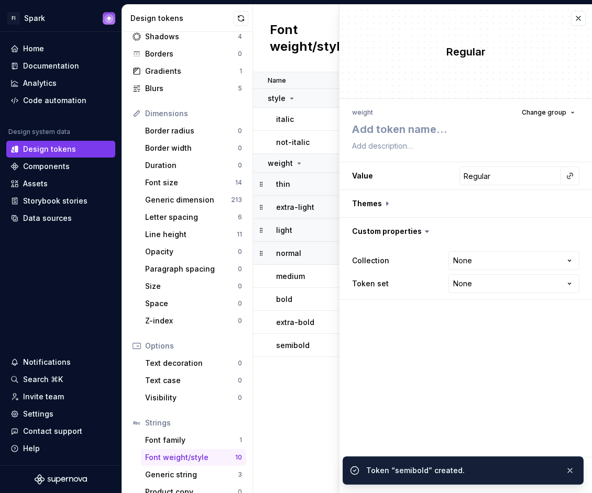
click at [308, 378] on div "Name Collection Value Dark Light Last updated Token set Description style itali…" at bounding box center [422, 282] width 339 height 421
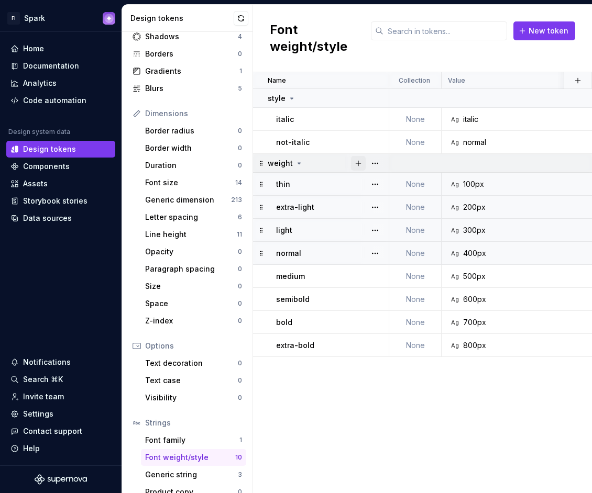
click at [358, 162] on button "button" at bounding box center [358, 163] width 15 height 15
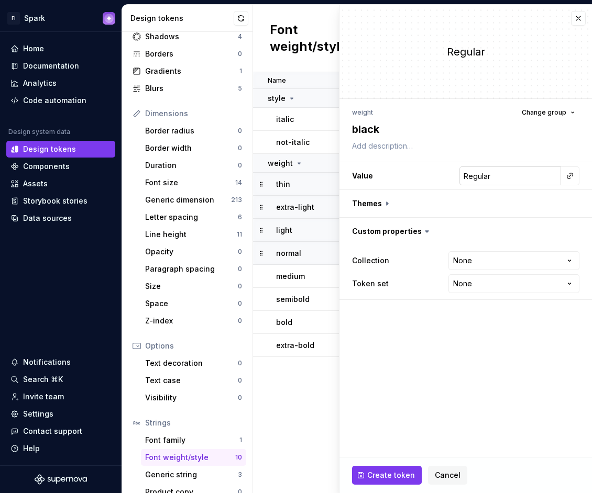
click at [528, 179] on input "Regular" at bounding box center [510, 176] width 102 height 19
click at [370, 469] on button "Create token" at bounding box center [387, 475] width 70 height 19
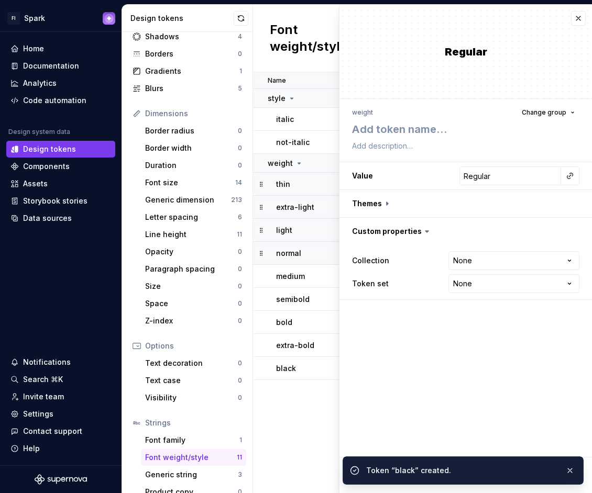
click at [278, 405] on div "Name Collection Value Dark Light Last updated Token set Description style itali…" at bounding box center [422, 282] width 339 height 421
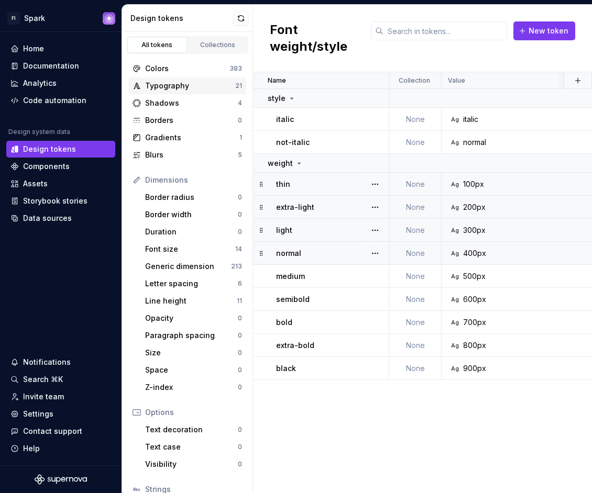
click at [182, 90] on div "Typography" at bounding box center [190, 86] width 90 height 10
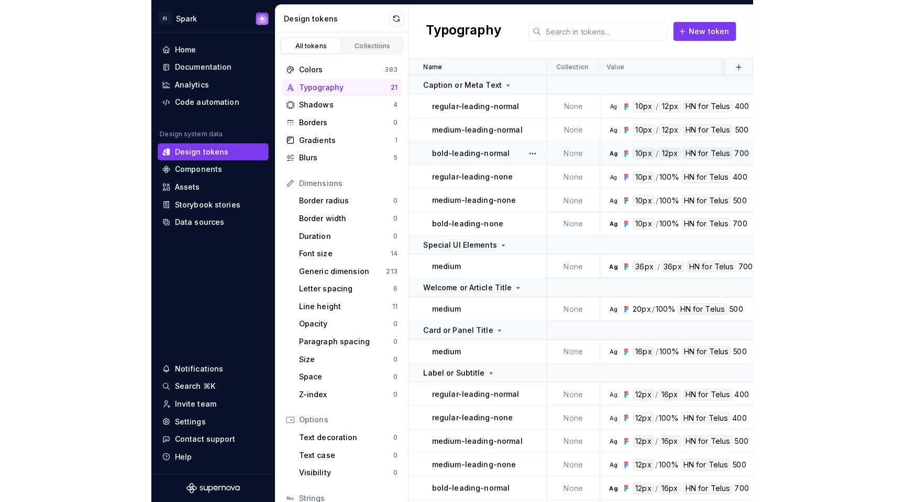
scroll to position [184, 0]
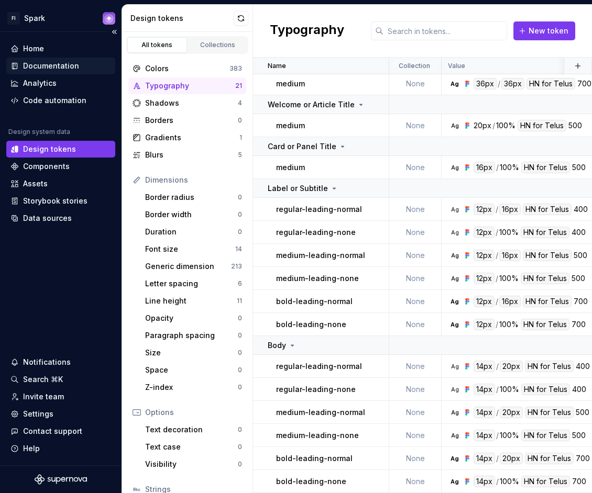
click at [48, 68] on div "Documentation" at bounding box center [51, 66] width 56 height 10
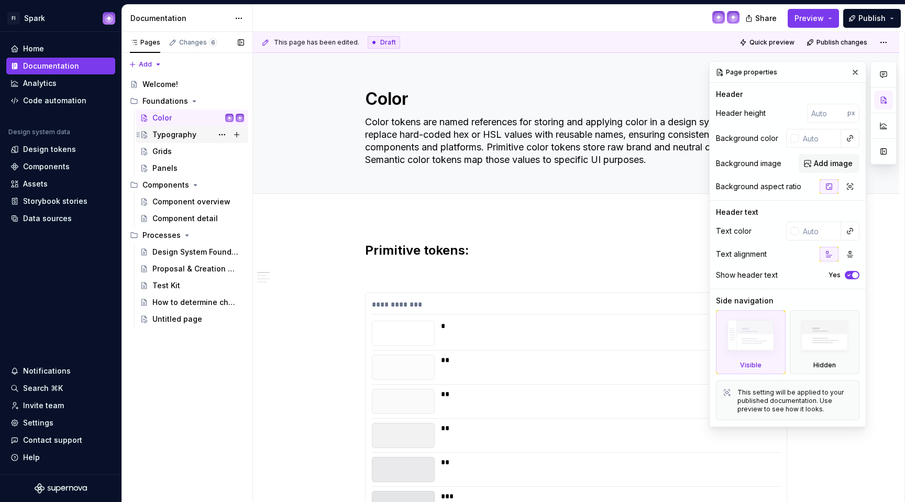
click at [170, 134] on div "Typography" at bounding box center [174, 134] width 44 height 10
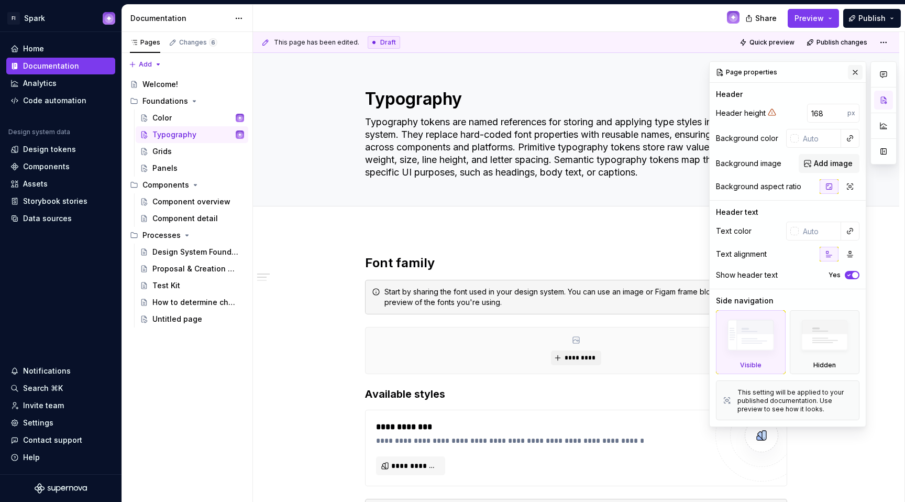
click at [697, 69] on button "button" at bounding box center [855, 72] width 15 height 15
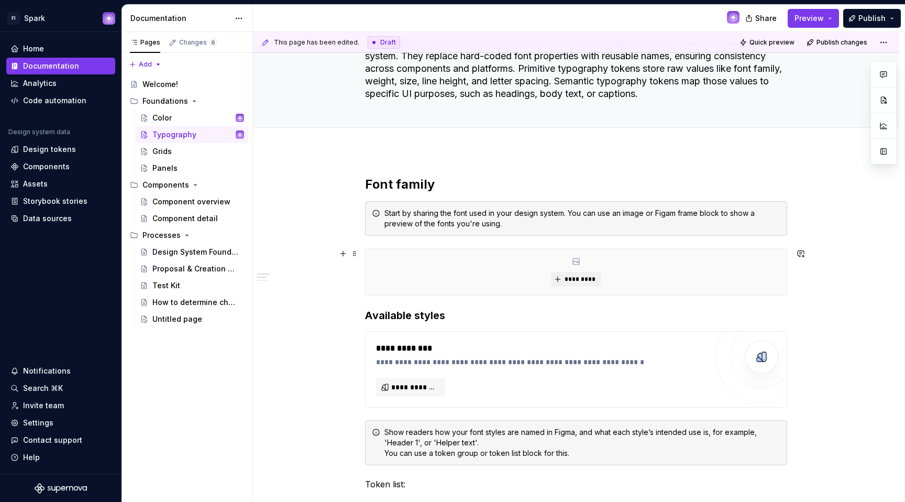
scroll to position [82, 0]
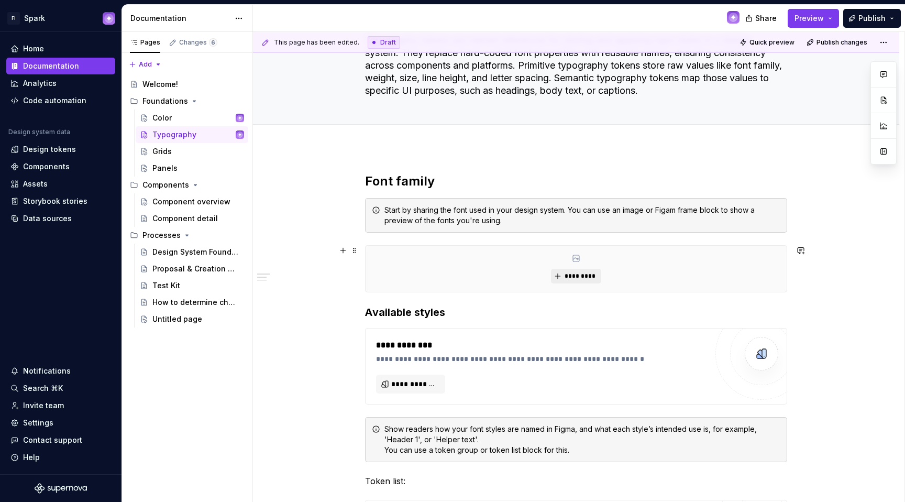
click at [587, 277] on span "*********" at bounding box center [580, 276] width 32 height 8
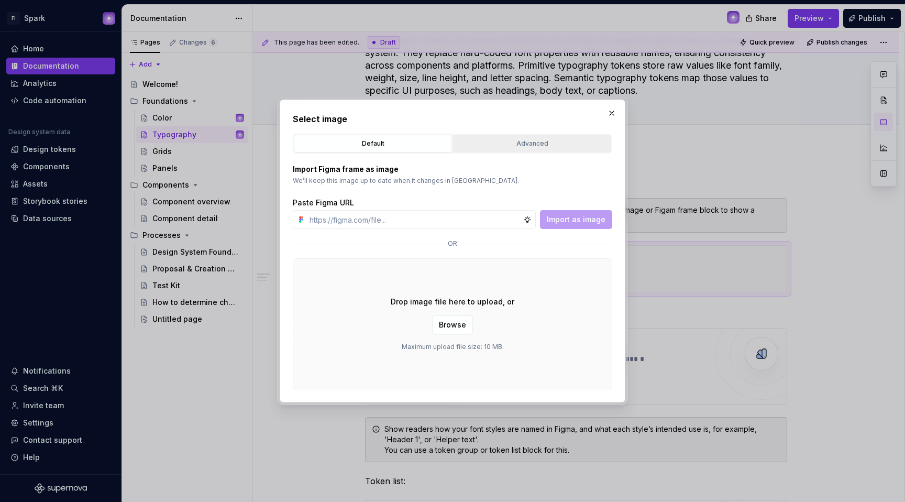
click at [503, 143] on div "Advanced" at bounding box center [532, 143] width 151 height 10
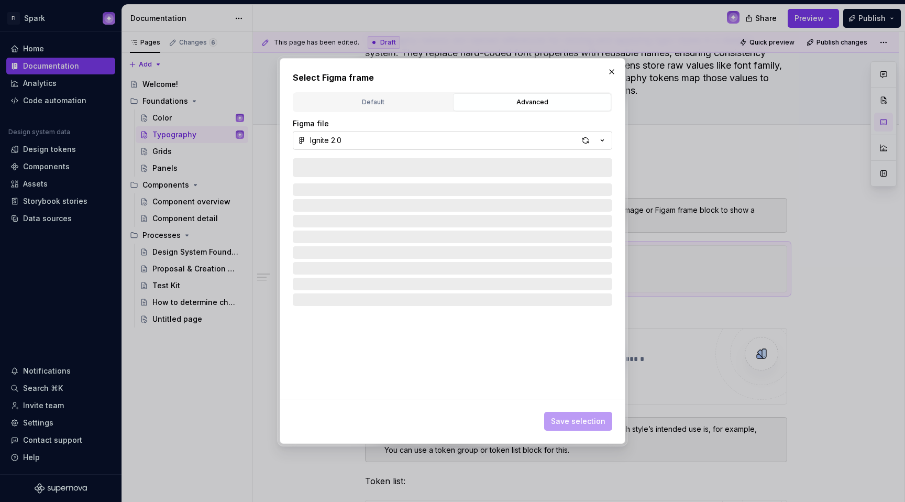
click at [476, 141] on button "Ignite 2.0" at bounding box center [452, 140] width 319 height 19
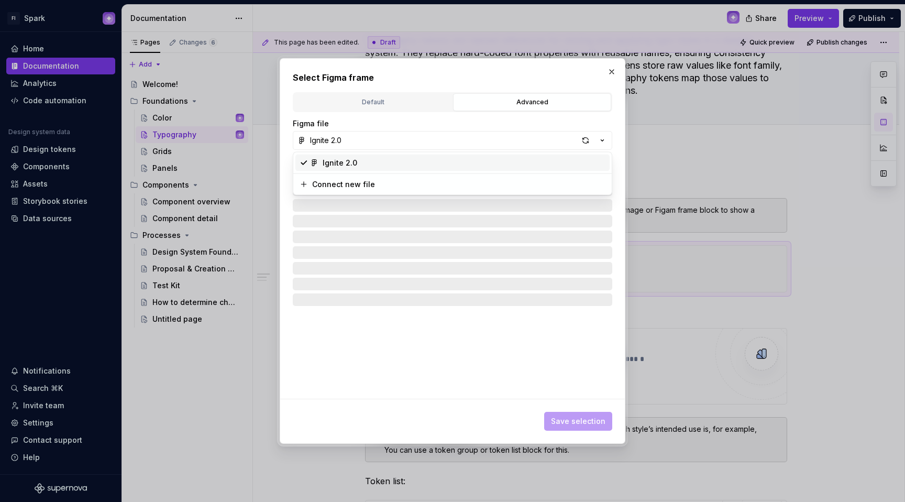
click at [476, 141] on div "Select Figma frame Default Advanced Import Figma frame as image We’ll keep this…" at bounding box center [452, 251] width 905 height 502
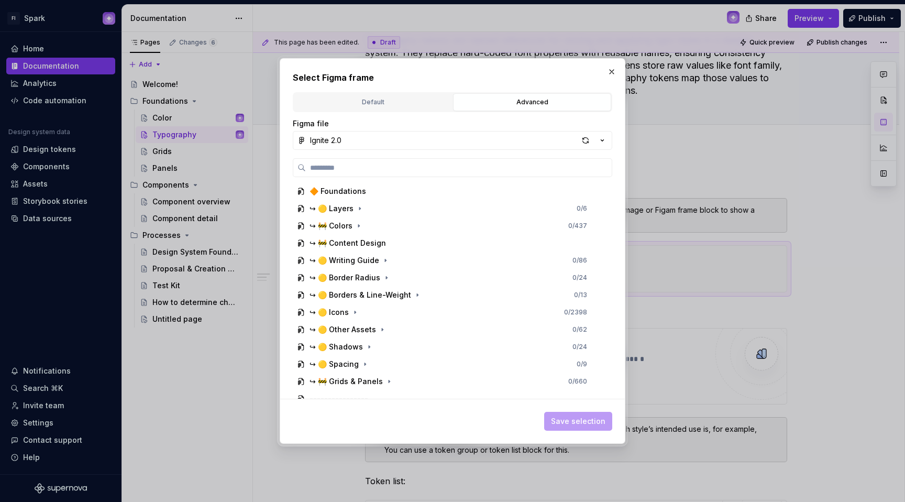
scroll to position [0, 0]
click at [604, 73] on button "button" at bounding box center [611, 71] width 15 height 15
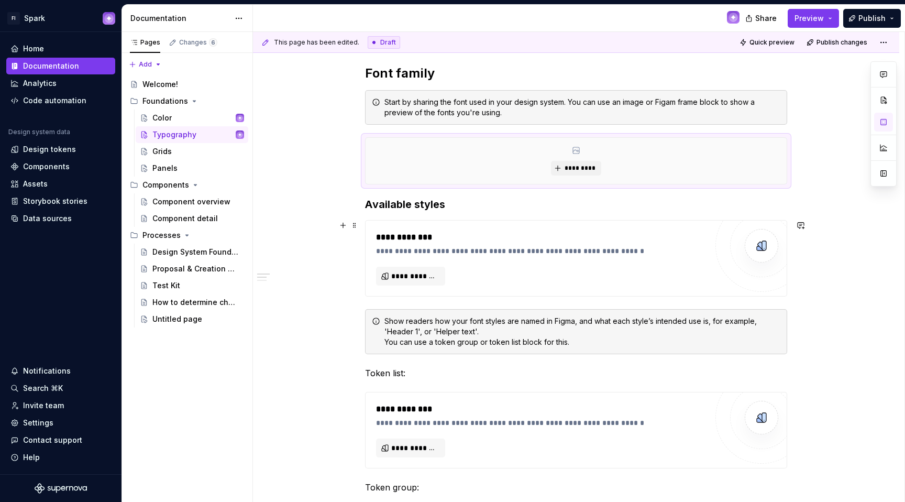
scroll to position [209, 0]
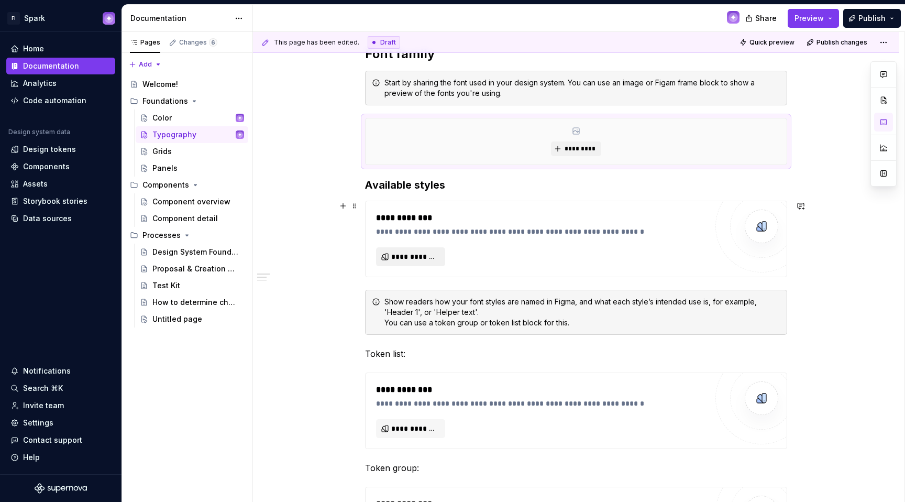
click at [413, 253] on span "**********" at bounding box center [414, 256] width 47 height 10
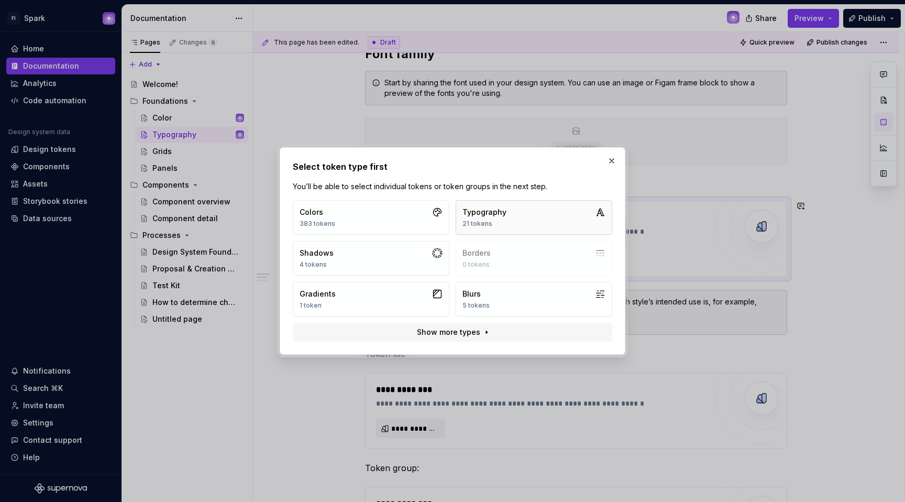
click at [474, 217] on div "Typography" at bounding box center [484, 212] width 44 height 10
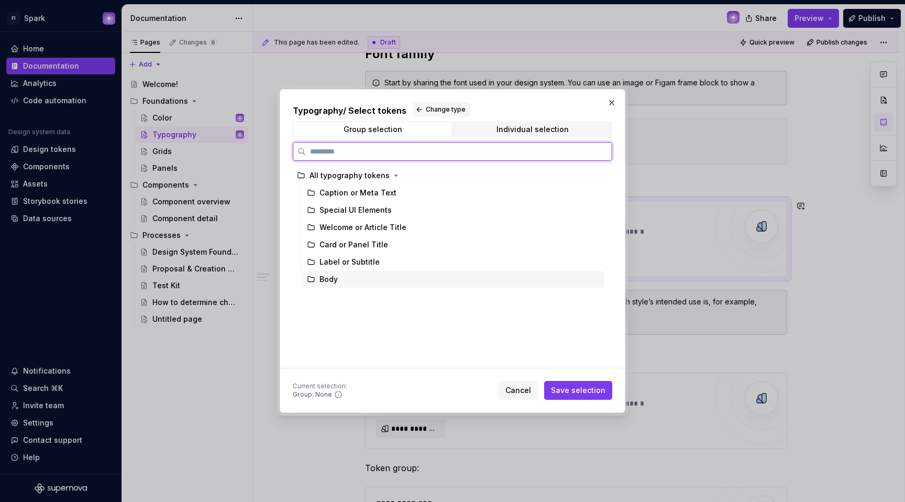
click at [346, 275] on div "Body" at bounding box center [453, 279] width 301 height 17
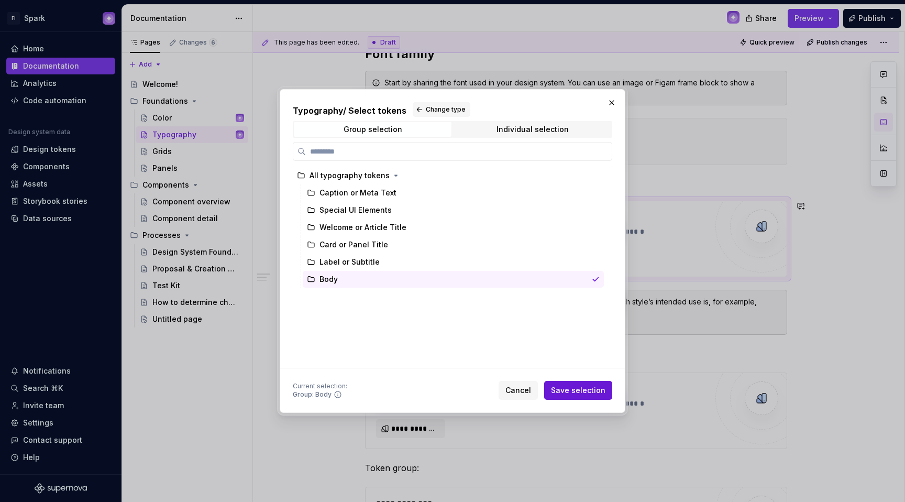
click at [575, 387] on span "Save selection" at bounding box center [578, 390] width 54 height 10
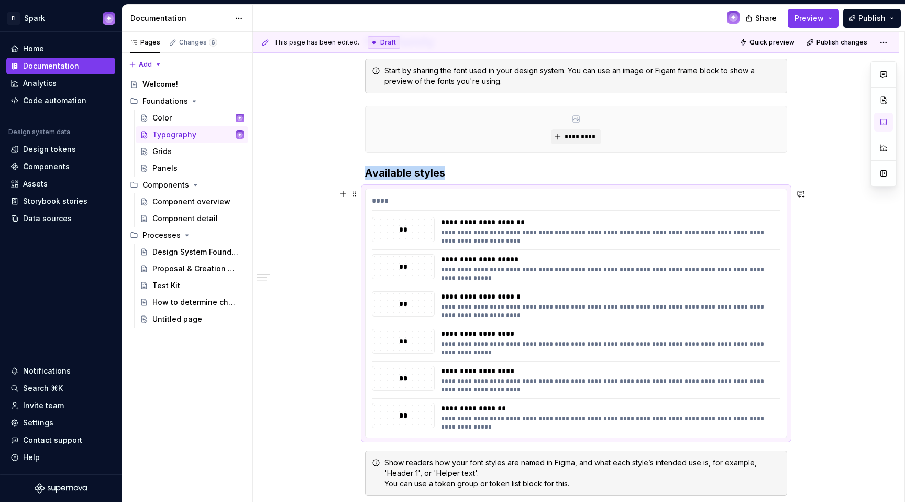
scroll to position [223, 0]
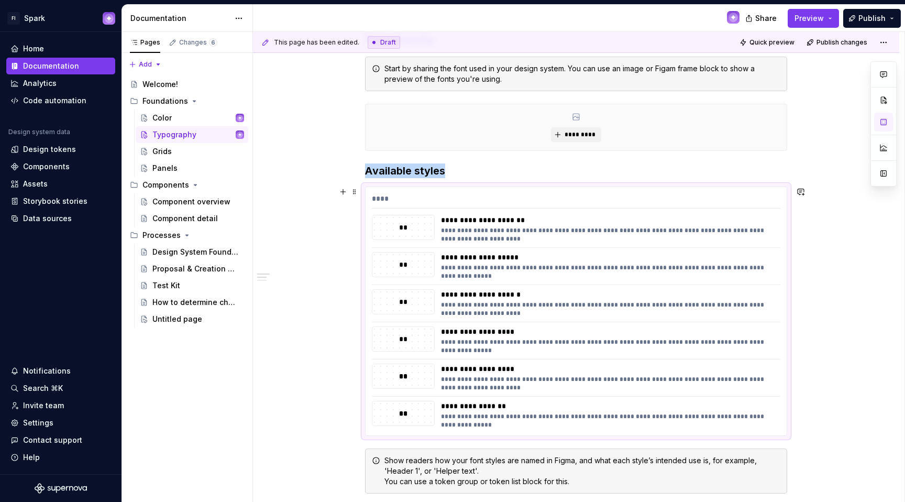
click at [697, 191] on div "**********" at bounding box center [576, 311] width 421 height 248
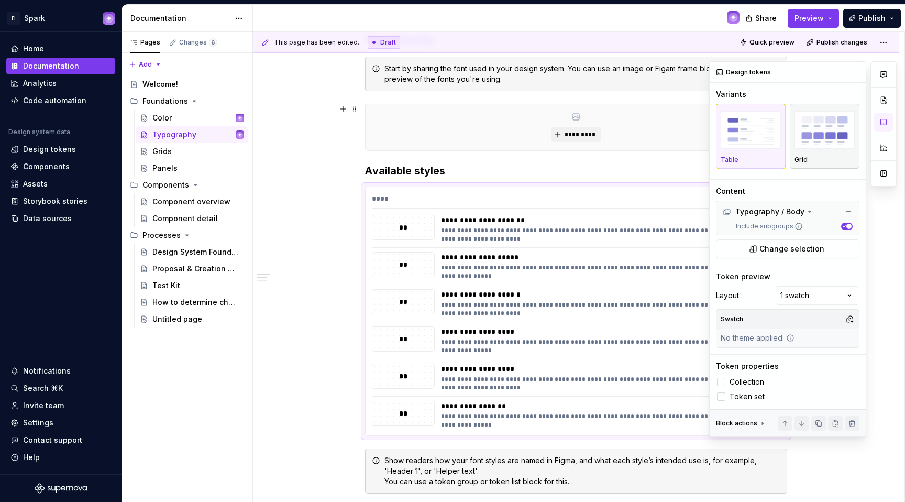
click at [697, 141] on img "button" at bounding box center [824, 130] width 60 height 38
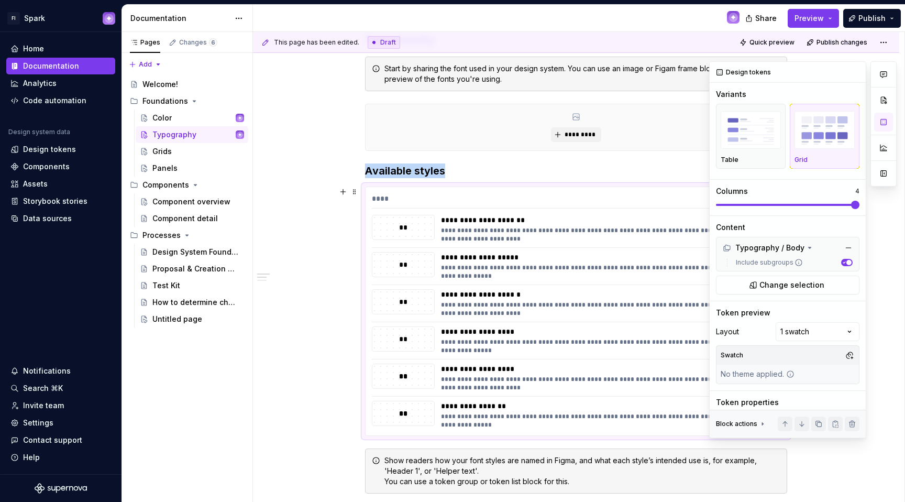
click at [697, 207] on span at bounding box center [855, 205] width 8 height 8
click at [697, 281] on div at bounding box center [883, 249] width 26 height 377
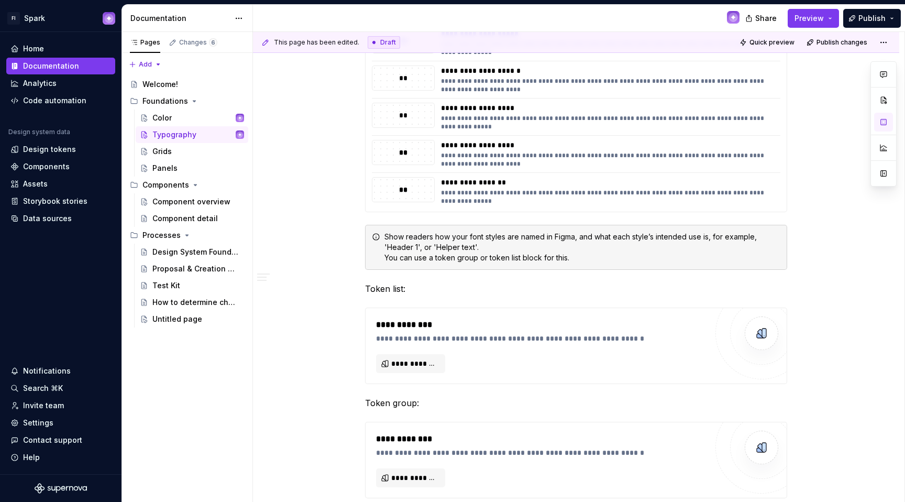
scroll to position [450, 0]
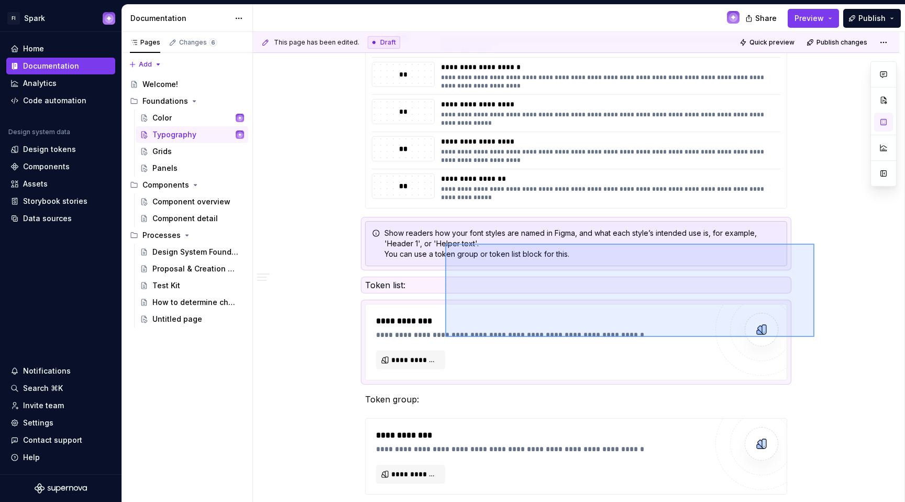
drag, startPoint x: 814, startPoint y: 337, endPoint x: 445, endPoint y: 244, distance: 380.8
click at [445, 244] on div "**********" at bounding box center [578, 267] width 651 height 470
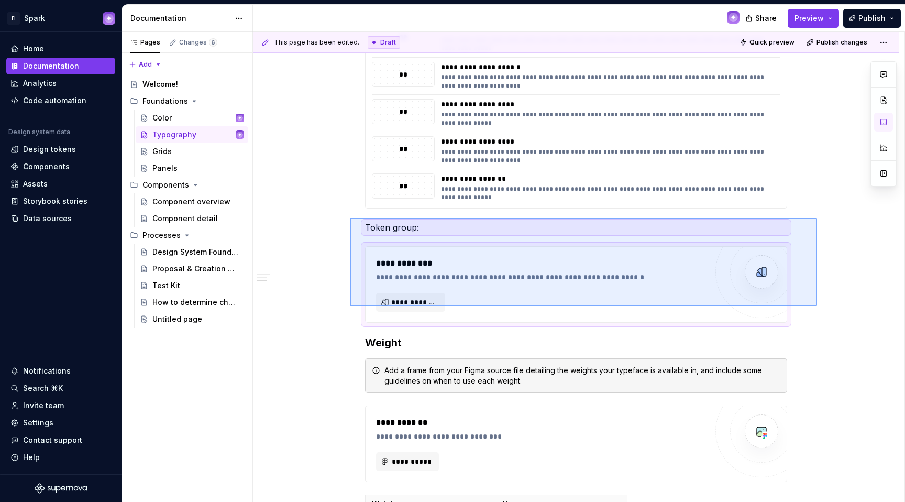
drag, startPoint x: 817, startPoint y: 306, endPoint x: 350, endPoint y: 218, distance: 475.3
click at [350, 218] on div "**********" at bounding box center [578, 267] width 651 height 470
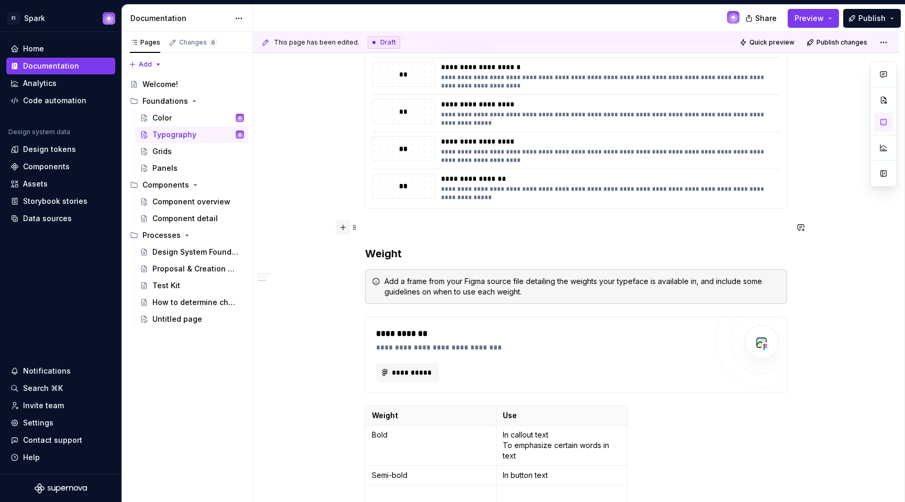
click at [343, 229] on button "button" at bounding box center [343, 227] width 15 height 15
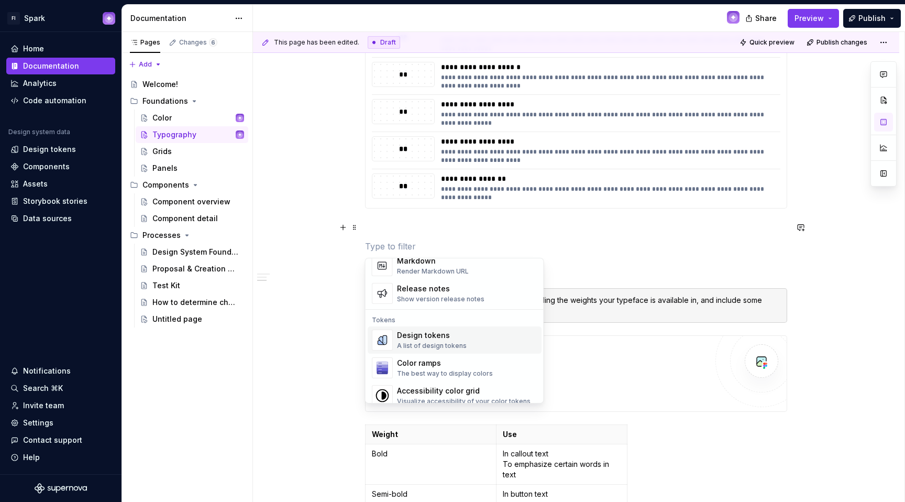
scroll to position [721, 0]
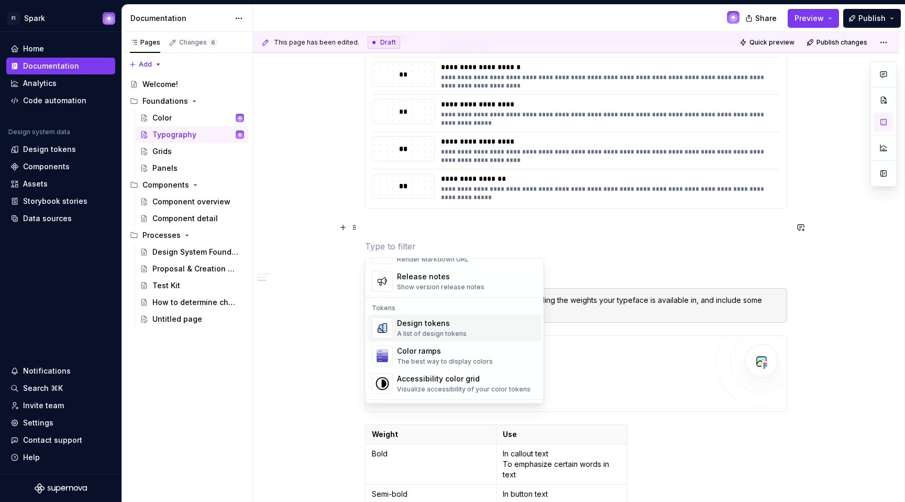
click at [459, 319] on div "Design tokens" at bounding box center [432, 323] width 70 height 10
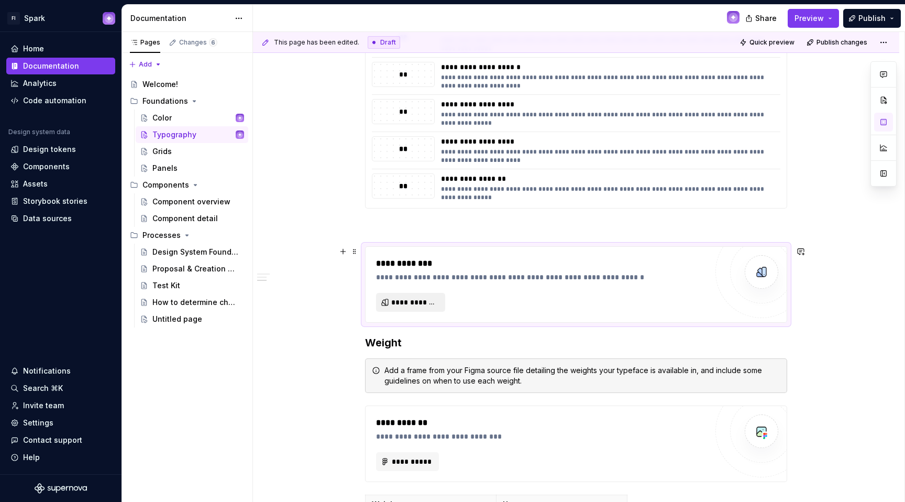
click at [401, 295] on button "**********" at bounding box center [410, 302] width 69 height 19
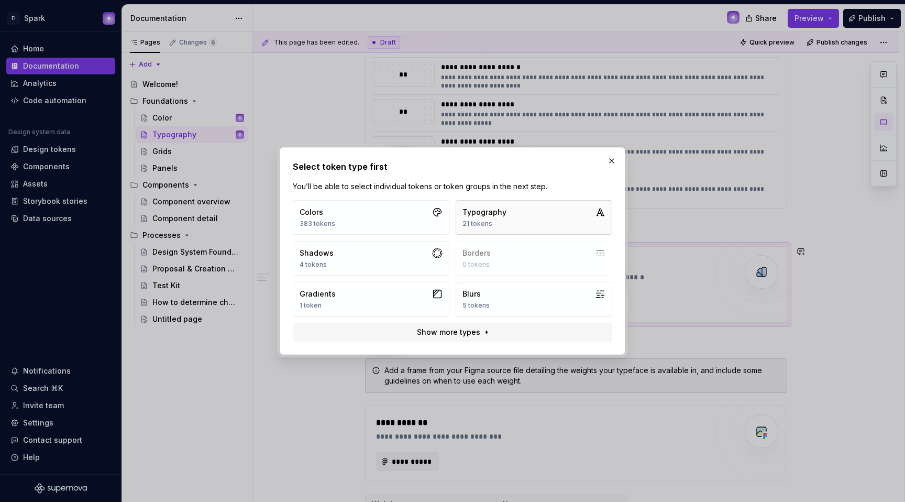
click at [507, 215] on button "Typography 21 tokens" at bounding box center [534, 217] width 157 height 35
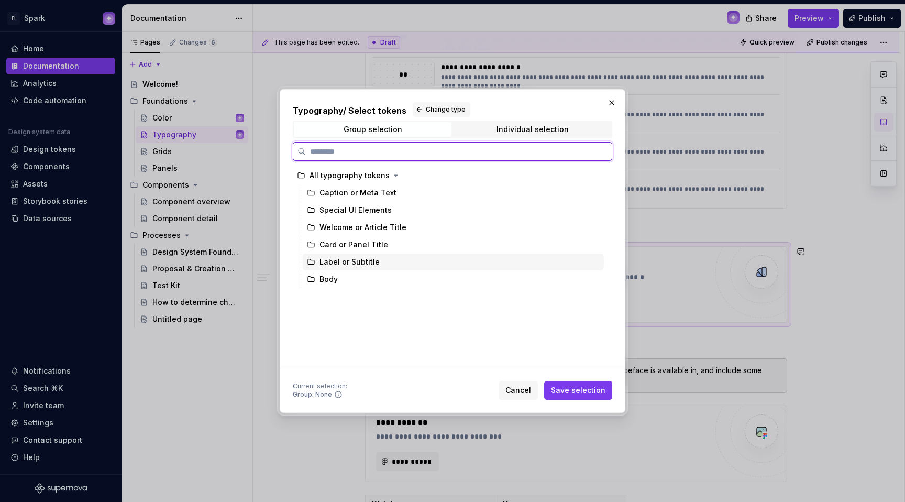
click at [368, 260] on div "Label or Subtitle" at bounding box center [349, 262] width 60 height 10
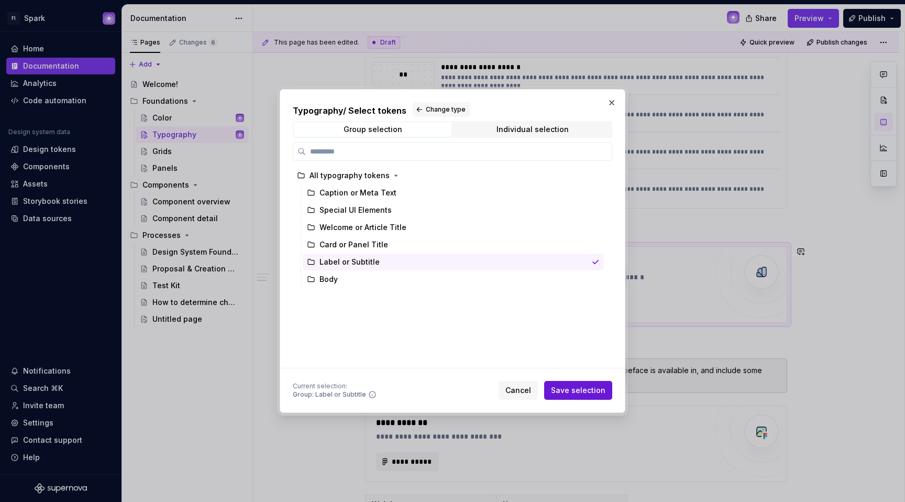
click at [567, 390] on span "Save selection" at bounding box center [578, 390] width 54 height 10
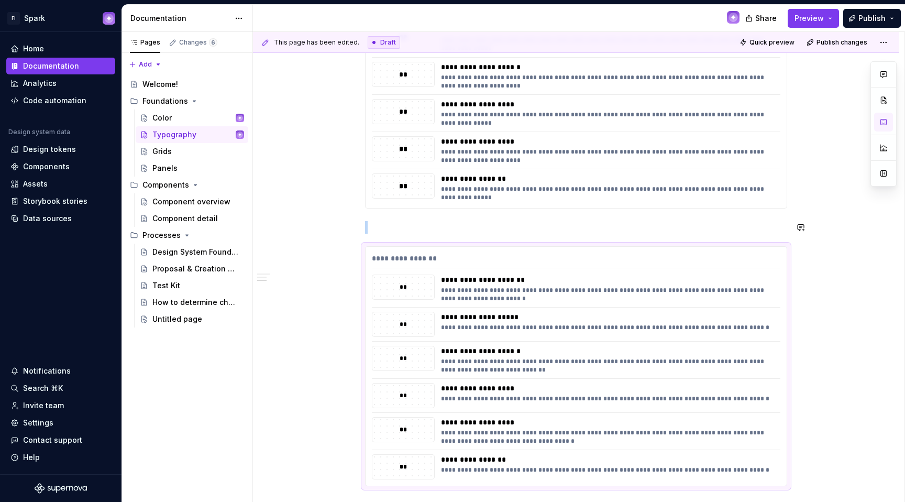
drag, startPoint x: 371, startPoint y: 215, endPoint x: 369, endPoint y: 220, distance: 6.0
click at [370, 216] on div "**********" at bounding box center [576, 314] width 422 height 1021
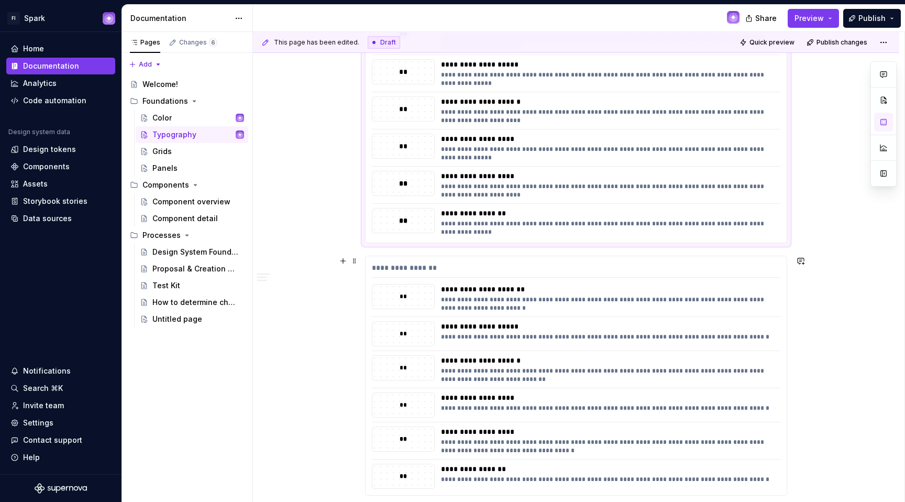
scroll to position [416, 0]
click at [445, 275] on div "**********" at bounding box center [576, 269] width 408 height 15
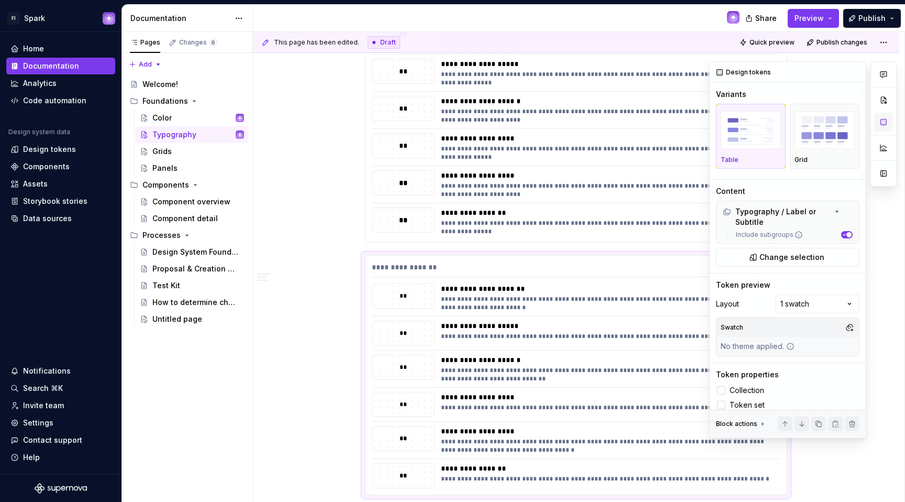
click at [697, 123] on button "button" at bounding box center [883, 122] width 19 height 19
click at [697, 98] on div "Variants" at bounding box center [787, 94] width 143 height 10
click at [697, 126] on img "button" at bounding box center [824, 130] width 60 height 38
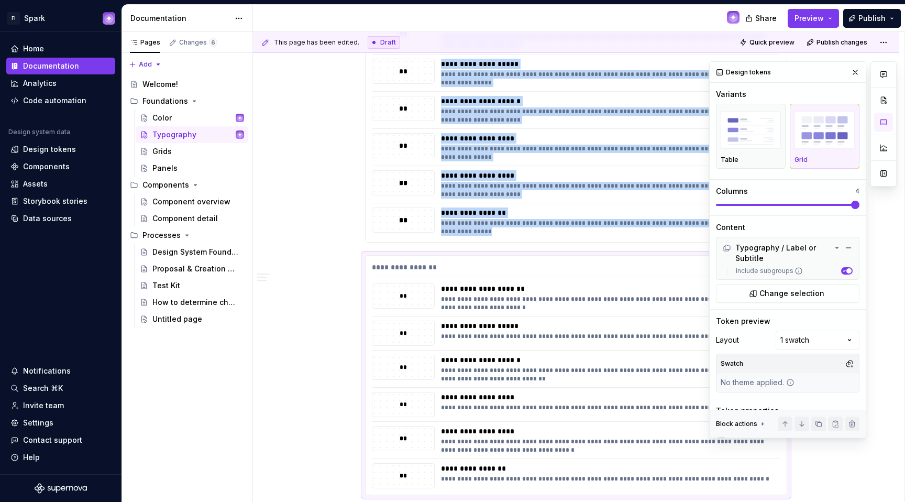
click at [697, 204] on span at bounding box center [787, 205] width 143 height 2
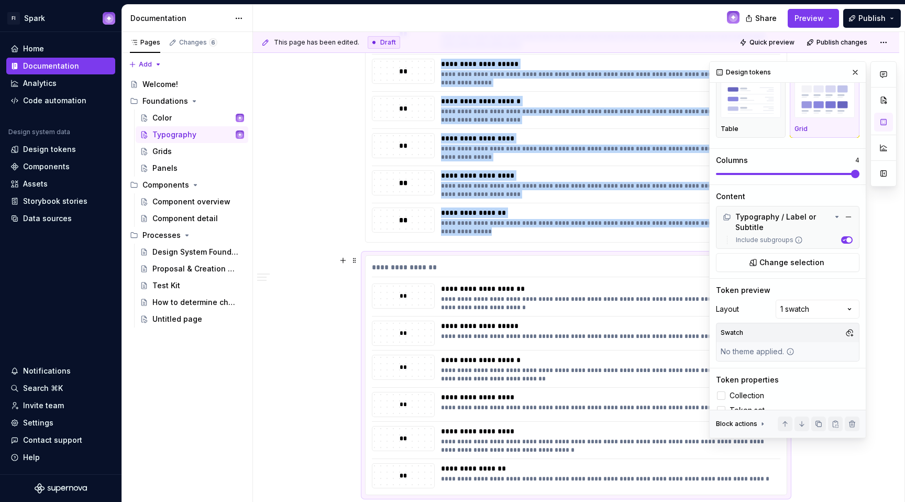
scroll to position [43, 0]
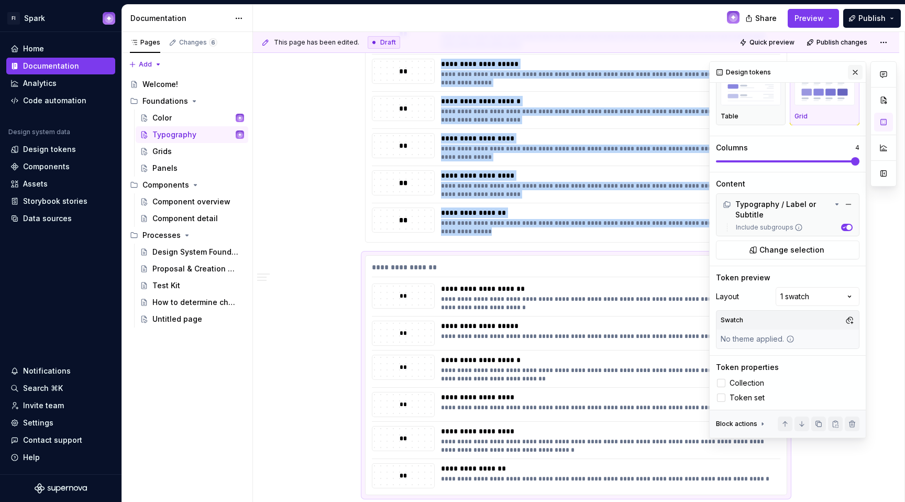
click at [697, 72] on button "button" at bounding box center [855, 72] width 15 height 15
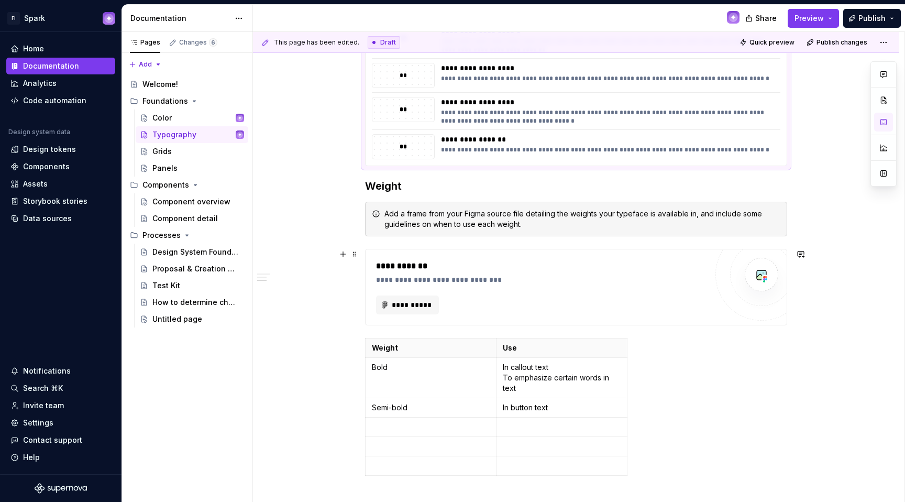
scroll to position [750, 0]
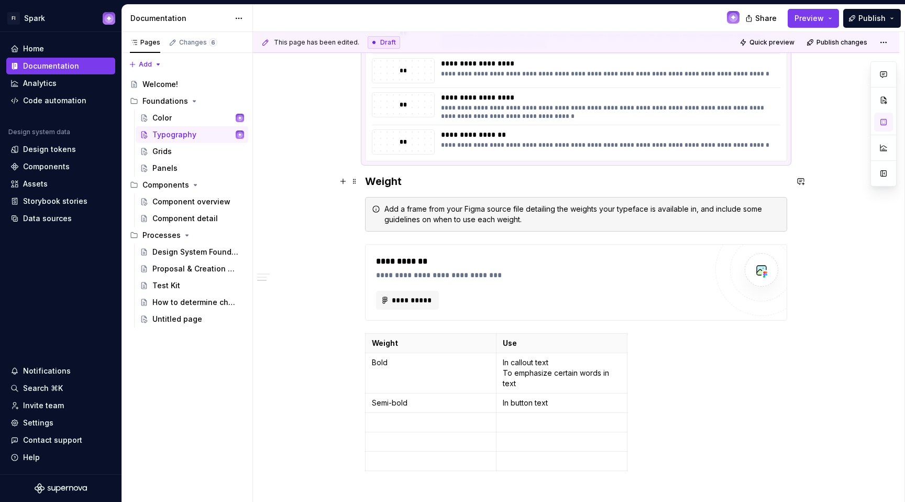
click at [359, 179] on div "**********" at bounding box center [576, 71] width 646 height 1184
click at [365, 180] on h3 "Weight" at bounding box center [576, 181] width 422 height 15
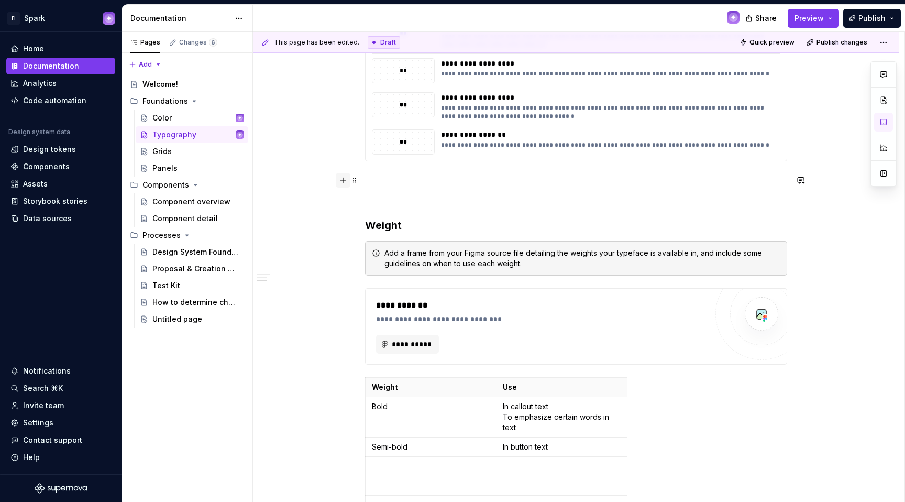
click at [344, 179] on button "button" at bounding box center [343, 180] width 15 height 15
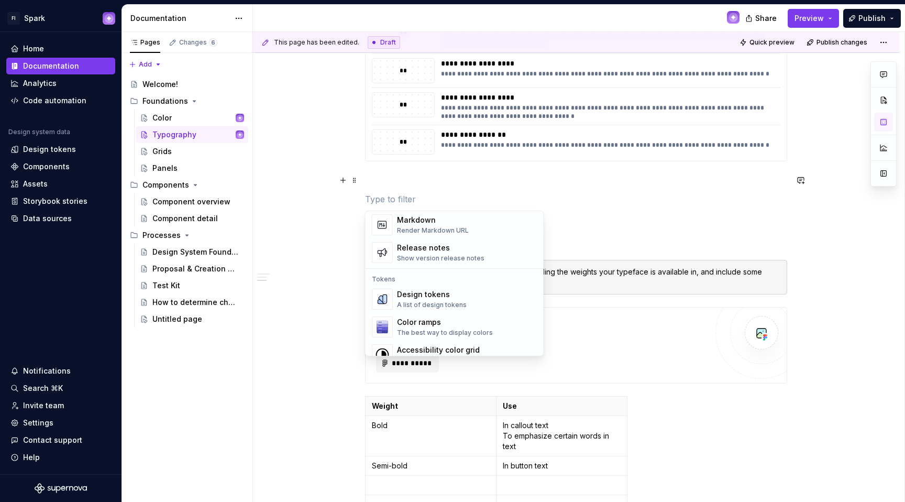
scroll to position [715, 0]
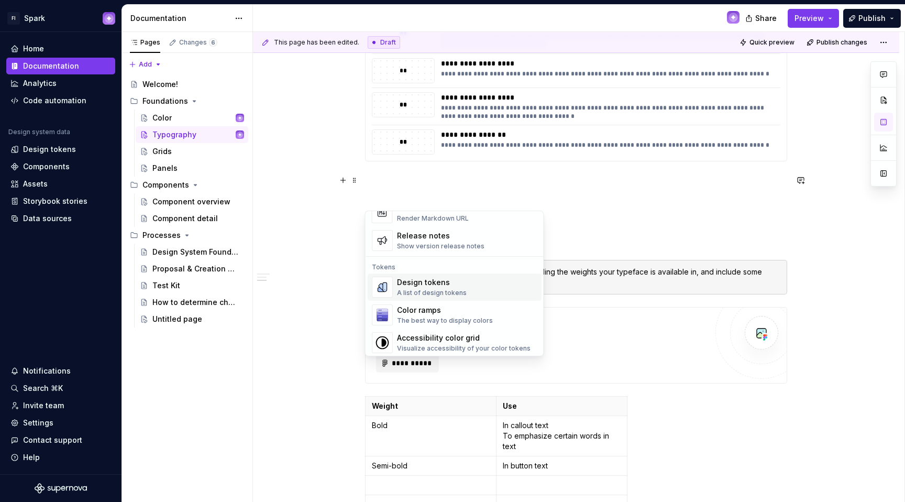
click at [416, 283] on div "Design tokens" at bounding box center [432, 282] width 70 height 10
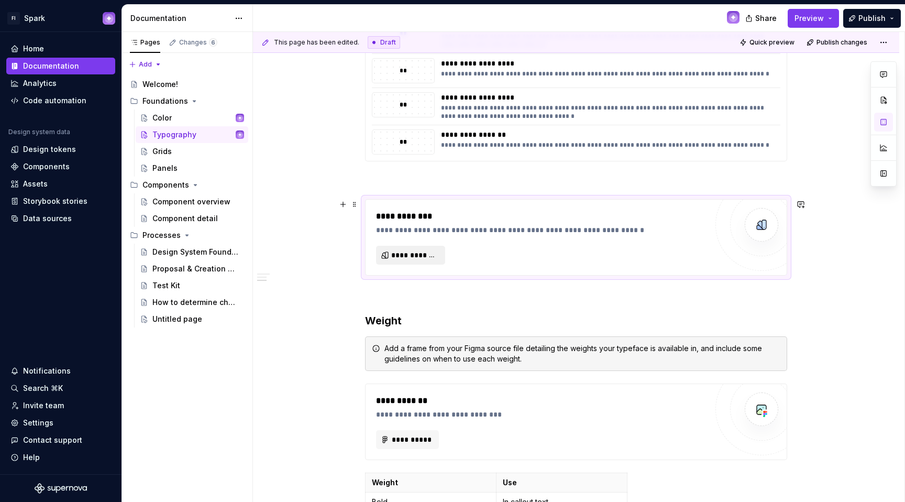
click at [408, 252] on span "**********" at bounding box center [414, 255] width 47 height 10
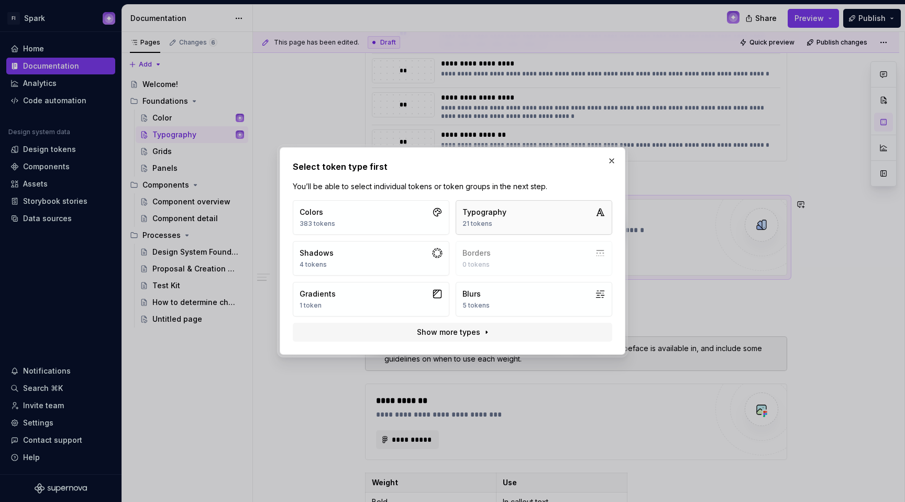
click at [495, 223] on div "21 tokens" at bounding box center [484, 223] width 44 height 8
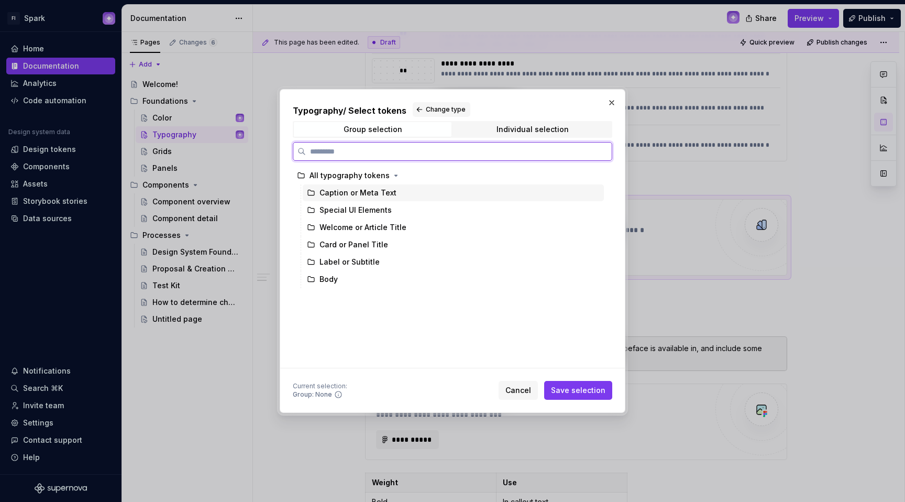
click at [339, 191] on div "Caption or Meta Text" at bounding box center [357, 192] width 77 height 10
click at [583, 395] on button "Save selection" at bounding box center [578, 390] width 68 height 19
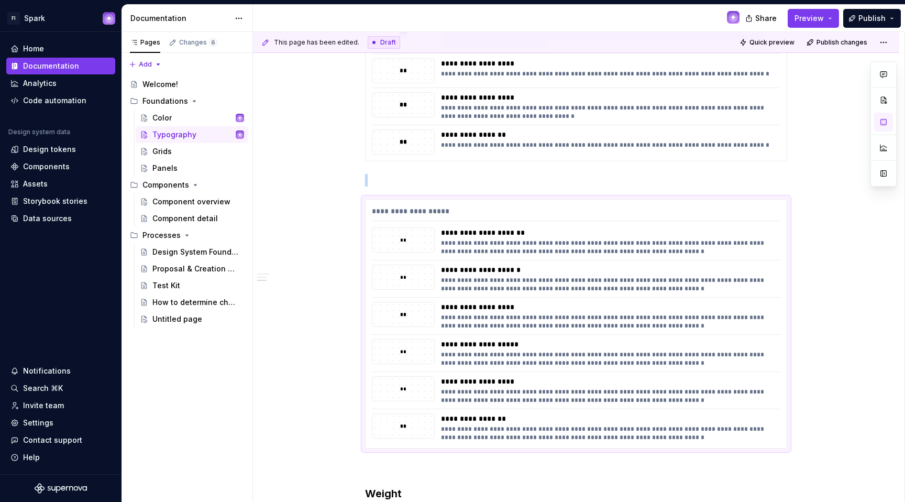
click at [370, 171] on div "**********" at bounding box center [576, 159] width 422 height 1308
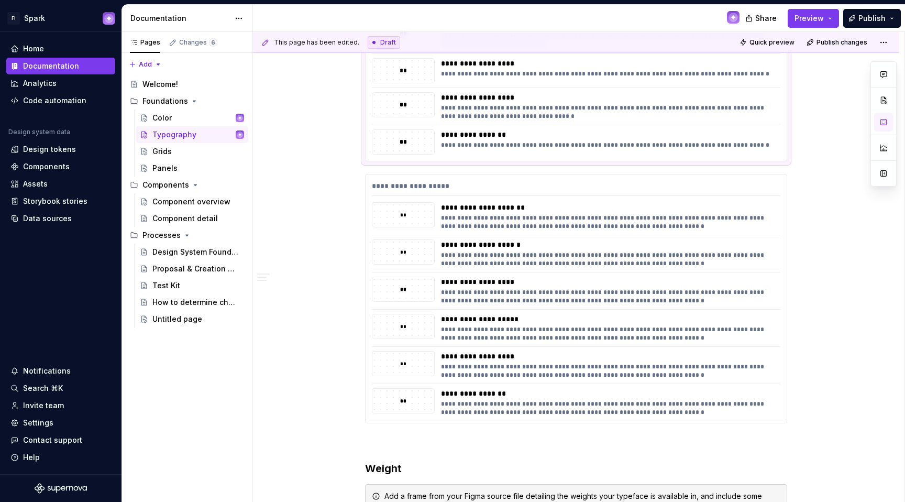
scroll to position [639, 0]
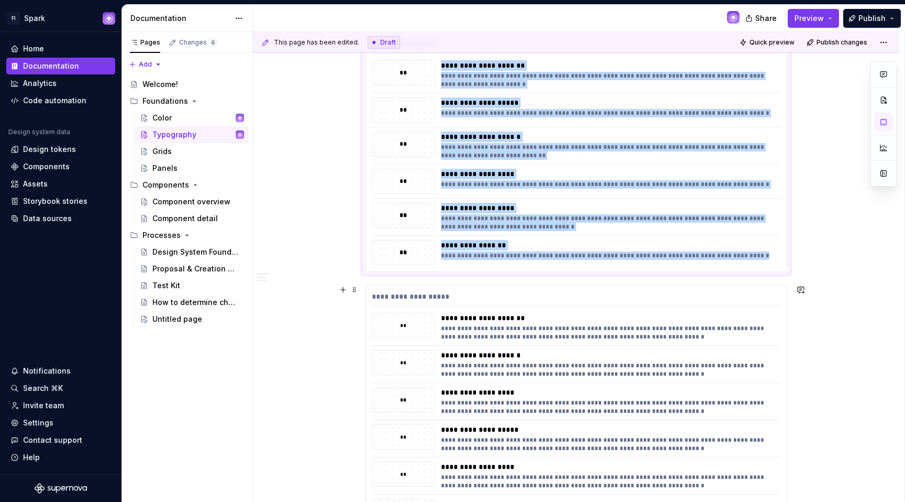
click at [481, 317] on div "**********" at bounding box center [607, 318] width 333 height 10
click at [697, 121] on button "button" at bounding box center [883, 122] width 19 height 19
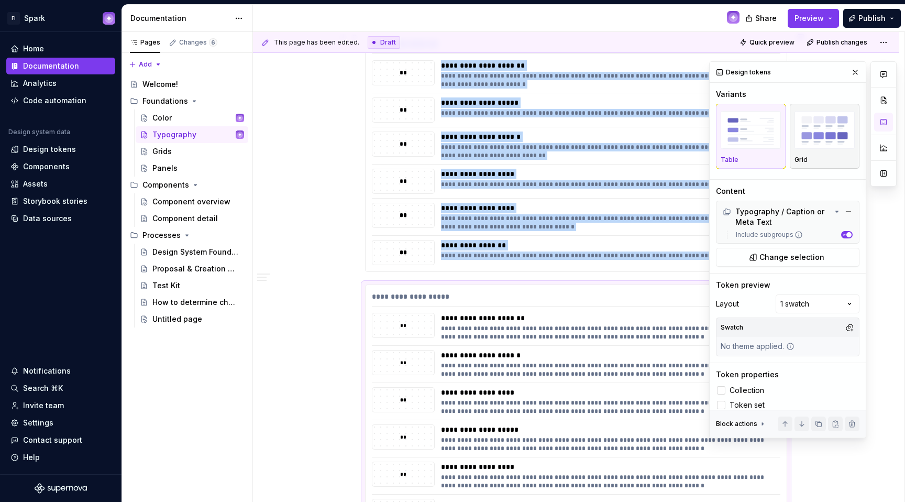
click at [697, 139] on img "button" at bounding box center [824, 130] width 60 height 38
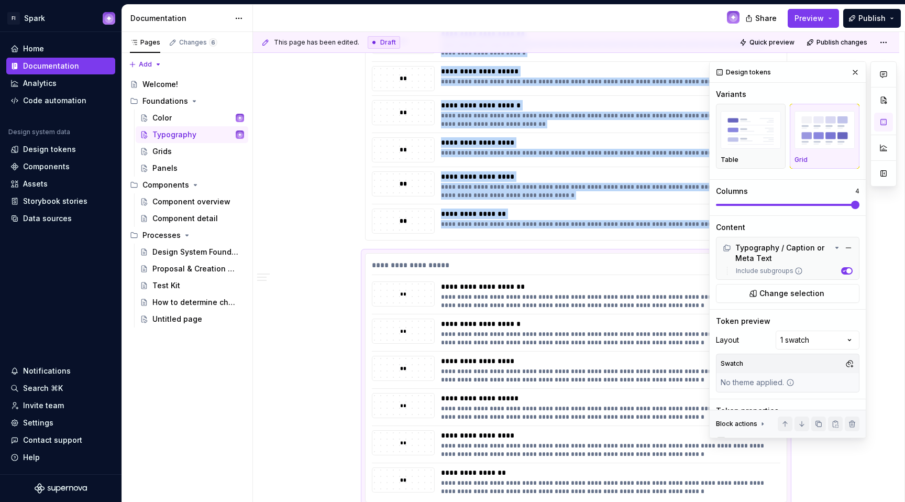
click at [697, 204] on span at bounding box center [787, 205] width 143 height 2
click at [697, 69] on button "button" at bounding box center [855, 72] width 15 height 15
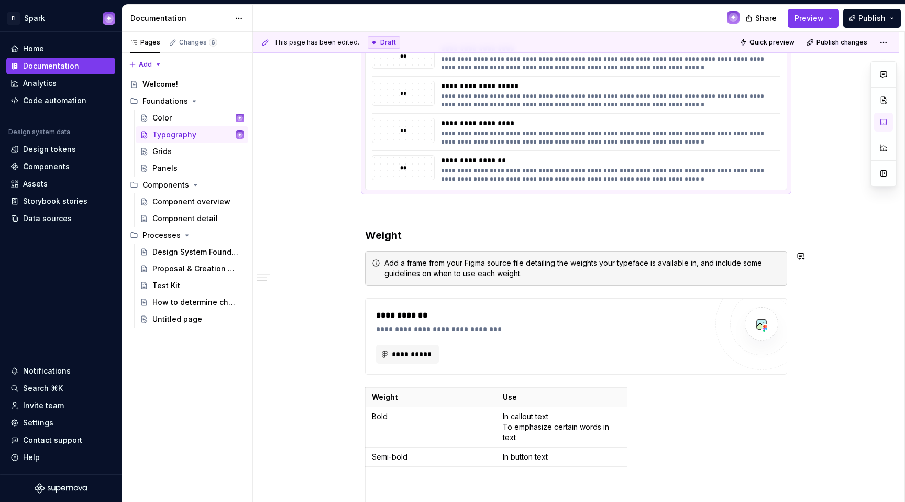
scroll to position [1136, 0]
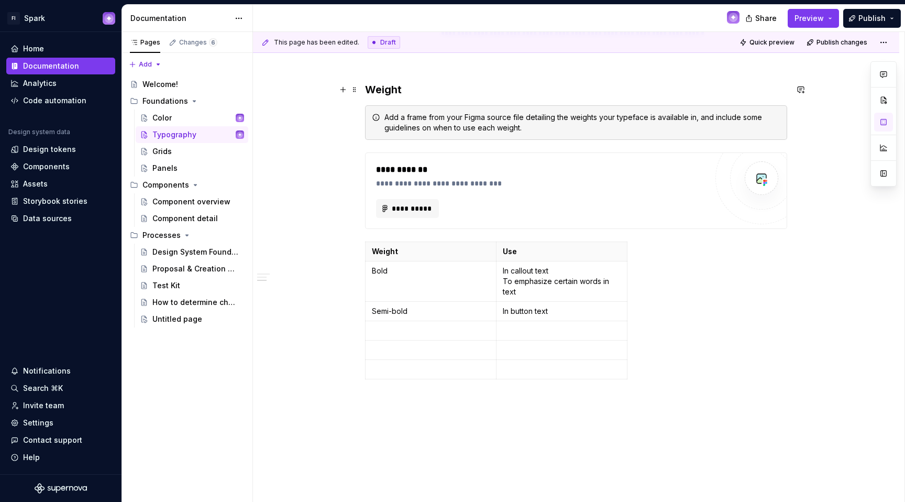
scroll to position [1115, 0]
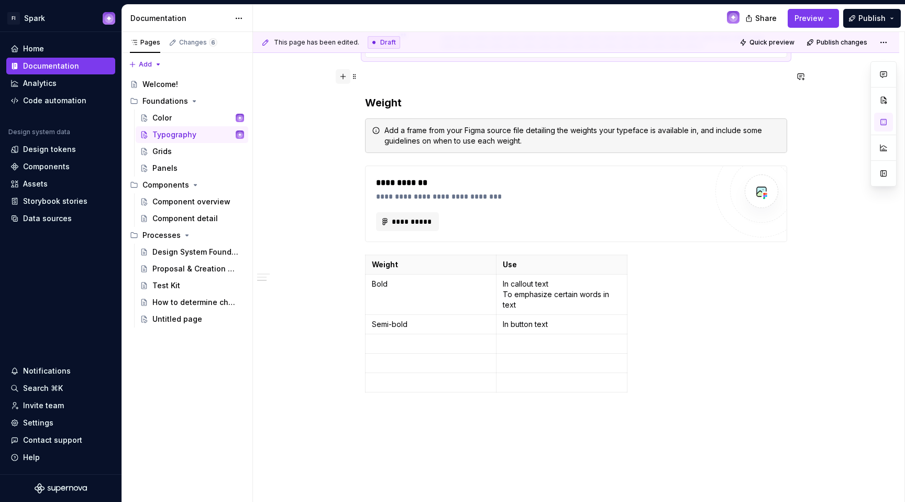
click at [344, 76] on button "button" at bounding box center [343, 76] width 15 height 15
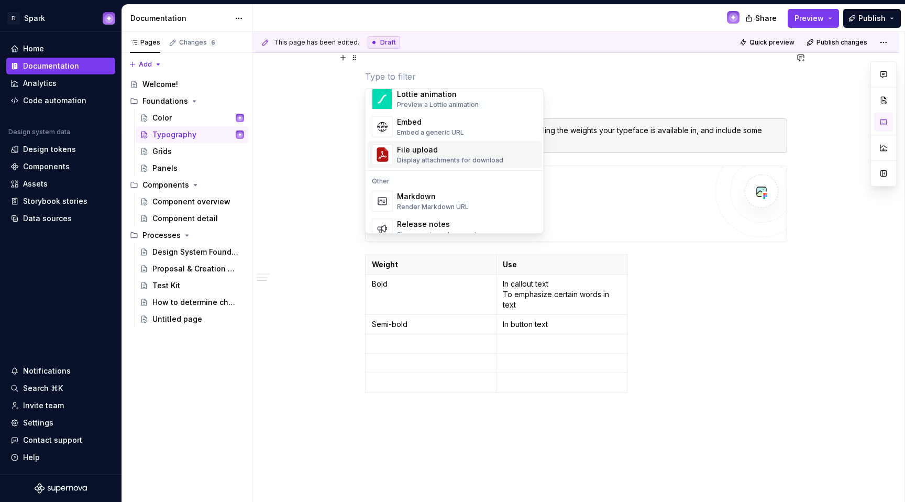
scroll to position [672, 0]
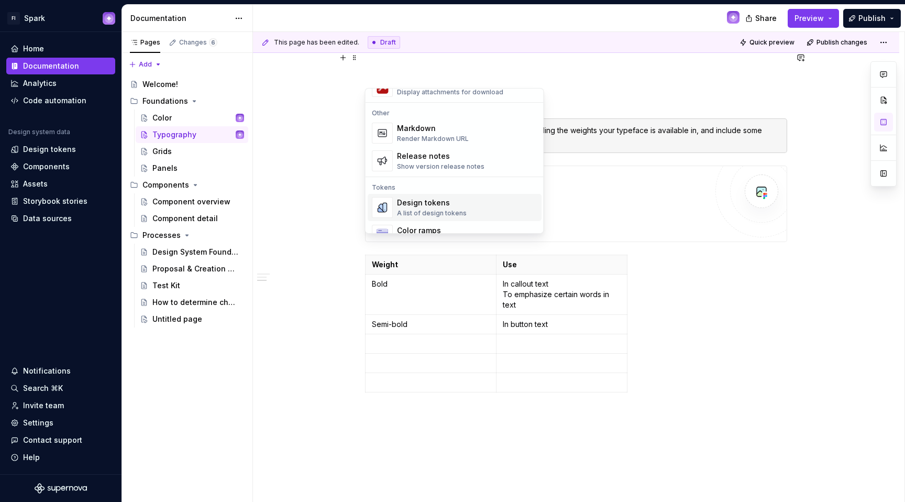
click at [430, 206] on div "Design tokens" at bounding box center [432, 202] width 70 height 10
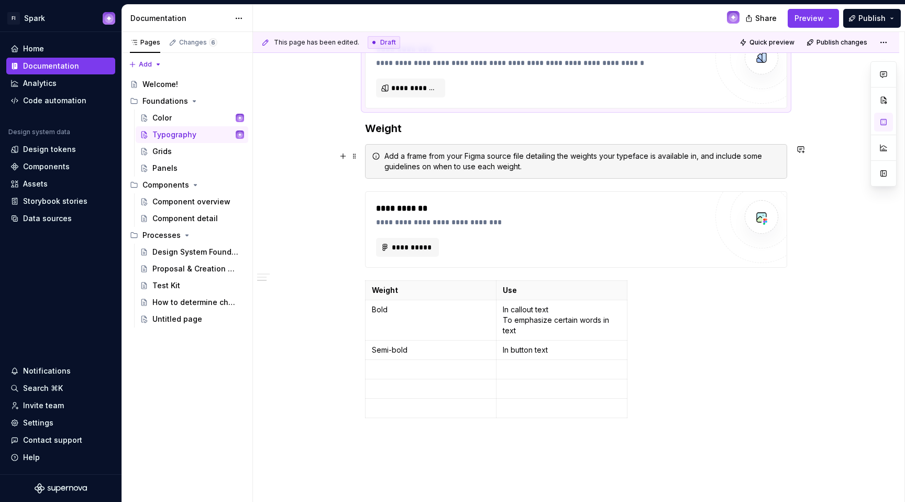
scroll to position [985, 0]
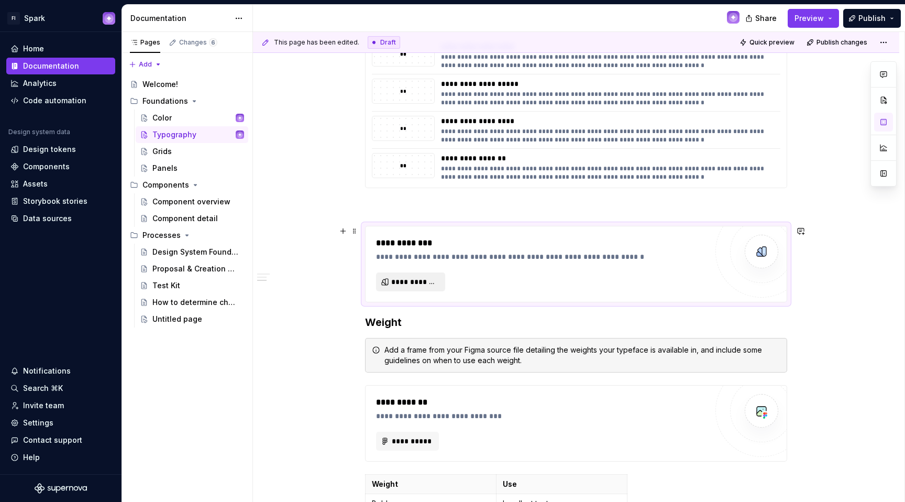
click at [426, 278] on span "**********" at bounding box center [414, 282] width 47 height 10
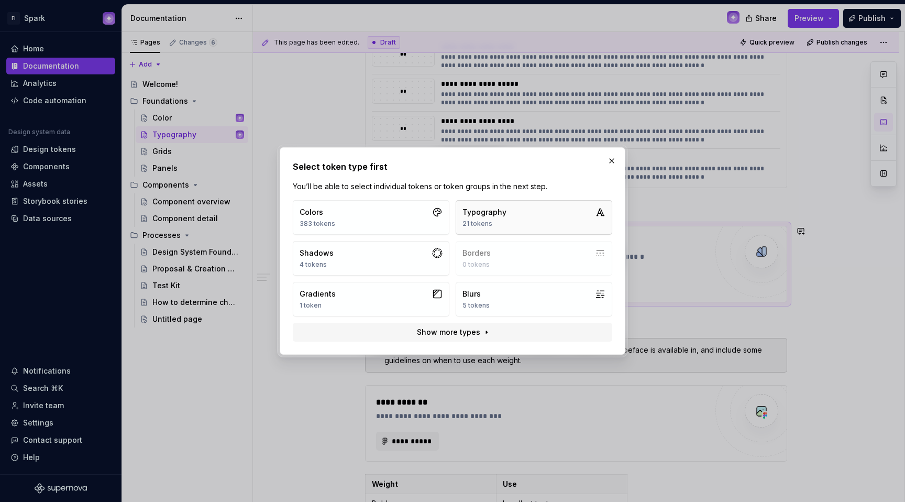
click at [517, 219] on button "Typography 21 tokens" at bounding box center [534, 217] width 157 height 35
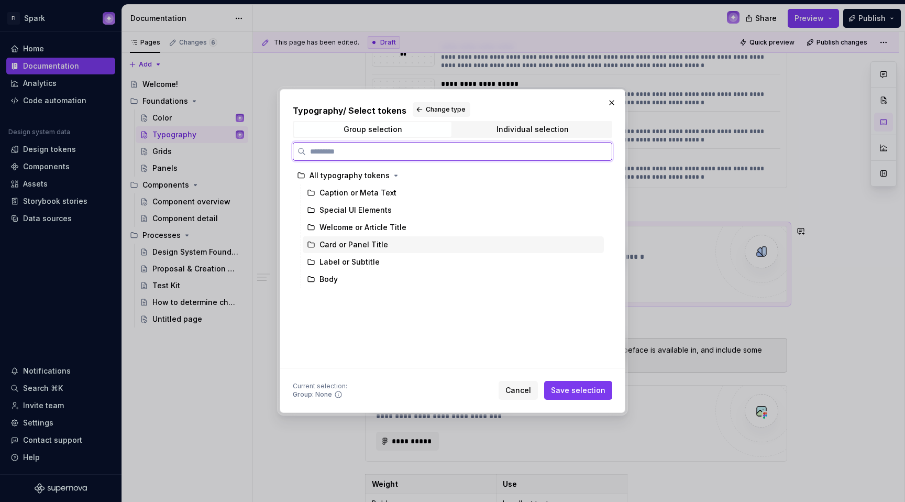
click at [344, 244] on div "Card or Panel Title" at bounding box center [353, 244] width 69 height 10
click at [604, 384] on button "Save selection" at bounding box center [578, 390] width 68 height 19
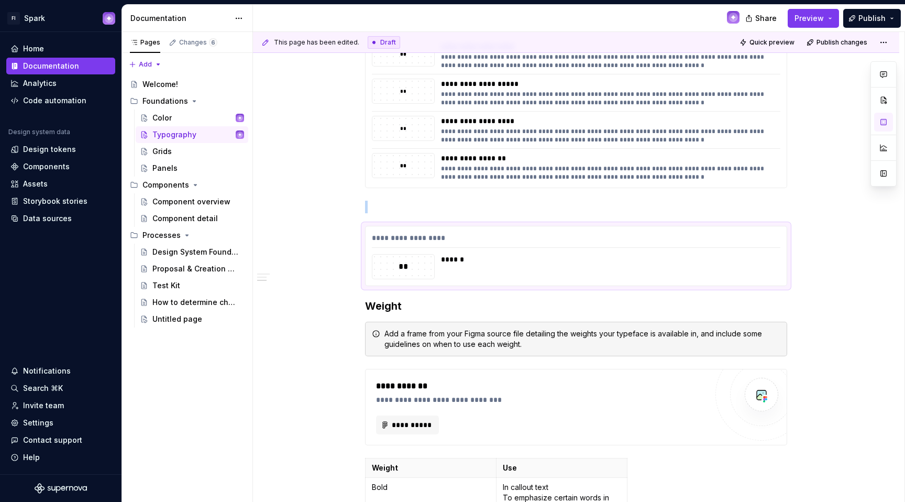
click at [382, 202] on p at bounding box center [576, 207] width 422 height 13
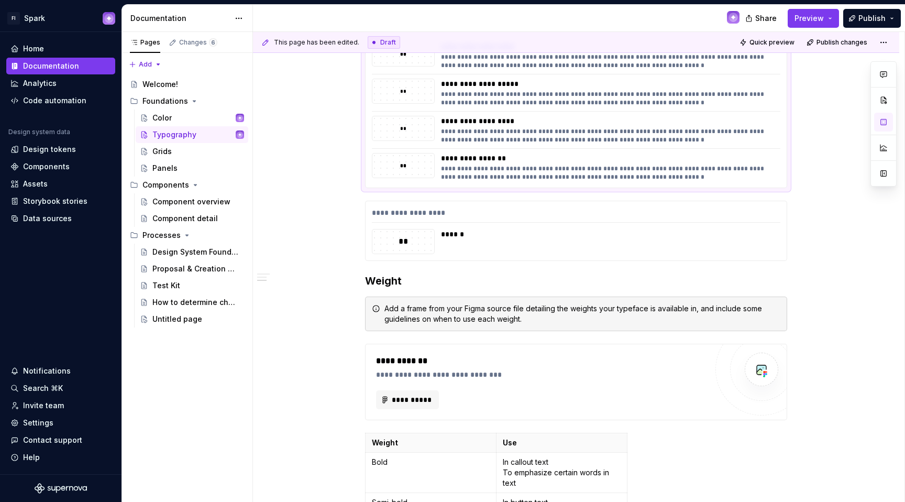
scroll to position [892, 0]
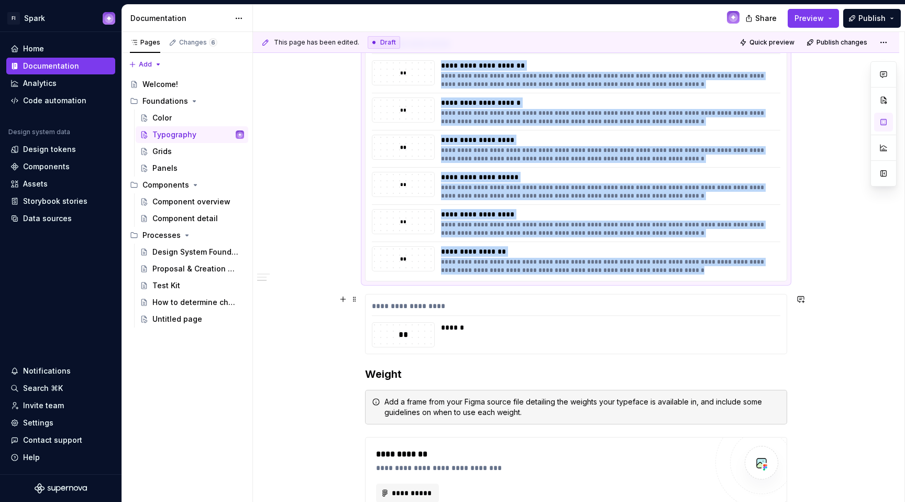
click at [479, 339] on div "******" at bounding box center [607, 334] width 333 height 25
click at [697, 127] on button "button" at bounding box center [883, 122] width 19 height 19
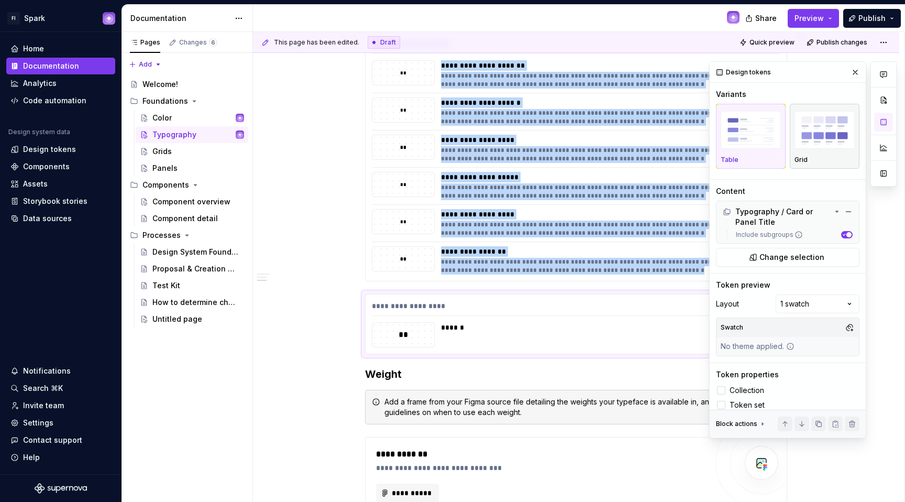
click at [697, 127] on img "button" at bounding box center [824, 130] width 60 height 38
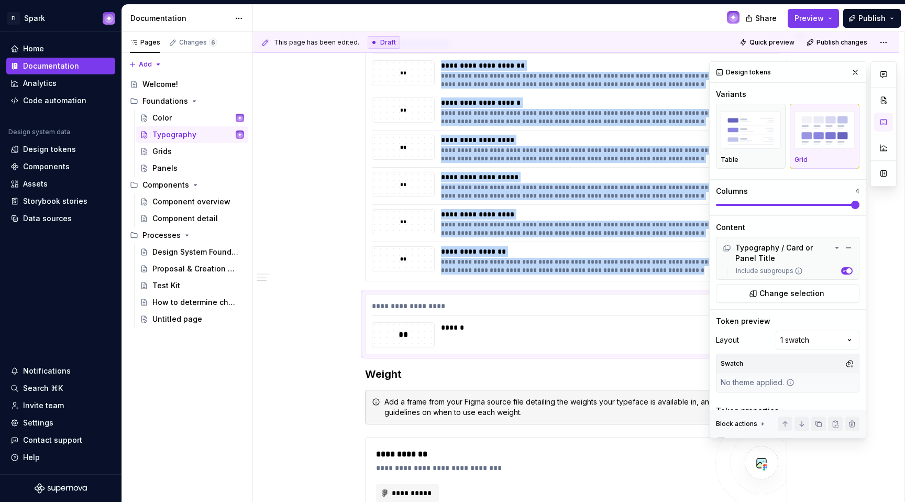
click at [697, 201] on span at bounding box center [787, 205] width 143 height 8
click at [697, 66] on button "button" at bounding box center [855, 72] width 15 height 15
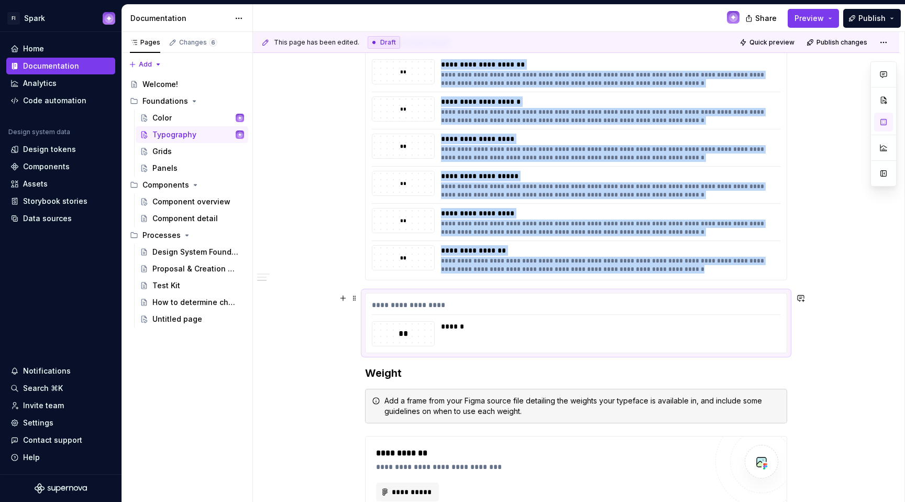
scroll to position [894, 0]
click at [363, 362] on div "**********" at bounding box center [576, 94] width 646 height 1518
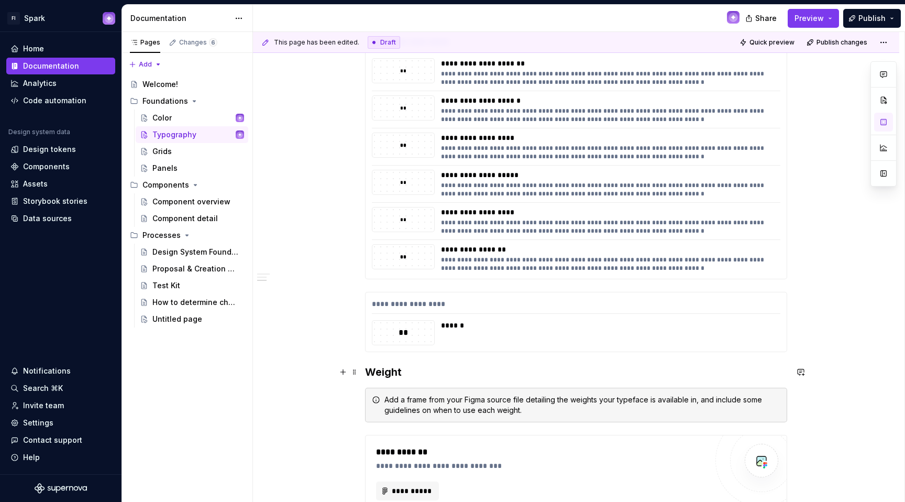
click at [365, 371] on h3 "Weight" at bounding box center [576, 371] width 422 height 15
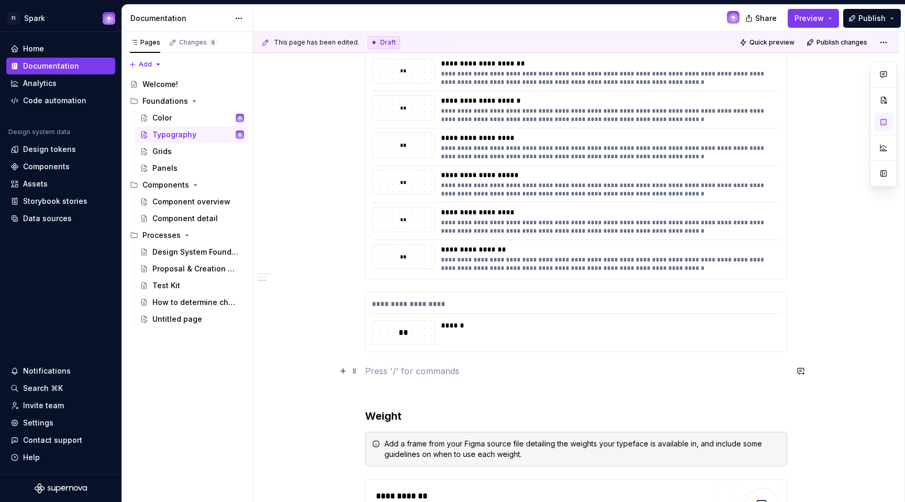
click at [366, 371] on p at bounding box center [576, 370] width 422 height 13
click at [341, 371] on button "button" at bounding box center [343, 370] width 15 height 15
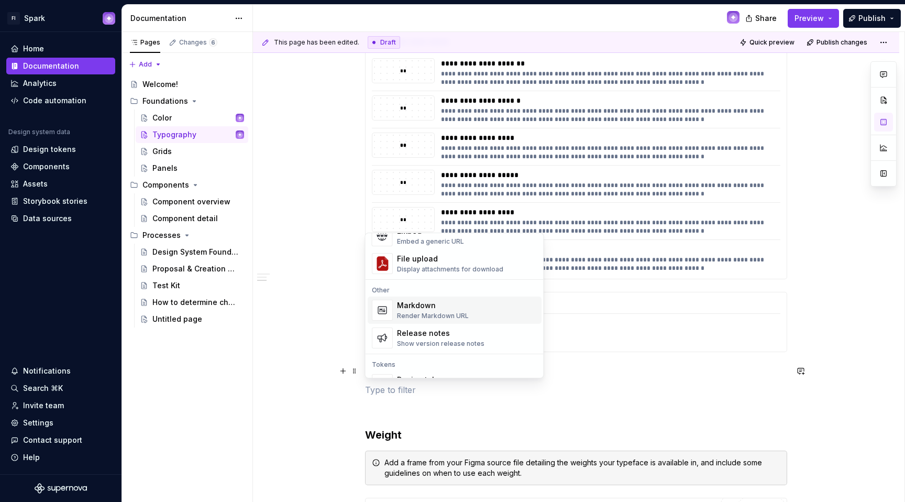
scroll to position [738, 0]
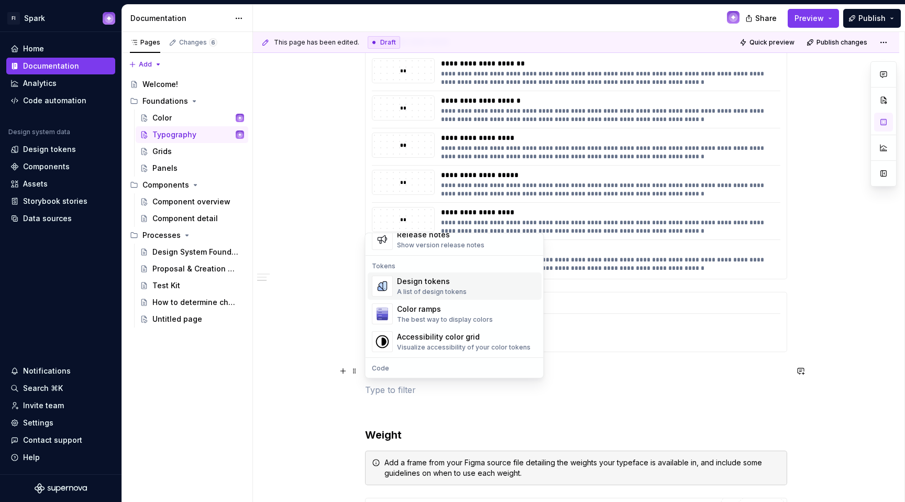
click at [426, 288] on div "A list of design tokens" at bounding box center [432, 292] width 70 height 8
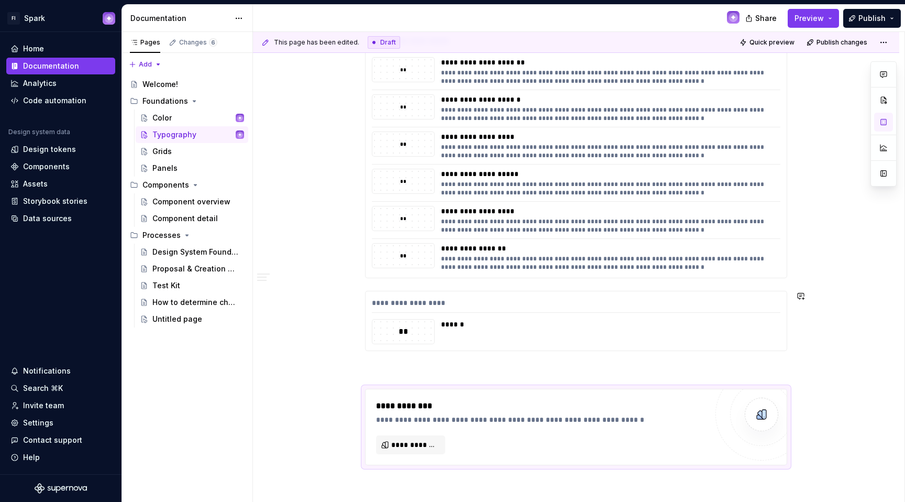
scroll to position [896, 0]
click at [414, 435] on button "**********" at bounding box center [410, 443] width 69 height 19
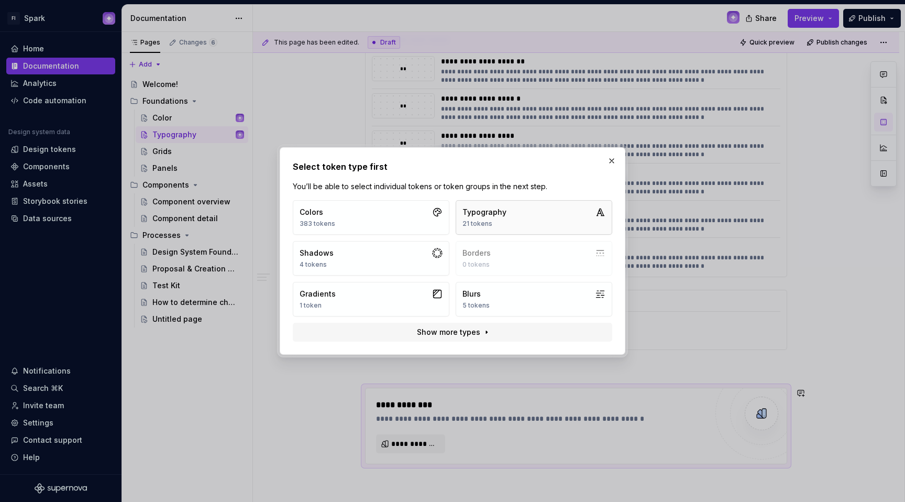
click at [483, 220] on div "21 tokens" at bounding box center [484, 223] width 44 height 8
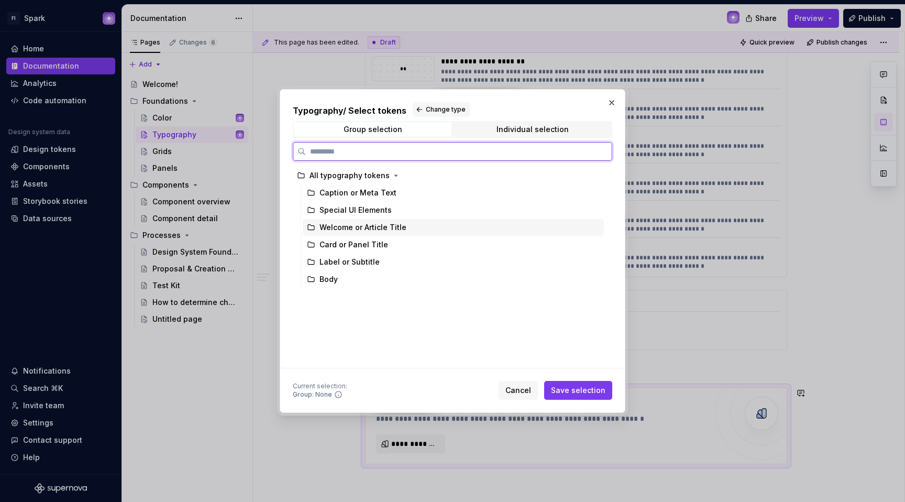
click at [364, 227] on div "Welcome or Article Title" at bounding box center [362, 227] width 87 height 10
click at [577, 384] on button "Save selection" at bounding box center [578, 390] width 68 height 19
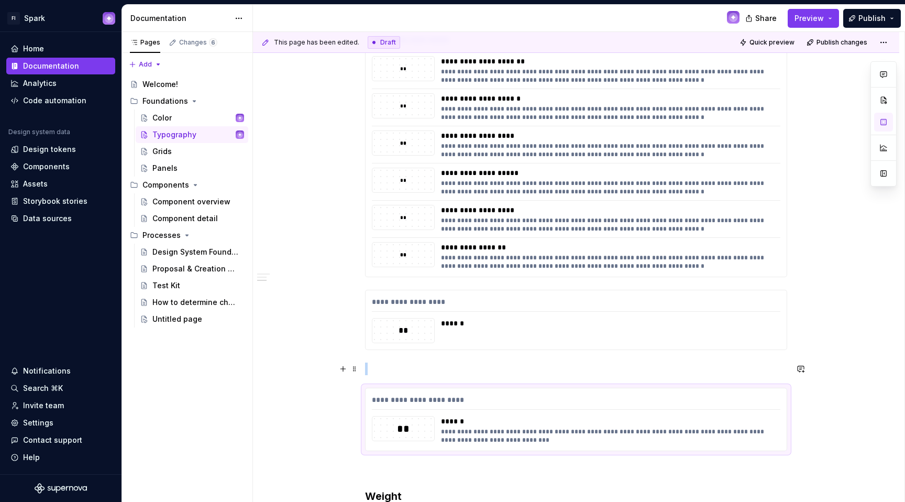
click at [406, 366] on p at bounding box center [576, 368] width 422 height 13
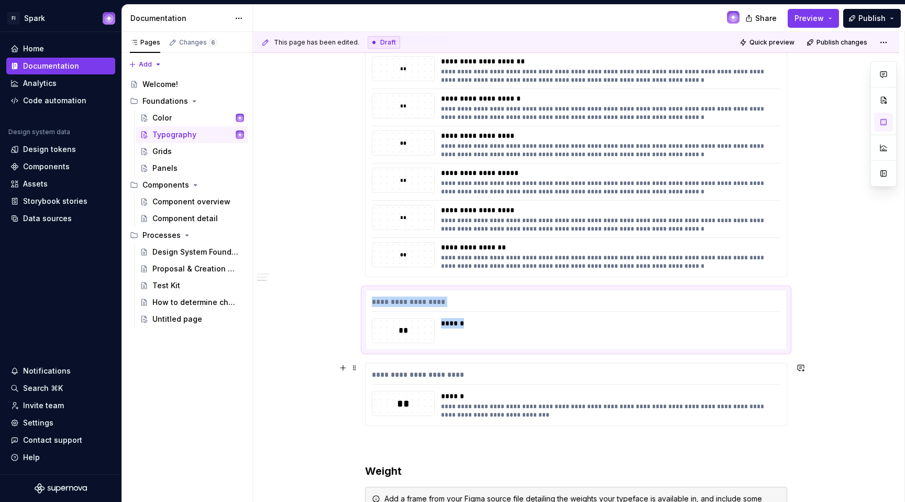
click at [502, 393] on div "******" at bounding box center [607, 396] width 333 height 10
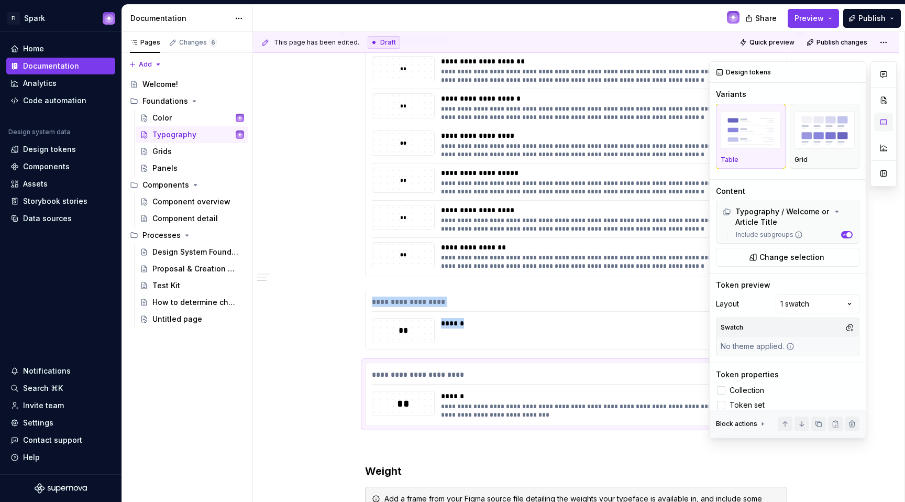
click at [697, 122] on button "button" at bounding box center [883, 122] width 19 height 19
click at [697, 138] on img "button" at bounding box center [824, 130] width 60 height 38
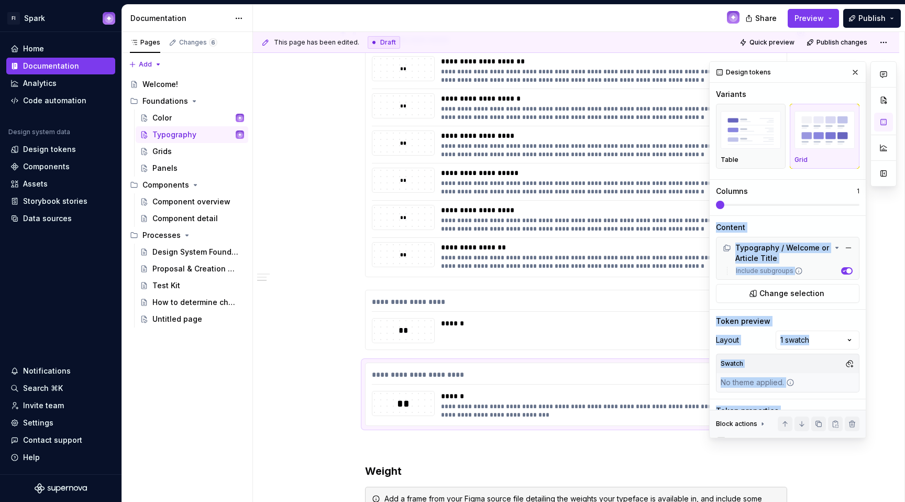
drag, startPoint x: 826, startPoint y: 210, endPoint x: 846, endPoint y: 201, distance: 22.0
click at [697, 202] on div "Comments Open comments No comments yet Select ‘Comment’ from the block context …" at bounding box center [802, 249] width 187 height 377
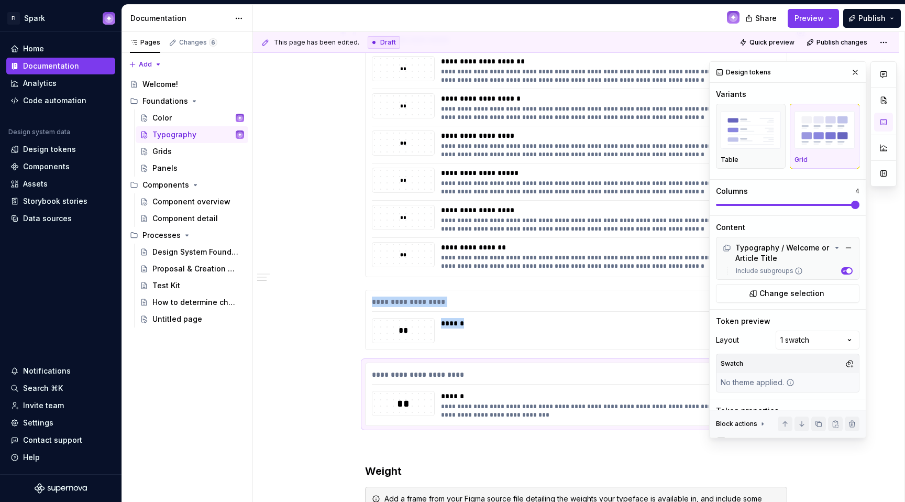
click at [697, 202] on span at bounding box center [787, 205] width 143 height 8
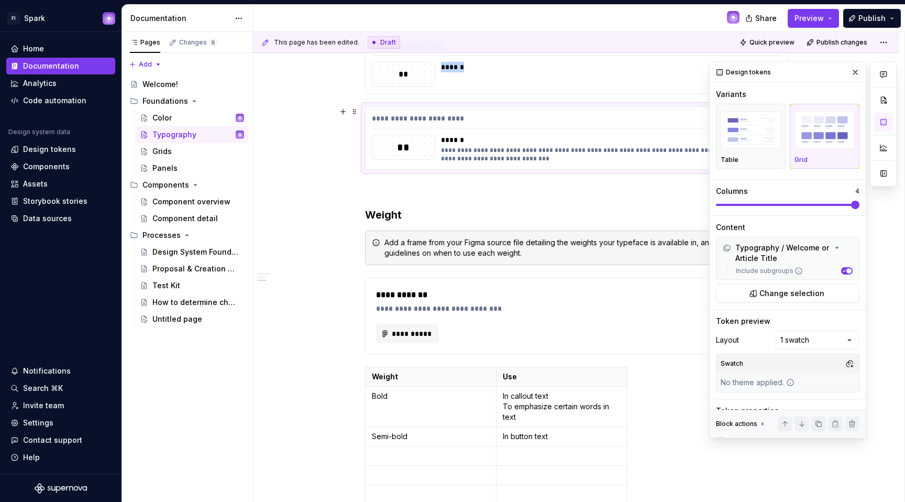
scroll to position [1152, 0]
click at [372, 186] on p at bounding box center [576, 188] width 422 height 13
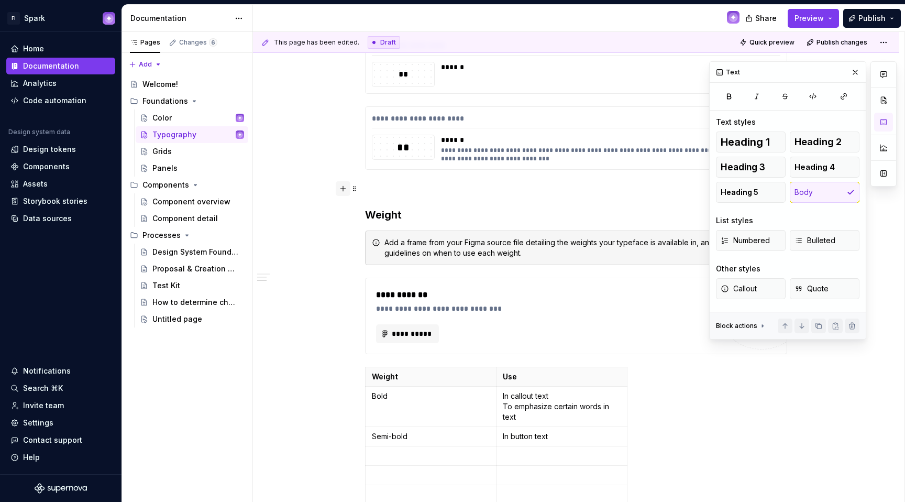
click at [343, 187] on button "button" at bounding box center [343, 188] width 15 height 15
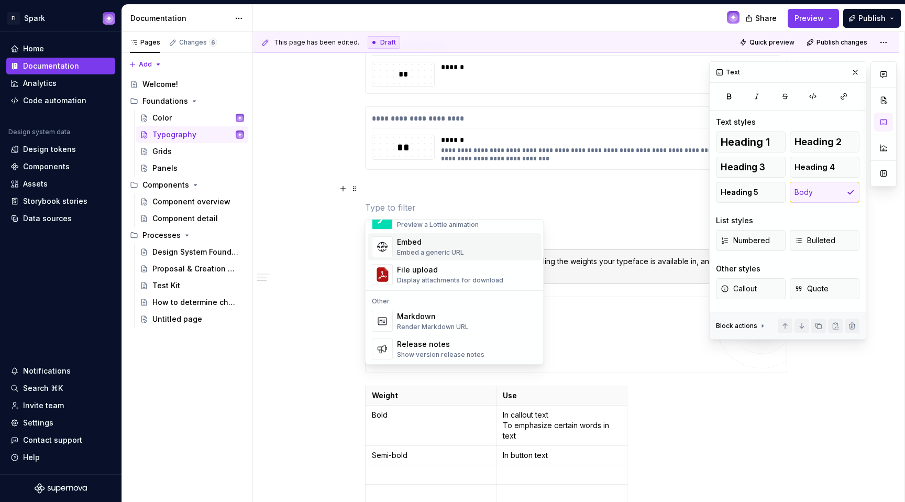
scroll to position [674, 0]
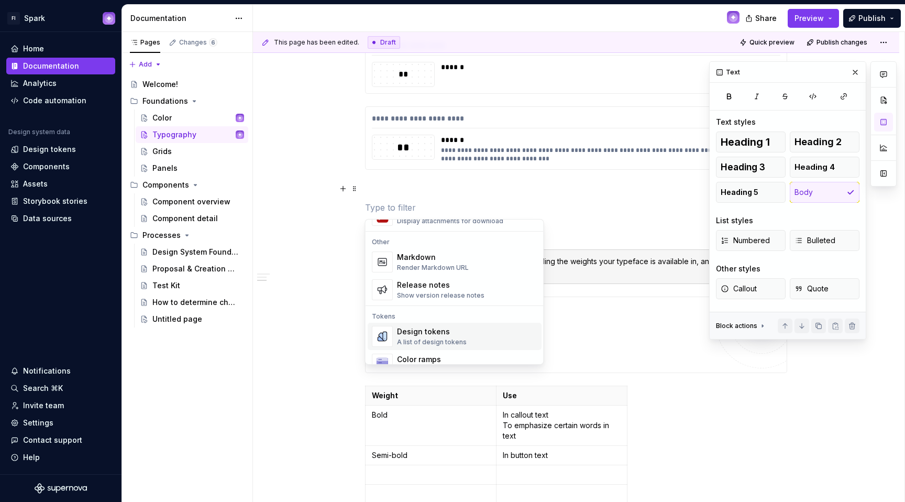
click at [422, 327] on div "Design tokens" at bounding box center [432, 331] width 70 height 10
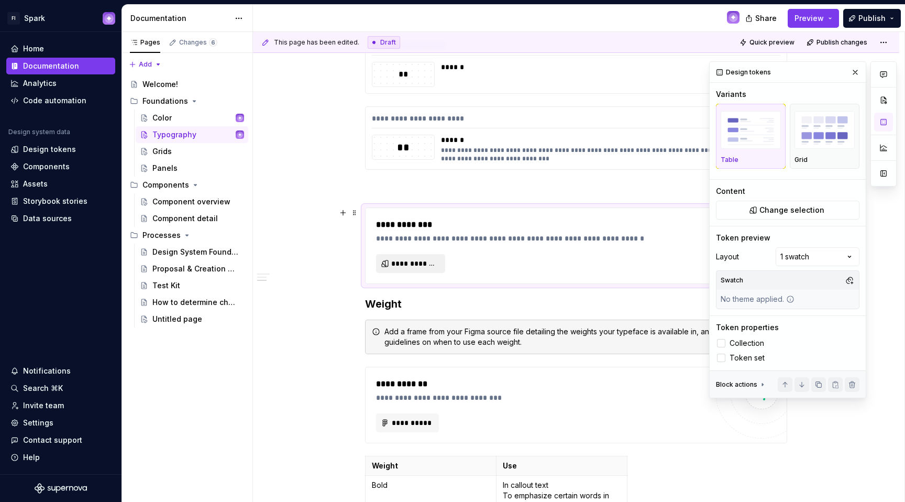
click at [411, 266] on span "**********" at bounding box center [414, 263] width 47 height 10
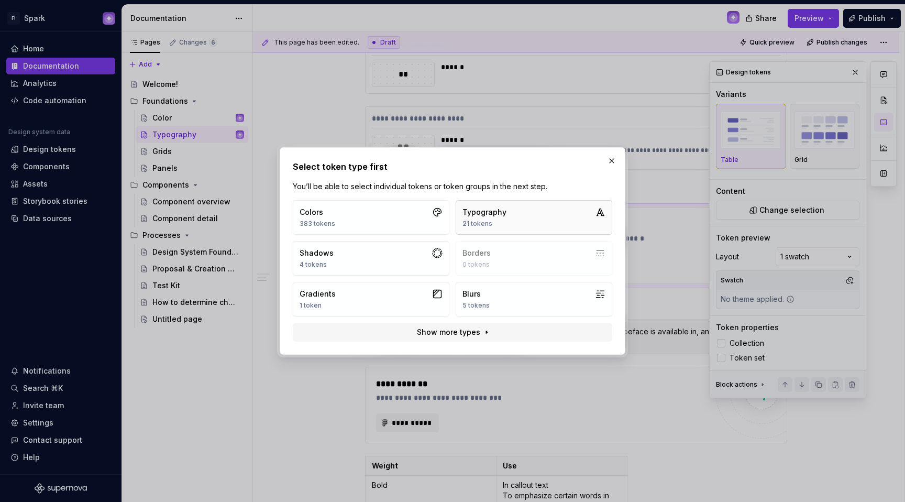
click at [511, 216] on button "Typography 21 tokens" at bounding box center [534, 217] width 157 height 35
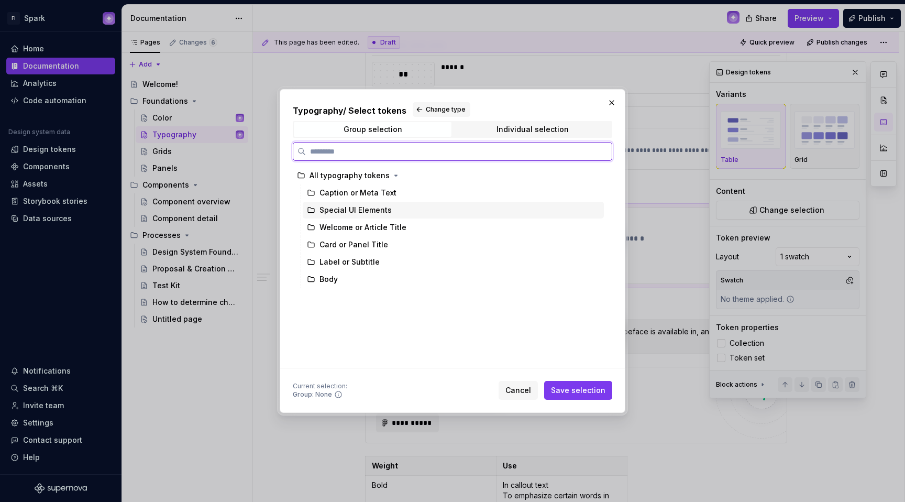
click at [375, 208] on div "Special UI Elements" at bounding box center [355, 210] width 72 height 10
click at [568, 386] on span "Save selection" at bounding box center [578, 390] width 54 height 10
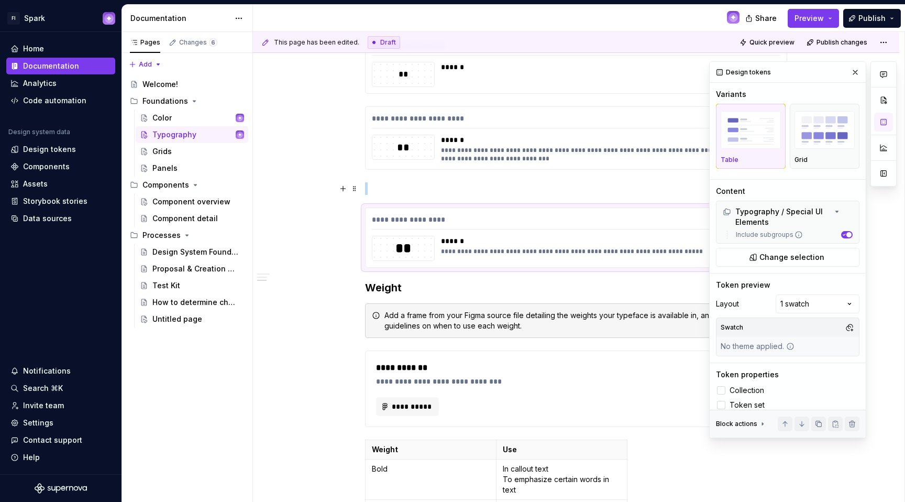
click at [395, 187] on p at bounding box center [576, 188] width 422 height 13
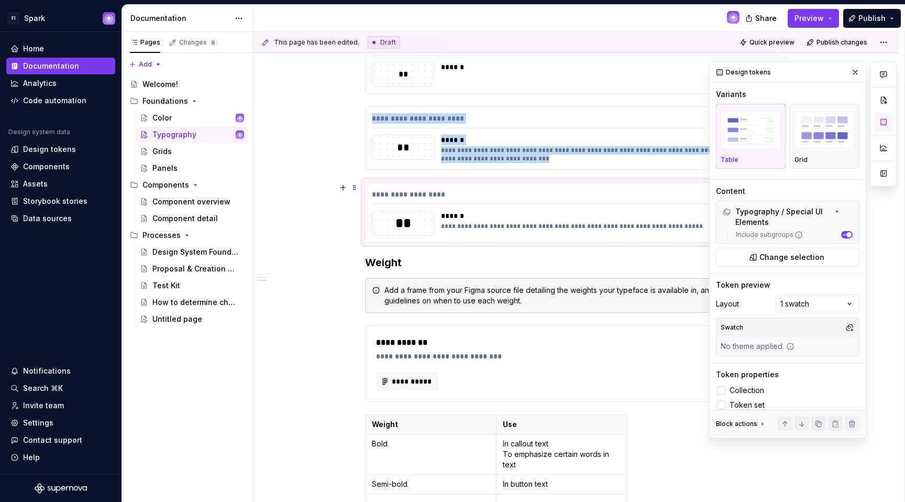
click at [382, 215] on div "**" at bounding box center [403, 223] width 62 height 18
click at [697, 140] on img "button" at bounding box center [824, 130] width 60 height 38
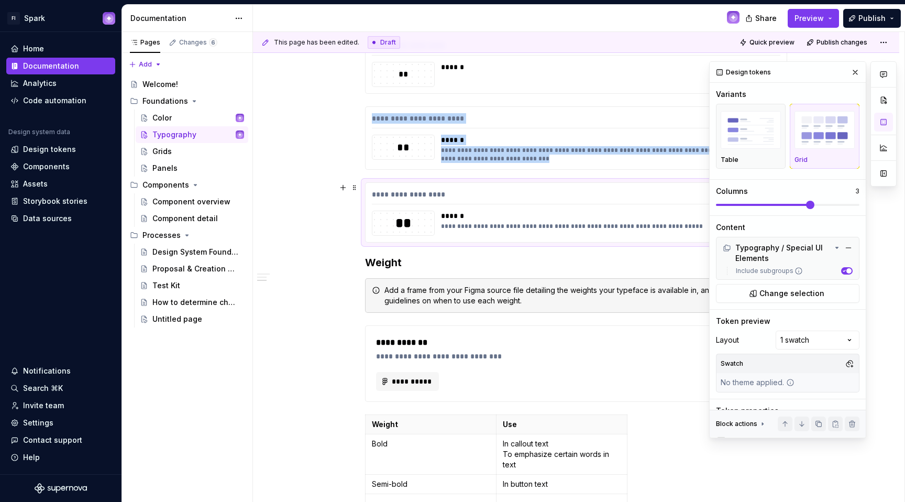
click at [697, 203] on span at bounding box center [787, 205] width 143 height 8
click at [697, 70] on button "button" at bounding box center [855, 72] width 15 height 15
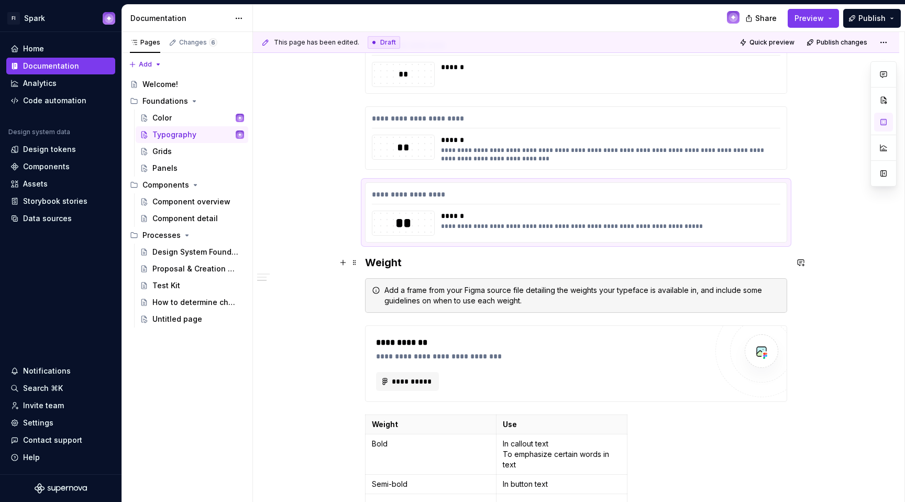
click at [367, 263] on h3 "Weight" at bounding box center [576, 262] width 422 height 15
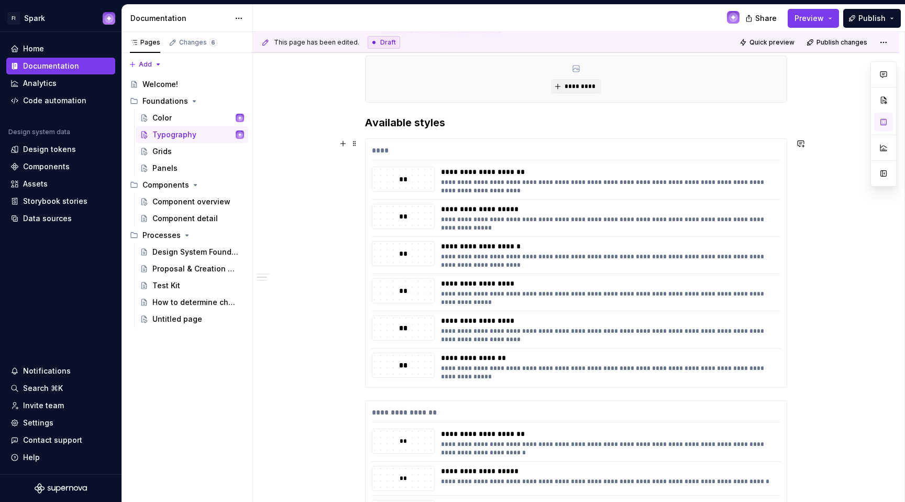
scroll to position [0, 0]
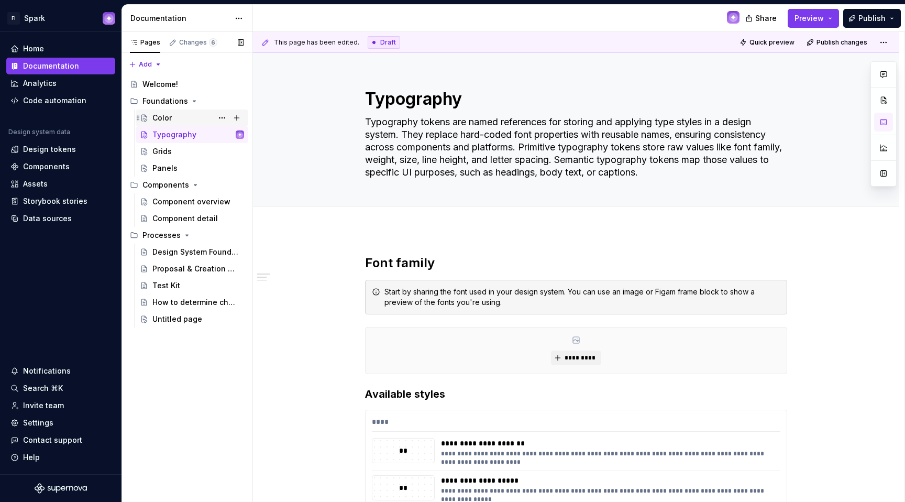
click at [171, 122] on div "Color" at bounding box center [198, 117] width 92 height 15
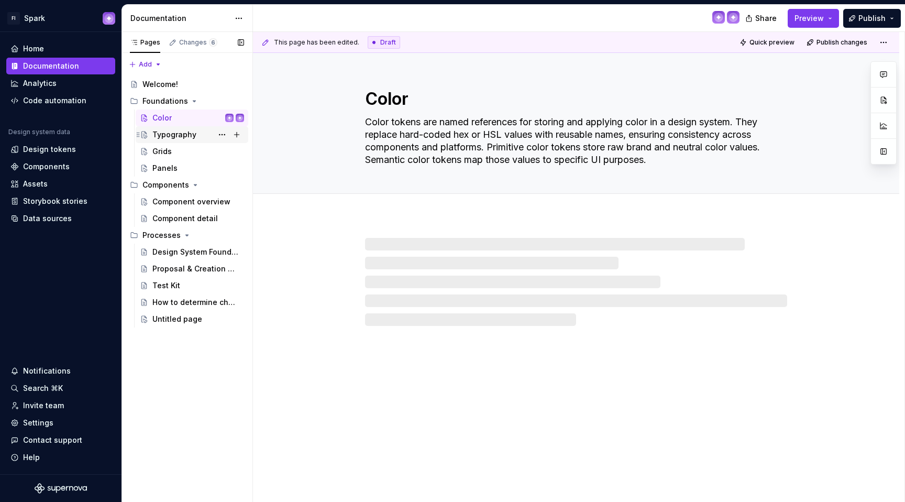
click at [173, 130] on div "Typography" at bounding box center [174, 134] width 44 height 10
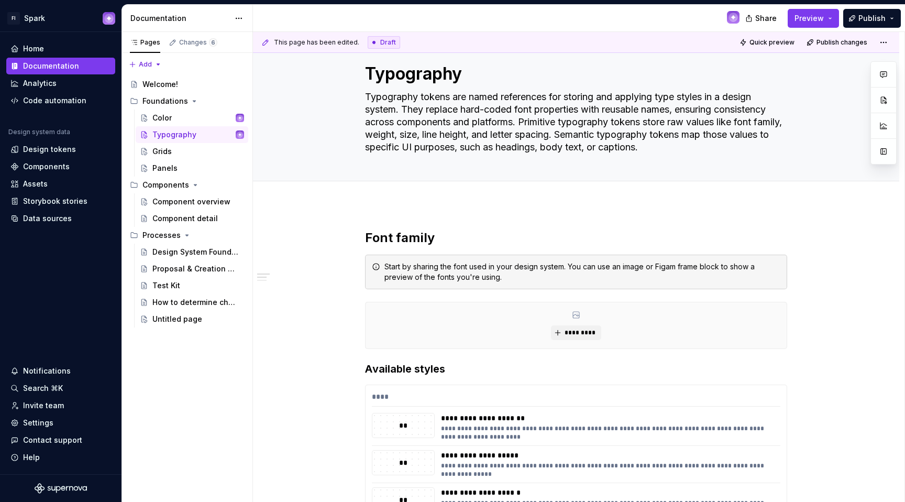
scroll to position [27, 0]
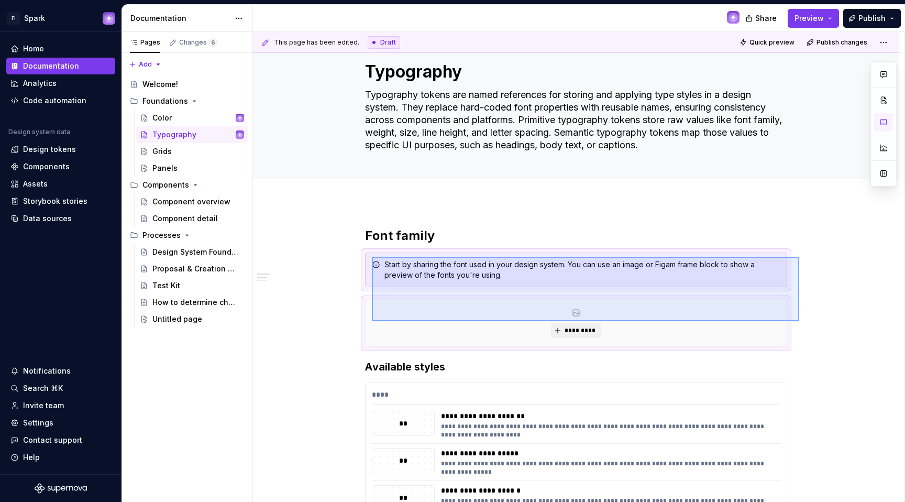
drag, startPoint x: 799, startPoint y: 321, endPoint x: 372, endPoint y: 257, distance: 432.2
click at [372, 257] on div "**********" at bounding box center [578, 267] width 651 height 470
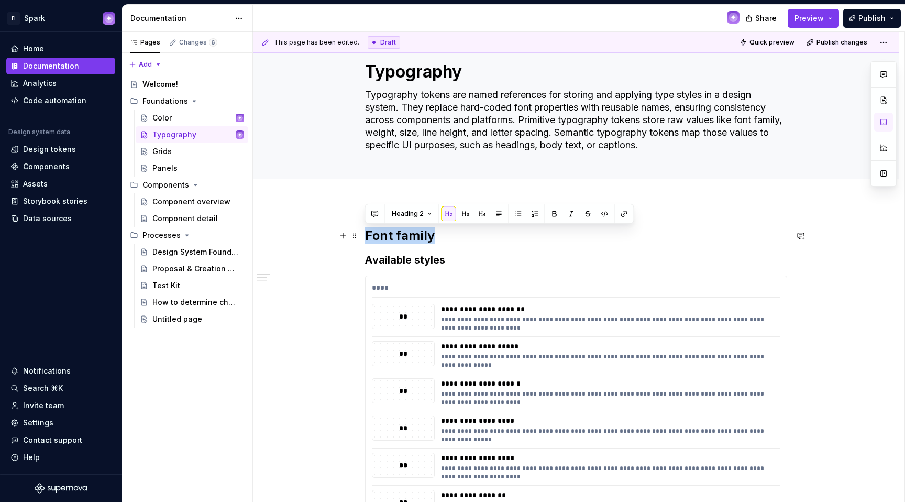
drag, startPoint x: 417, startPoint y: 242, endPoint x: 359, endPoint y: 243, distance: 57.6
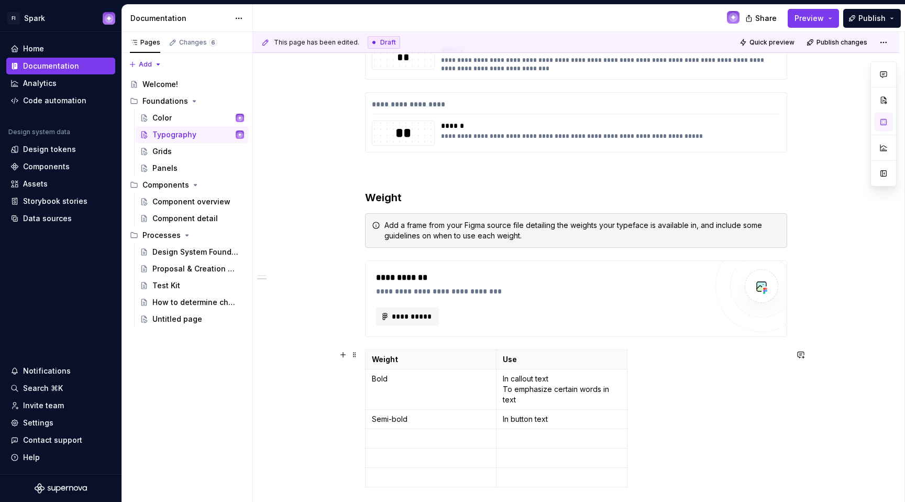
scroll to position [1102, 0]
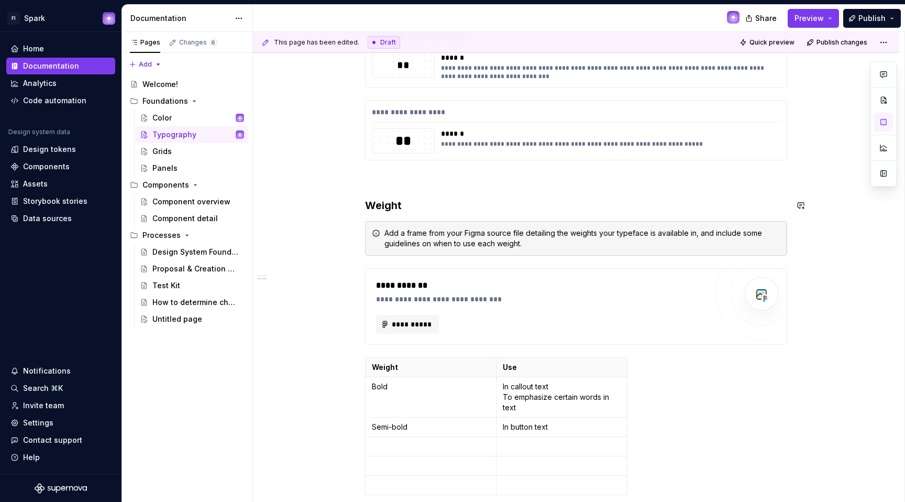
click at [393, 182] on p at bounding box center [576, 179] width 422 height 13
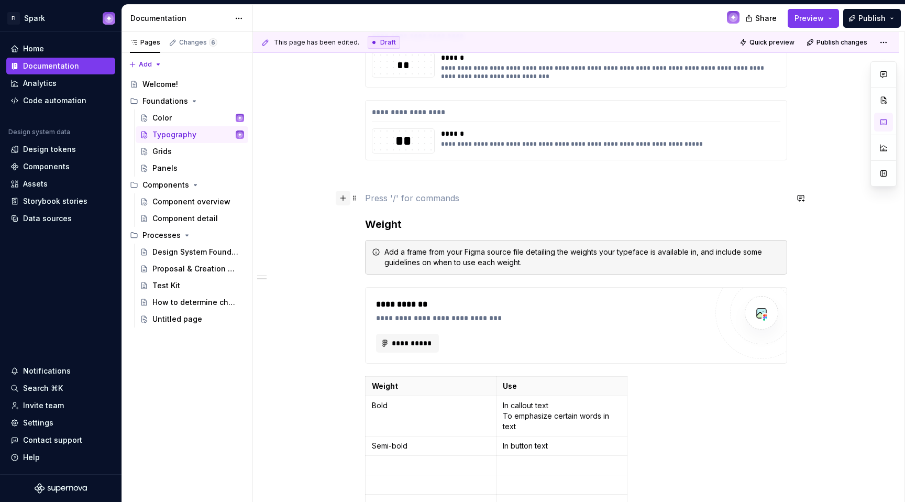
click at [345, 196] on button "button" at bounding box center [343, 198] width 15 height 15
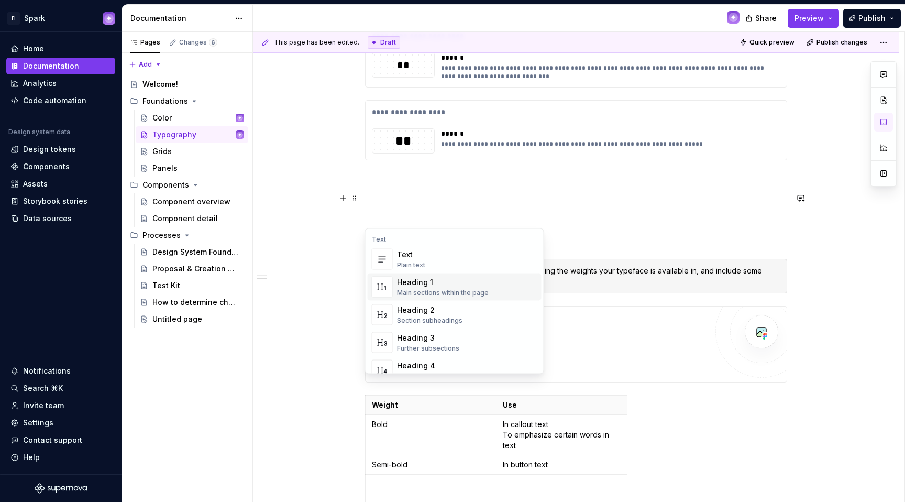
click at [423, 284] on div "Heading 1" at bounding box center [443, 282] width 92 height 10
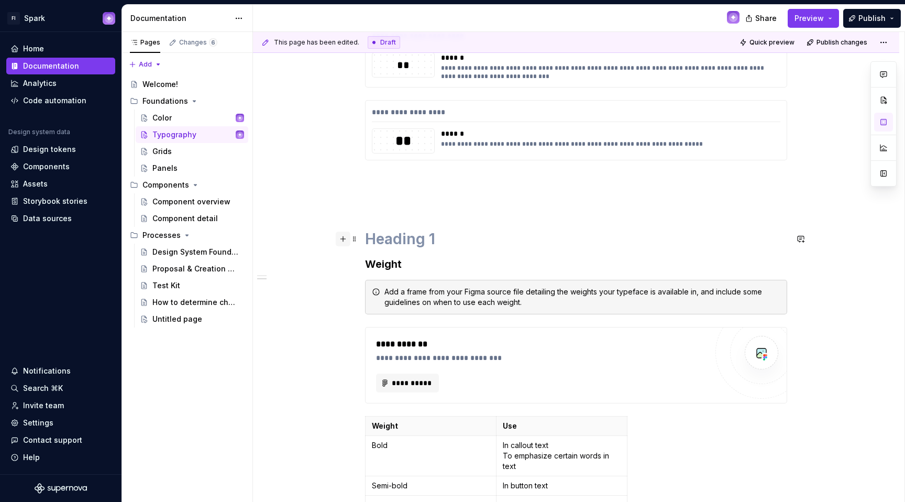
click at [346, 240] on button "button" at bounding box center [343, 238] width 15 height 15
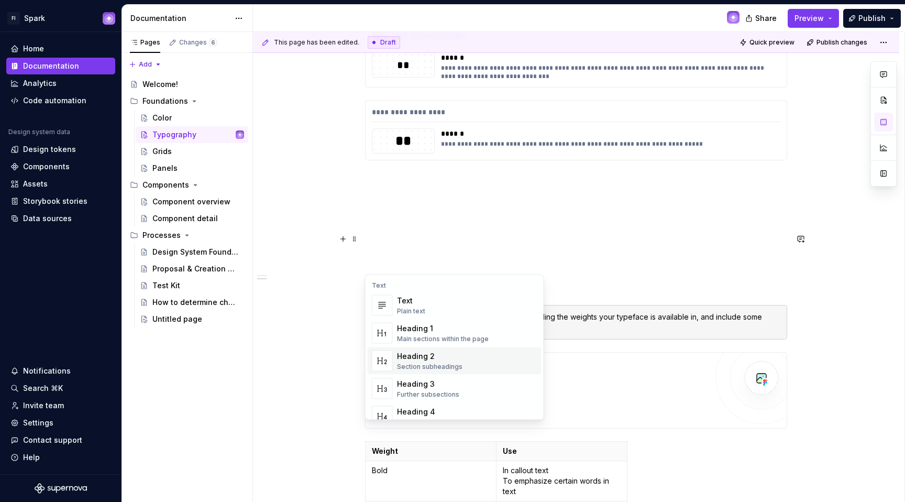
click at [407, 370] on div "Section subheadings" at bounding box center [429, 366] width 65 height 8
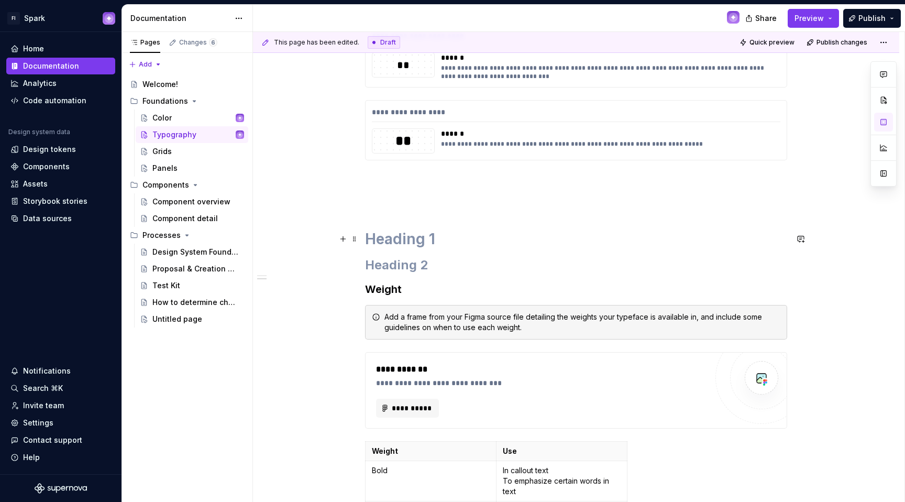
click at [432, 236] on h1 at bounding box center [576, 238] width 422 height 19
drag, startPoint x: 444, startPoint y: 239, endPoint x: 382, endPoint y: 238, distance: 61.3
click at [382, 238] on h1 at bounding box center [576, 238] width 422 height 19
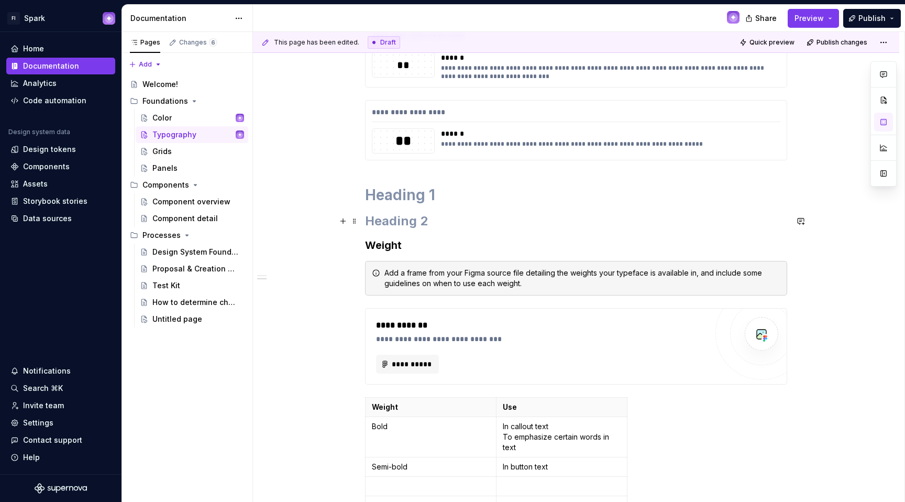
click at [472, 190] on h1 at bounding box center [576, 194] width 422 height 19
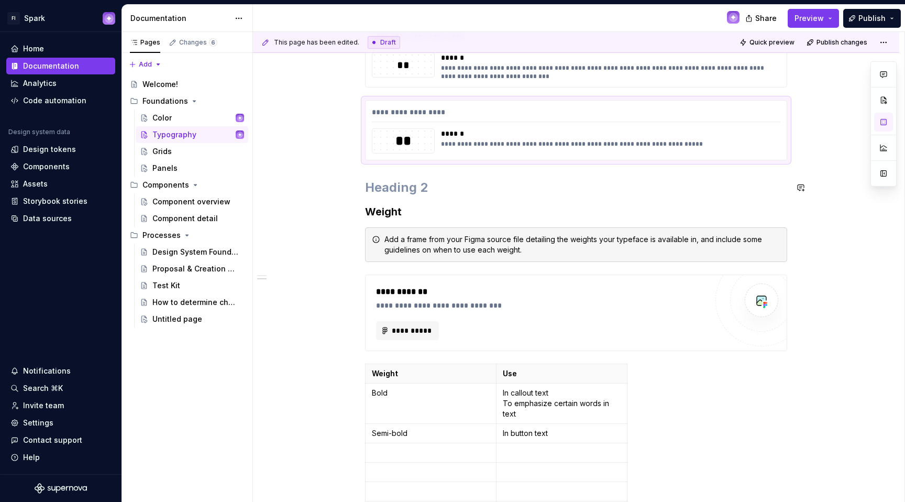
click at [440, 186] on h2 at bounding box center [576, 187] width 422 height 17
click at [368, 186] on h2 "Font family" at bounding box center [576, 187] width 422 height 17
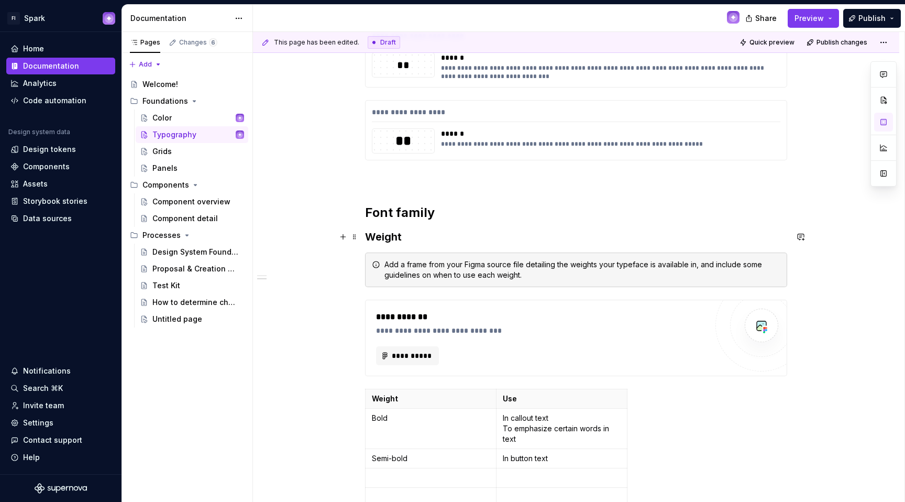
click at [407, 231] on h3 "Weight" at bounding box center [576, 236] width 422 height 15
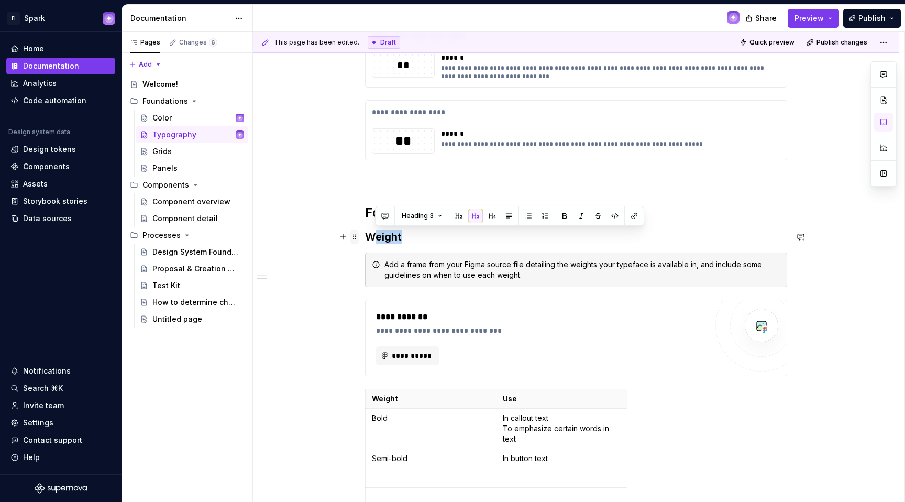
drag, startPoint x: 403, startPoint y: 237, endPoint x: 353, endPoint y: 239, distance: 49.3
click at [457, 218] on button "button" at bounding box center [458, 215] width 15 height 15
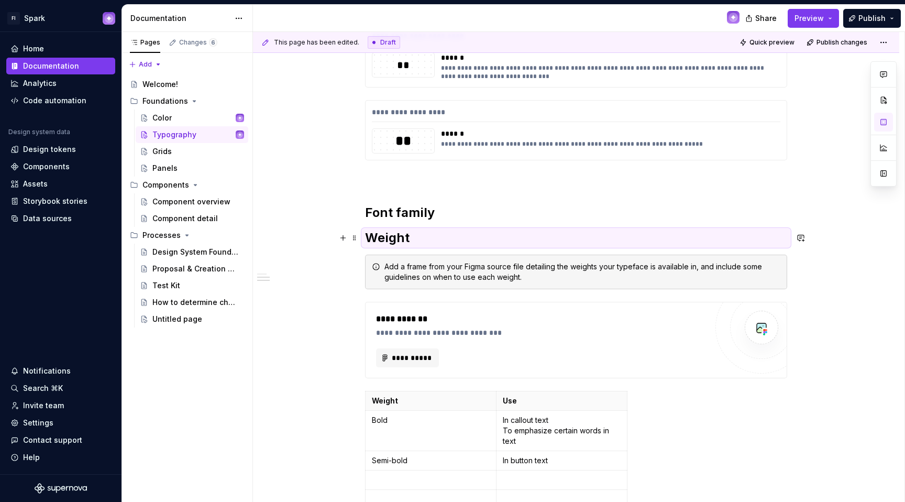
click at [428, 234] on h2 "Weight" at bounding box center [576, 237] width 422 height 17
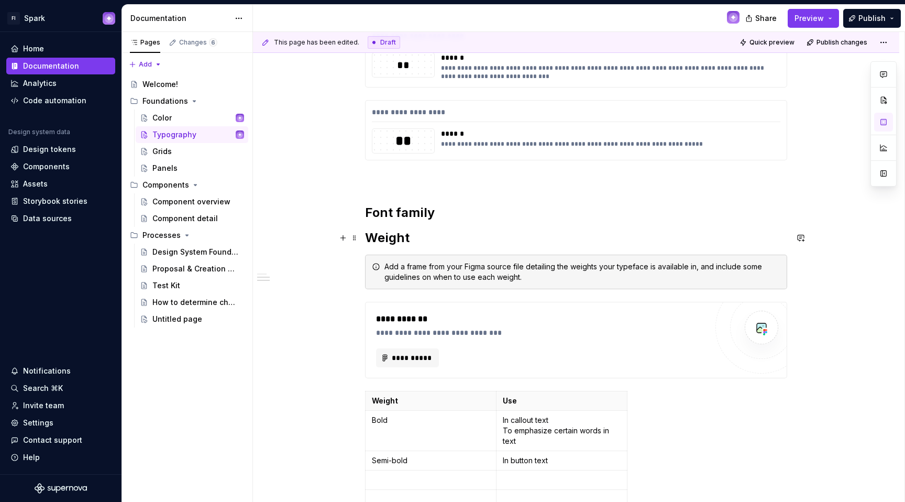
click at [404, 237] on h2 "Weight" at bounding box center [576, 237] width 422 height 17
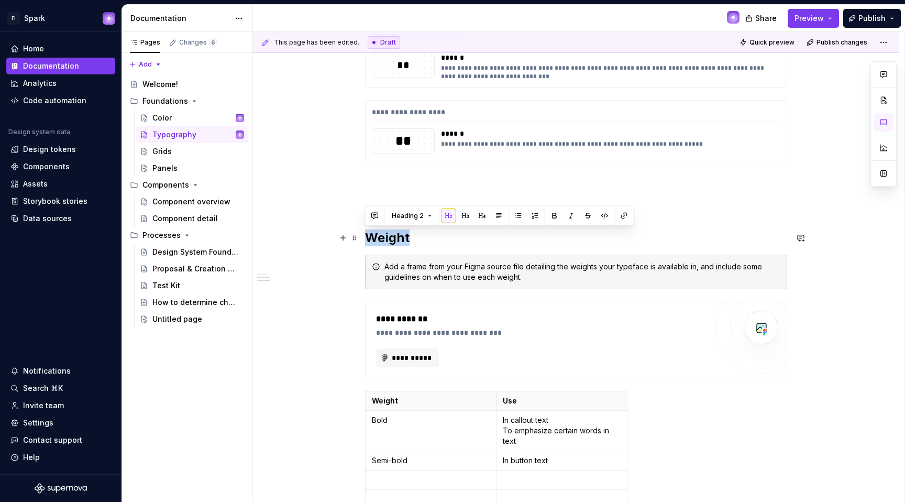
drag, startPoint x: 411, startPoint y: 237, endPoint x: 367, endPoint y: 239, distance: 44.6
click at [367, 239] on h2 "Weight" at bounding box center [576, 237] width 422 height 17
click at [400, 237] on h2 "Weight" at bounding box center [576, 237] width 422 height 17
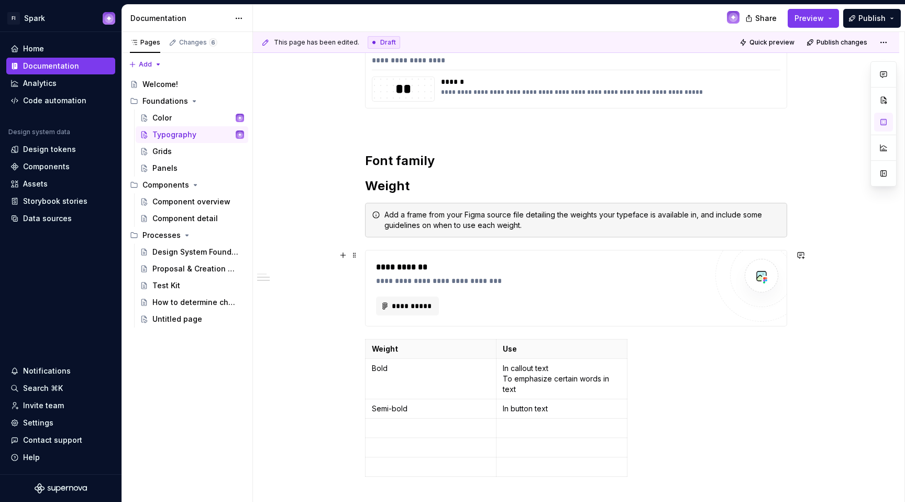
scroll to position [1171, 0]
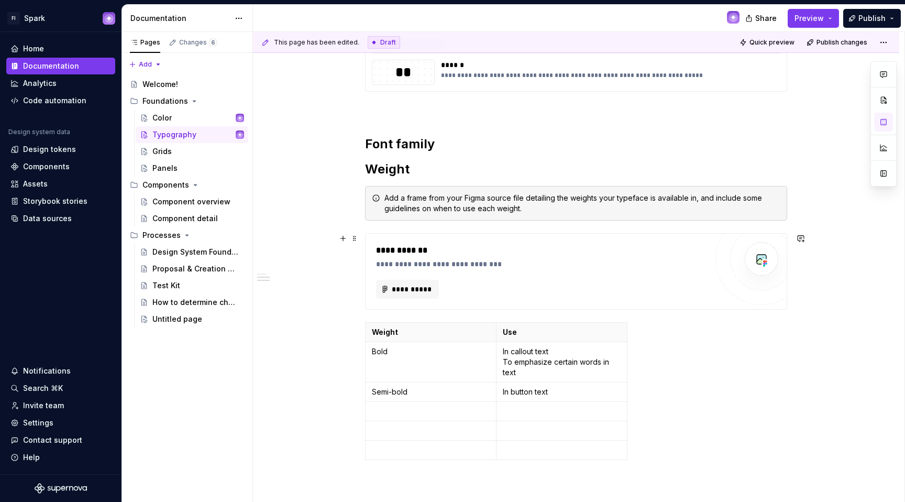
click at [448, 274] on div "**********" at bounding box center [541, 271] width 331 height 54
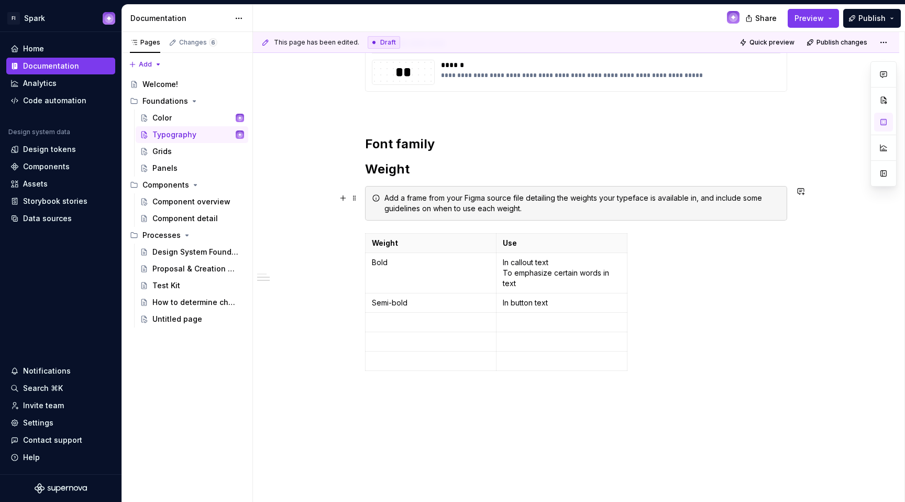
click at [650, 208] on div "Add a frame from your Figma source file detailing the weights your typeface is …" at bounding box center [582, 203] width 396 height 21
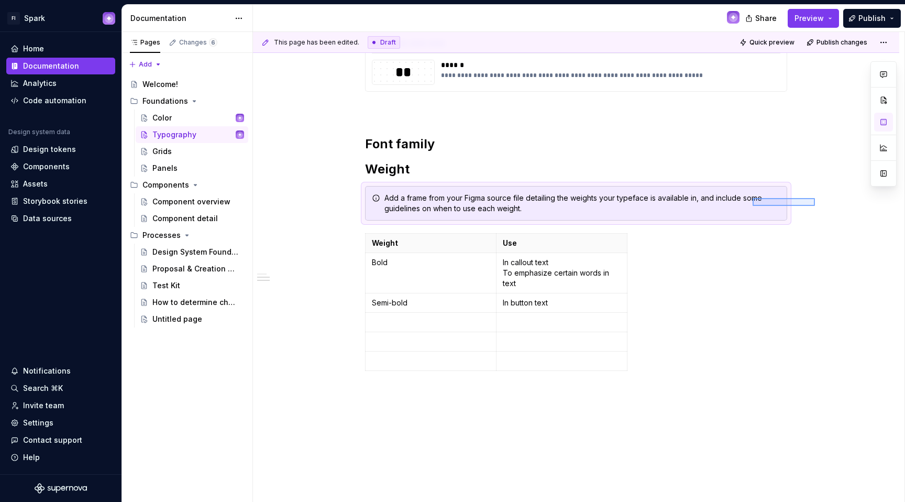
drag, startPoint x: 815, startPoint y: 206, endPoint x: 753, endPoint y: 198, distance: 62.8
click at [697, 198] on div "**********" at bounding box center [578, 267] width 651 height 470
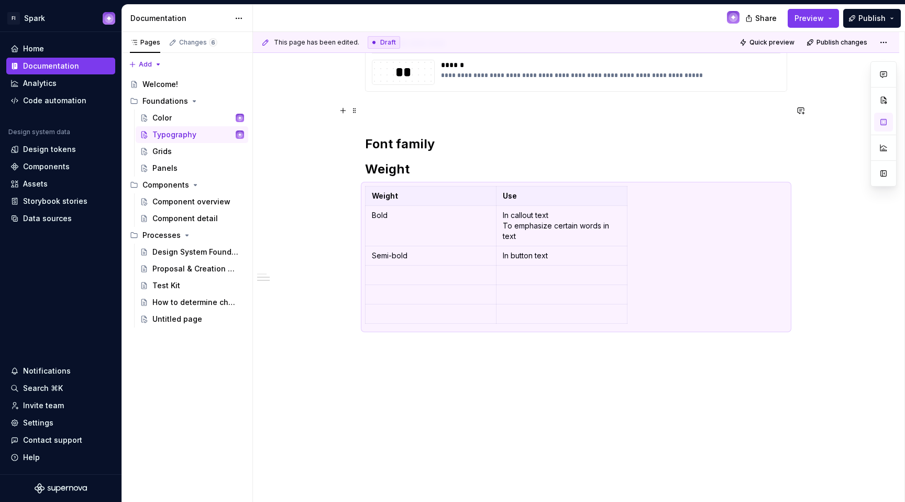
click at [697, 107] on p at bounding box center [576, 110] width 422 height 13
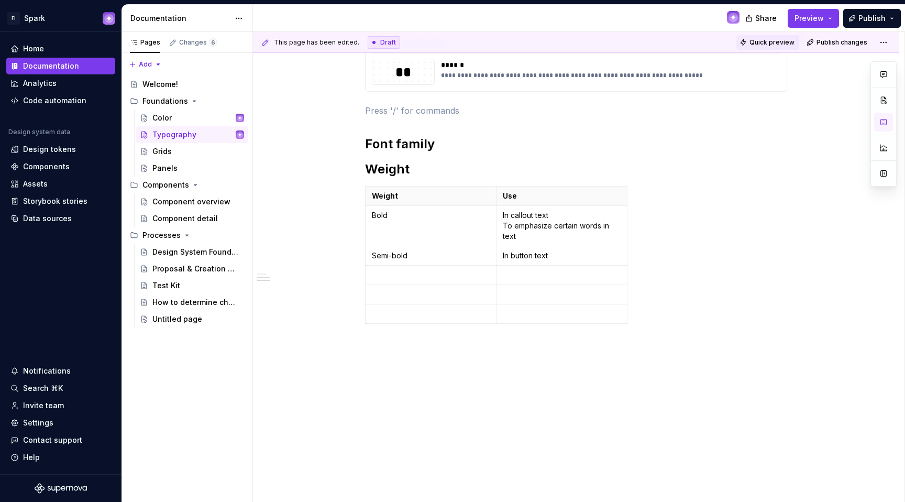
click at [697, 42] on span "Quick preview" at bounding box center [771, 42] width 45 height 8
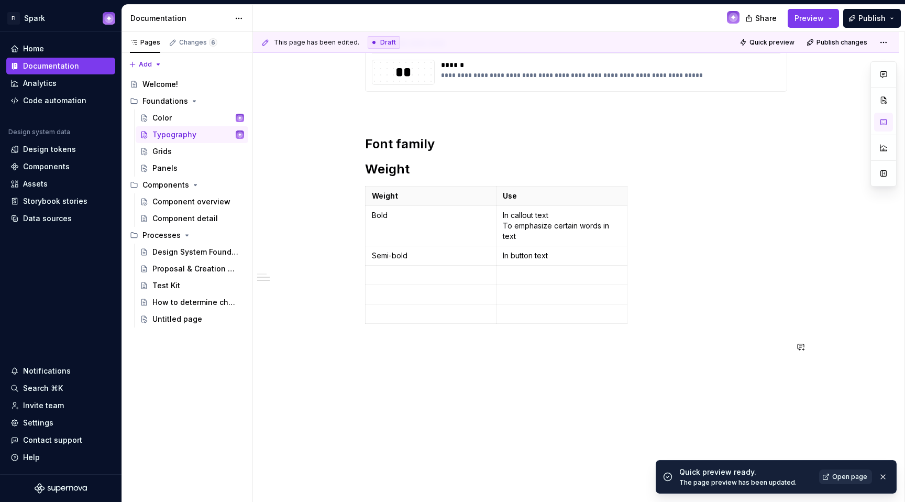
click at [697, 477] on span "Open page" at bounding box center [849, 476] width 35 height 8
